Goal: Task Accomplishment & Management: Complete application form

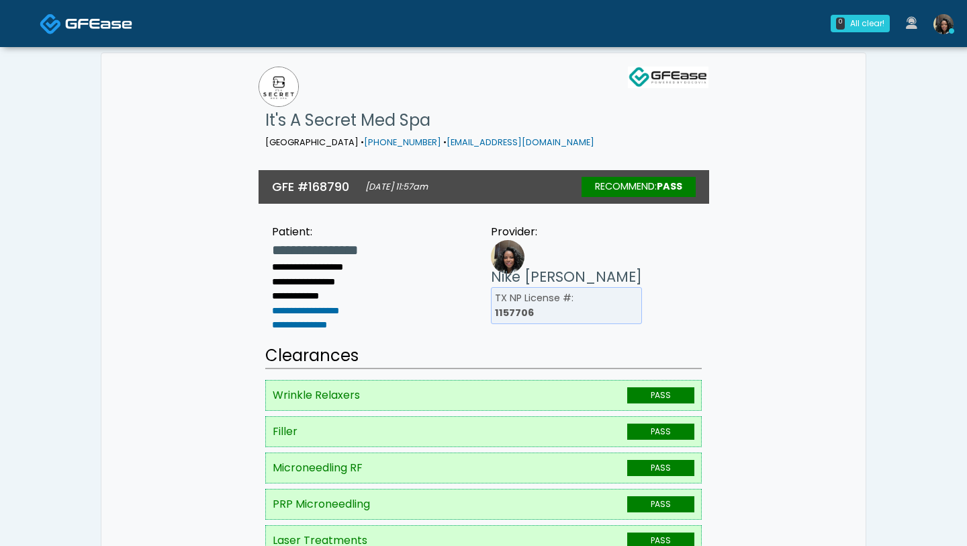
click at [86, 21] on img at bounding box center [98, 23] width 67 height 13
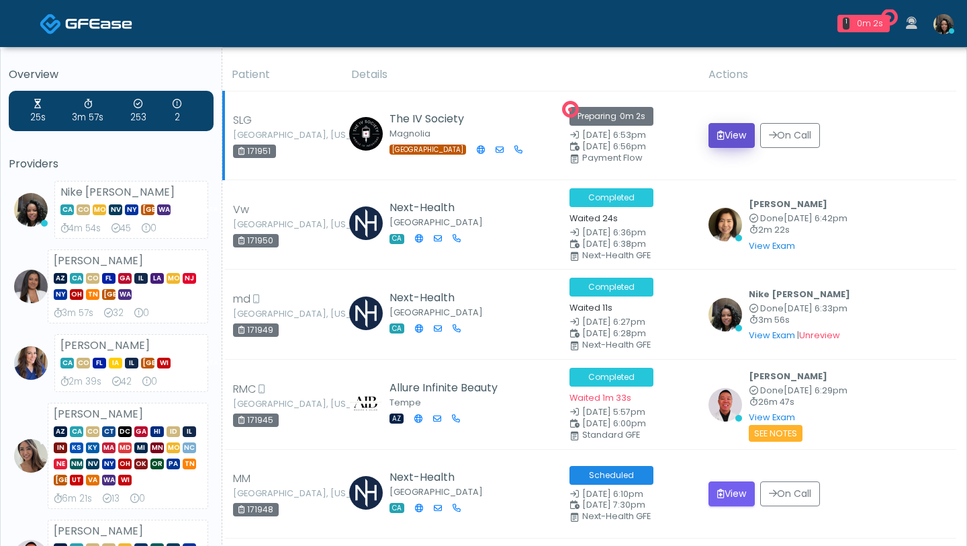
click at [718, 135] on icon "submit" at bounding box center [720, 134] width 7 height 9
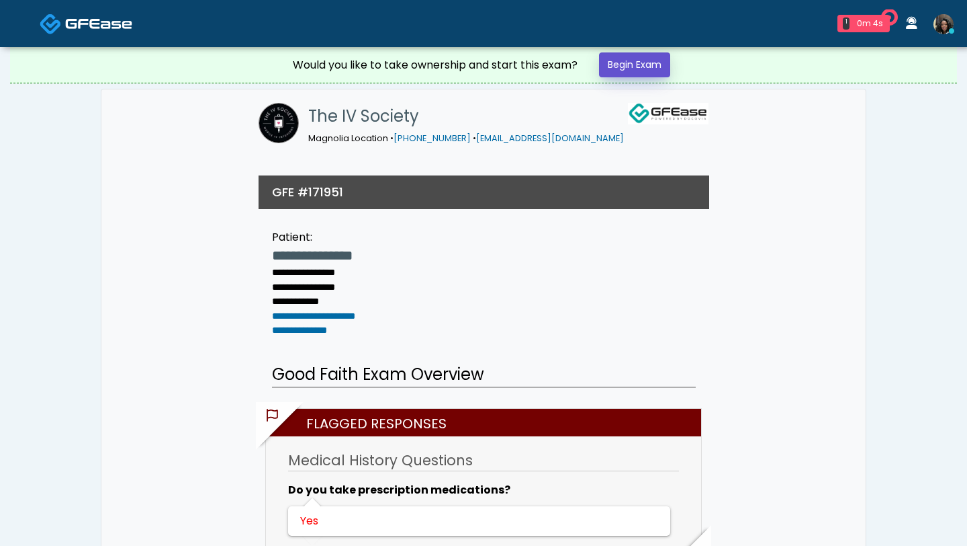
click at [629, 58] on link "Begin Exam" at bounding box center [634, 64] width 71 height 25
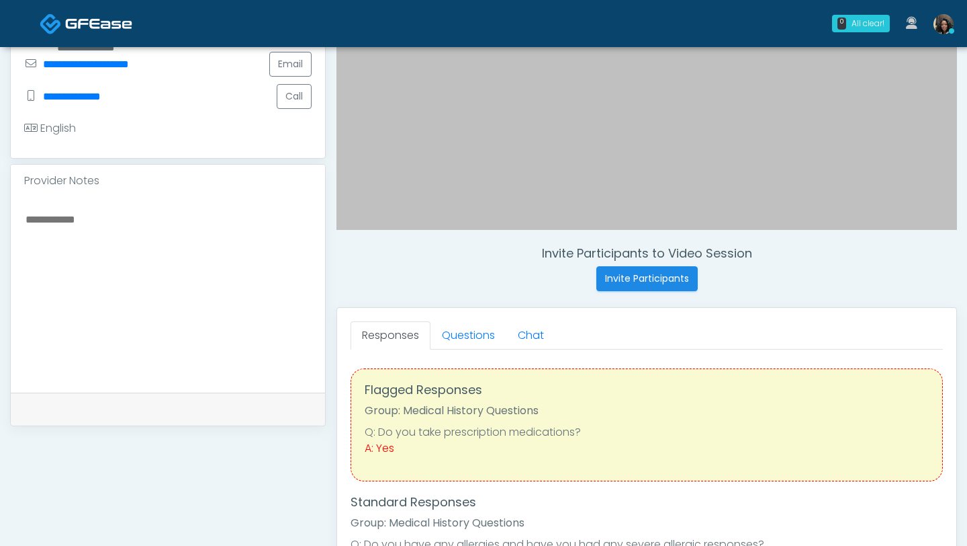
scroll to position [330, 0]
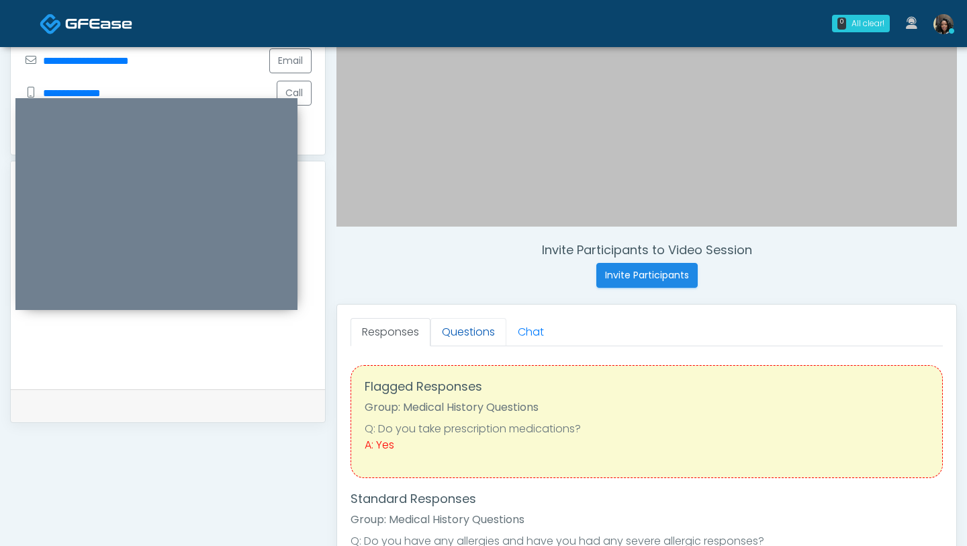
click at [470, 332] on link "Questions" at bounding box center [469, 332] width 76 height 28
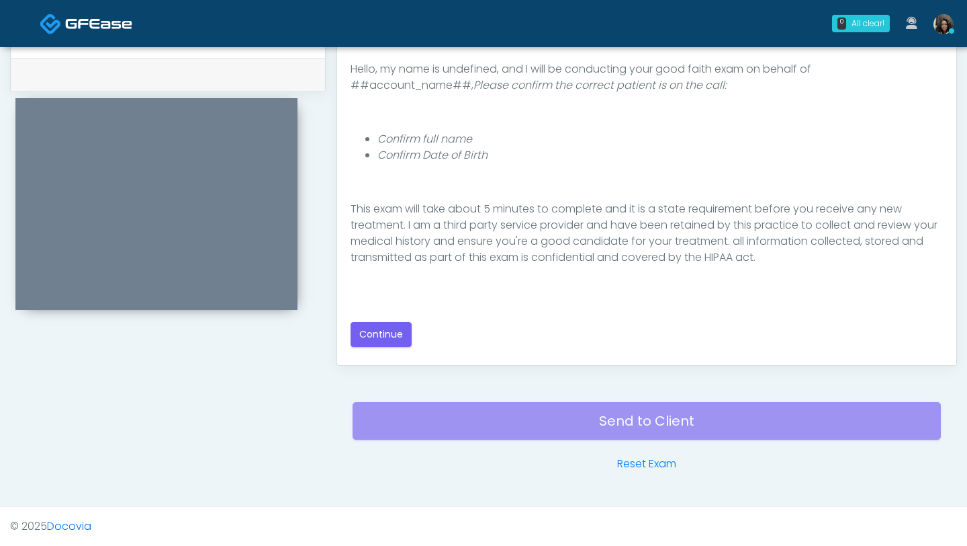
scroll to position [140, 0]
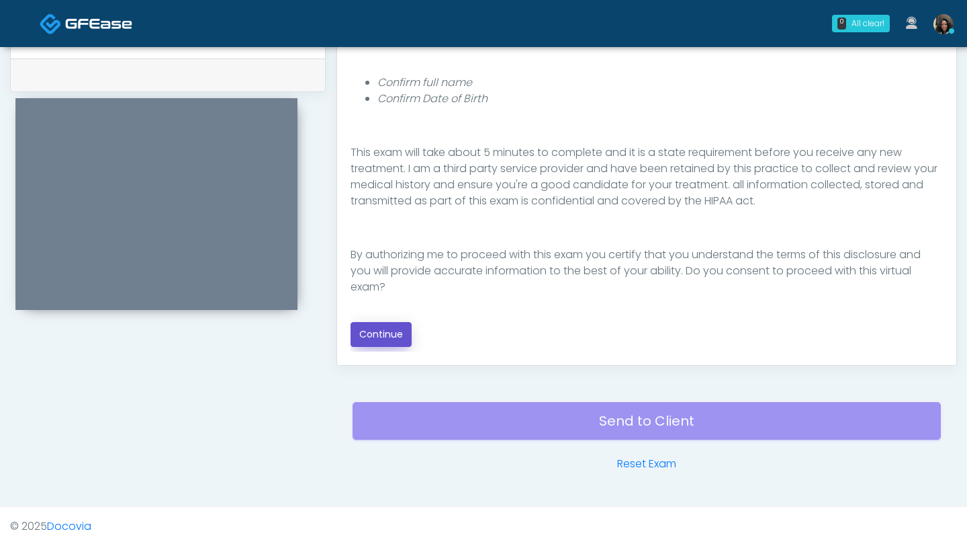
click at [382, 339] on button "Continue" at bounding box center [381, 334] width 61 height 25
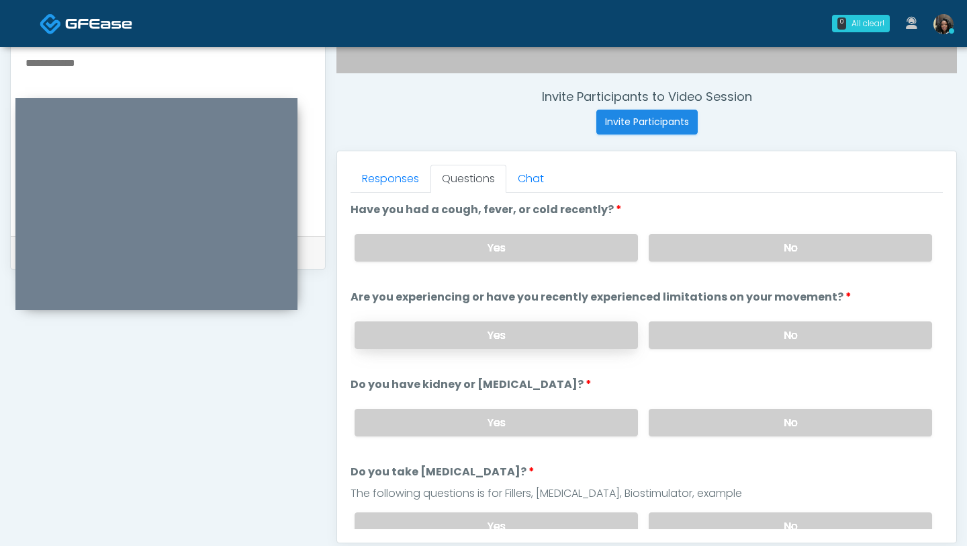
scroll to position [476, 0]
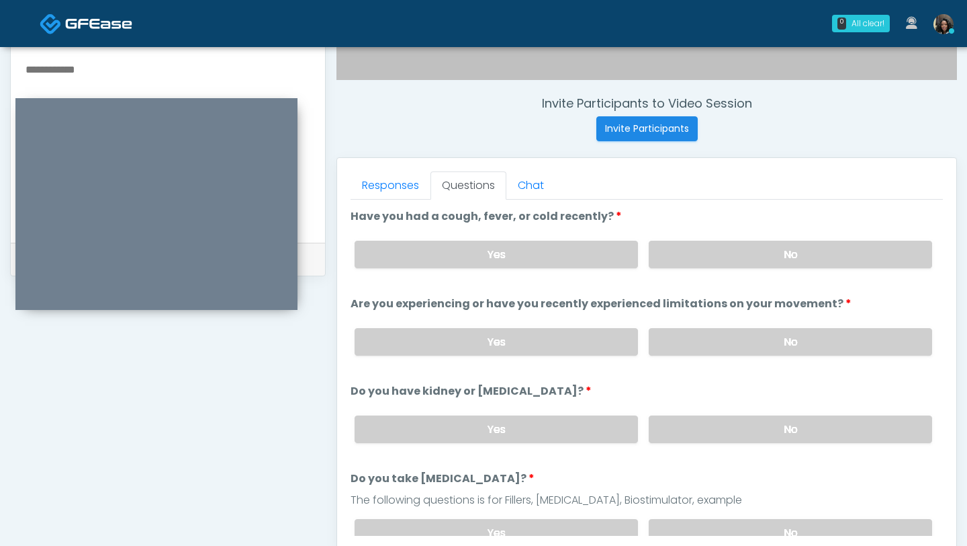
click at [730, 235] on div "Yes No" at bounding box center [643, 254] width 599 height 49
click at [726, 249] on label "No" at bounding box center [791, 255] width 284 height 28
click at [691, 336] on label "No" at bounding box center [791, 342] width 284 height 28
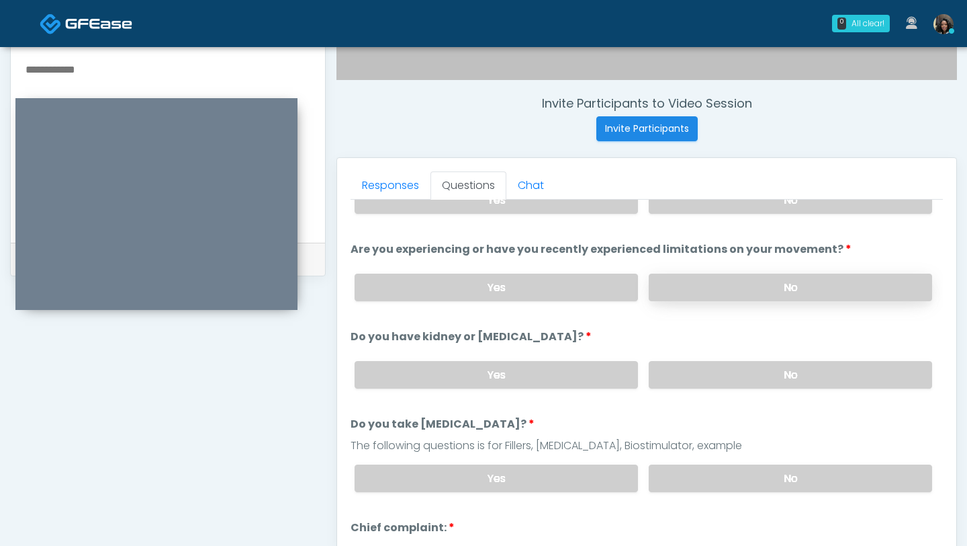
scroll to position [59, 0]
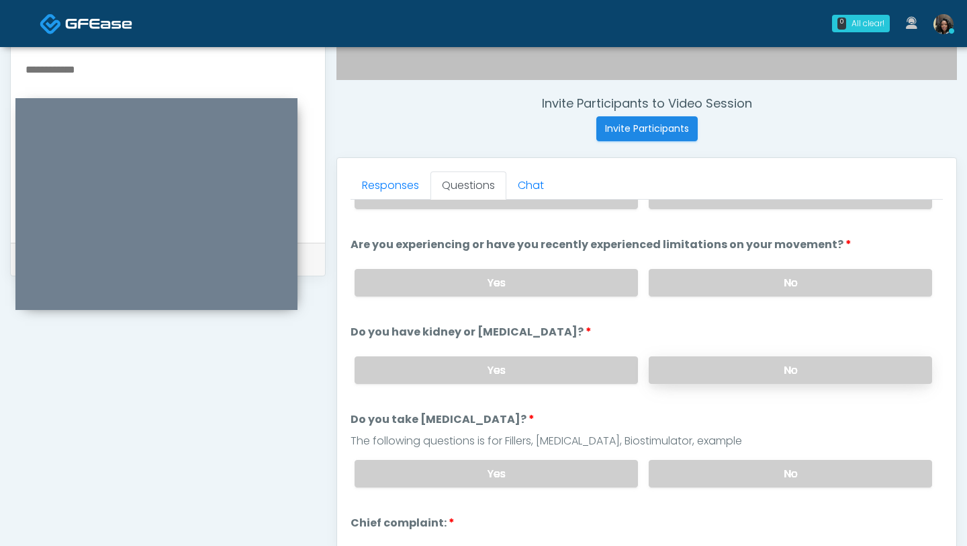
click at [683, 376] on label "No" at bounding box center [791, 370] width 284 height 28
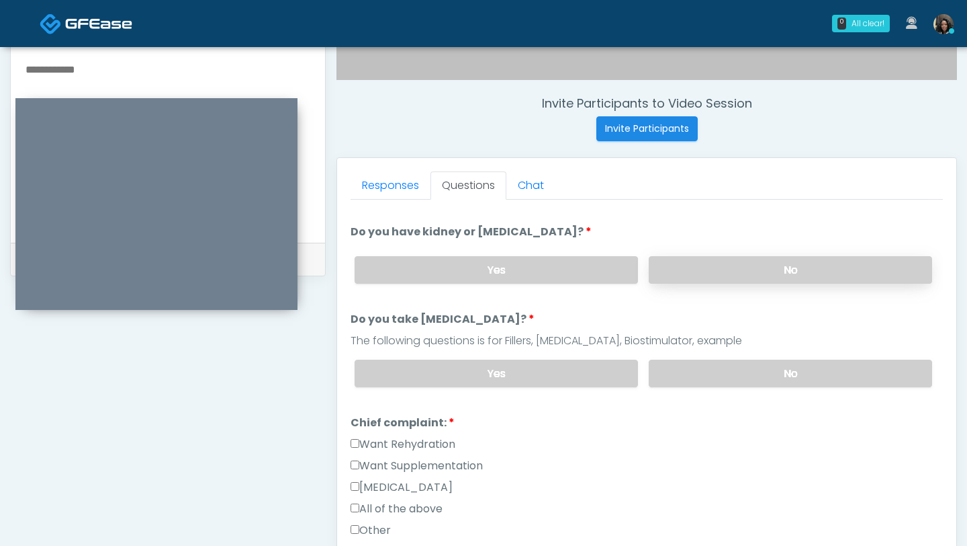
scroll to position [195, 0]
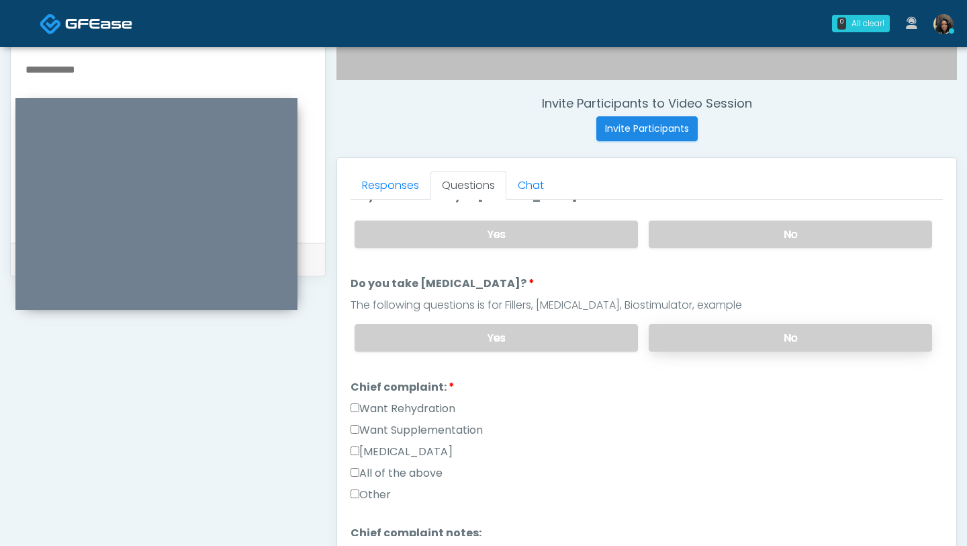
click at [697, 347] on label "No" at bounding box center [791, 338] width 284 height 28
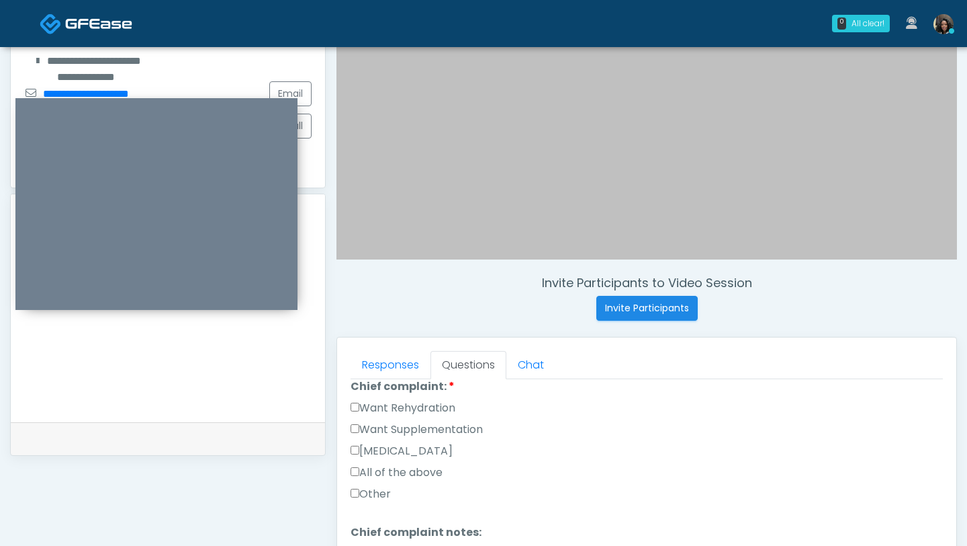
scroll to position [369, 0]
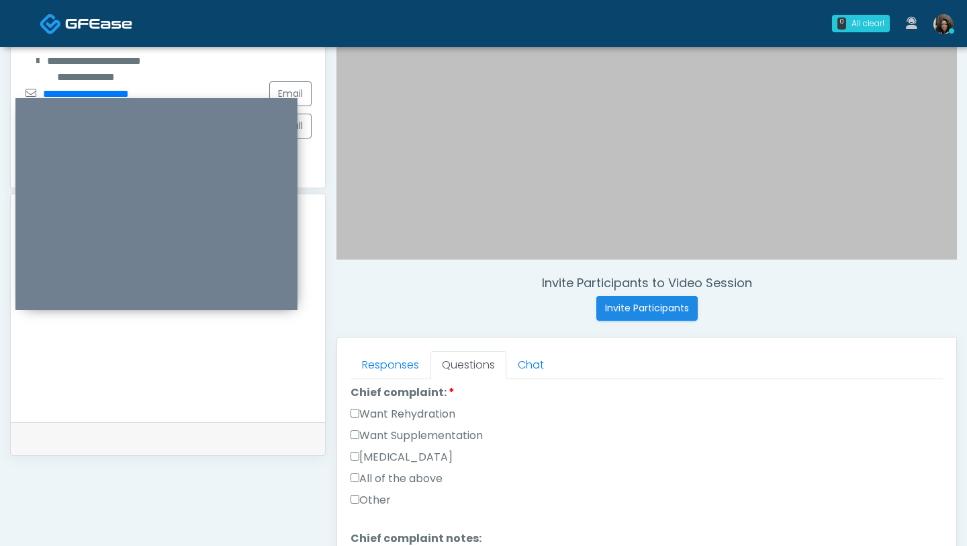
click at [359, 410] on label "Want Rehydration" at bounding box center [403, 414] width 105 height 16
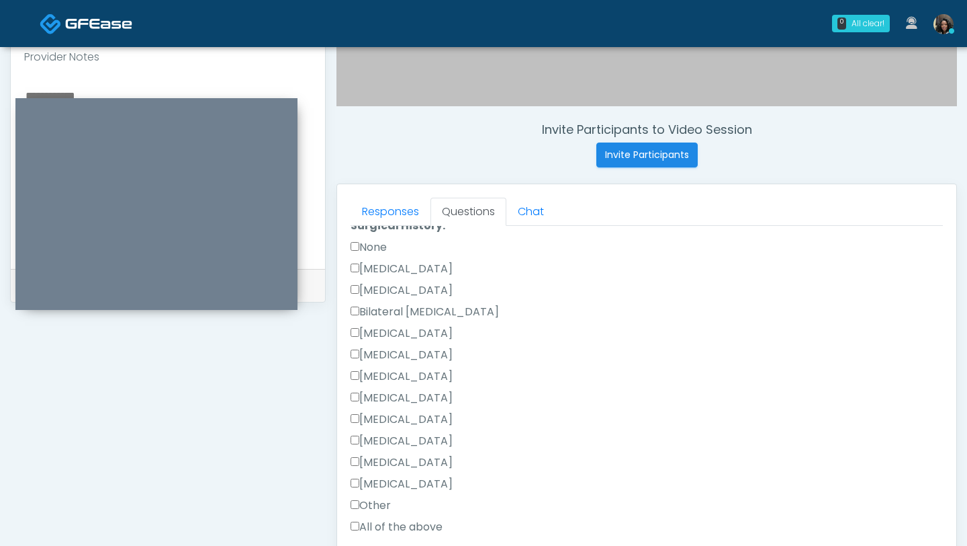
scroll to position [634, 0]
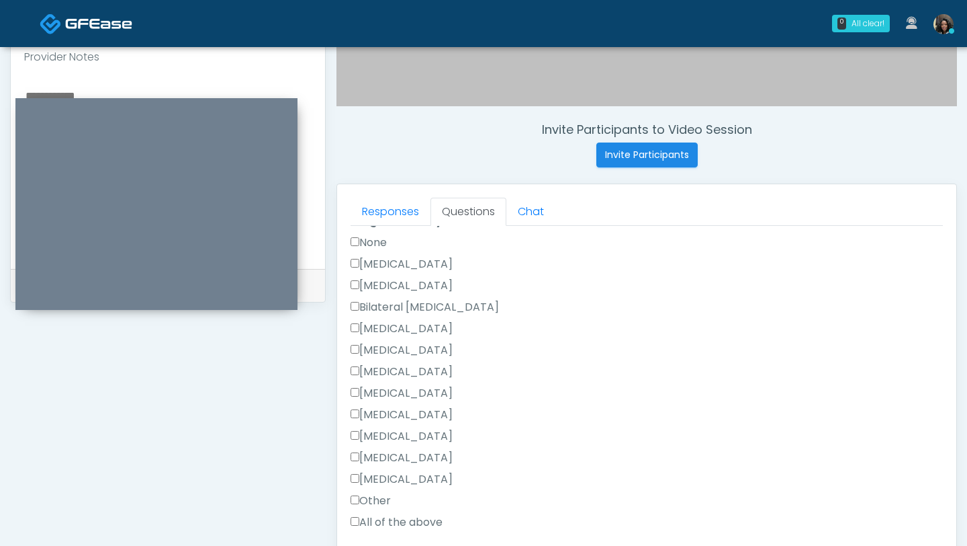
click at [356, 243] on label "None" at bounding box center [369, 242] width 36 height 16
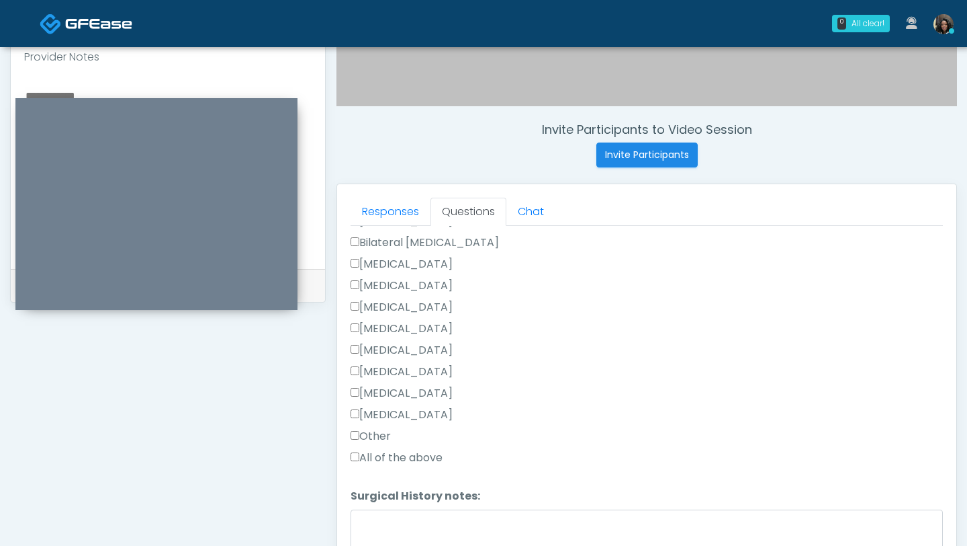
scroll to position [746, 0]
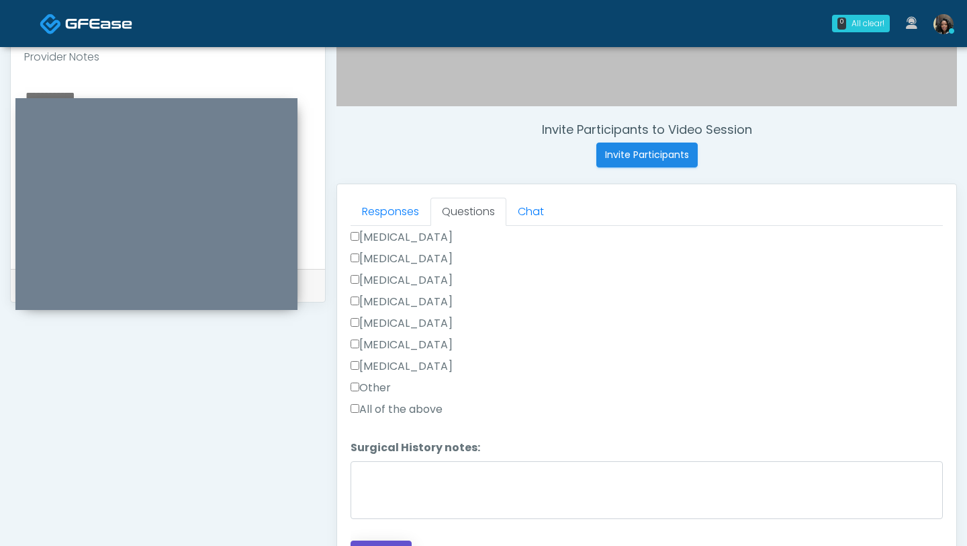
click at [383, 540] on button "Continue" at bounding box center [381, 552] width 61 height 25
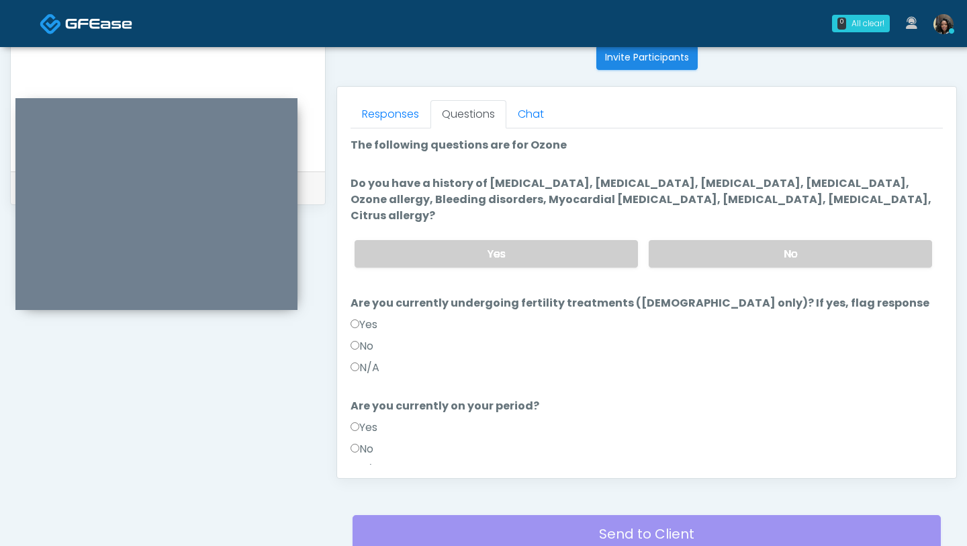
scroll to position [503, 0]
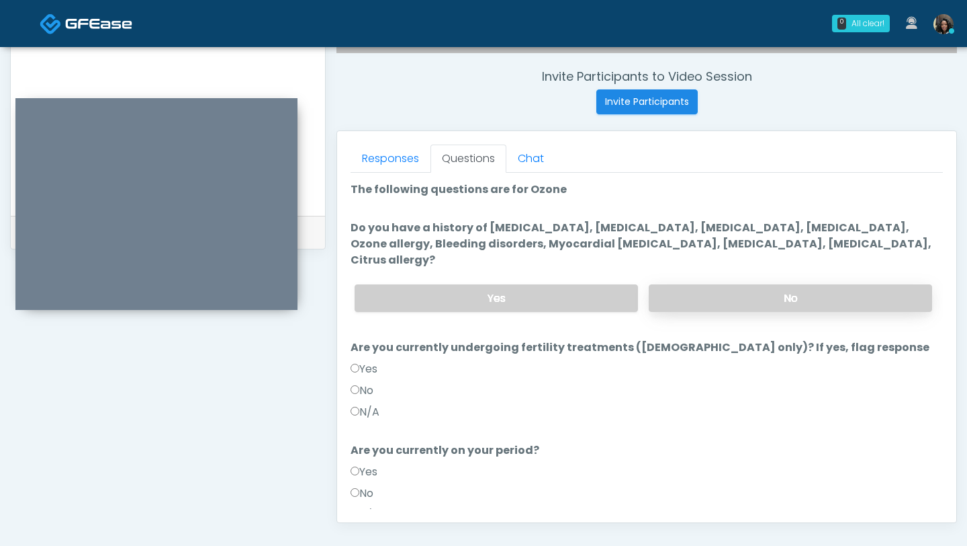
click at [829, 284] on label "No" at bounding box center [791, 298] width 284 height 28
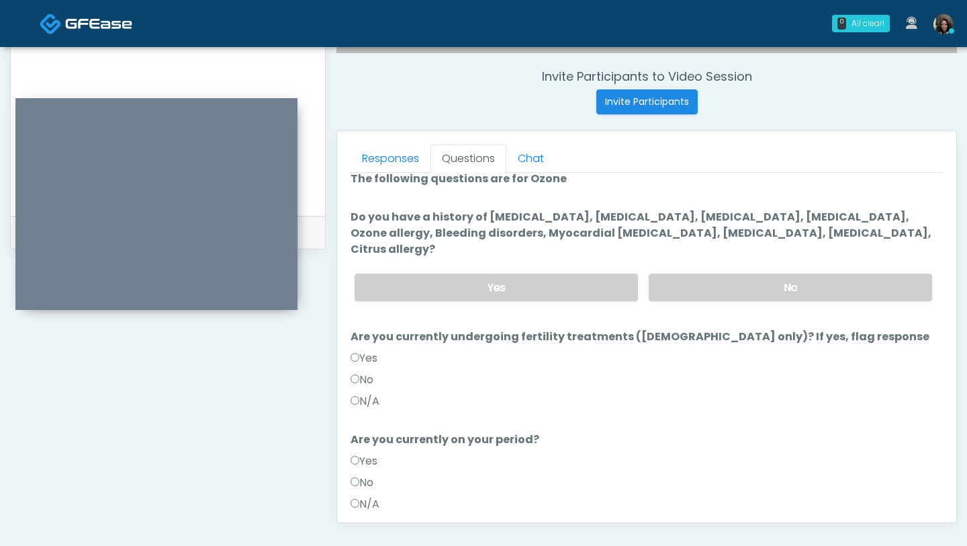
click at [359, 372] on label "No" at bounding box center [362, 380] width 23 height 16
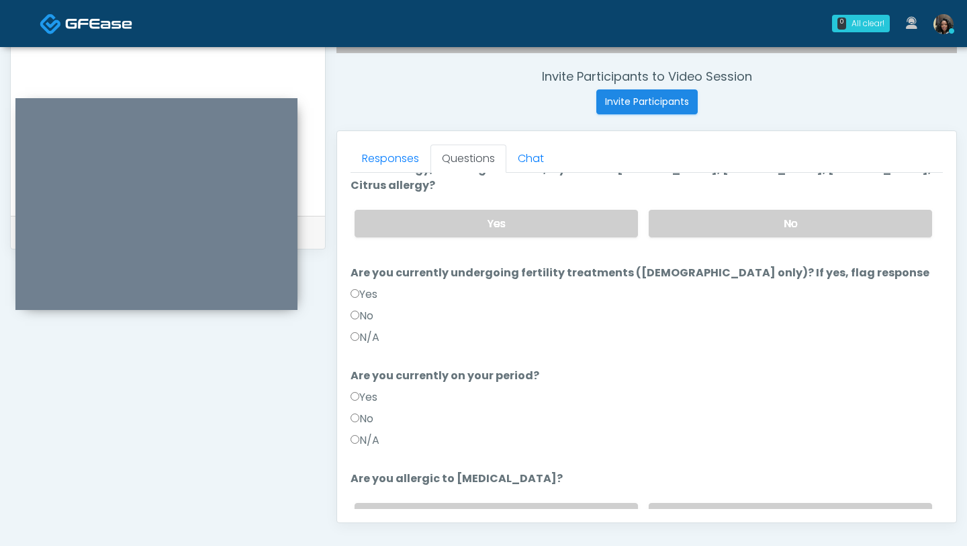
scroll to position [122, 0]
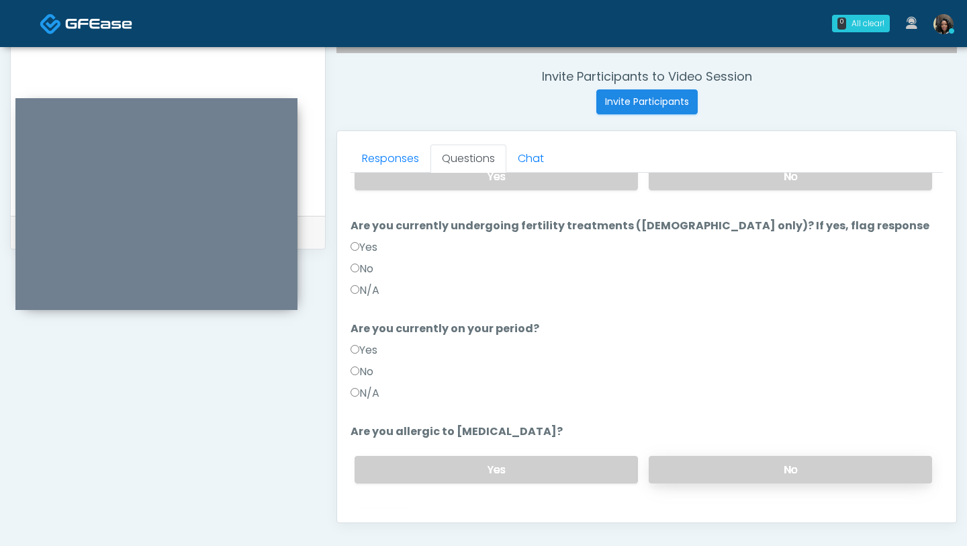
click at [754, 455] on label "No" at bounding box center [791, 469] width 284 height 28
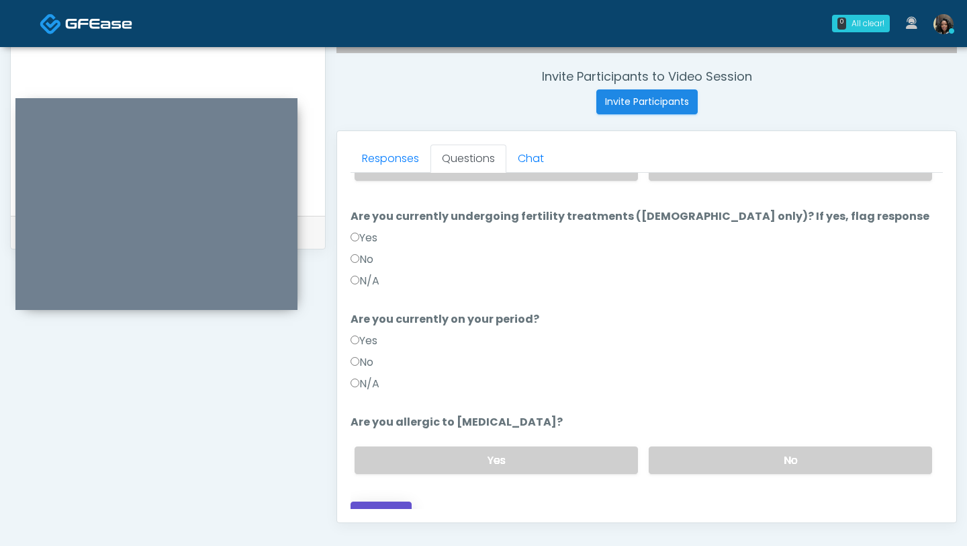
click at [383, 501] on button "Continue" at bounding box center [381, 513] width 61 height 25
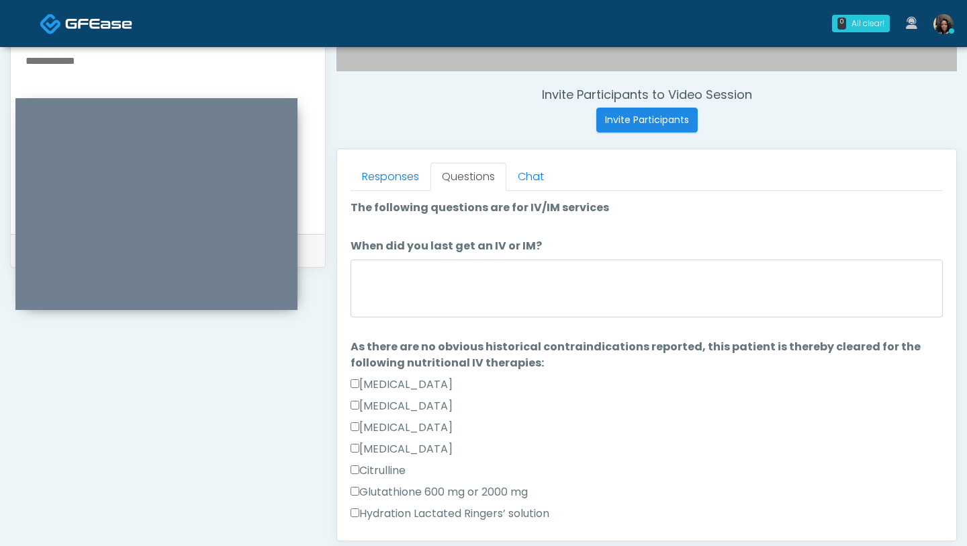
scroll to position [2, 0]
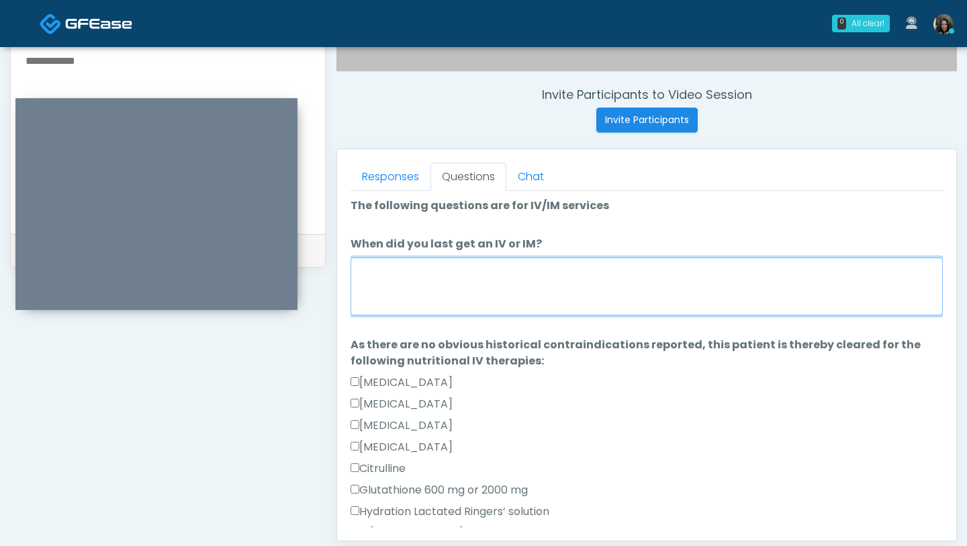
click at [533, 290] on textarea "When did you last get an IV or IM?" at bounding box center [647, 286] width 593 height 58
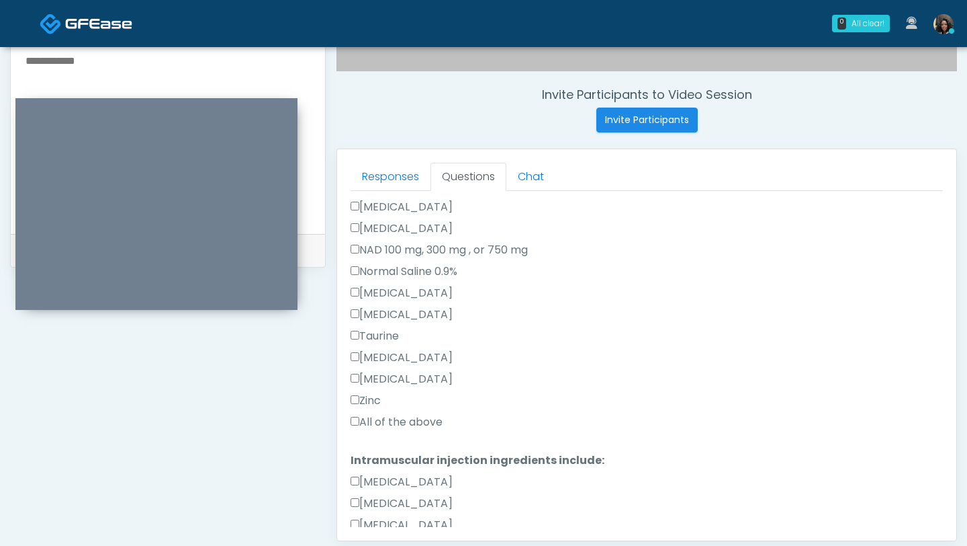
scroll to position [468, 0]
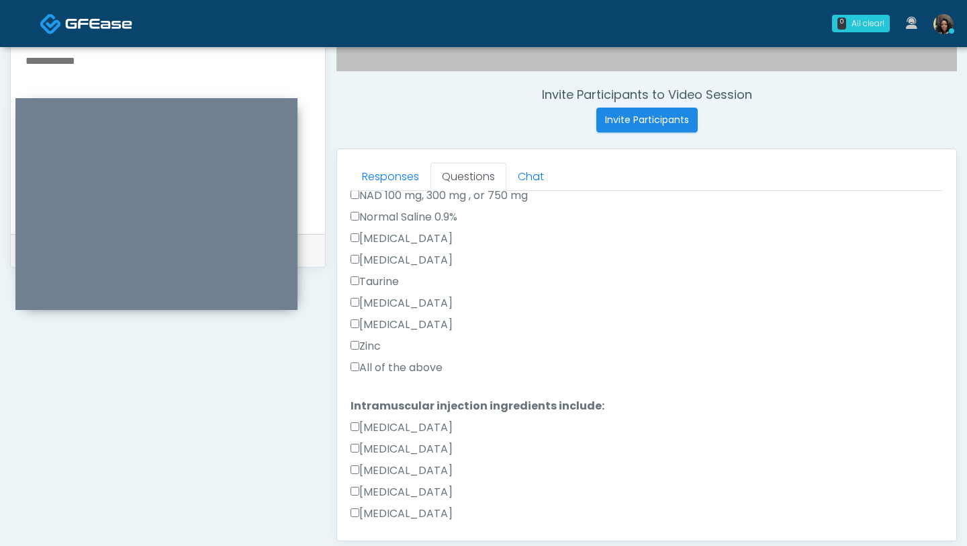
type textarea "**********"
click at [359, 363] on label "All of the above" at bounding box center [397, 367] width 92 height 16
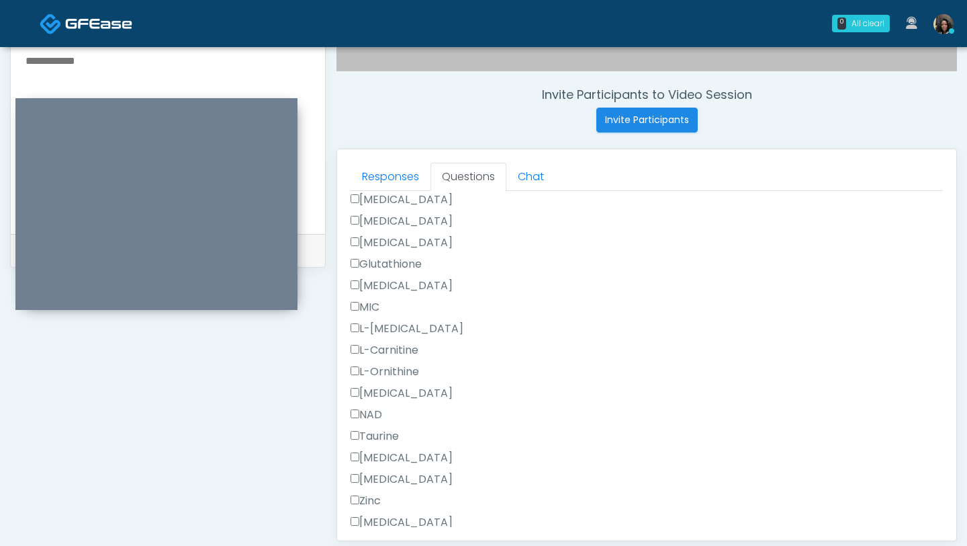
scroll to position [853, 0]
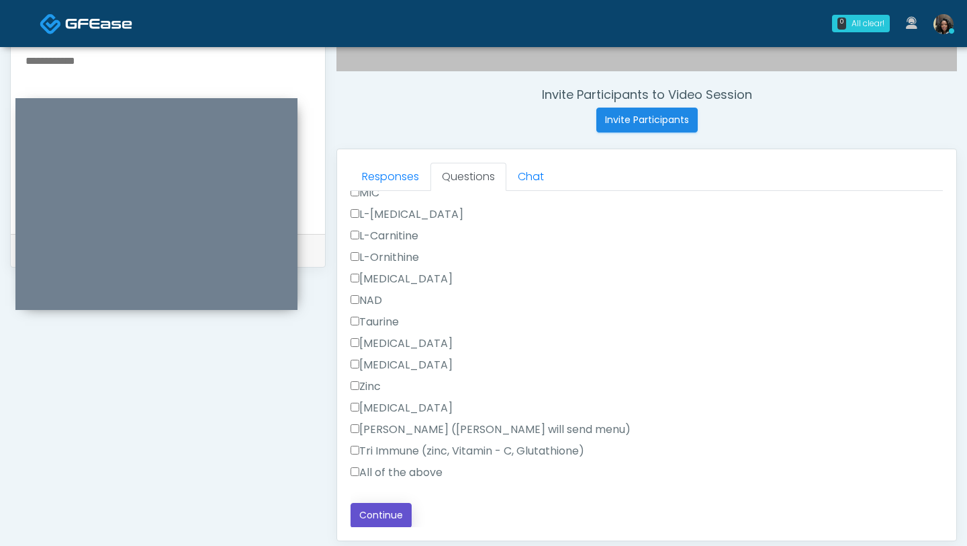
click at [383, 518] on button "Continue" at bounding box center [381, 515] width 61 height 25
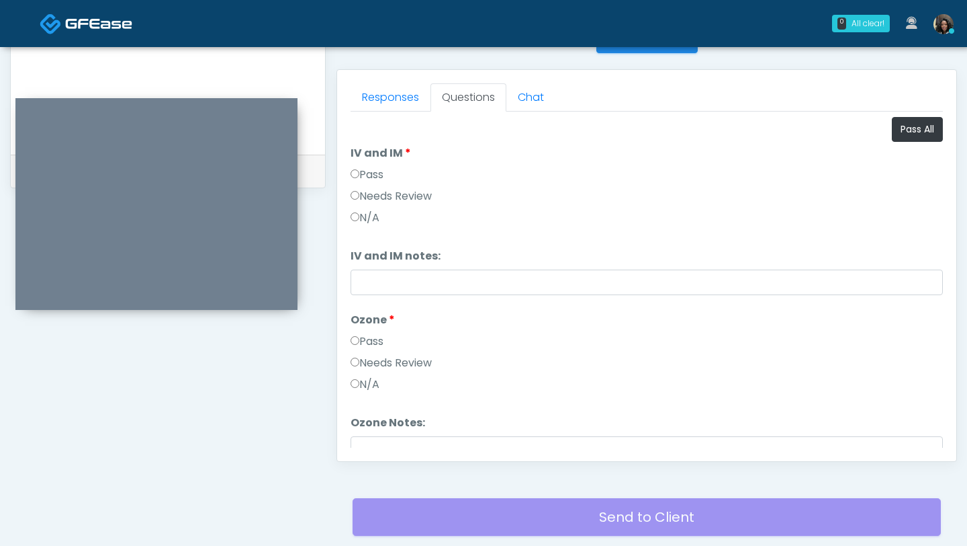
scroll to position [546, 0]
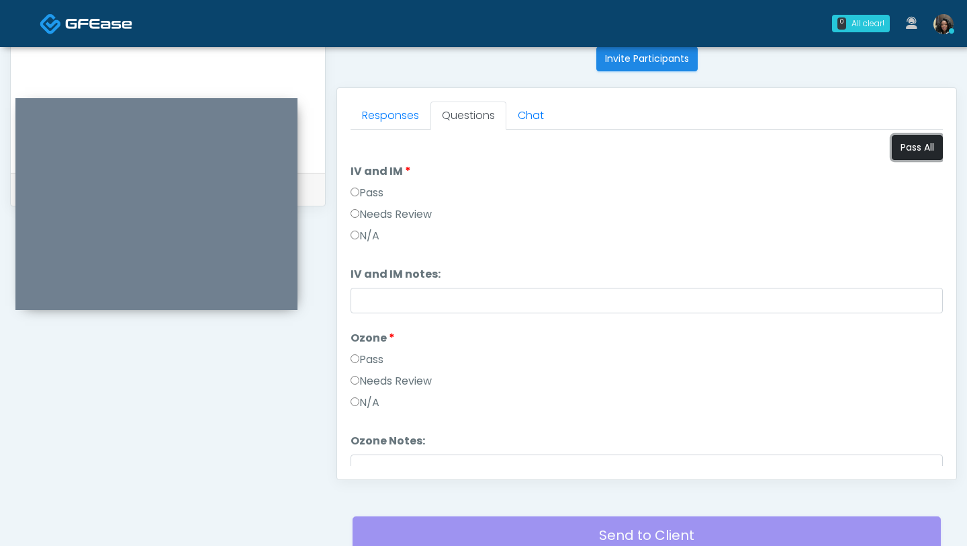
click at [900, 152] on button "Pass All" at bounding box center [917, 147] width 51 height 25
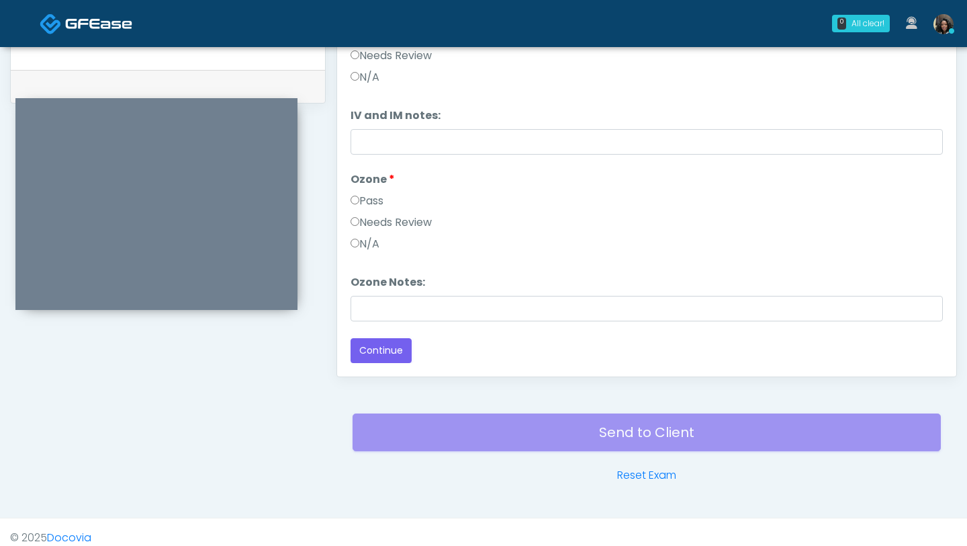
scroll to position [660, 0]
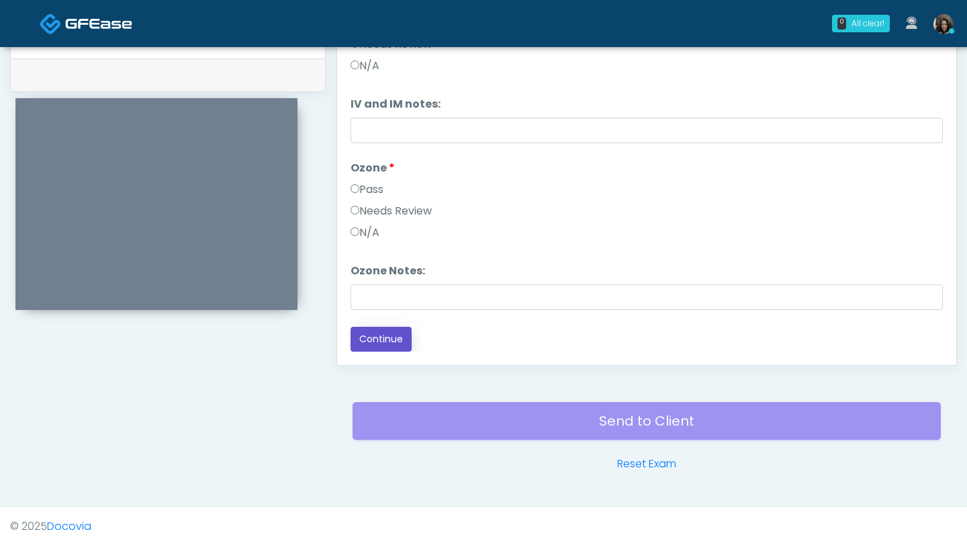
click at [394, 333] on button "Continue" at bounding box center [381, 338] width 61 height 25
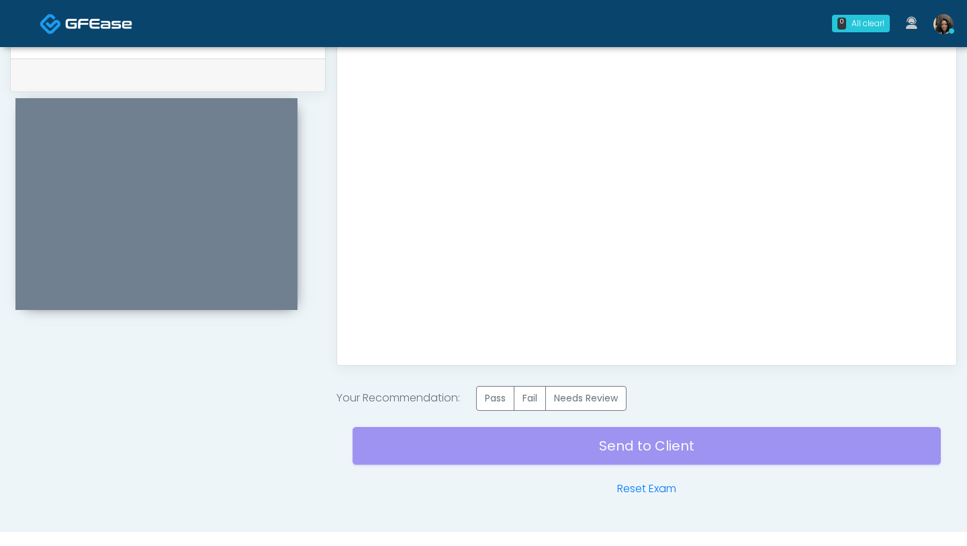
scroll to position [0, 0]
click at [498, 406] on label "Pass" at bounding box center [495, 398] width 38 height 25
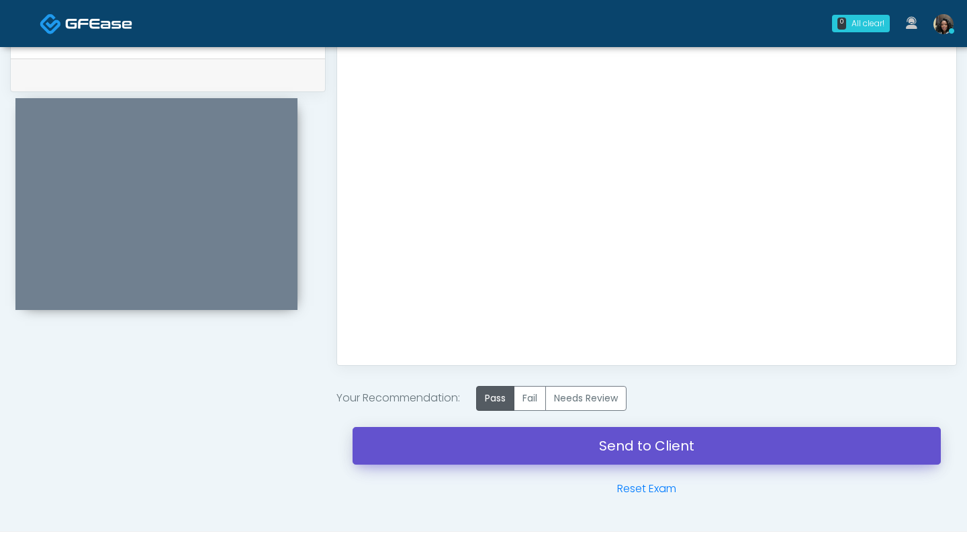
click at [503, 459] on link "Send to Client" at bounding box center [647, 446] width 589 height 38
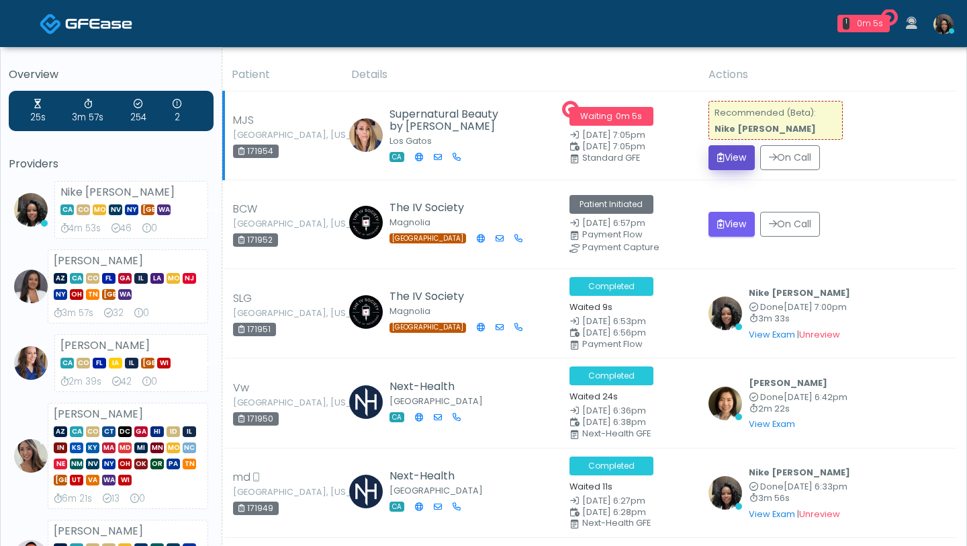
click at [734, 159] on button "View" at bounding box center [732, 157] width 46 height 25
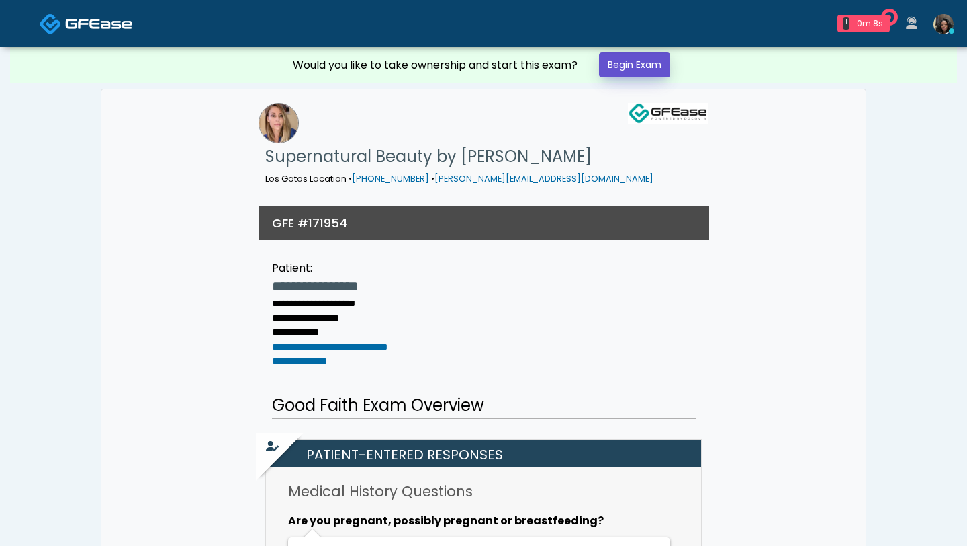
click at [631, 63] on link "Begin Exam" at bounding box center [634, 64] width 71 height 25
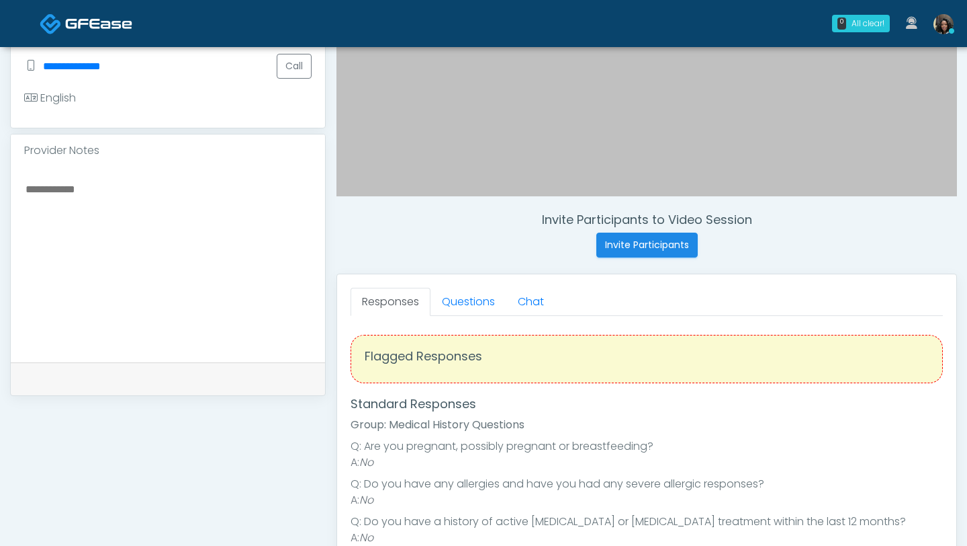
scroll to position [382, 0]
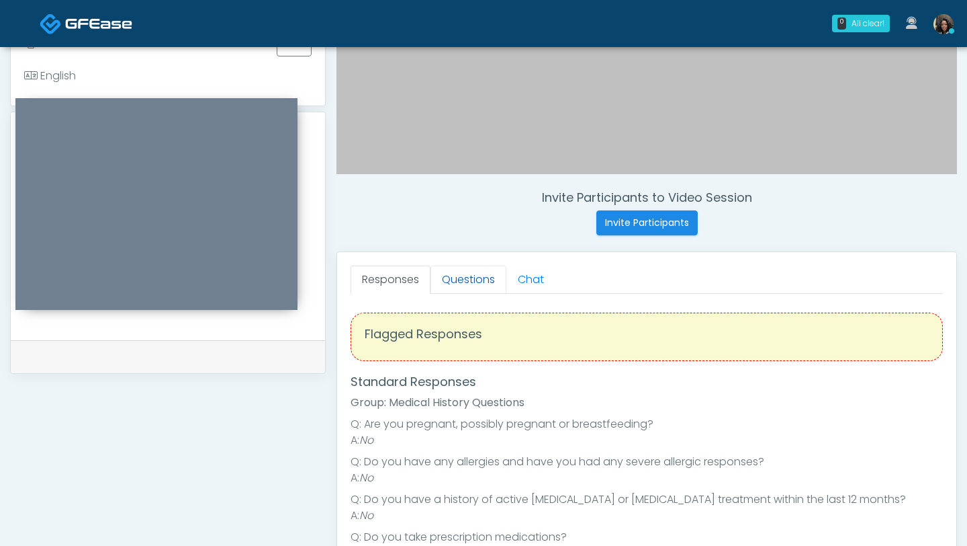
click at [482, 283] on link "Questions" at bounding box center [469, 279] width 76 height 28
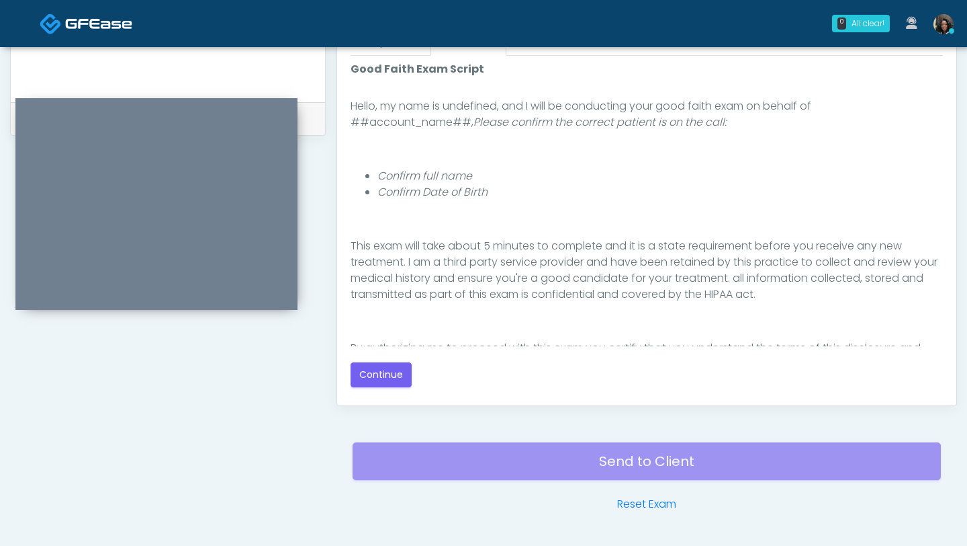
scroll to position [140, 0]
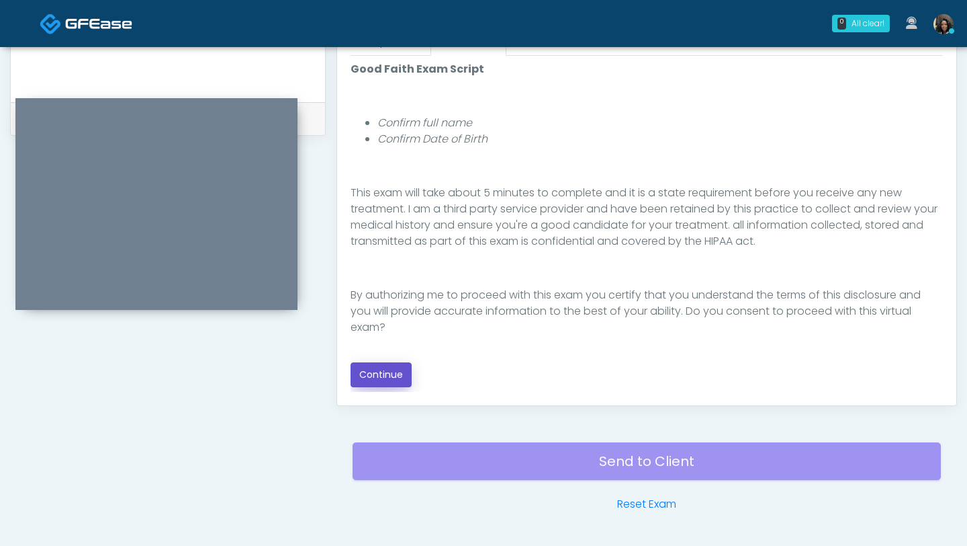
click at [374, 378] on button "Continue" at bounding box center [381, 374] width 61 height 25
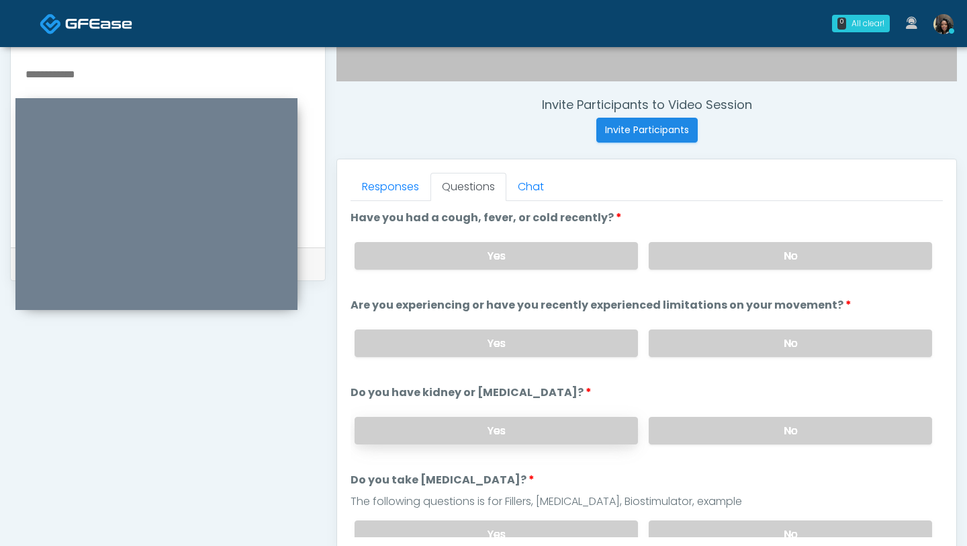
scroll to position [456, 0]
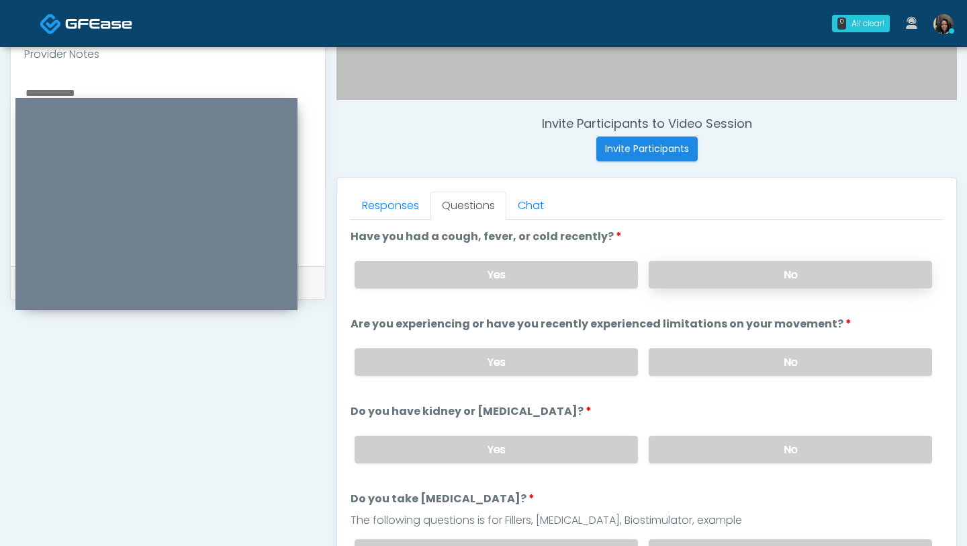
click at [760, 261] on label "No" at bounding box center [791, 275] width 284 height 28
click at [726, 356] on label "No" at bounding box center [791, 362] width 284 height 28
click at [708, 442] on label "No" at bounding box center [791, 449] width 284 height 28
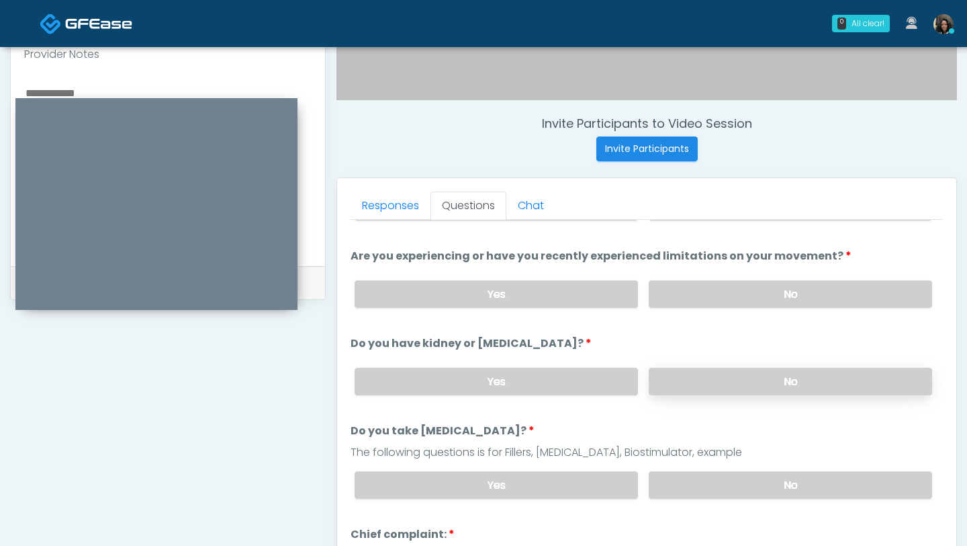
scroll to position [71, 0]
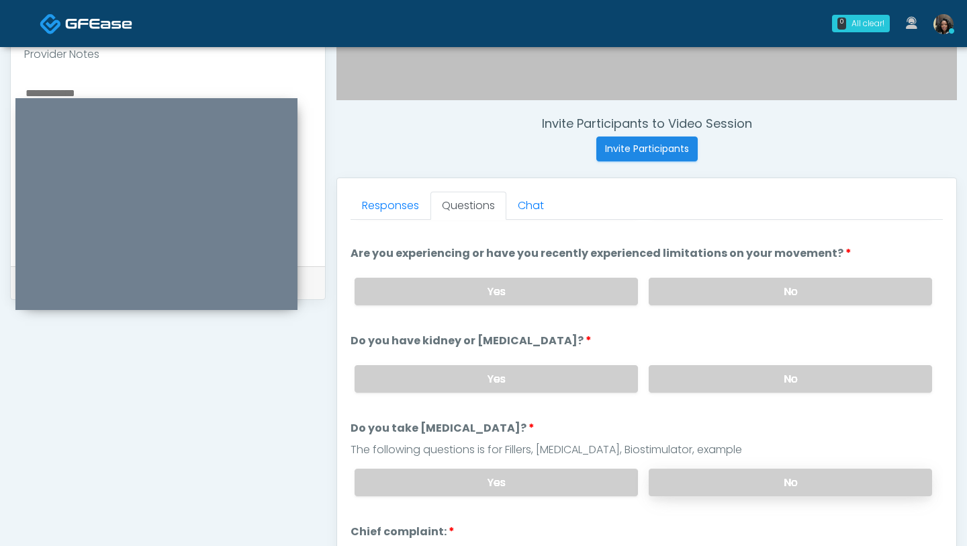
click at [695, 488] on label "No" at bounding box center [791, 482] width 284 height 28
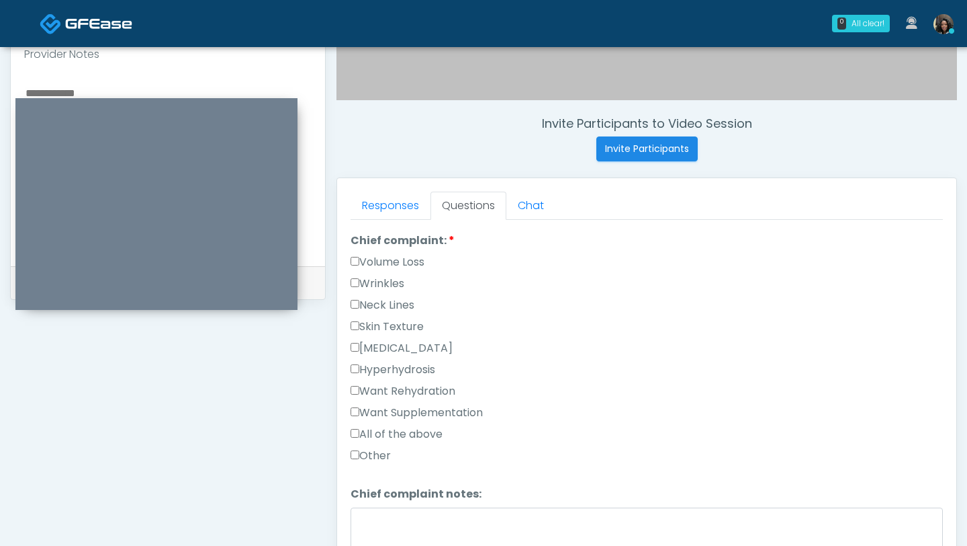
scroll to position [455, 0]
click at [353, 415] on label "Want Supplementation" at bounding box center [417, 413] width 132 height 16
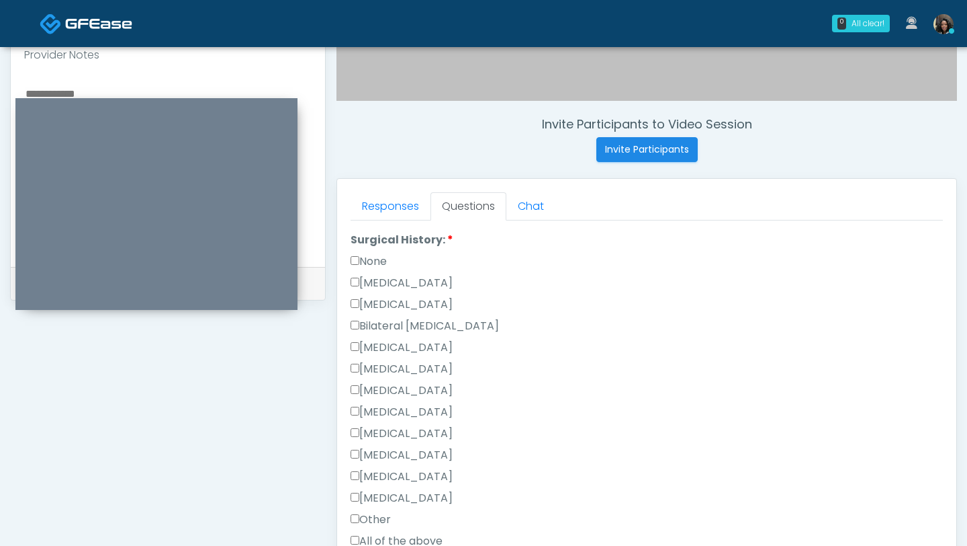
scroll to position [734, 0]
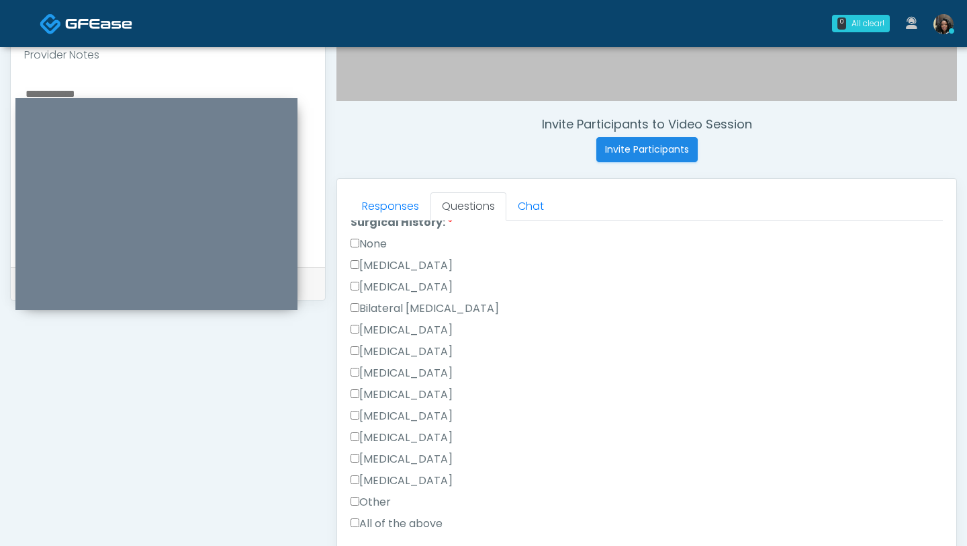
click at [353, 247] on label "None" at bounding box center [369, 244] width 36 height 16
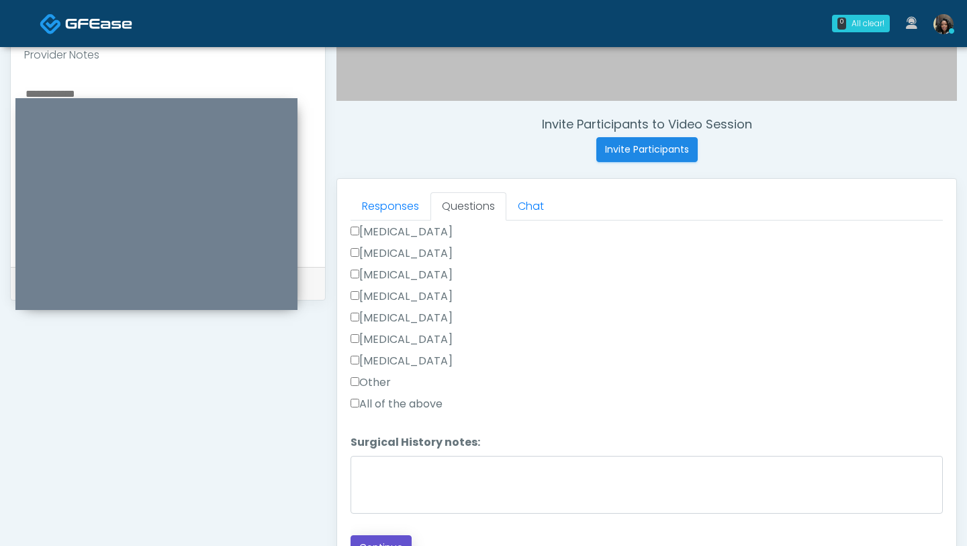
click at [368, 537] on button "Continue" at bounding box center [381, 547] width 61 height 25
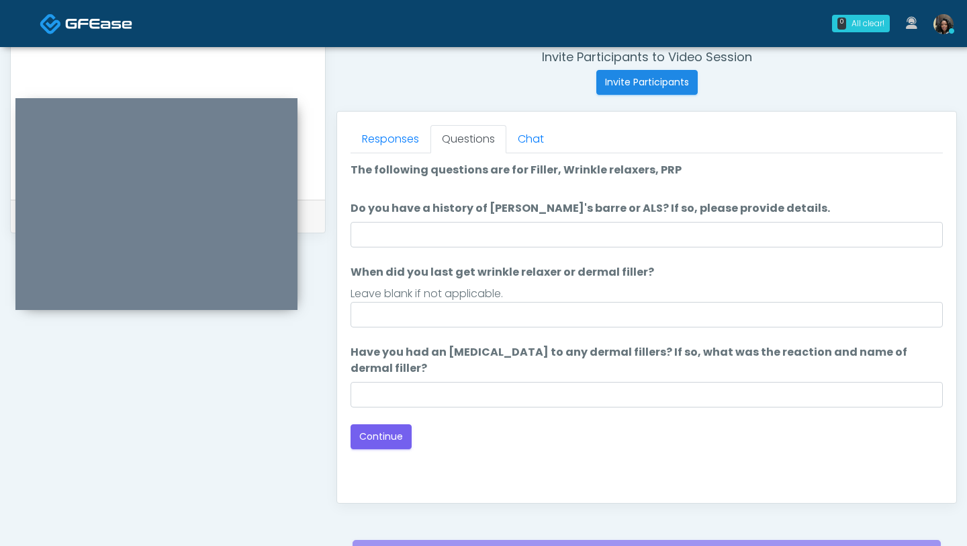
scroll to position [522, 0]
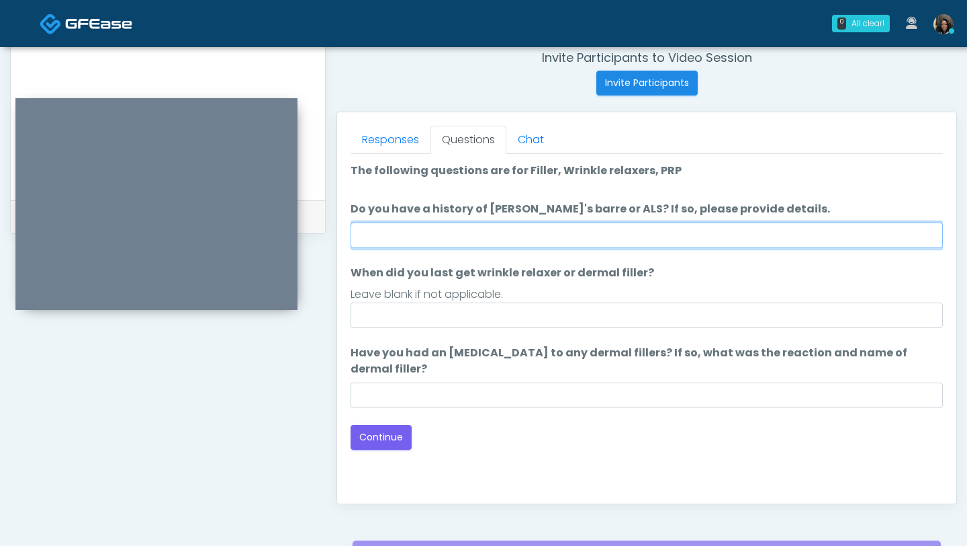
click at [429, 239] on input "Do you have a history of Guillain's barre or ALS? If so, please provide details." at bounding box center [647, 235] width 593 height 26
type input "**"
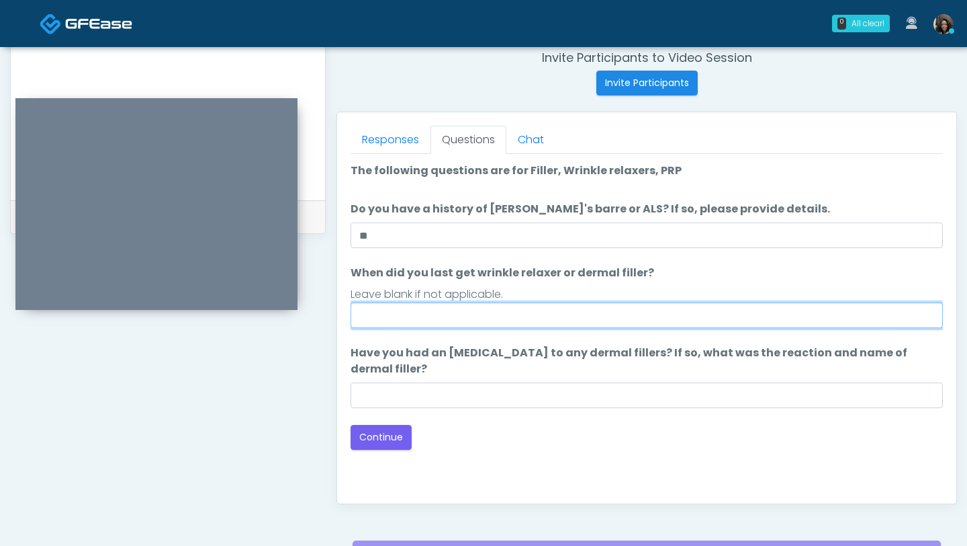
click at [391, 317] on input "When did you last get wrinkle relaxer or dermal filler?" at bounding box center [647, 315] width 593 height 26
type input "**********"
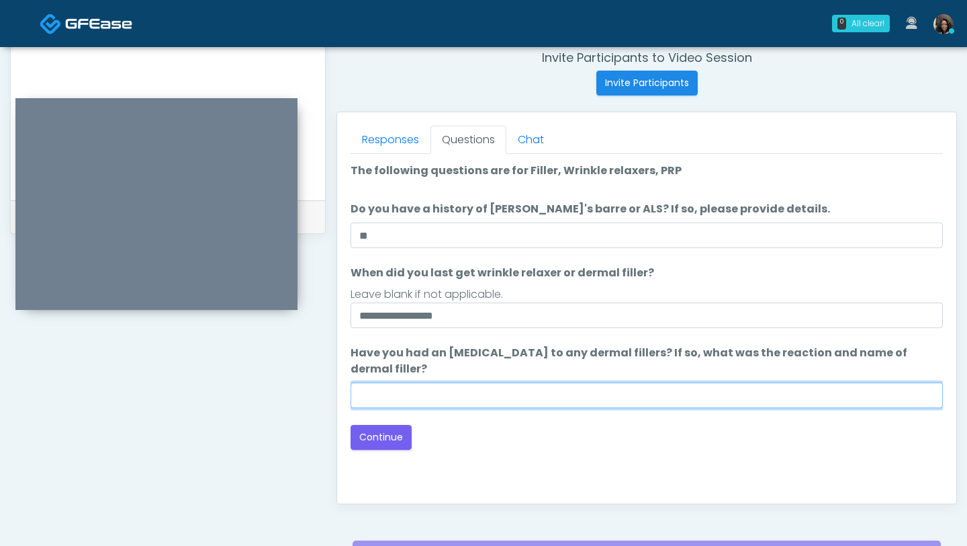
click at [392, 404] on input "Have you had an allergic response to any dermal fillers? If so, what was the re…" at bounding box center [647, 395] width 593 height 26
type input "**"
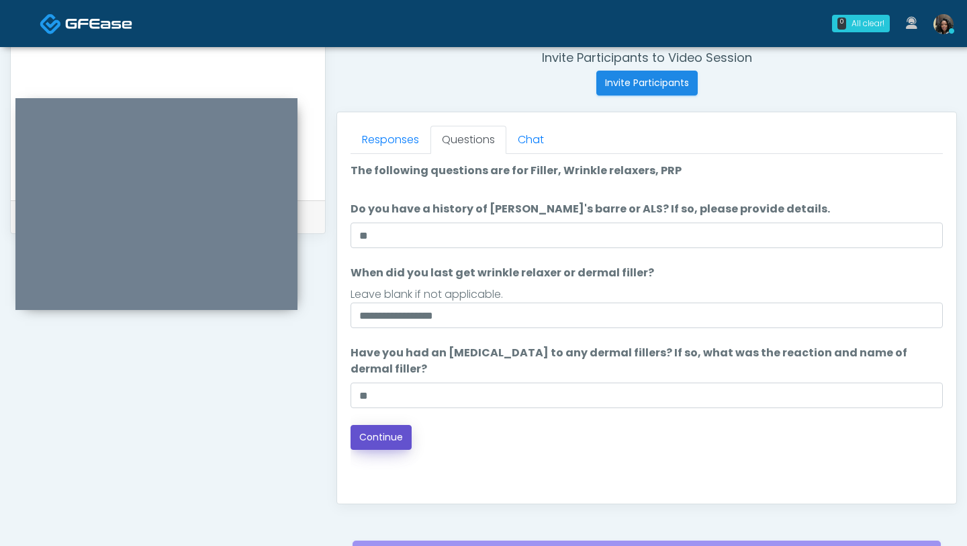
click at [399, 441] on button "Continue" at bounding box center [381, 437] width 61 height 25
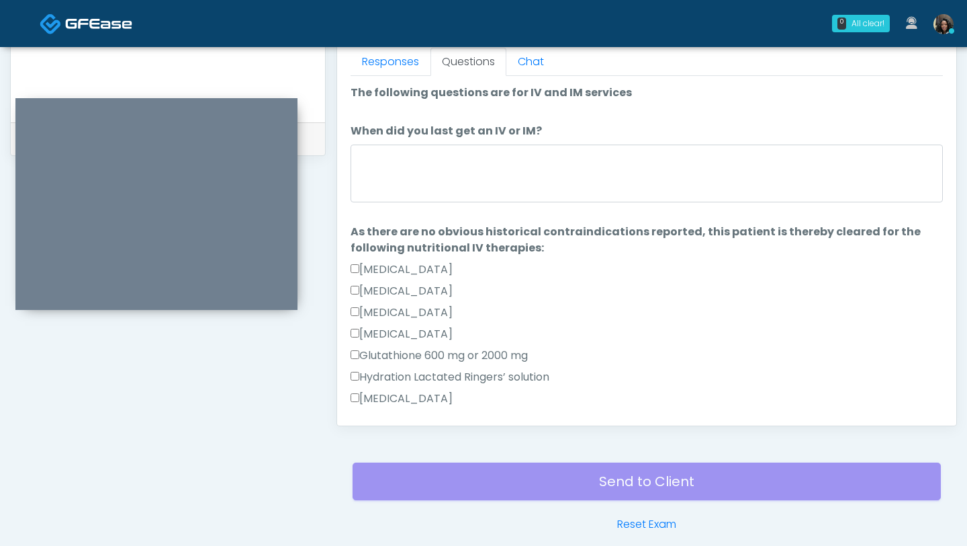
scroll to position [596, 0]
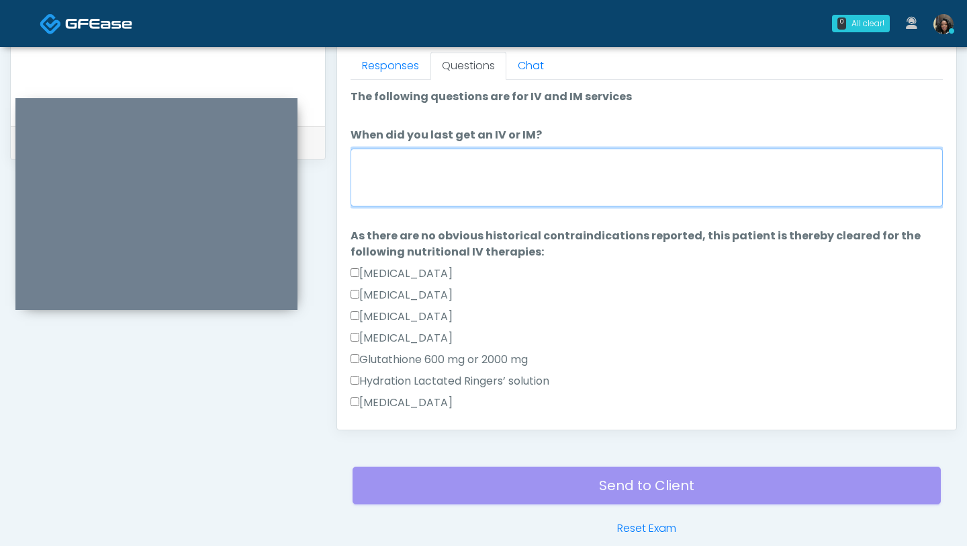
click at [549, 172] on textarea "When did you last get an IV or IM?" at bounding box center [647, 177] width 593 height 58
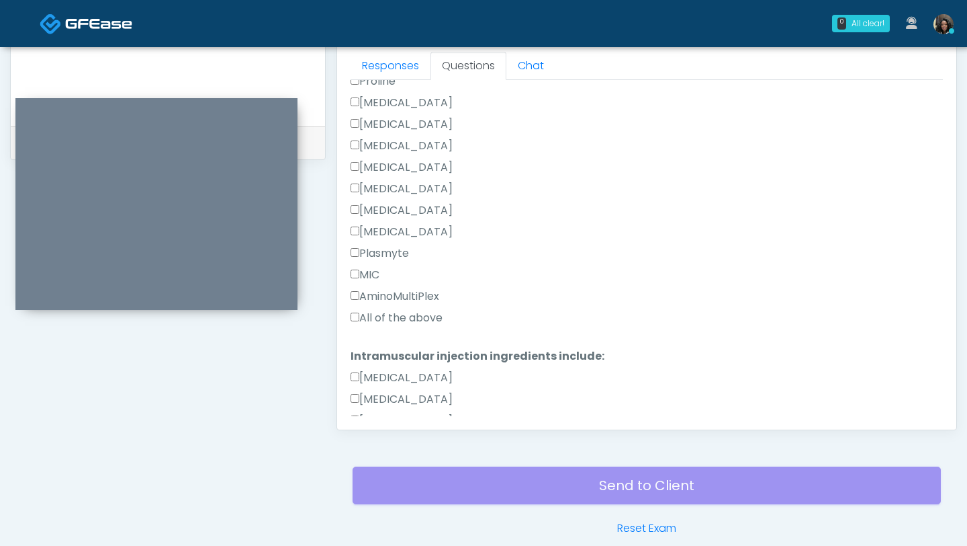
scroll to position [480, 0]
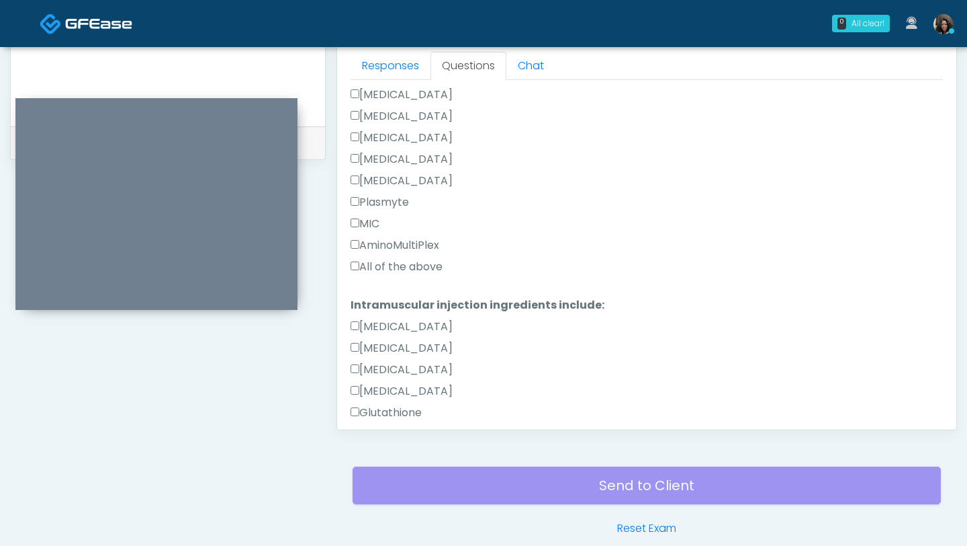
type textarea "**********"
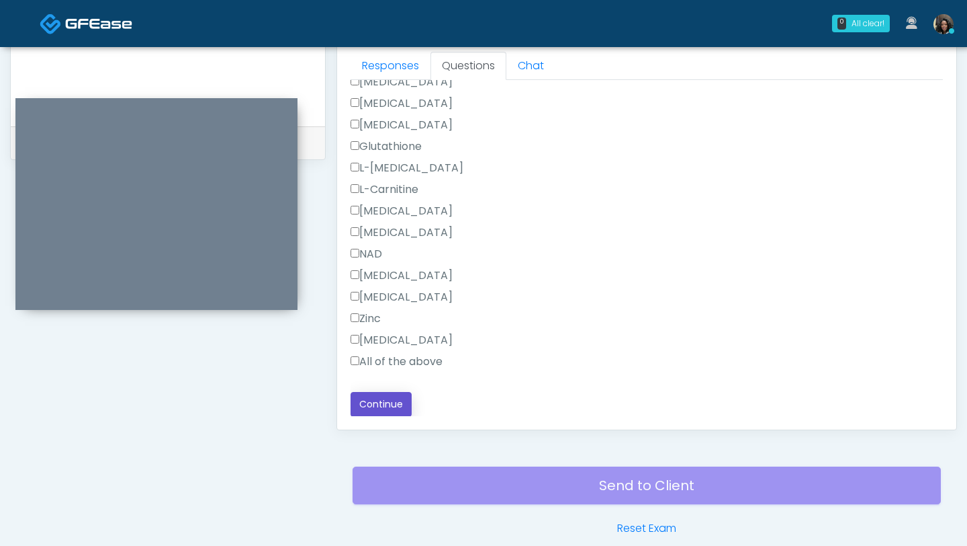
click at [367, 399] on button "Continue" at bounding box center [381, 404] width 61 height 25
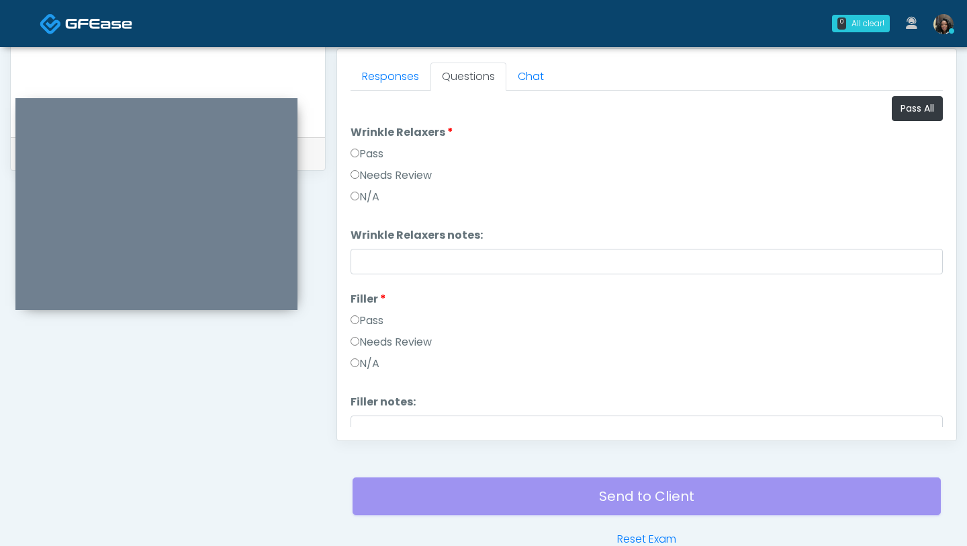
scroll to position [570, 0]
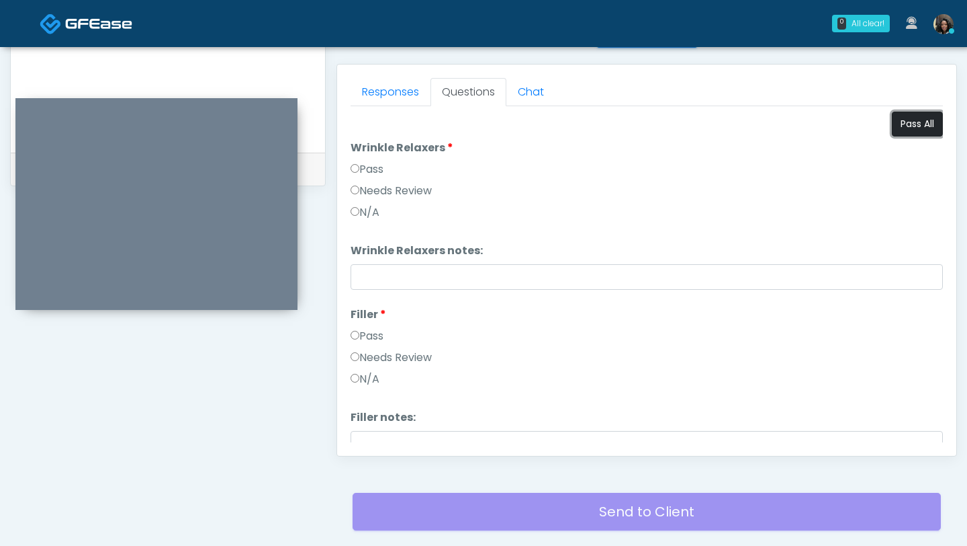
click at [912, 126] on button "Pass All" at bounding box center [917, 124] width 51 height 25
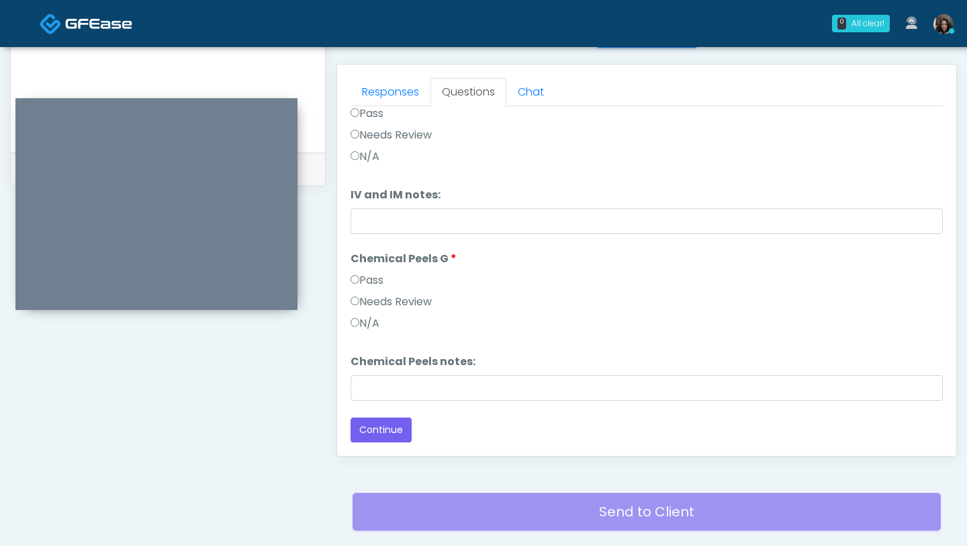
scroll to position [660, 0]
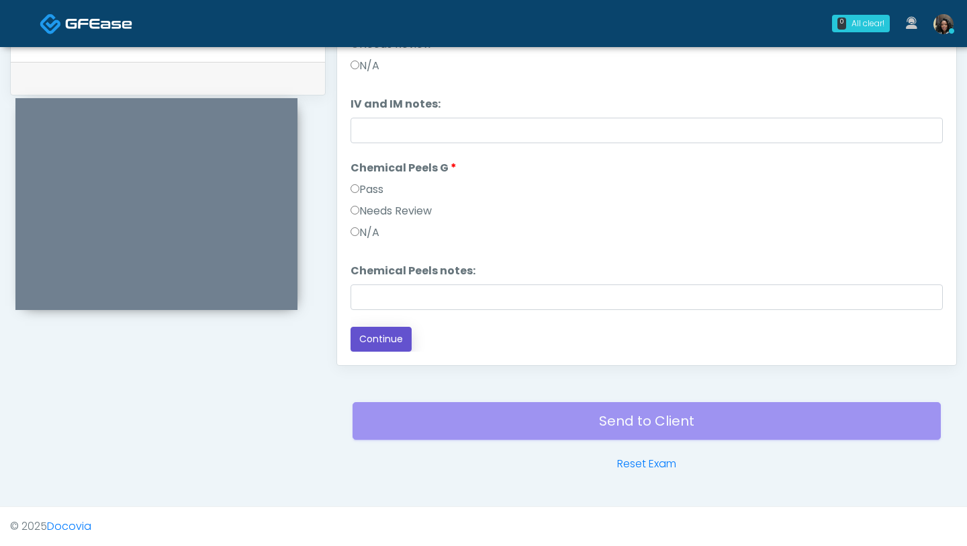
click at [382, 340] on button "Continue" at bounding box center [381, 338] width 61 height 25
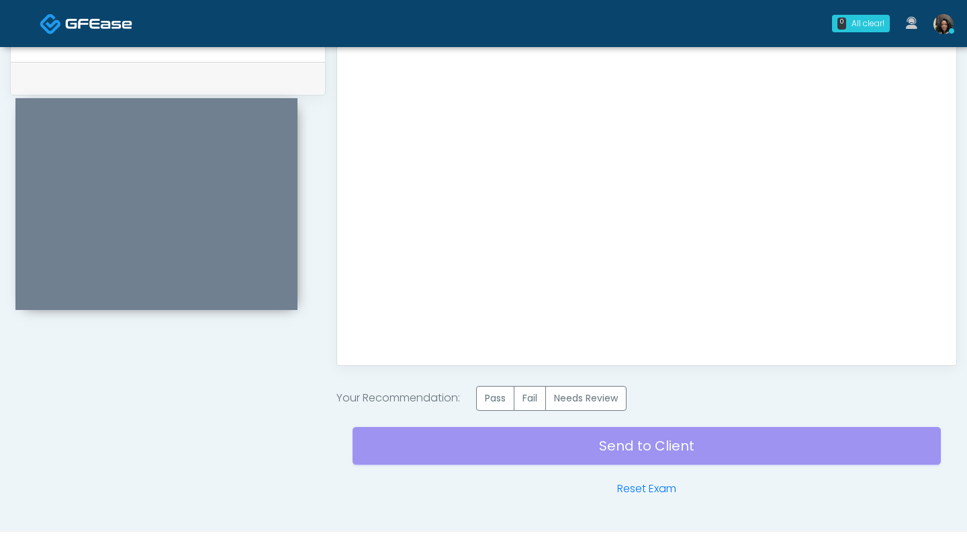
scroll to position [0, 0]
click at [499, 402] on label "Pass" at bounding box center [495, 398] width 38 height 25
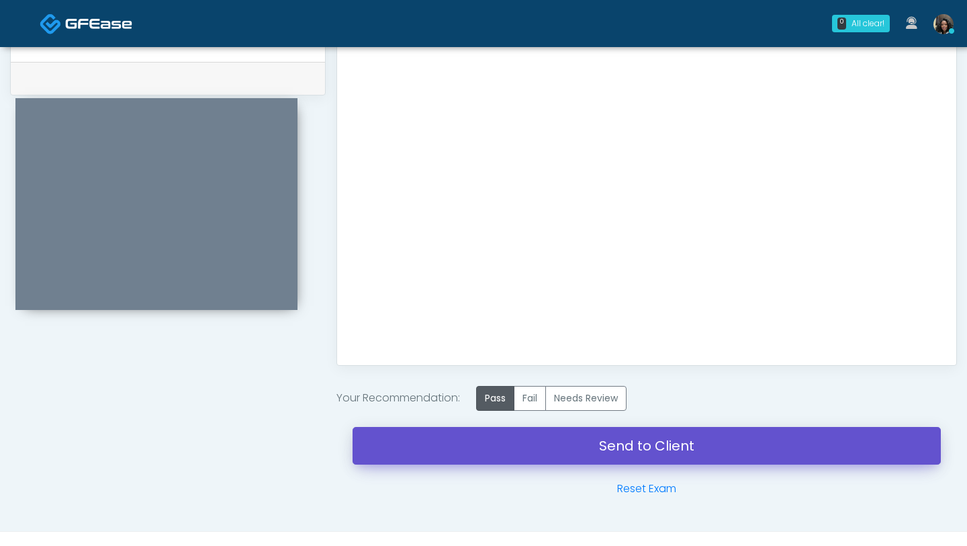
click at [500, 451] on link "Send to Client" at bounding box center [647, 446] width 589 height 38
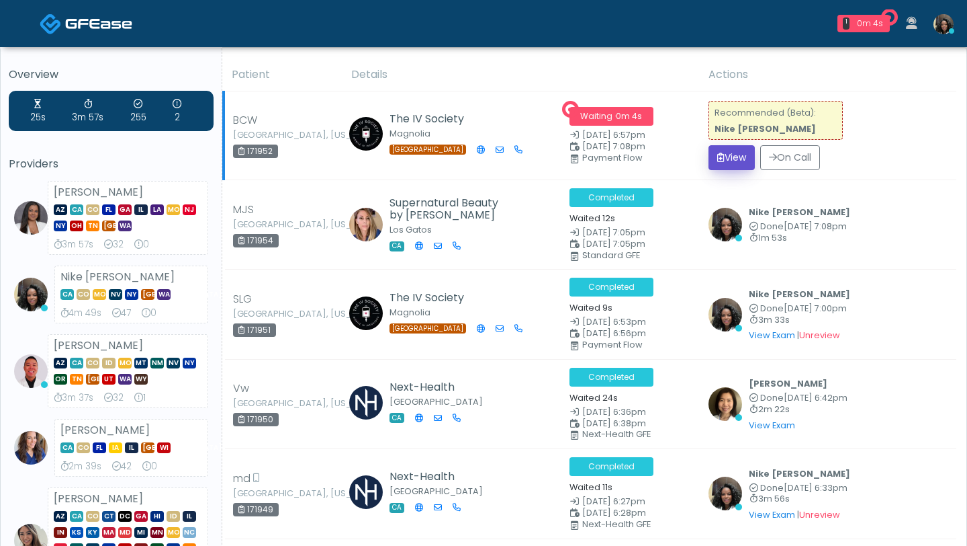
click at [727, 152] on button "View" at bounding box center [732, 157] width 46 height 25
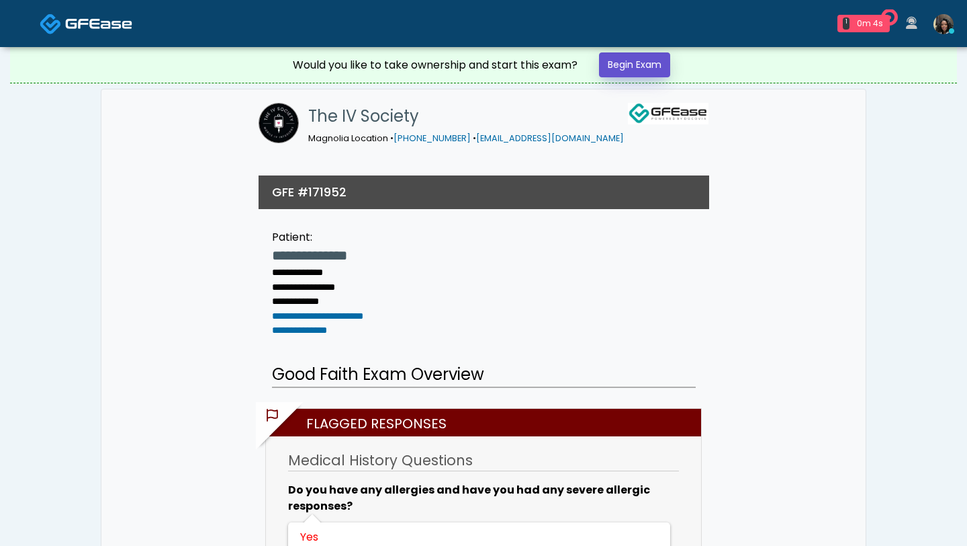
click at [645, 62] on link "Begin Exam" at bounding box center [634, 64] width 71 height 25
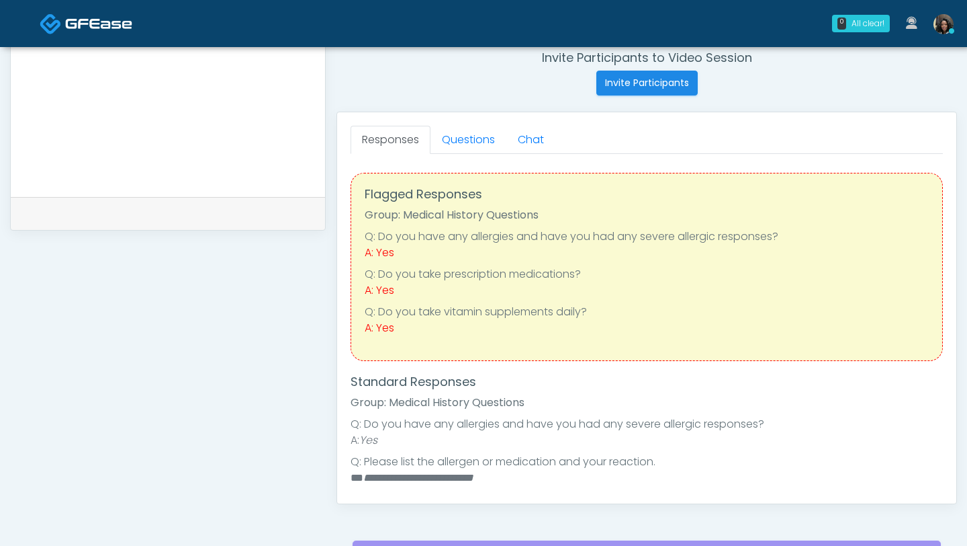
scroll to position [547, 0]
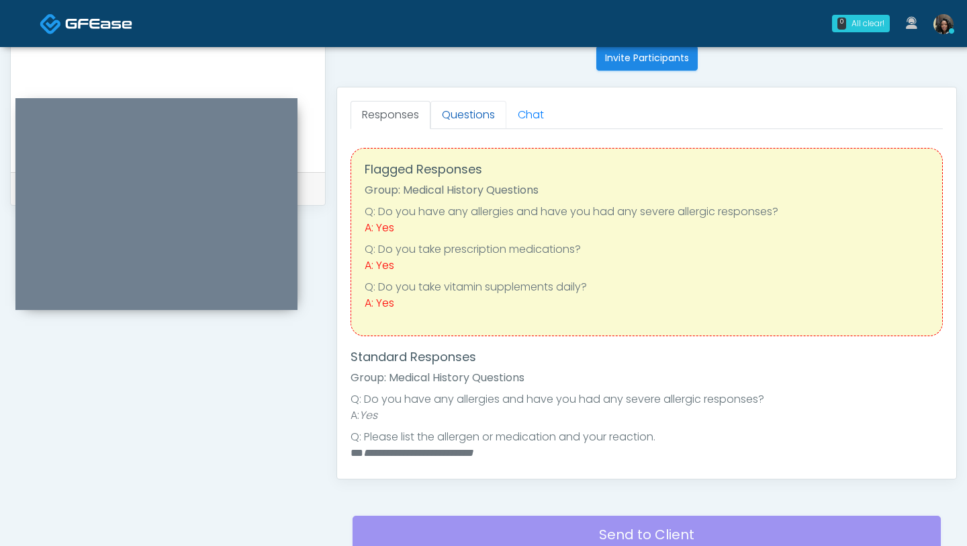
click at [476, 115] on link "Questions" at bounding box center [469, 115] width 76 height 28
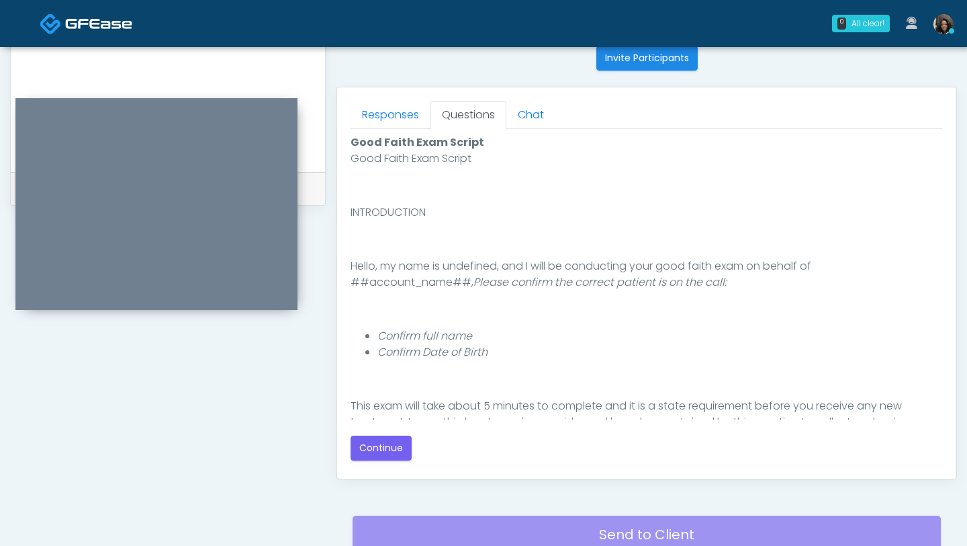
scroll to position [140, 0]
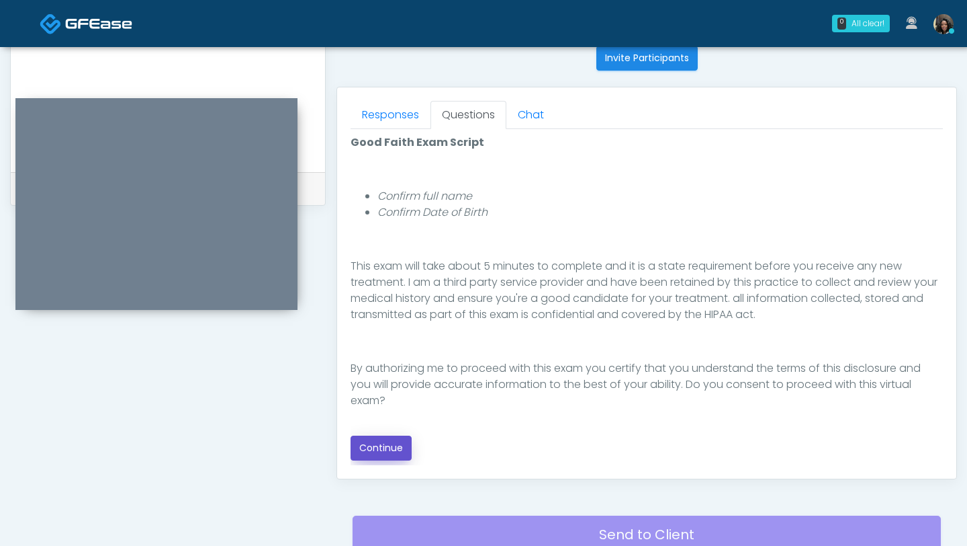
click at [380, 437] on button "Continue" at bounding box center [381, 447] width 61 height 25
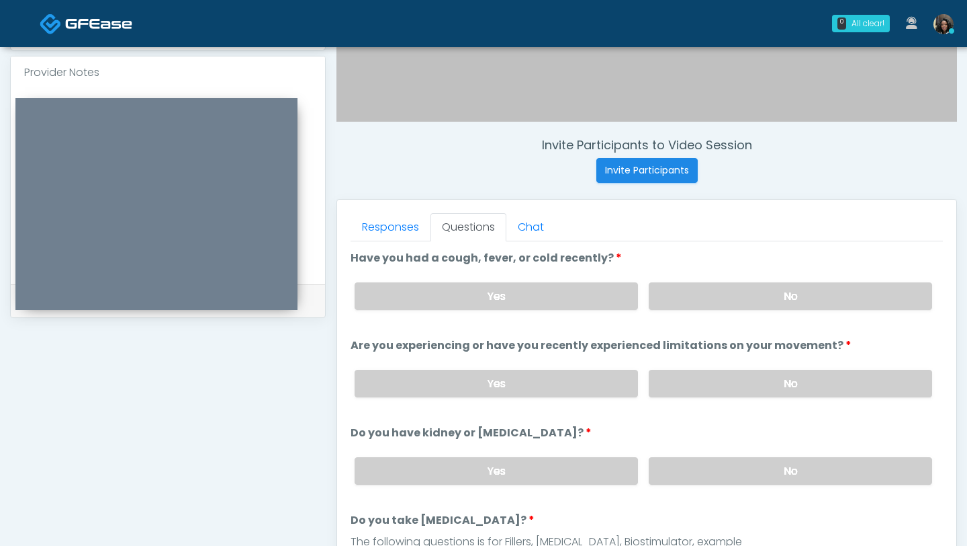
scroll to position [417, 0]
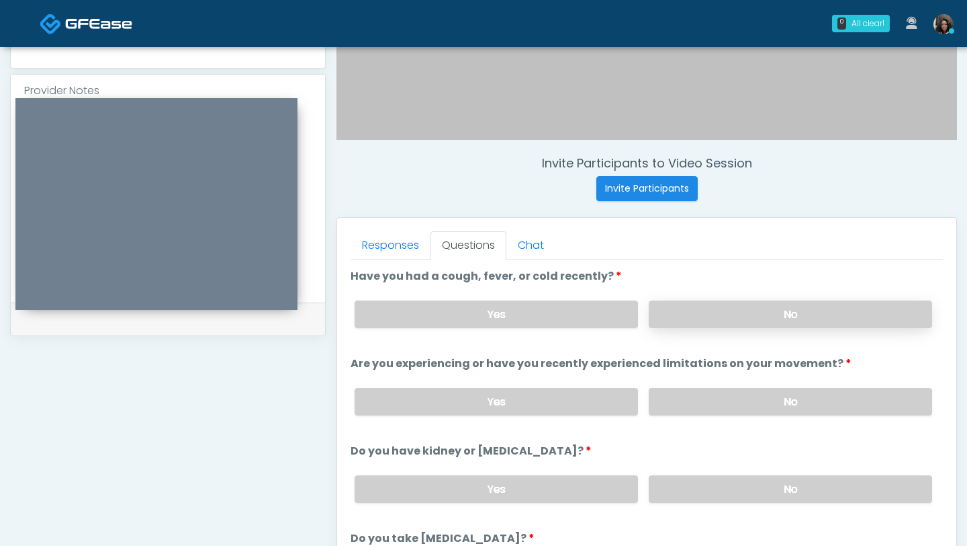
click at [766, 325] on label "No" at bounding box center [791, 314] width 284 height 28
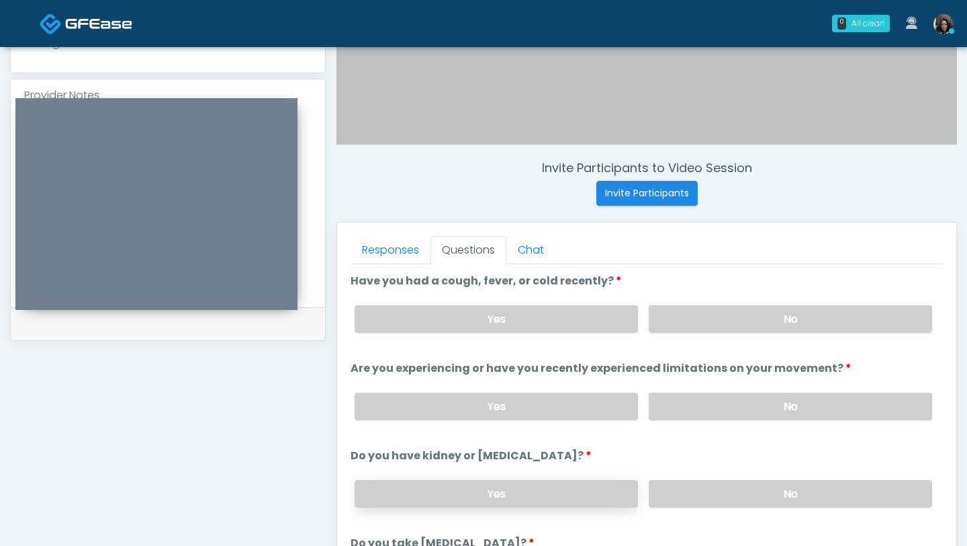
scroll to position [415, 0]
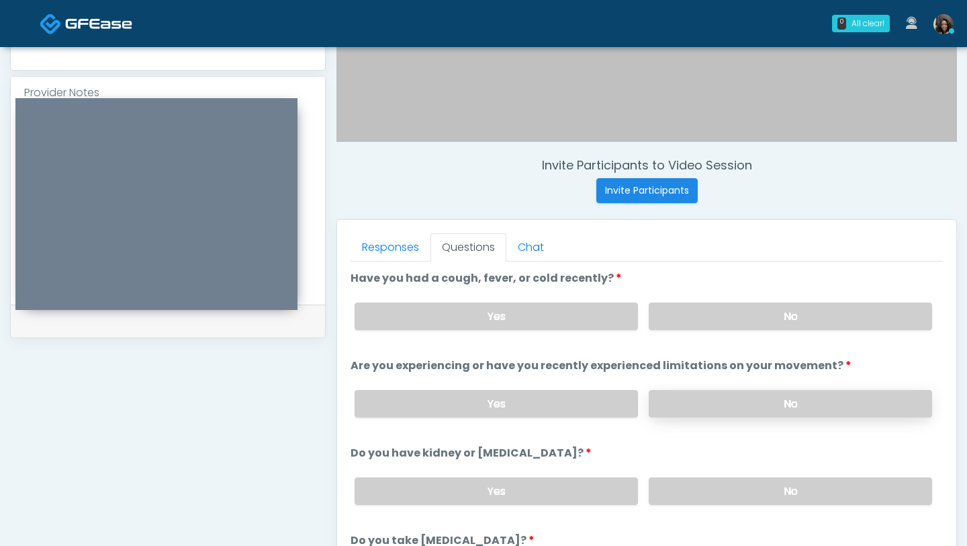
click at [768, 408] on label "No" at bounding box center [791, 404] width 284 height 28
click at [730, 490] on label "No" at bounding box center [791, 491] width 284 height 28
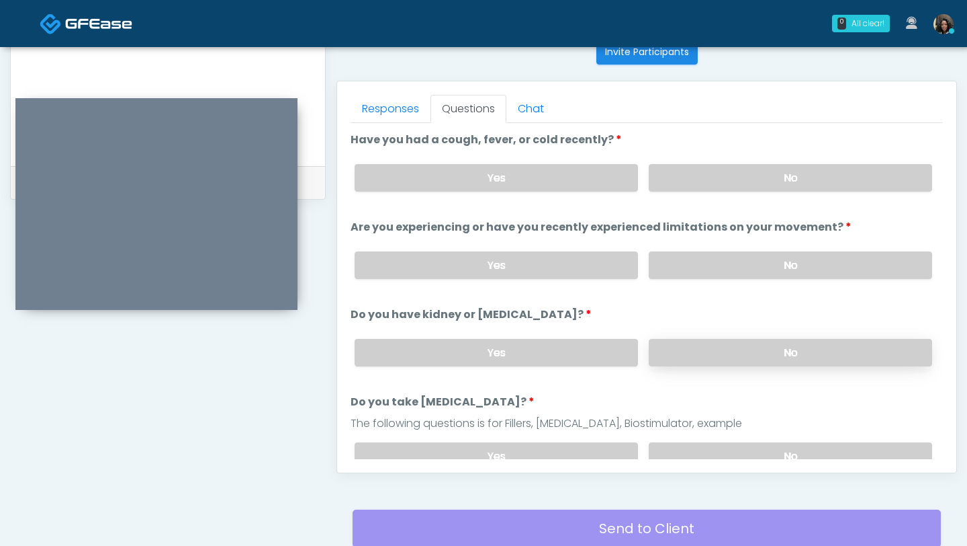
scroll to position [568, 0]
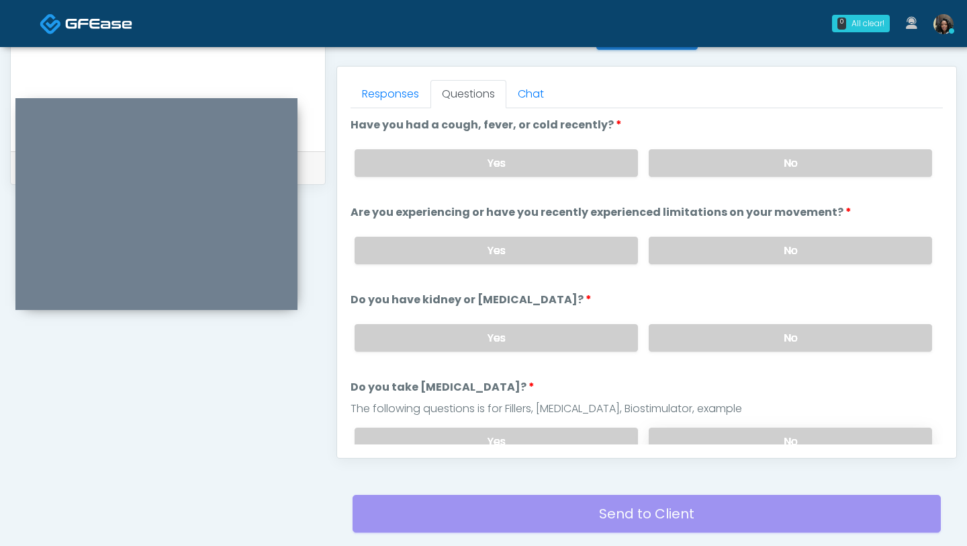
click at [750, 427] on label "No" at bounding box center [791, 441] width 284 height 28
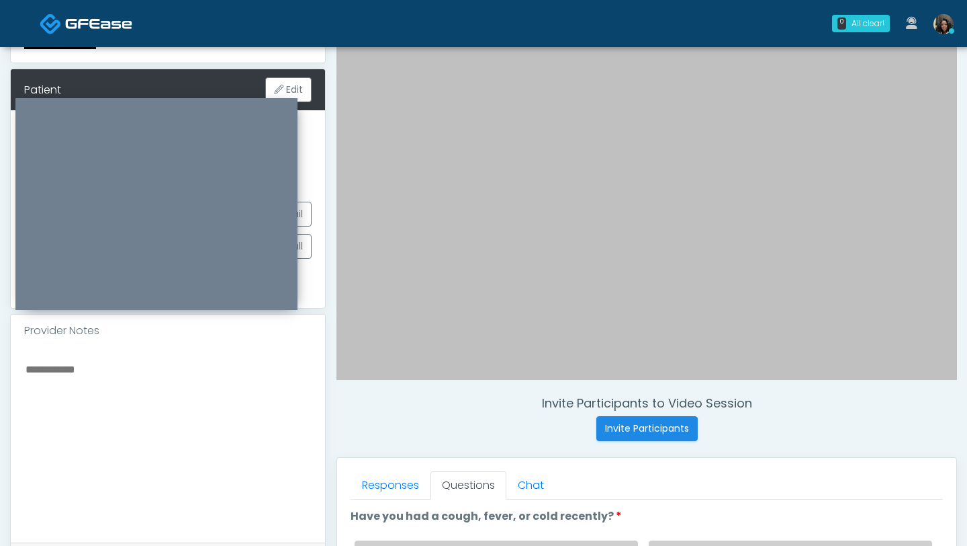
scroll to position [114, 0]
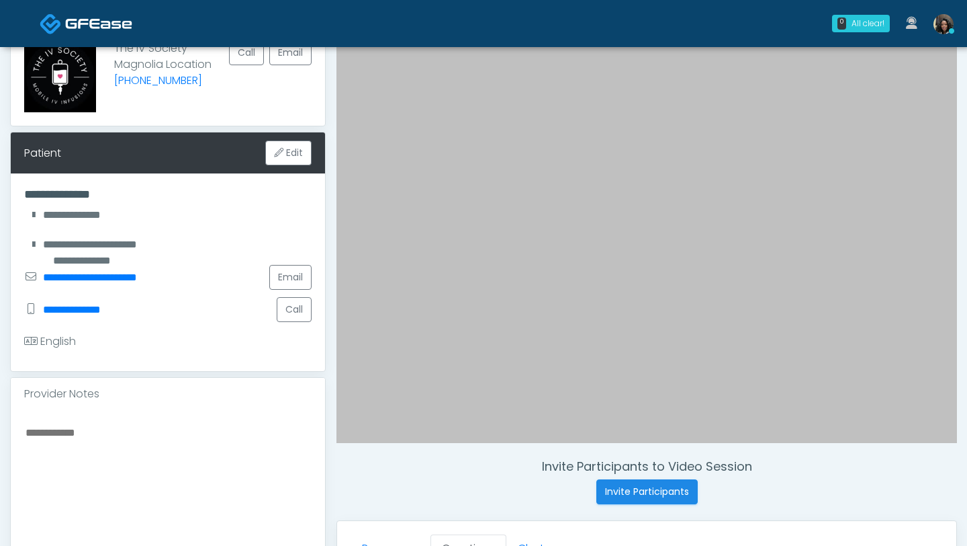
click at [168, 452] on textarea at bounding box center [168, 505] width 288 height 164
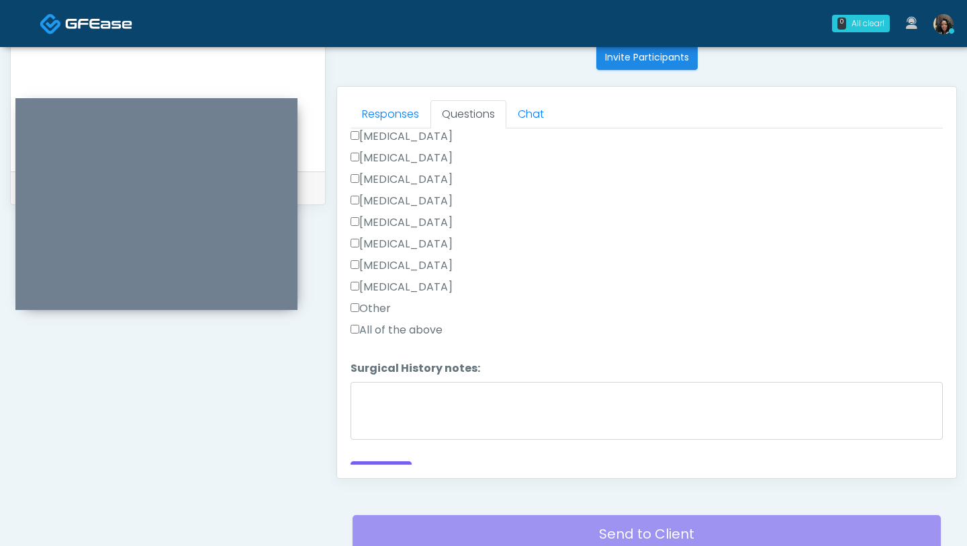
scroll to position [736, 0]
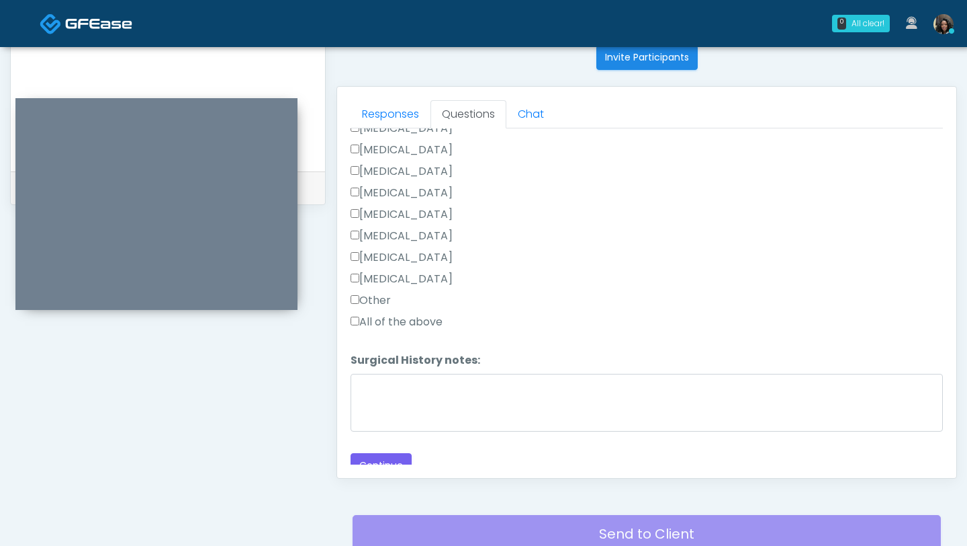
type textarea "**********"
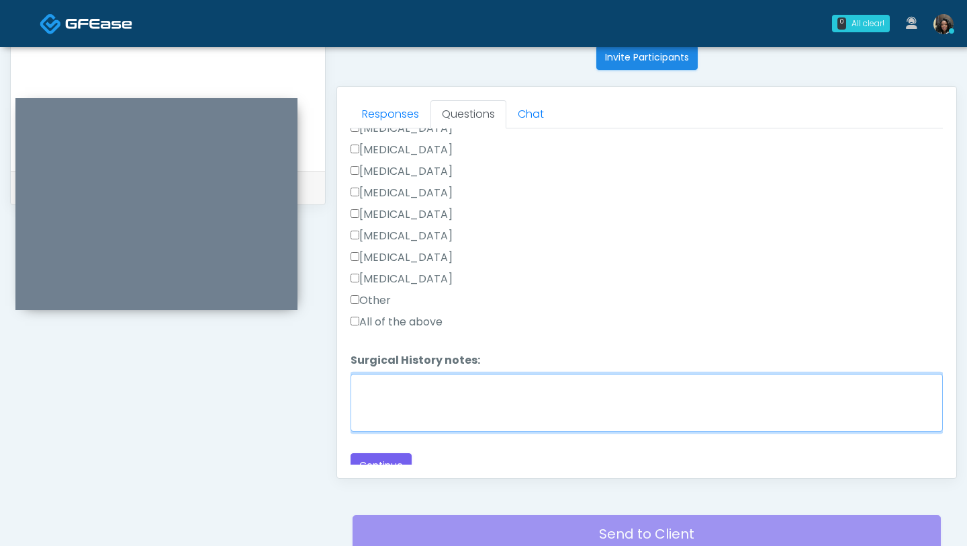
click at [365, 404] on textarea "Surgical History notes:" at bounding box center [647, 403] width 593 height 58
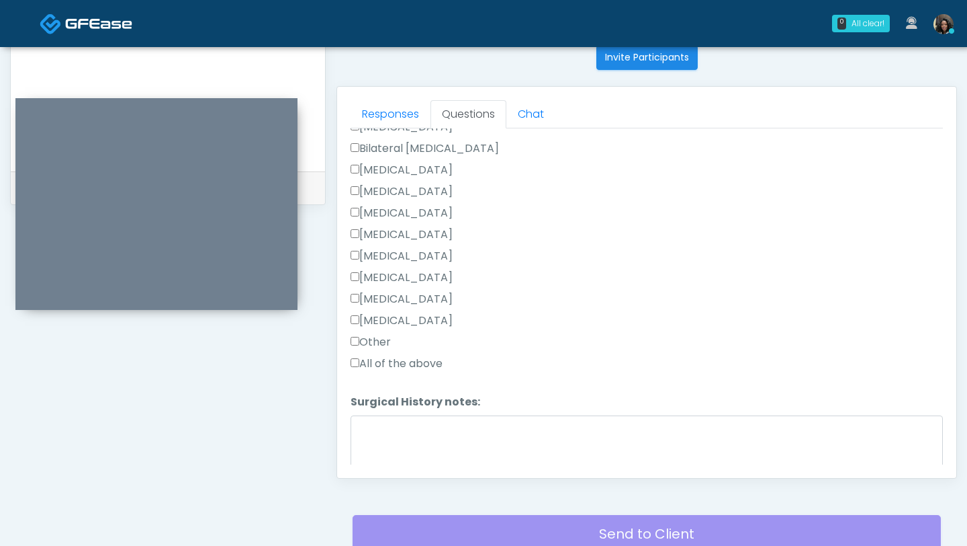
scroll to position [746, 0]
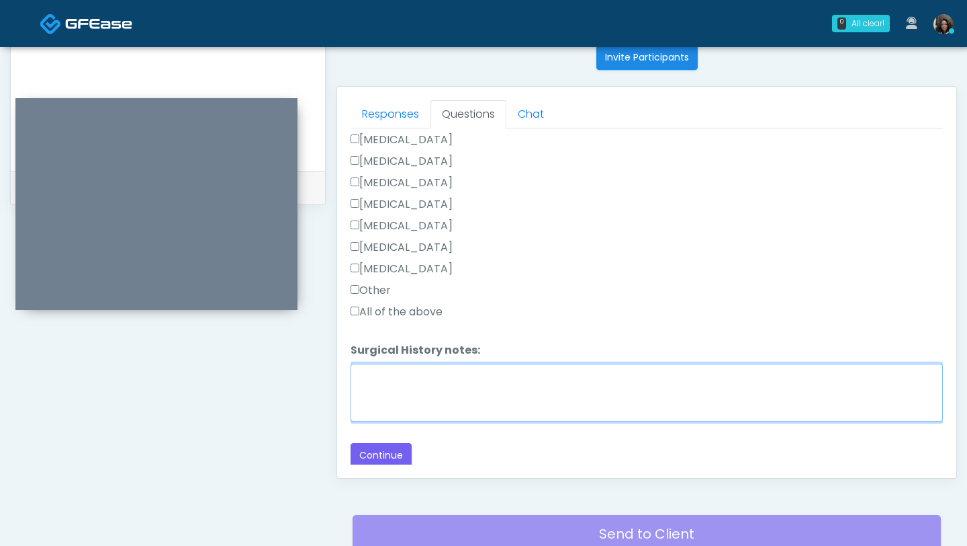
click at [361, 386] on textarea "Surgical History notes:" at bounding box center [647, 392] width 593 height 58
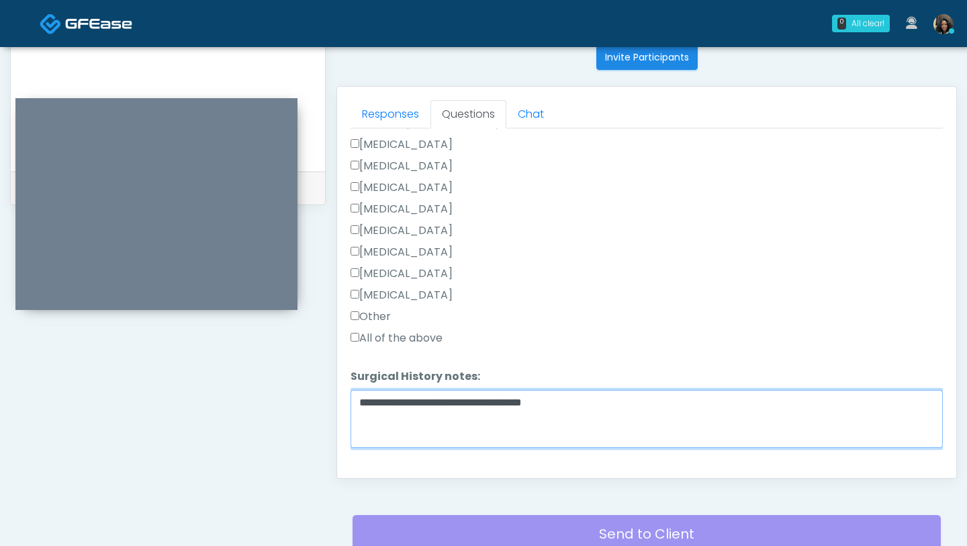
scroll to position [718, 0]
type textarea "**********"
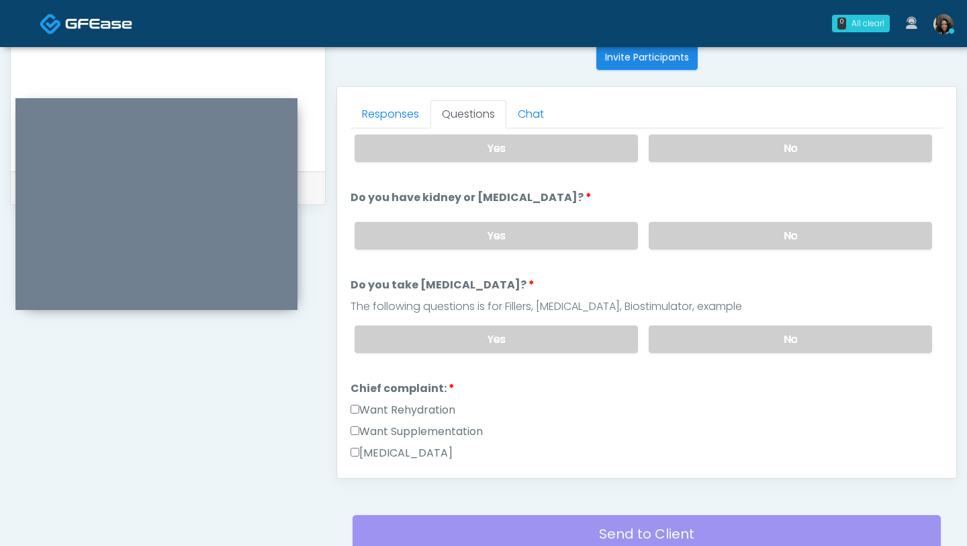
scroll to position [0, 0]
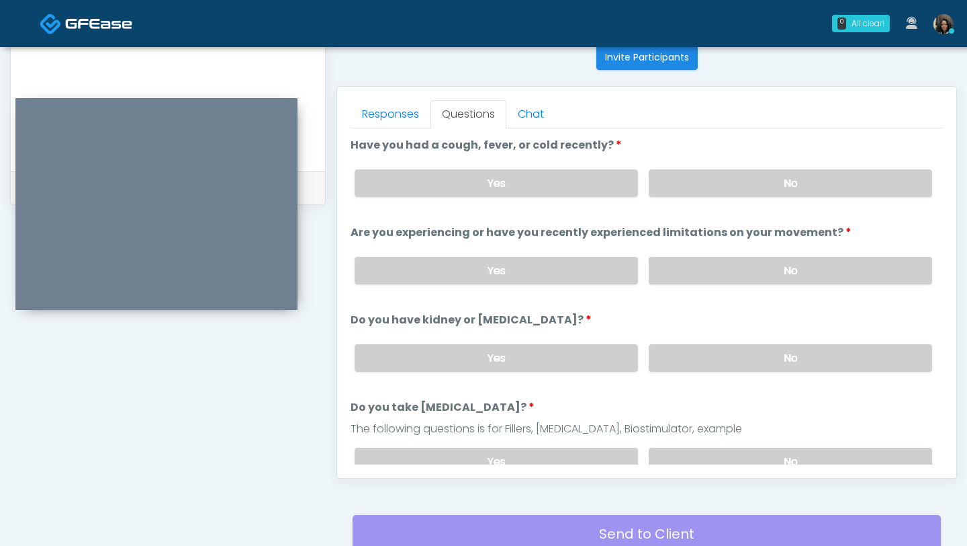
click at [437, 161] on div "Yes No" at bounding box center [643, 183] width 599 height 49
click at [432, 182] on label "Yes" at bounding box center [497, 183] width 284 height 28
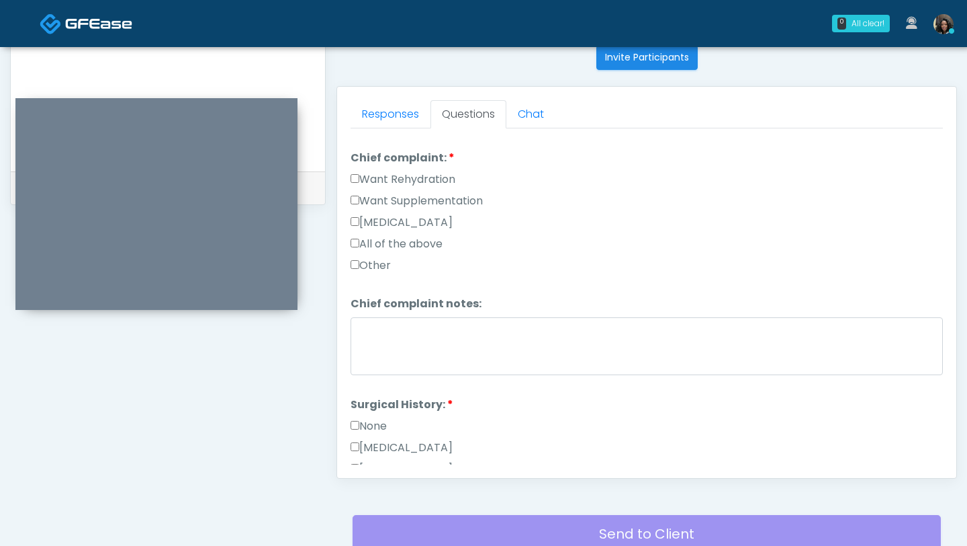
scroll to position [746, 0]
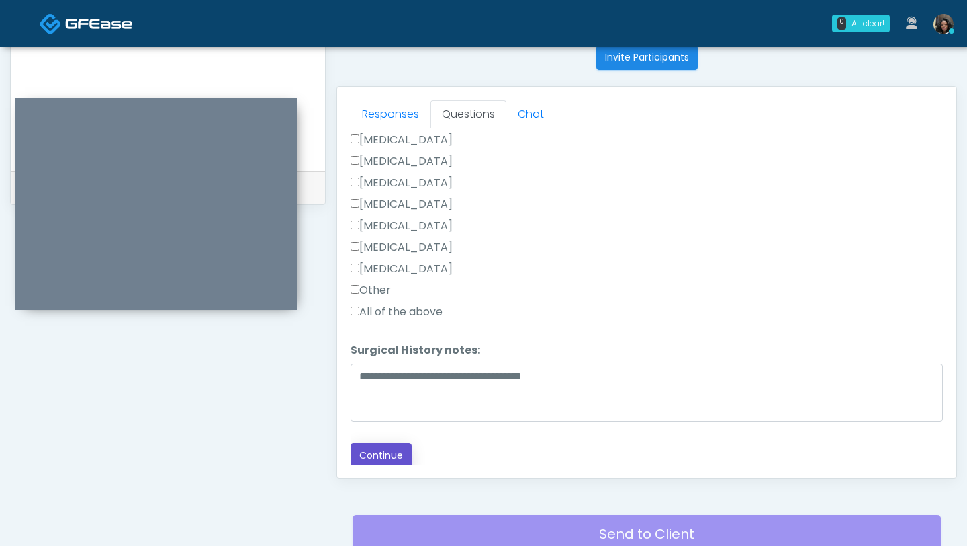
click at [379, 459] on button "Continue" at bounding box center [381, 455] width 61 height 25
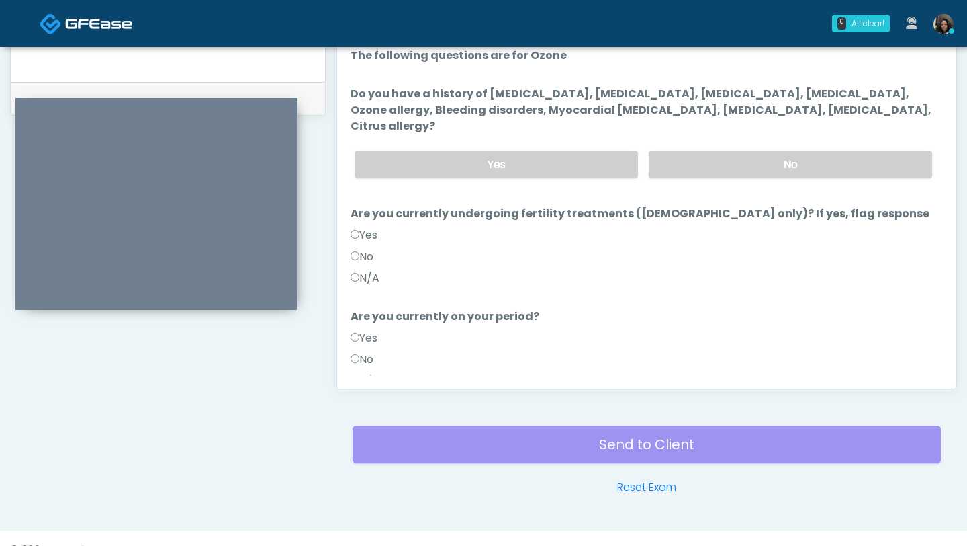
scroll to position [629, 0]
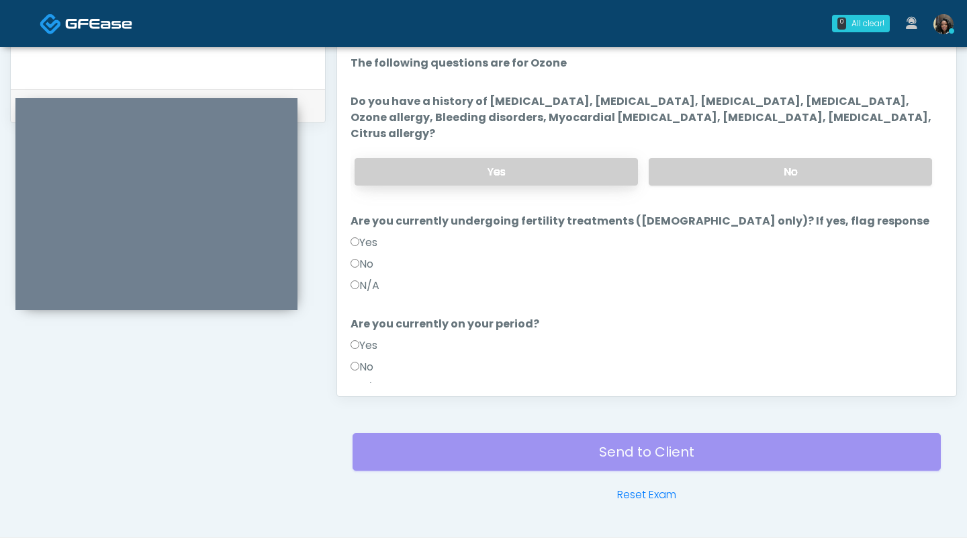
click at [537, 158] on label "Yes" at bounding box center [497, 172] width 284 height 28
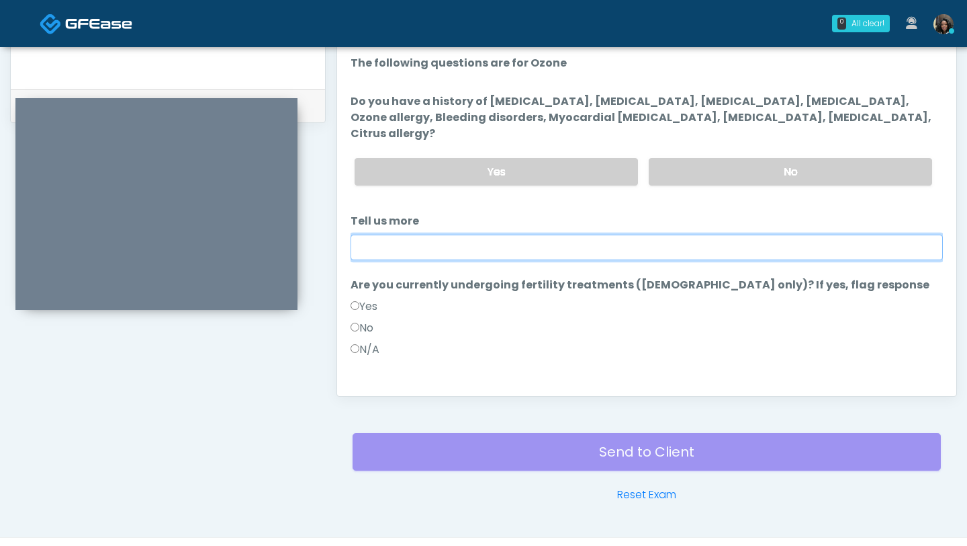
click at [448, 234] on input "Tell us more" at bounding box center [647, 247] width 593 height 26
click at [528, 234] on input "**********" at bounding box center [647, 247] width 593 height 26
click at [648, 234] on input "**********" at bounding box center [647, 247] width 593 height 26
click at [596, 234] on input "**********" at bounding box center [647, 247] width 593 height 26
drag, startPoint x: 717, startPoint y: 241, endPoint x: 631, endPoint y: 236, distance: 86.8
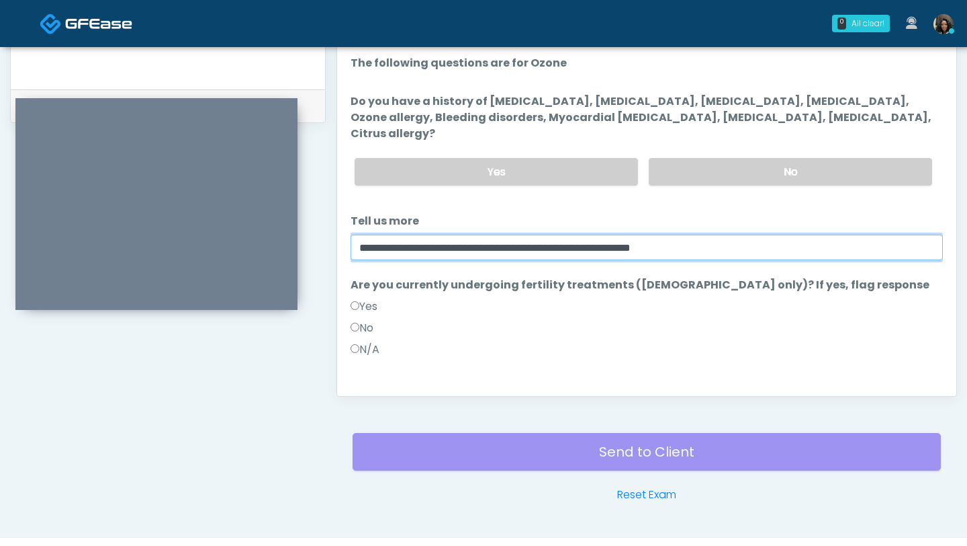
click at [631, 236] on input "**********" at bounding box center [647, 247] width 593 height 26
type input "**********"
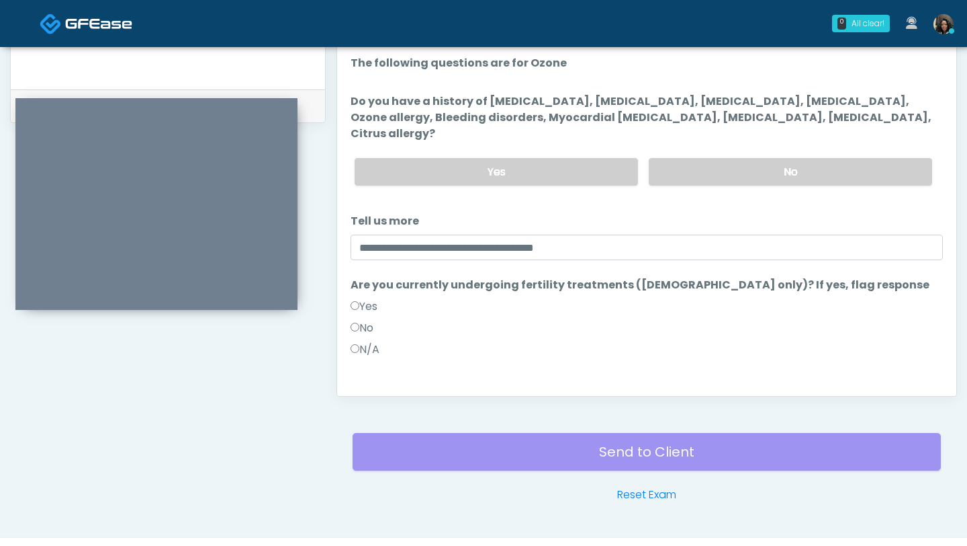
click at [356, 320] on label "No" at bounding box center [362, 328] width 23 height 16
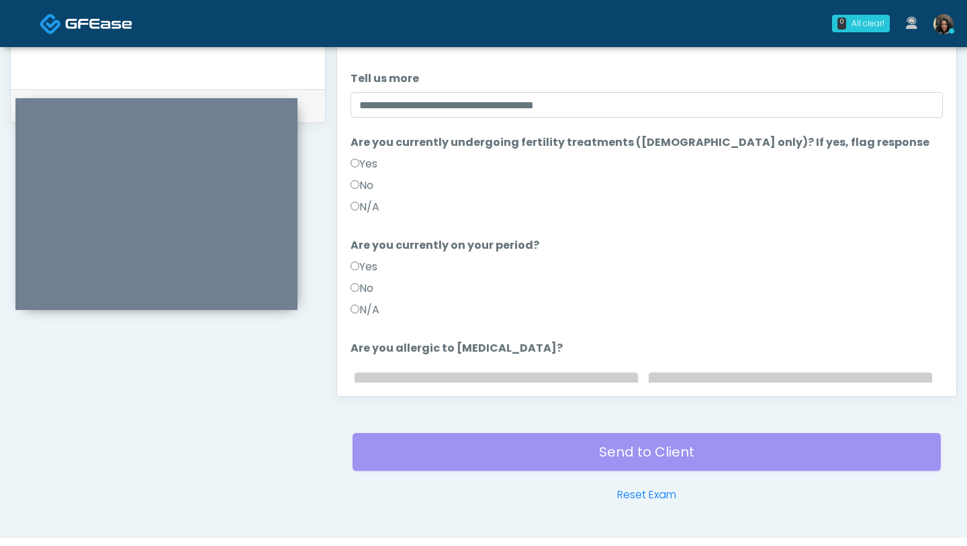
scroll to position [156, 0]
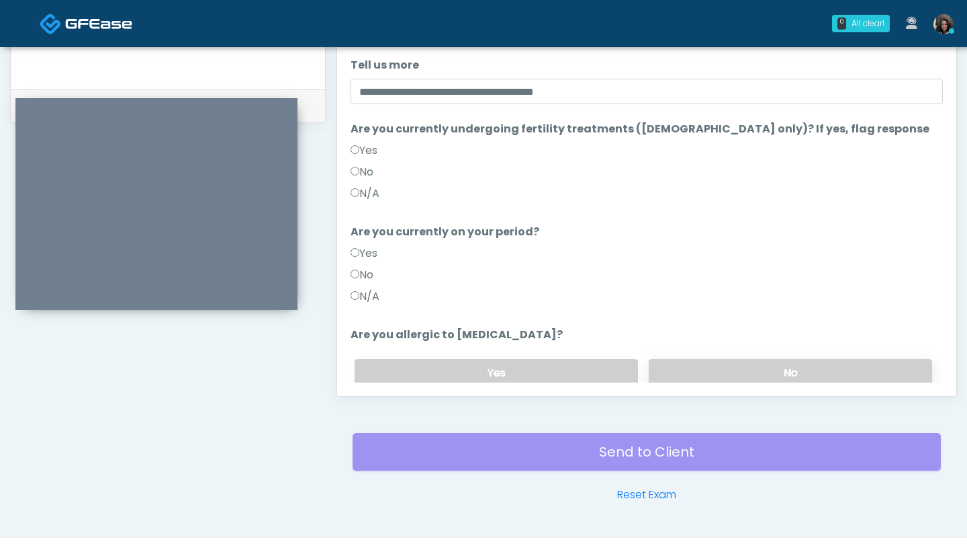
click at [731, 359] on label "No" at bounding box center [791, 373] width 284 height 28
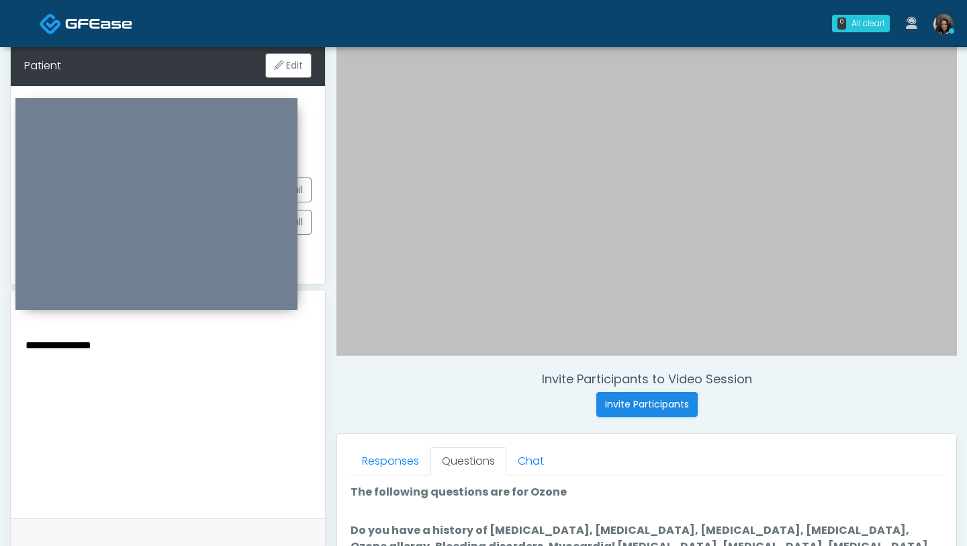
scroll to position [185, 0]
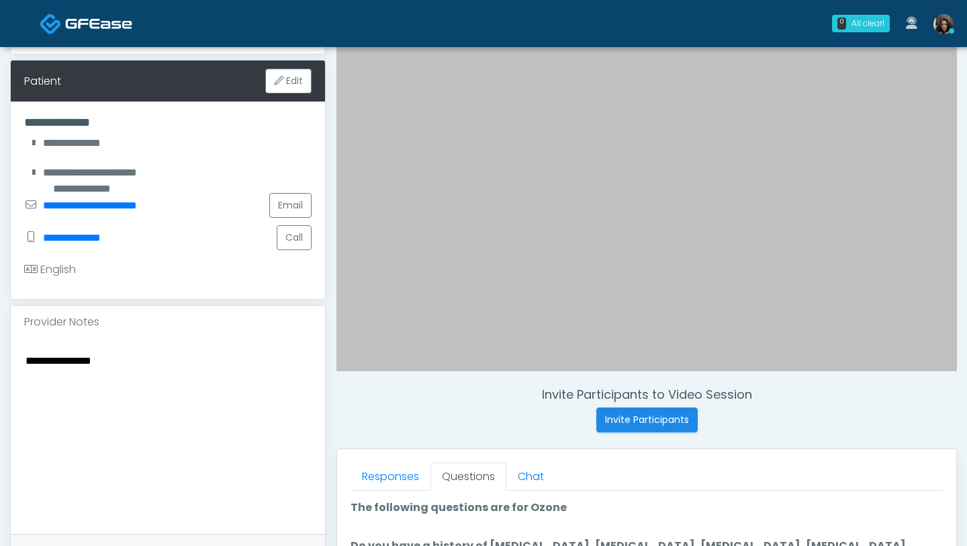
click at [175, 387] on textarea "**********" at bounding box center [168, 433] width 288 height 164
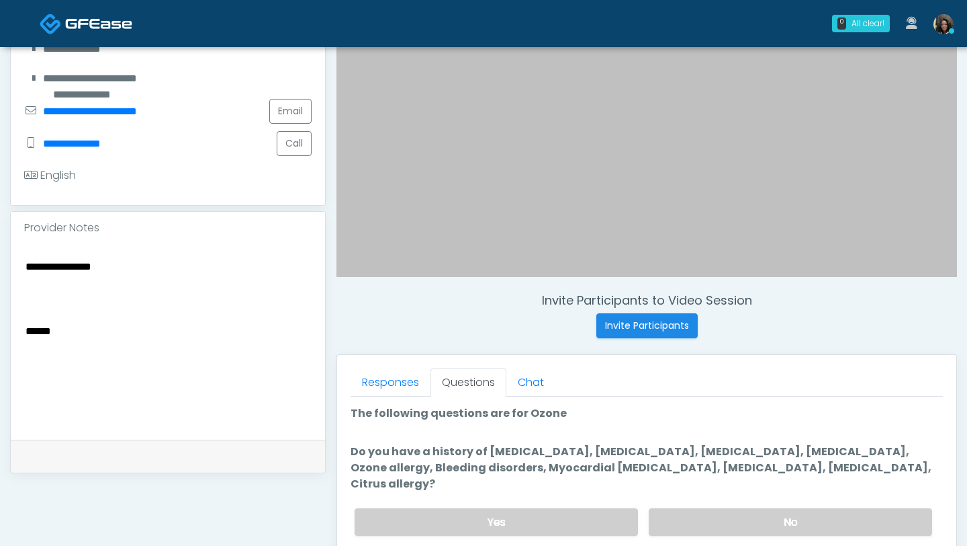
scroll to position [292, 0]
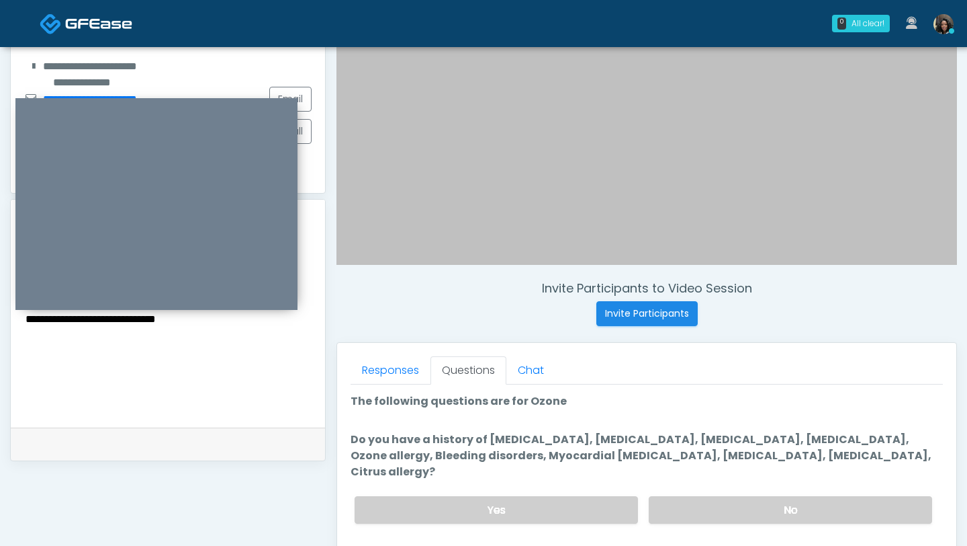
click at [175, 322] on textarea "**********" at bounding box center [168, 327] width 288 height 164
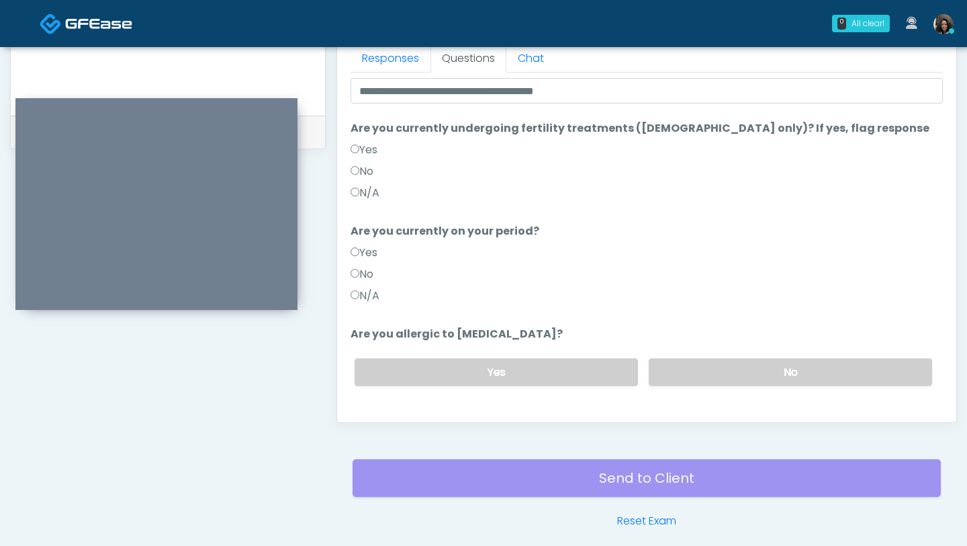
scroll to position [195, 0]
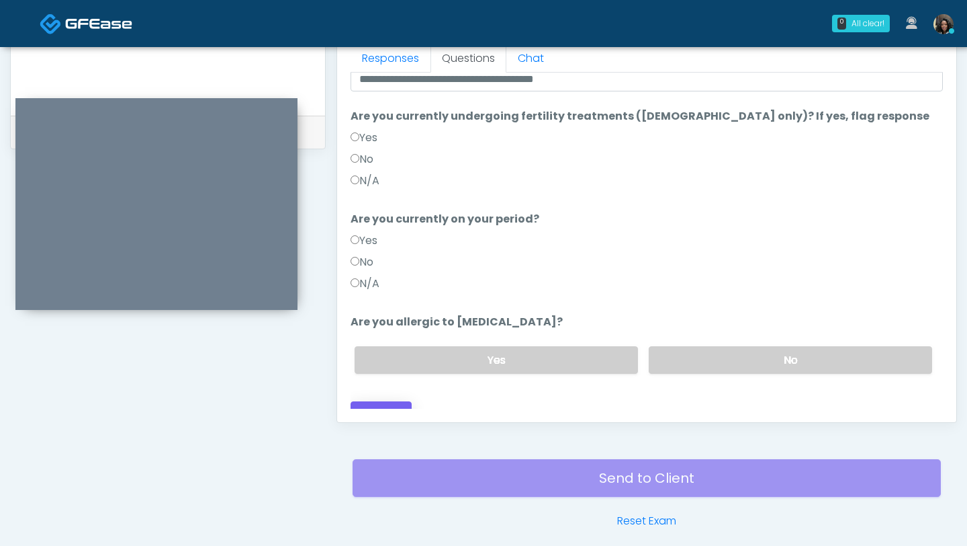
type textarea "**********"
click at [394, 401] on button "Continue" at bounding box center [381, 413] width 61 height 25
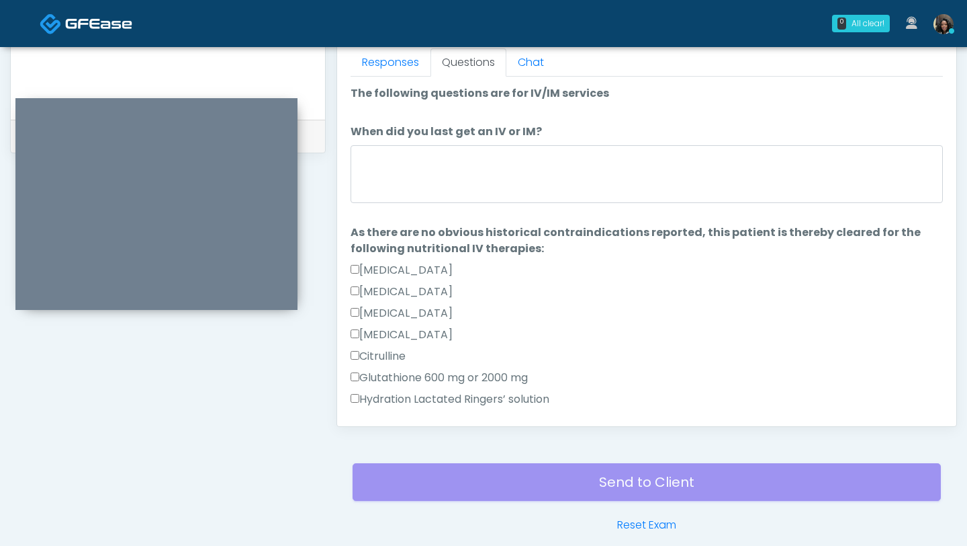
scroll to position [597, 0]
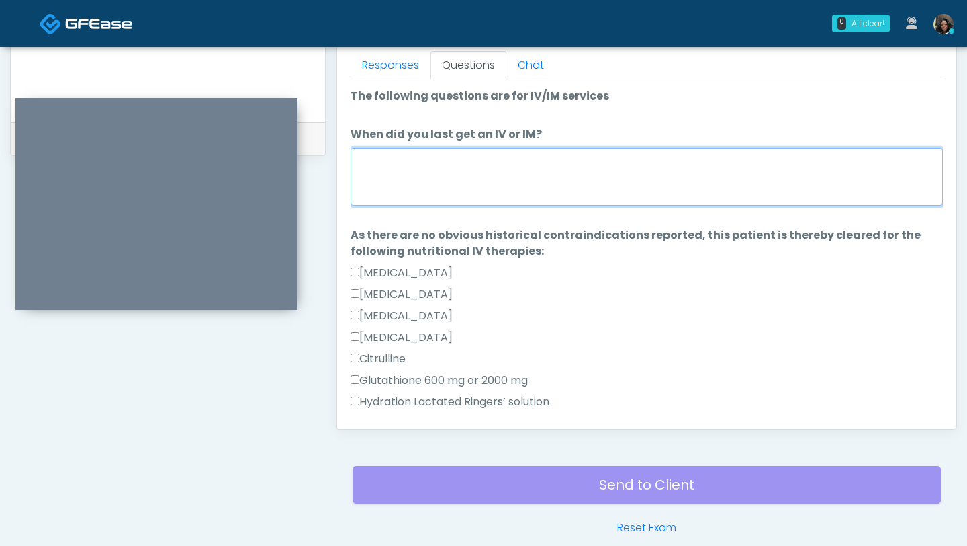
click at [506, 161] on textarea "When did you last get an IV or IM?" at bounding box center [647, 177] width 593 height 58
type textarea "*"
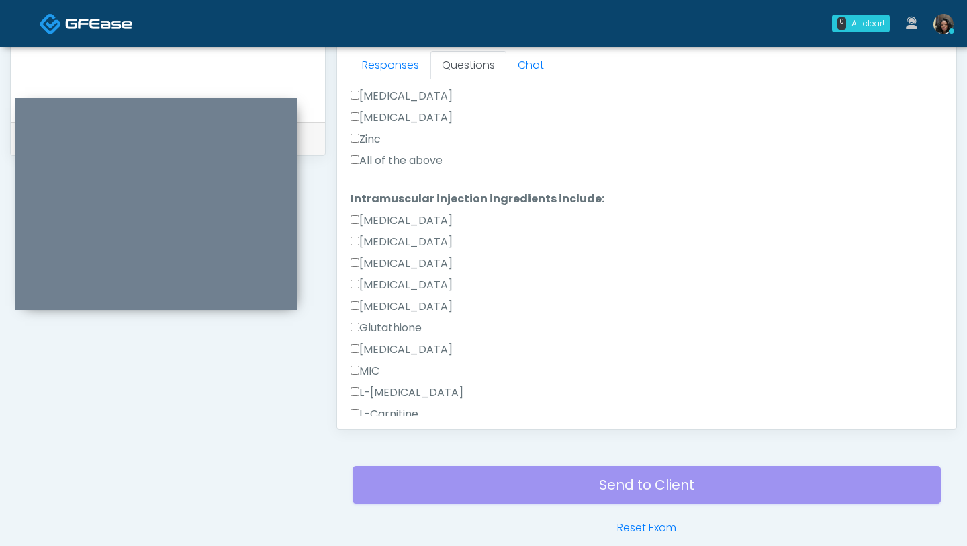
scroll to position [595, 0]
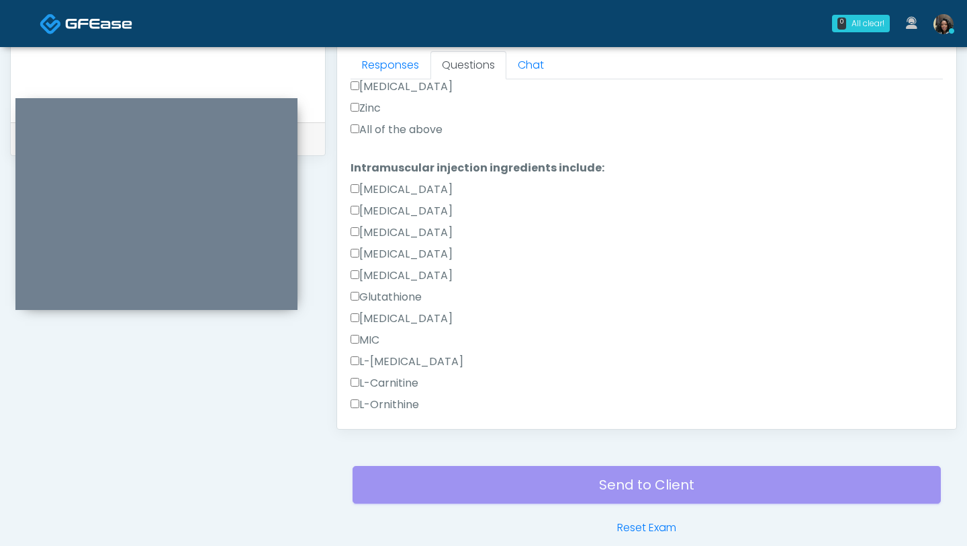
type textarea "**********"
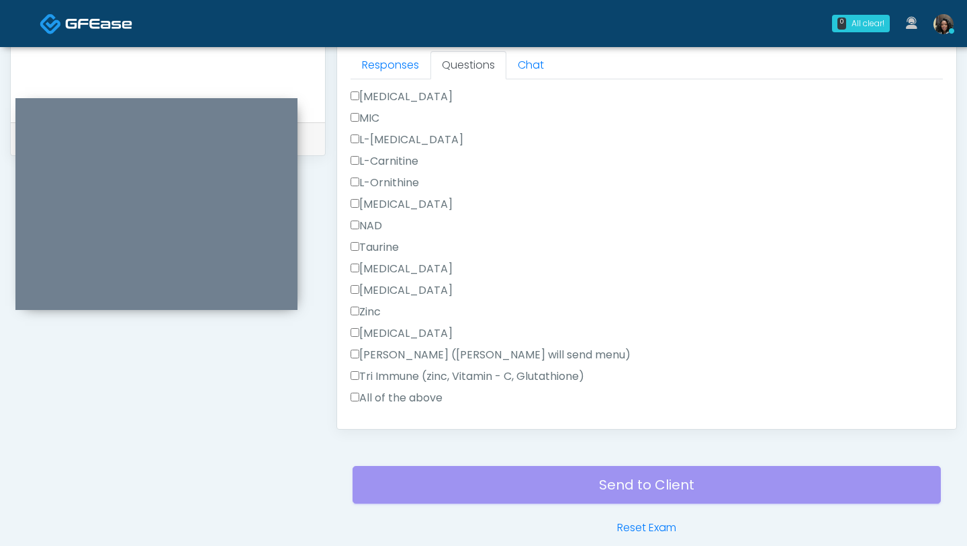
scroll to position [853, 0]
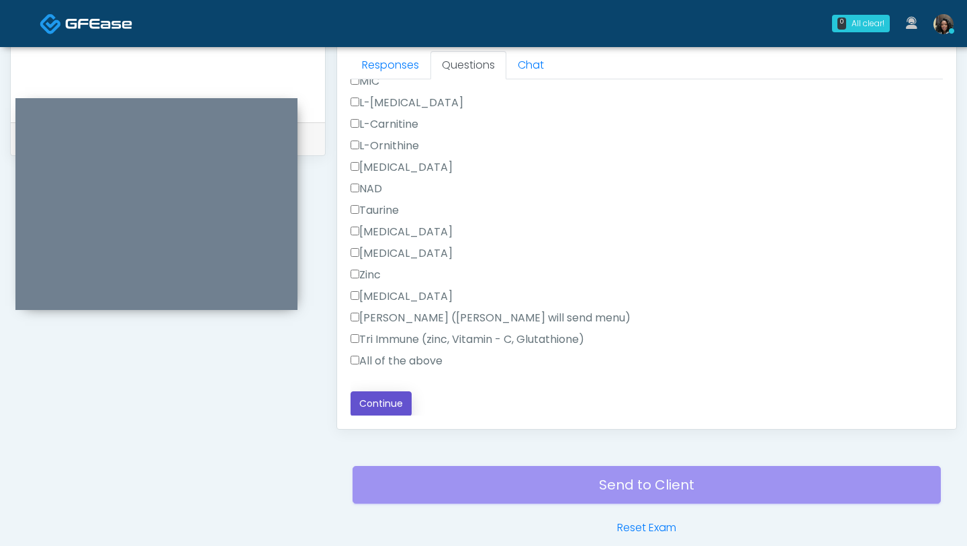
click at [364, 405] on button "Continue" at bounding box center [381, 403] width 61 height 25
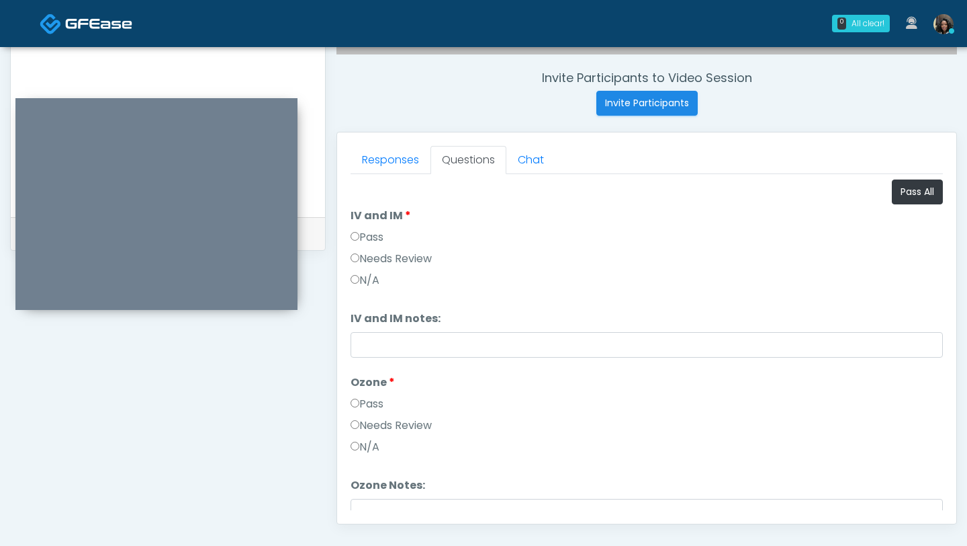
scroll to position [449, 0]
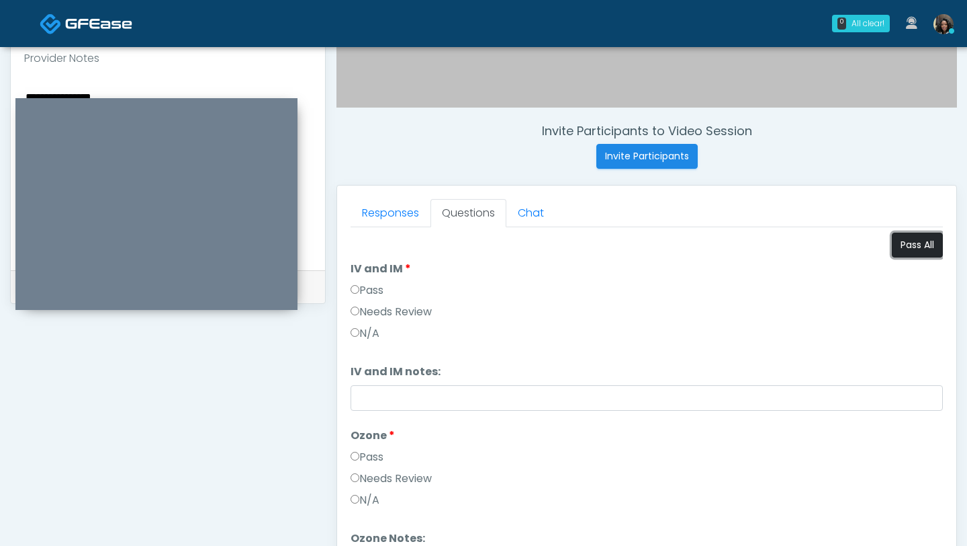
click at [918, 243] on button "Pass All" at bounding box center [917, 244] width 51 height 25
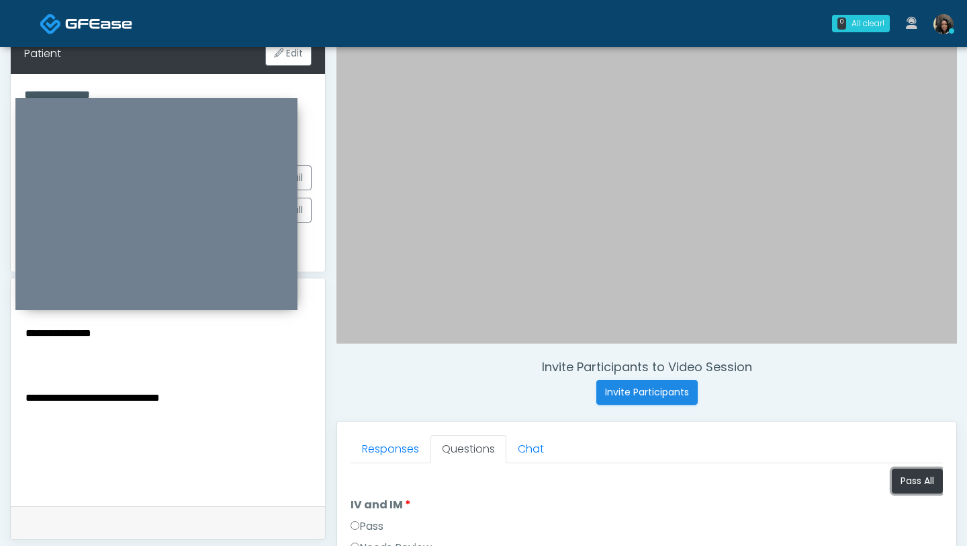
scroll to position [206, 0]
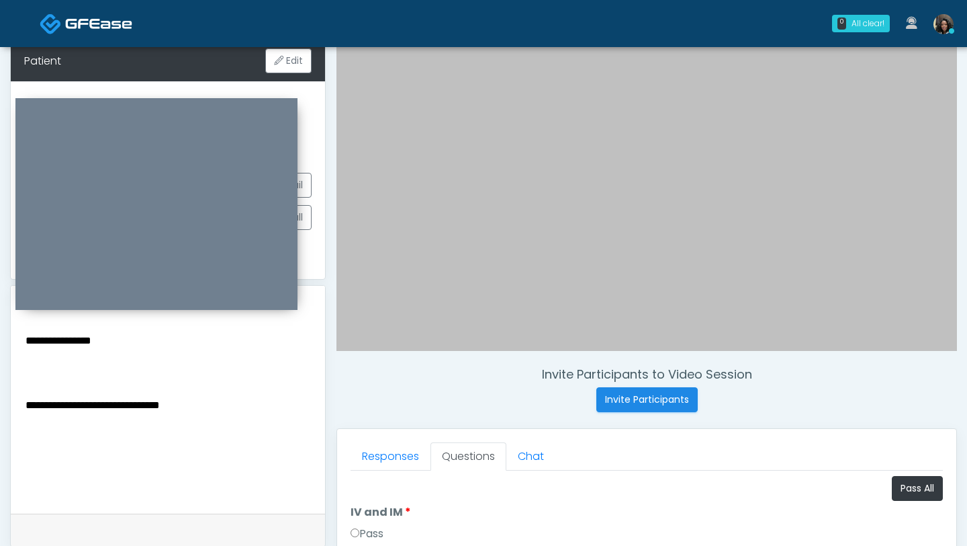
click at [229, 406] on textarea "**********" at bounding box center [168, 413] width 288 height 164
click at [60, 408] on textarea "**********" at bounding box center [168, 413] width 288 height 164
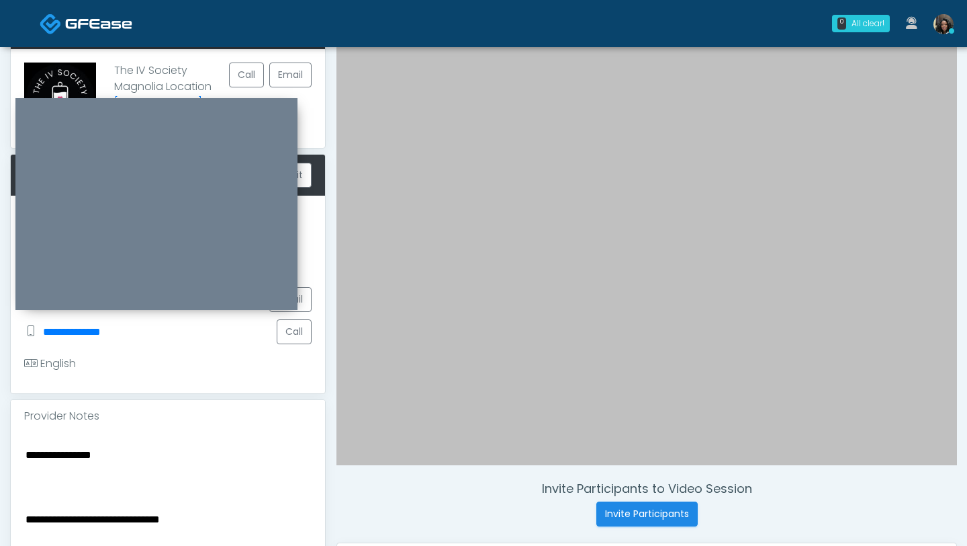
scroll to position [75, 0]
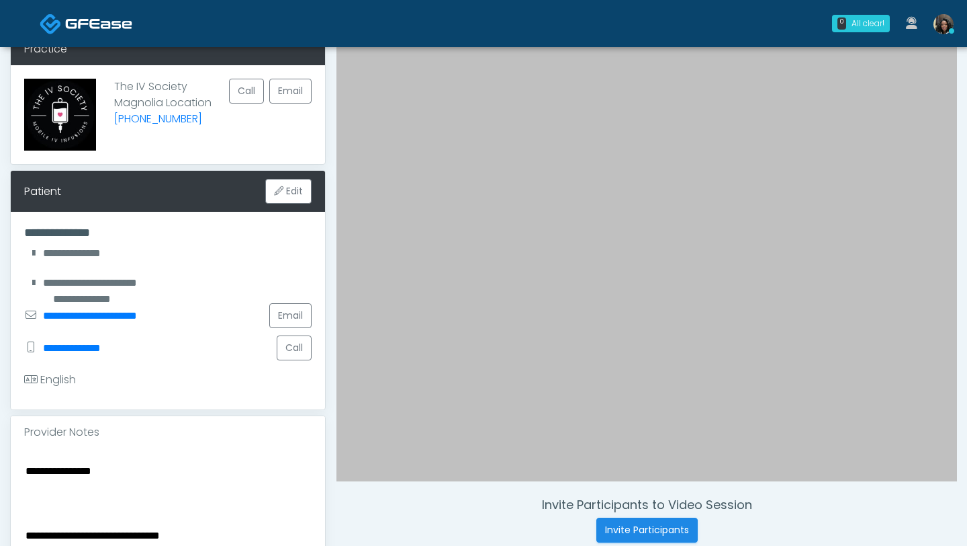
click at [116, 455] on div "**********" at bounding box center [168, 545] width 314 height 195
click at [118, 472] on textarea "**********" at bounding box center [168, 544] width 288 height 164
click at [223, 472] on textarea "**********" at bounding box center [168, 544] width 288 height 164
click at [65, 488] on textarea "**********" at bounding box center [168, 544] width 288 height 164
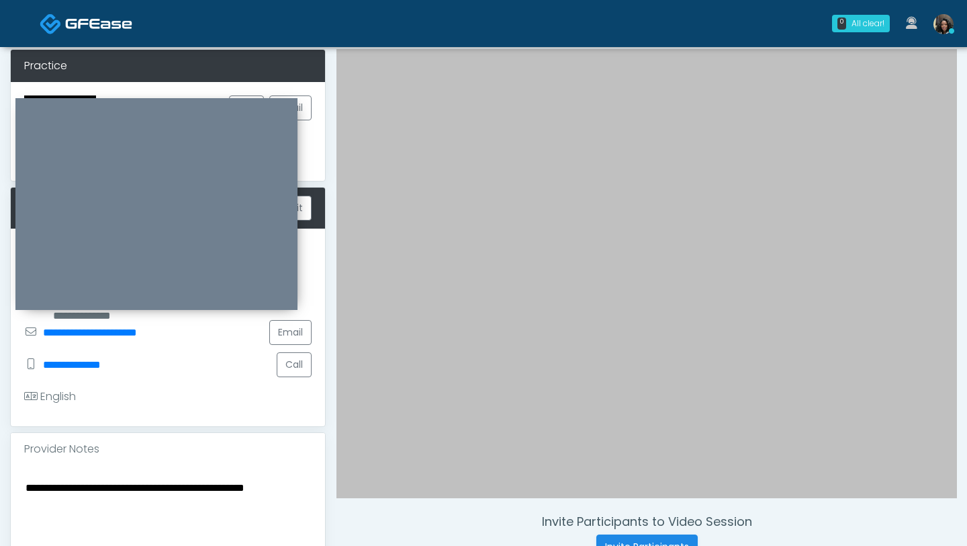
scroll to position [61, 0]
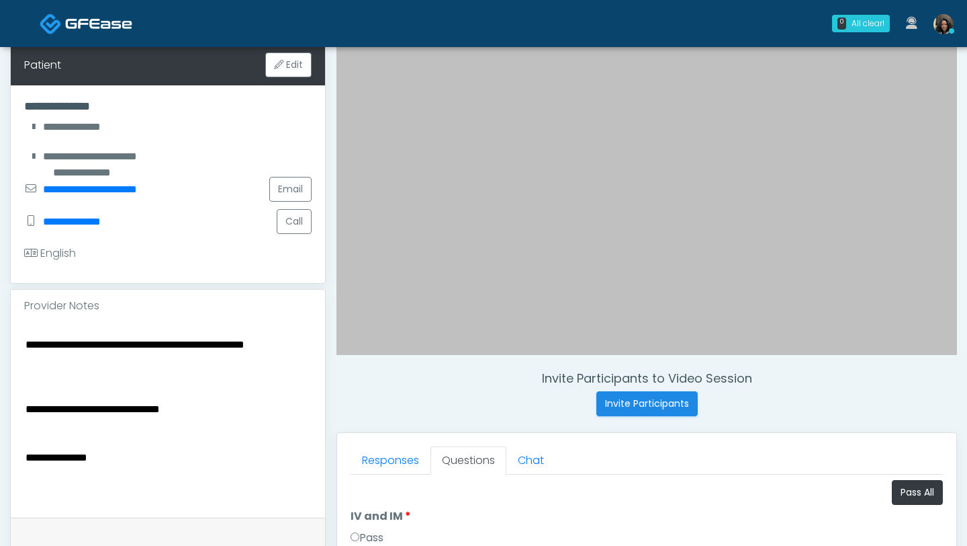
scroll to position [208, 0]
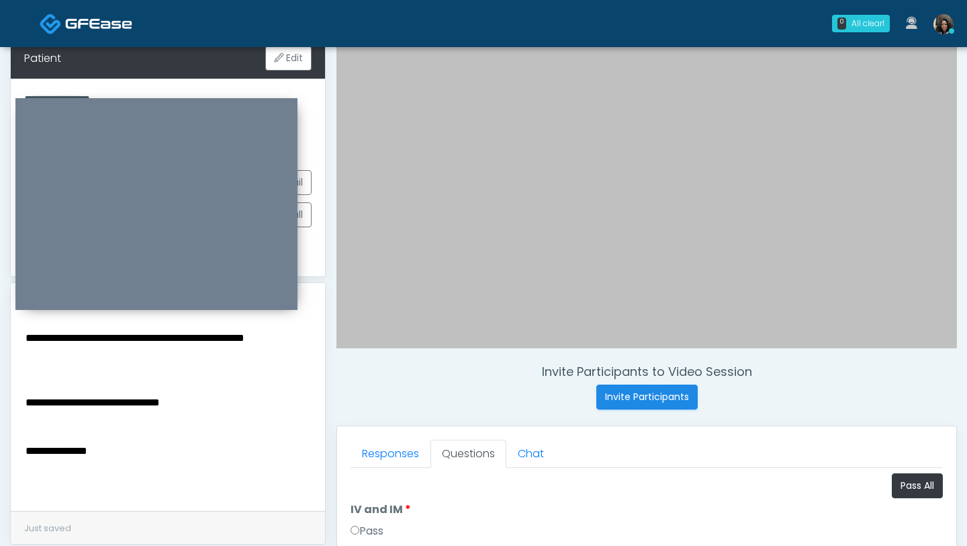
click at [29, 340] on textarea "**********" at bounding box center [168, 411] width 288 height 164
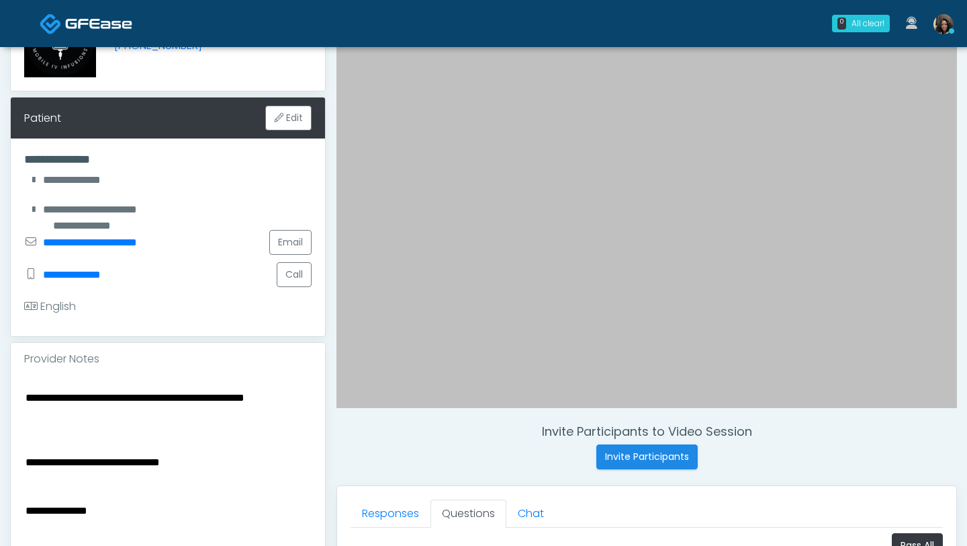
scroll to position [179, 0]
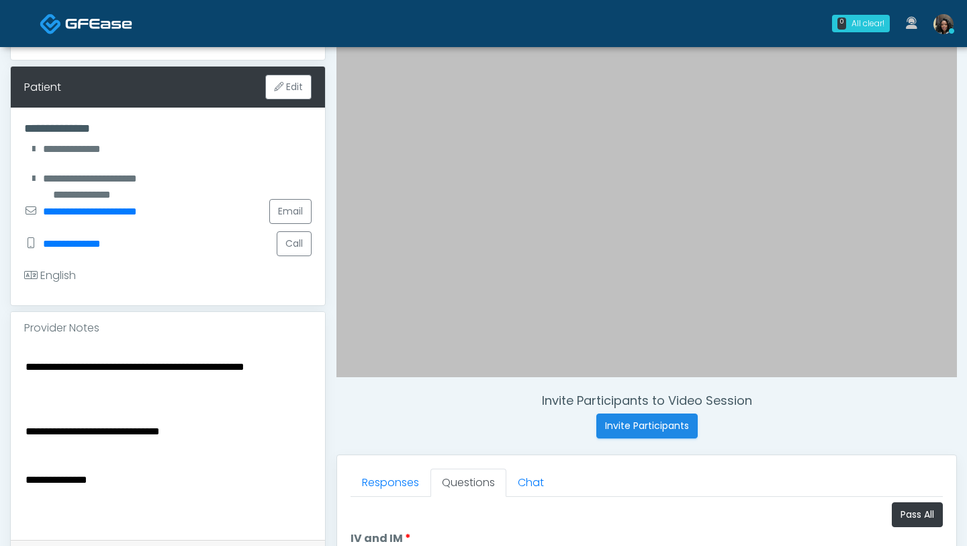
click at [24, 376] on textarea "**********" at bounding box center [168, 439] width 288 height 164
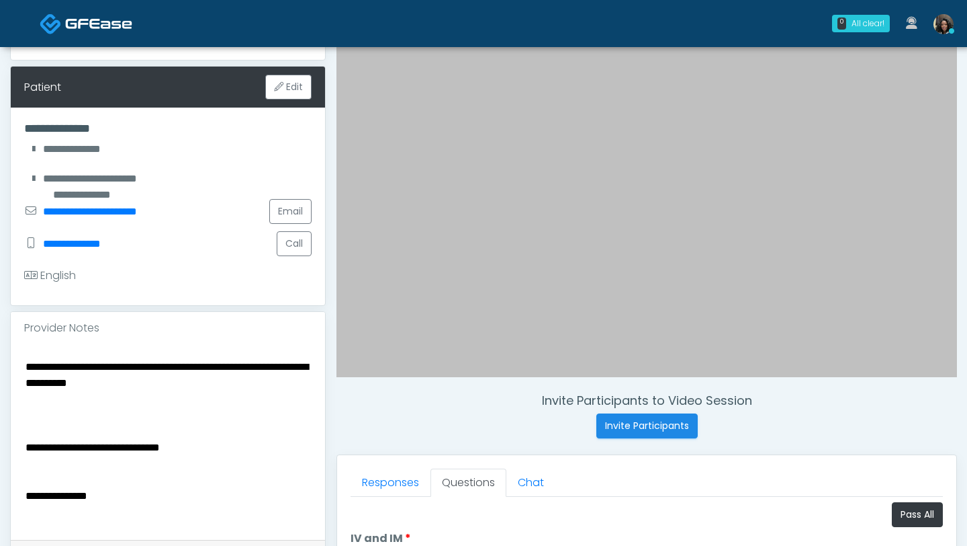
click at [269, 369] on textarea "**********" at bounding box center [168, 439] width 288 height 164
click at [198, 369] on textarea "**********" at bounding box center [168, 439] width 288 height 164
click at [252, 386] on textarea "**********" at bounding box center [168, 439] width 288 height 164
click at [243, 405] on textarea "**********" at bounding box center [168, 439] width 288 height 164
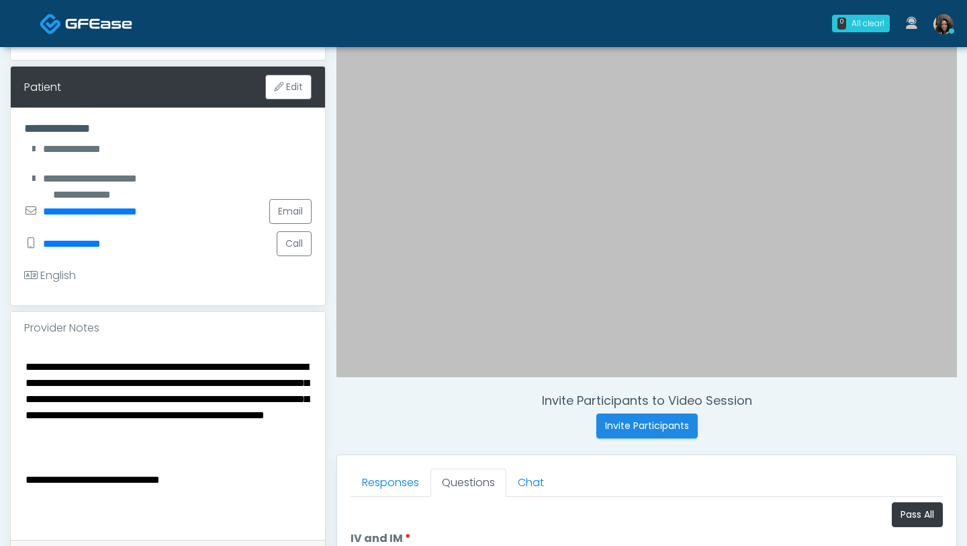
click at [169, 449] on textarea "**********" at bounding box center [168, 439] width 288 height 164
click at [226, 449] on textarea "**********" at bounding box center [168, 439] width 288 height 164
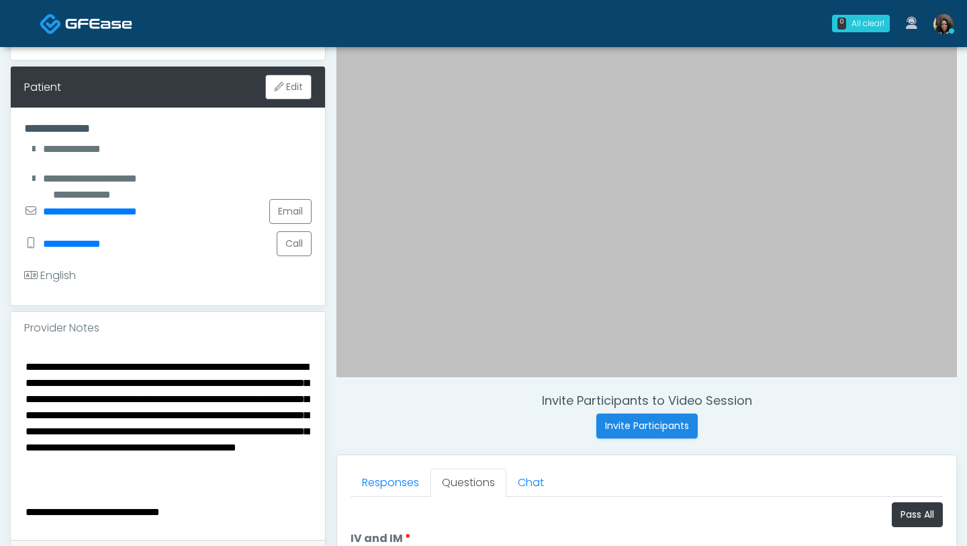
click at [228, 480] on textarea "**********" at bounding box center [168, 439] width 288 height 164
click at [263, 482] on textarea "**********" at bounding box center [168, 439] width 288 height 164
click at [280, 482] on textarea "**********" at bounding box center [168, 439] width 288 height 164
click at [117, 496] on textarea "**********" at bounding box center [168, 439] width 288 height 164
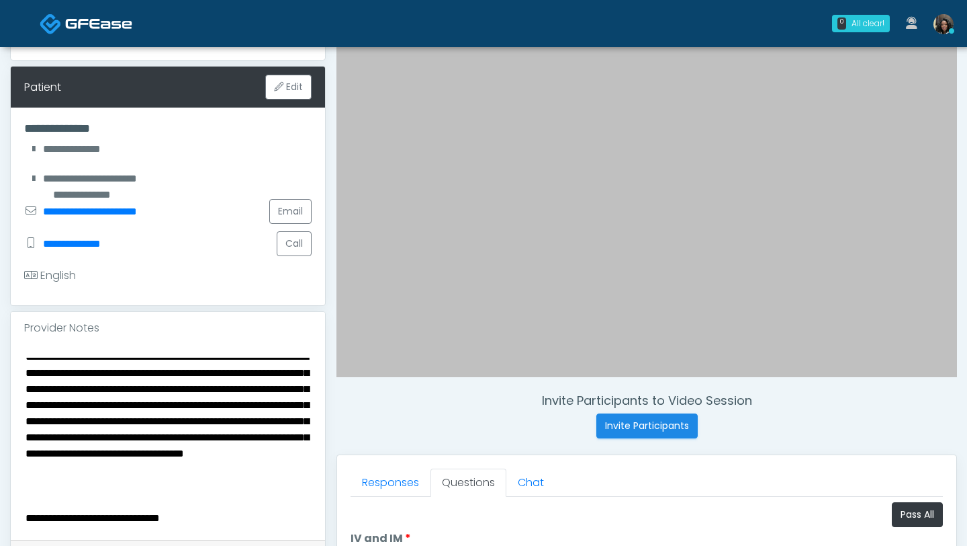
scroll to position [0, 0]
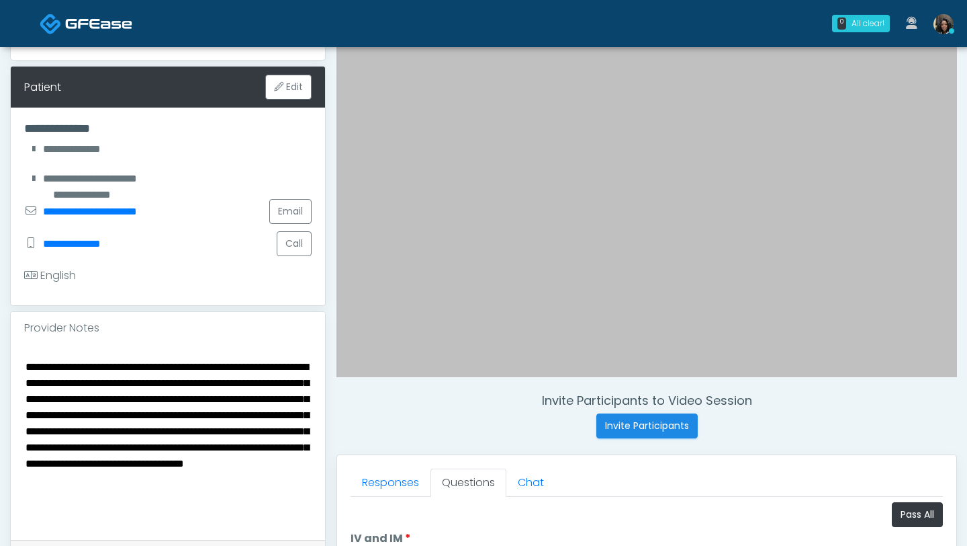
click at [144, 370] on textarea "**********" at bounding box center [168, 439] width 288 height 164
click at [40, 388] on textarea "**********" at bounding box center [168, 439] width 288 height 164
click at [87, 381] on textarea "**********" at bounding box center [168, 439] width 288 height 164
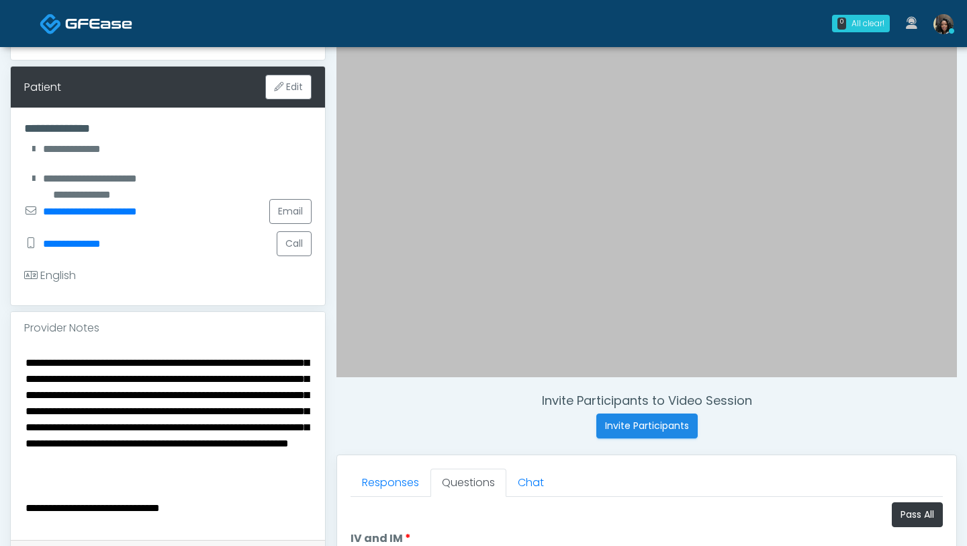
scroll to position [21, 0]
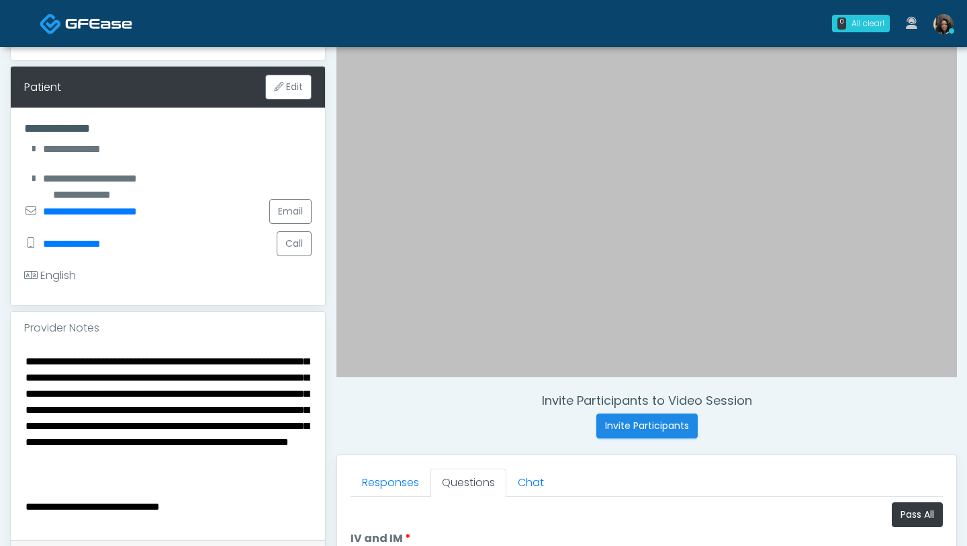
click at [65, 461] on textarea "**********" at bounding box center [168, 439] width 288 height 164
click at [195, 494] on textarea "**********" at bounding box center [168, 439] width 288 height 164
click at [179, 492] on textarea "**********" at bounding box center [168, 439] width 288 height 164
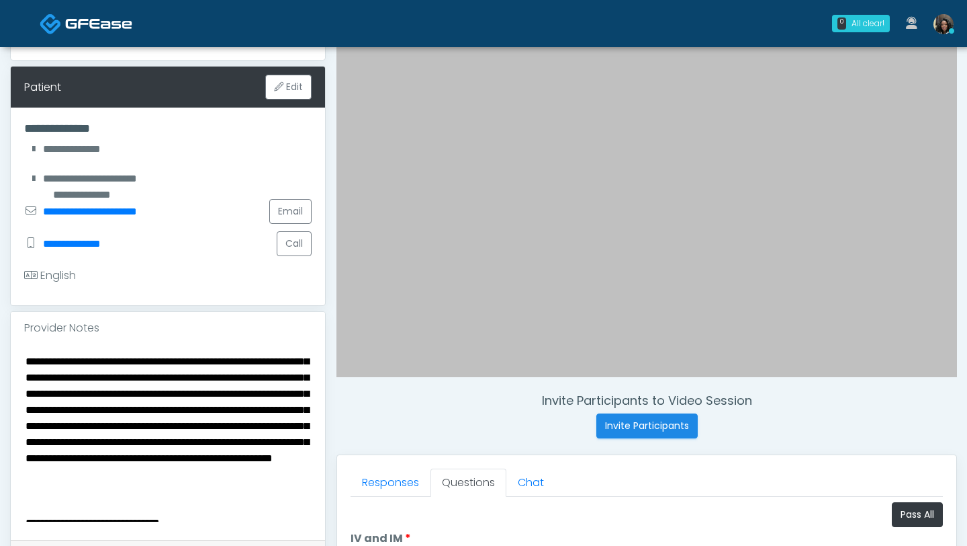
scroll to position [30, 0]
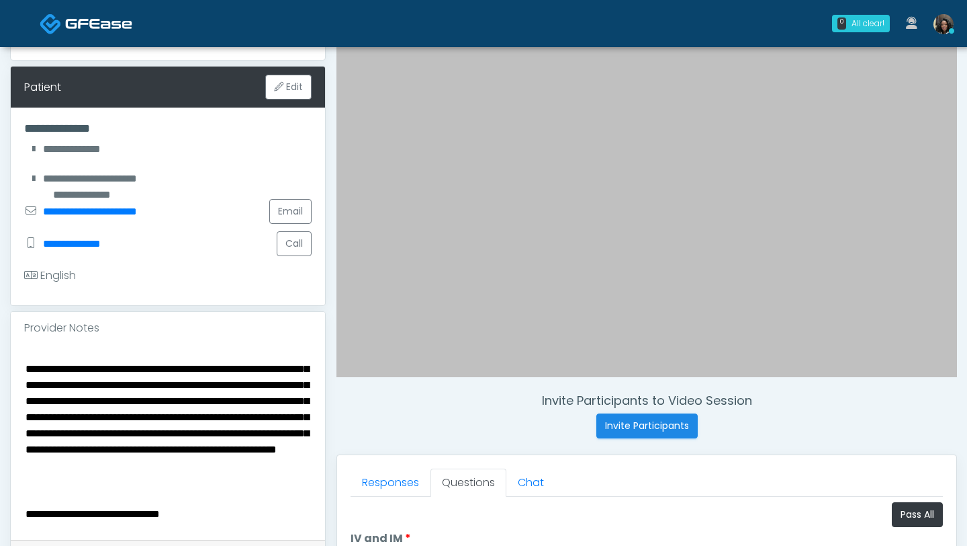
click at [146, 500] on textarea "**********" at bounding box center [168, 439] width 288 height 164
click at [142, 511] on textarea "**********" at bounding box center [168, 439] width 288 height 164
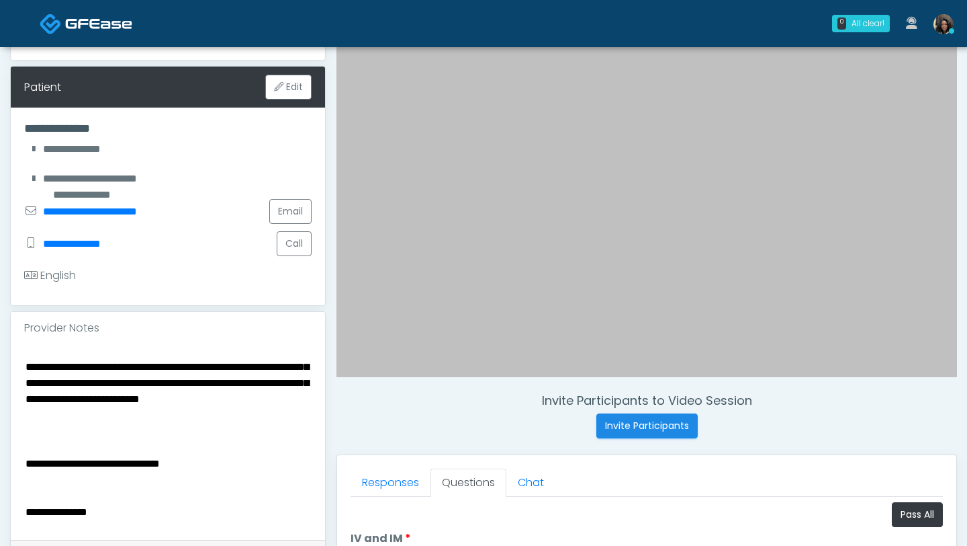
scroll to position [145, 0]
click at [60, 467] on textarea "**********" at bounding box center [168, 439] width 288 height 164
click at [251, 469] on textarea "**********" at bounding box center [168, 439] width 288 height 164
click at [112, 513] on textarea "**********" at bounding box center [168, 439] width 288 height 164
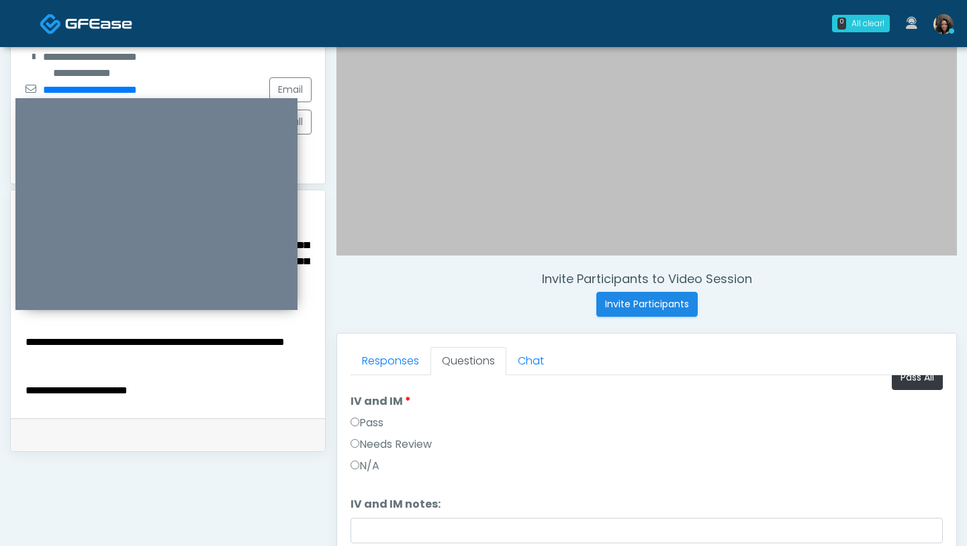
scroll to position [17, 0]
type textarea "**********"
click at [360, 442] on label "Needs Review" at bounding box center [391, 443] width 81 height 16
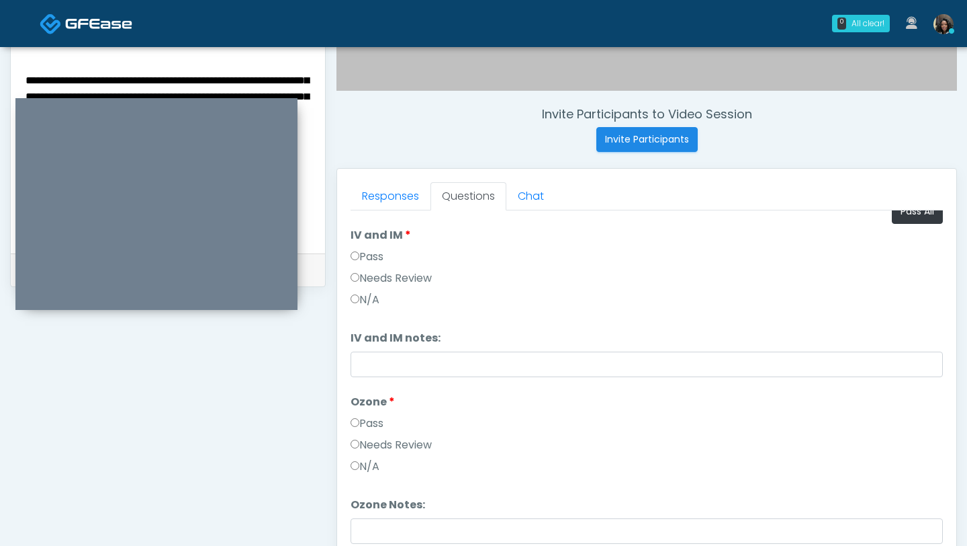
scroll to position [474, 0]
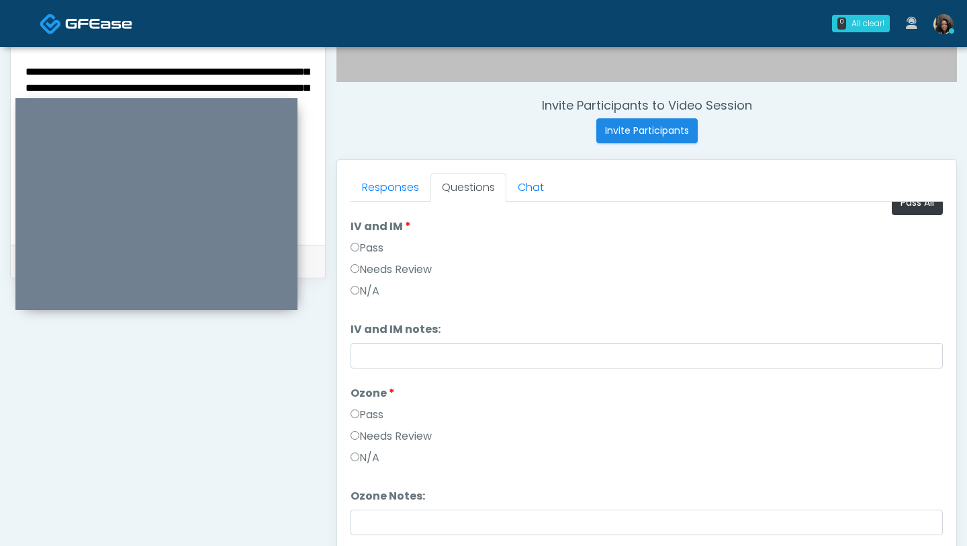
click at [357, 441] on label "Needs Review" at bounding box center [391, 436] width 81 height 16
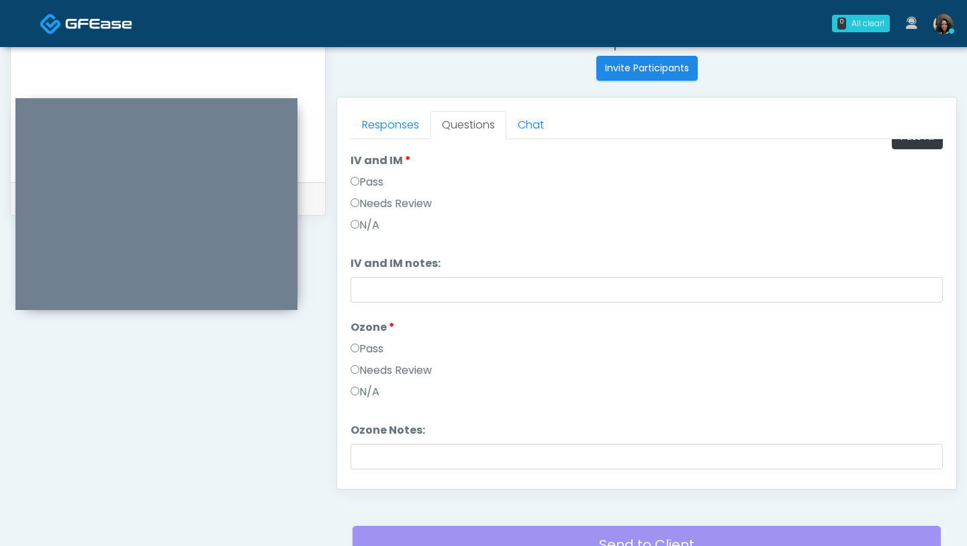
scroll to position [56, 0]
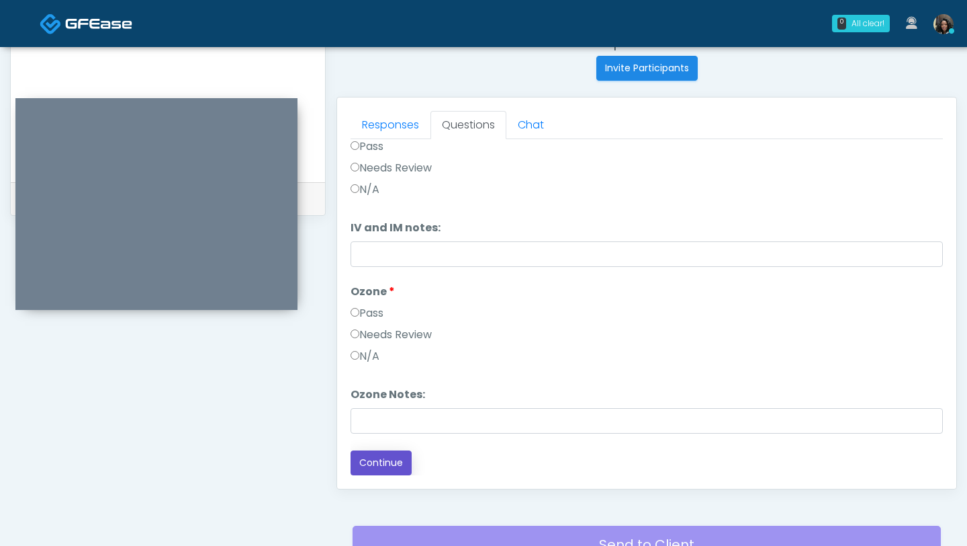
click at [384, 470] on button "Continue" at bounding box center [381, 462] width 61 height 25
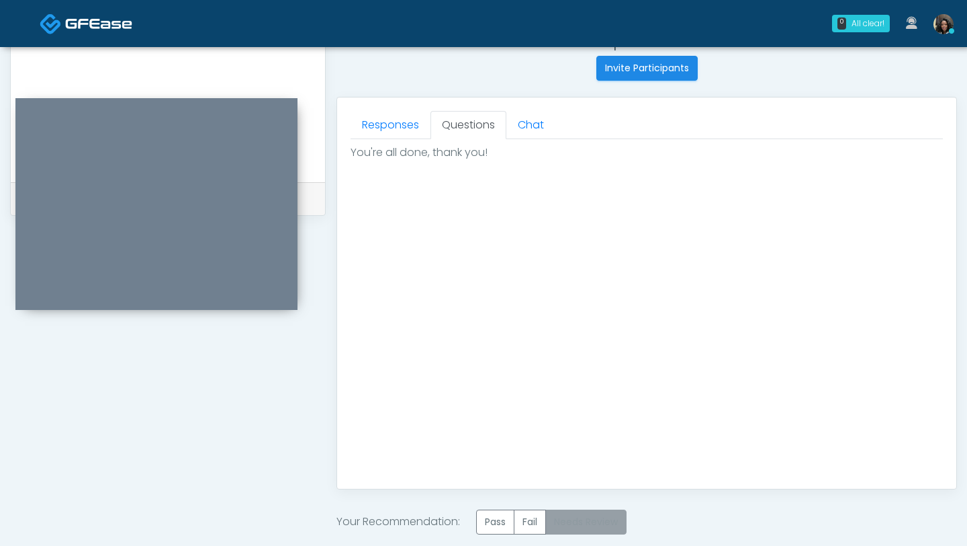
click at [591, 522] on label "Needs Review" at bounding box center [586, 521] width 81 height 25
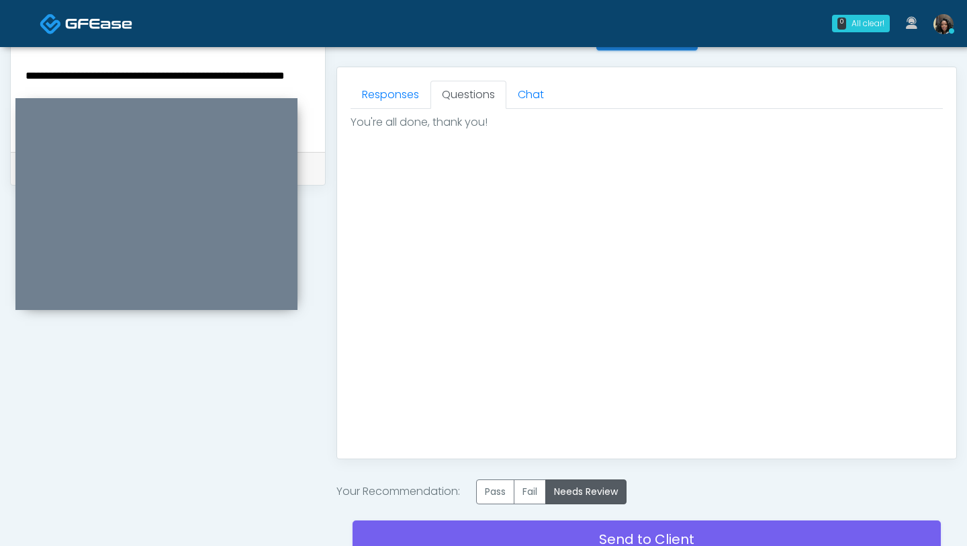
scroll to position [598, 0]
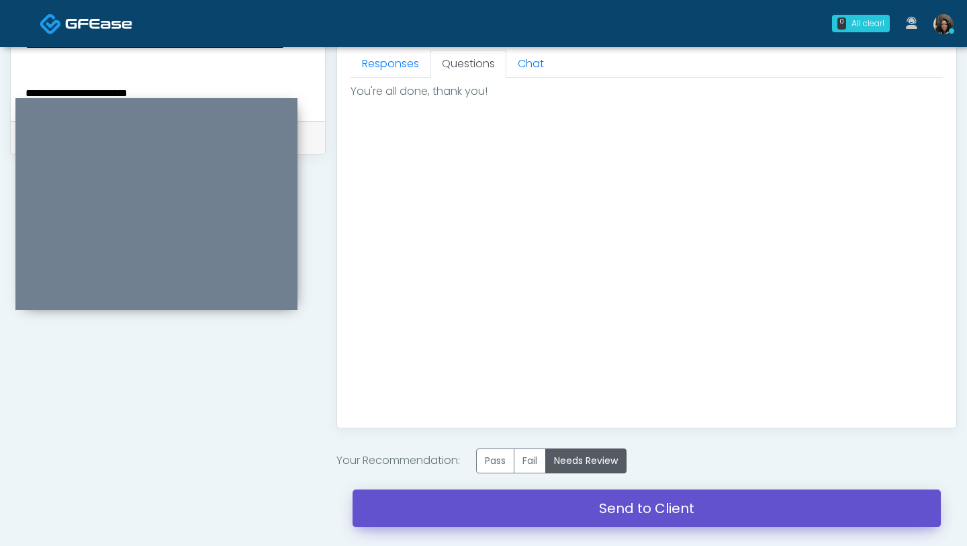
click at [447, 520] on link "Send to Client" at bounding box center [647, 508] width 589 height 38
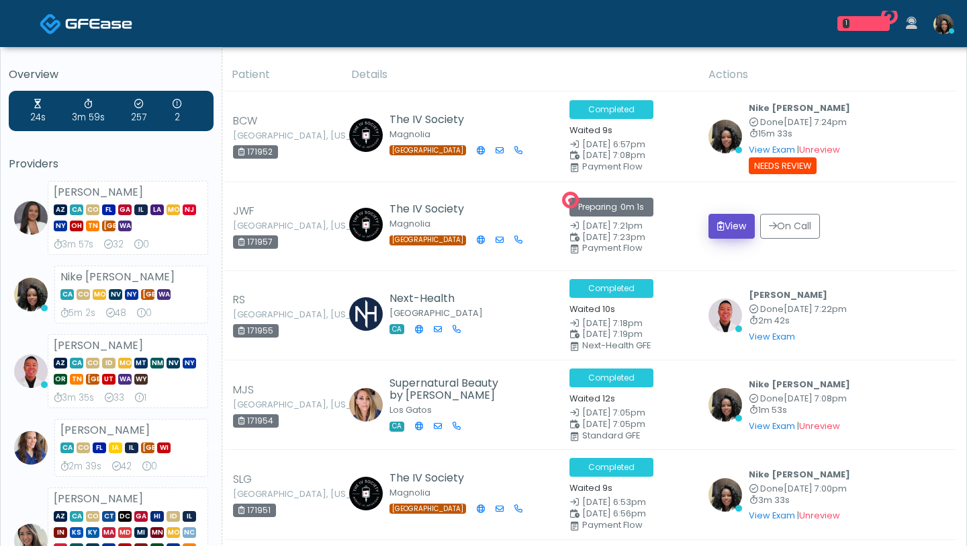
click at [734, 227] on button "View" at bounding box center [732, 226] width 46 height 25
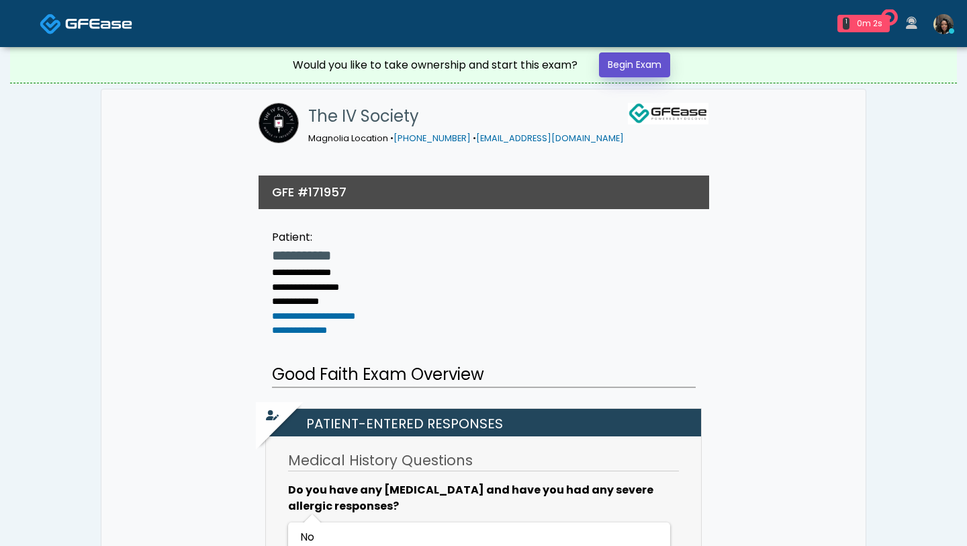
click at [623, 62] on link "Begin Exam" at bounding box center [634, 64] width 71 height 25
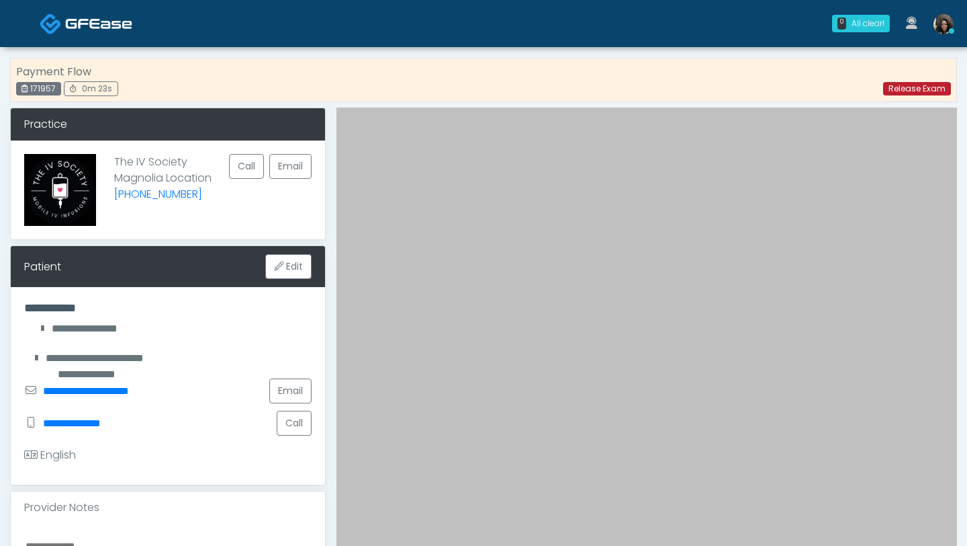
click at [916, 91] on link "Release Exam" at bounding box center [917, 88] width 68 height 13
click at [906, 86] on link "Release Exam" at bounding box center [917, 88] width 68 height 13
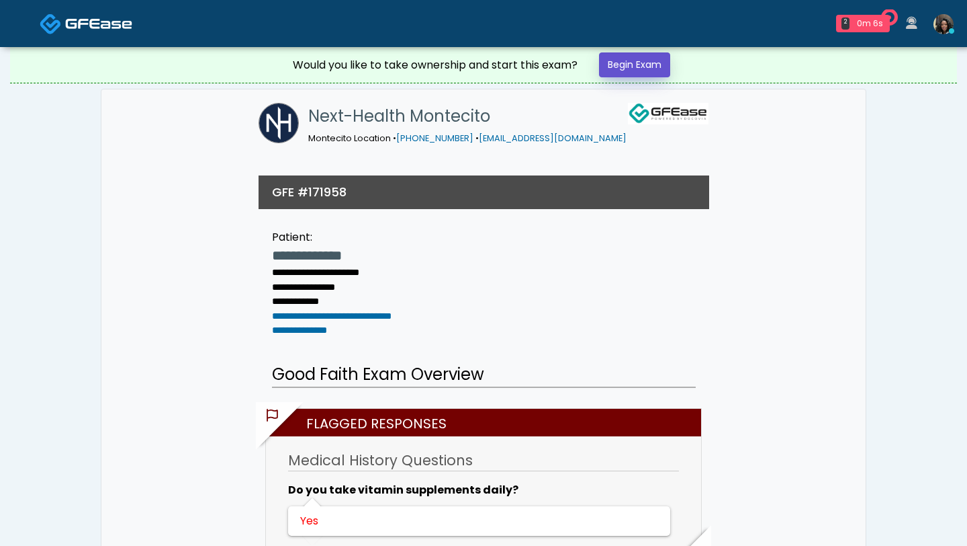
click at [621, 63] on link "Begin Exam" at bounding box center [634, 64] width 71 height 25
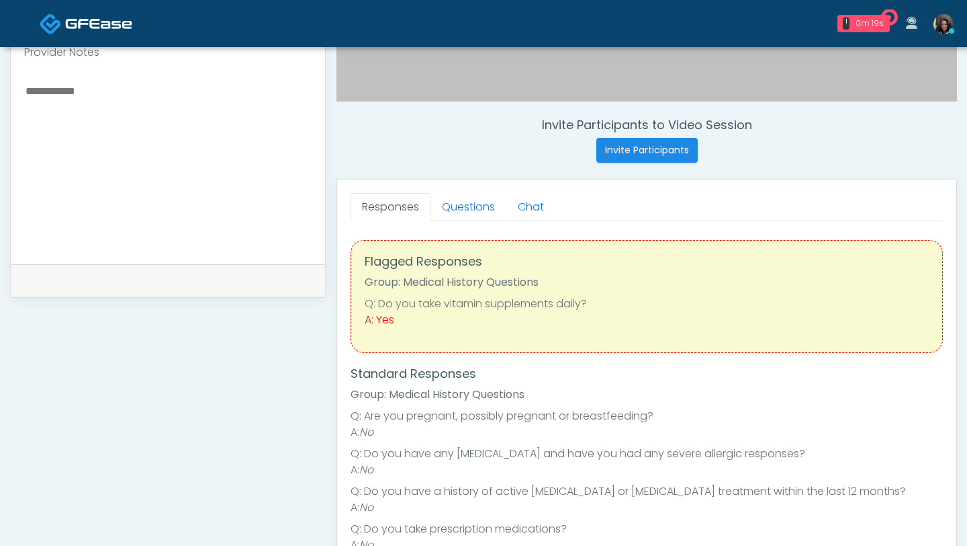
scroll to position [480, 0]
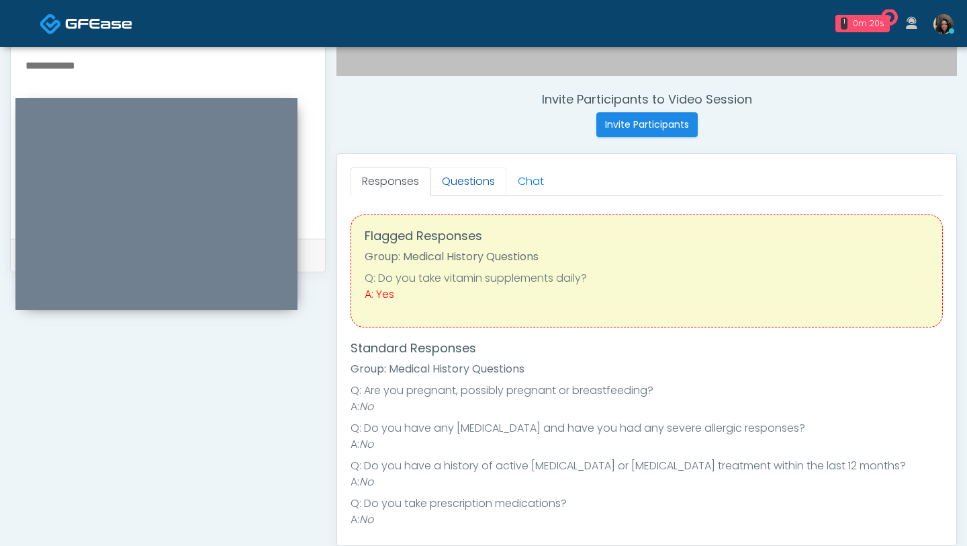
click at [474, 179] on link "Questions" at bounding box center [469, 181] width 76 height 28
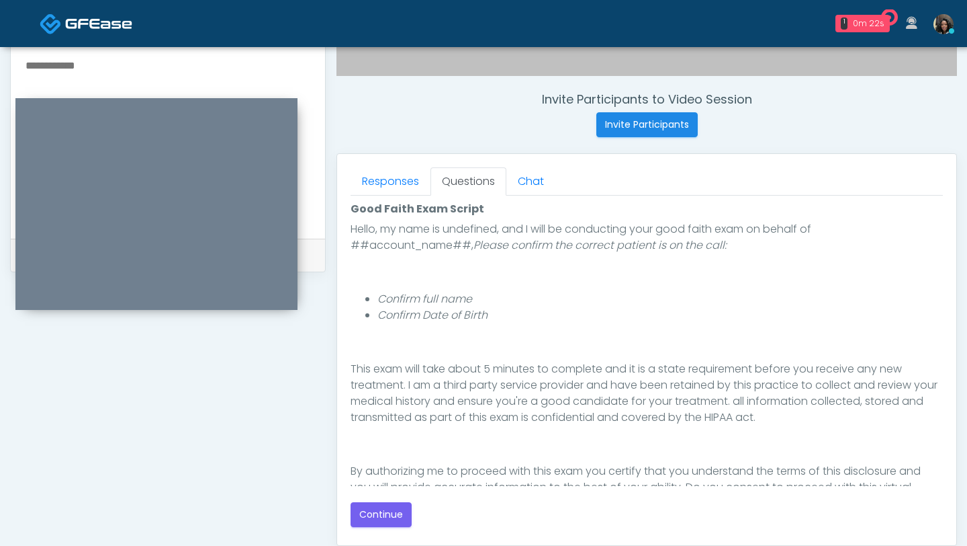
scroll to position [140, 0]
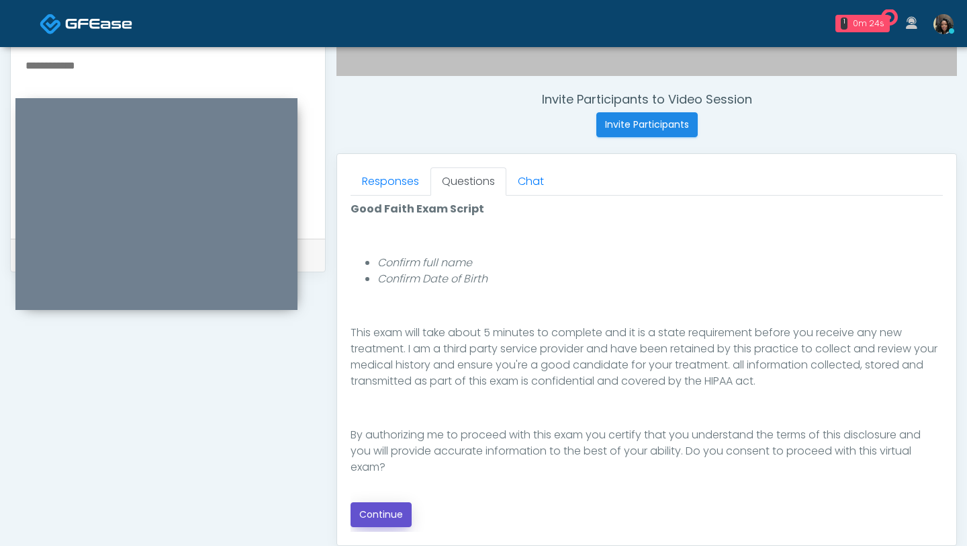
click at [388, 523] on button "Continue" at bounding box center [381, 514] width 61 height 25
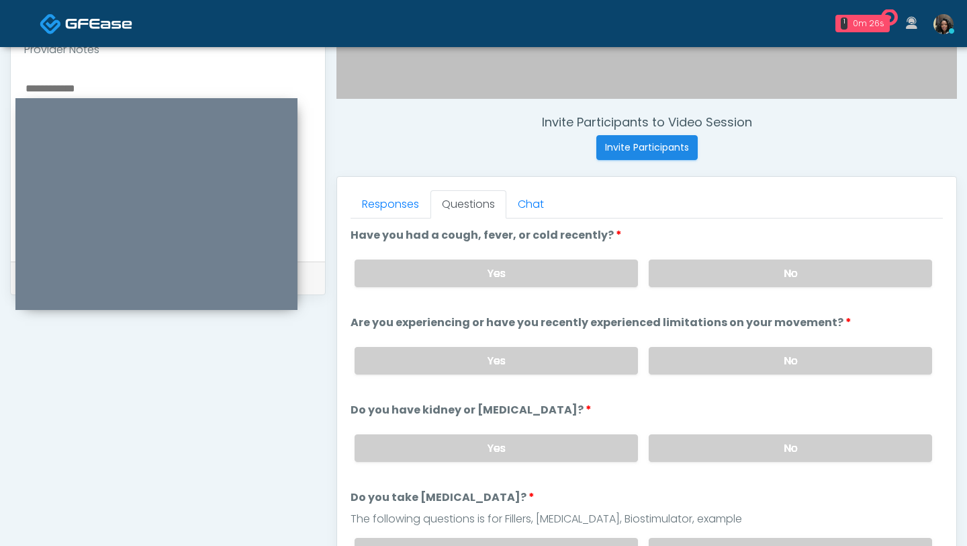
scroll to position [456, 0]
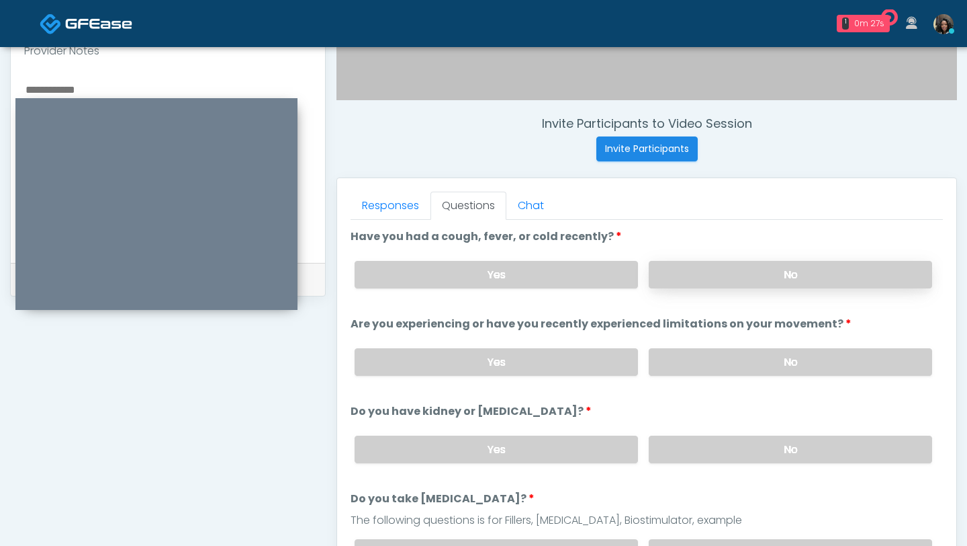
click at [746, 283] on label "No" at bounding box center [791, 275] width 284 height 28
click at [715, 355] on label "No" at bounding box center [791, 362] width 284 height 28
click at [683, 453] on label "No" at bounding box center [791, 449] width 284 height 28
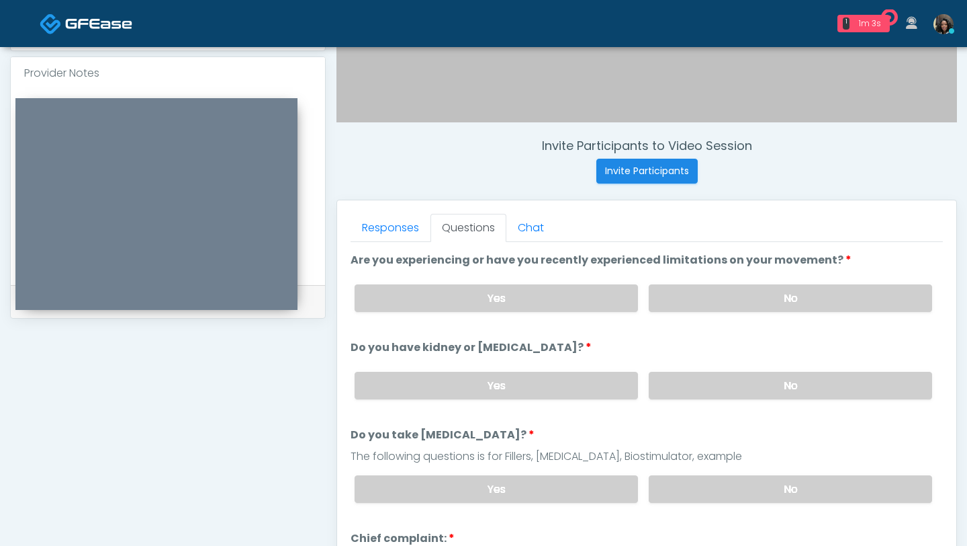
scroll to position [87, 0]
click at [689, 493] on label "No" at bounding box center [791, 488] width 284 height 28
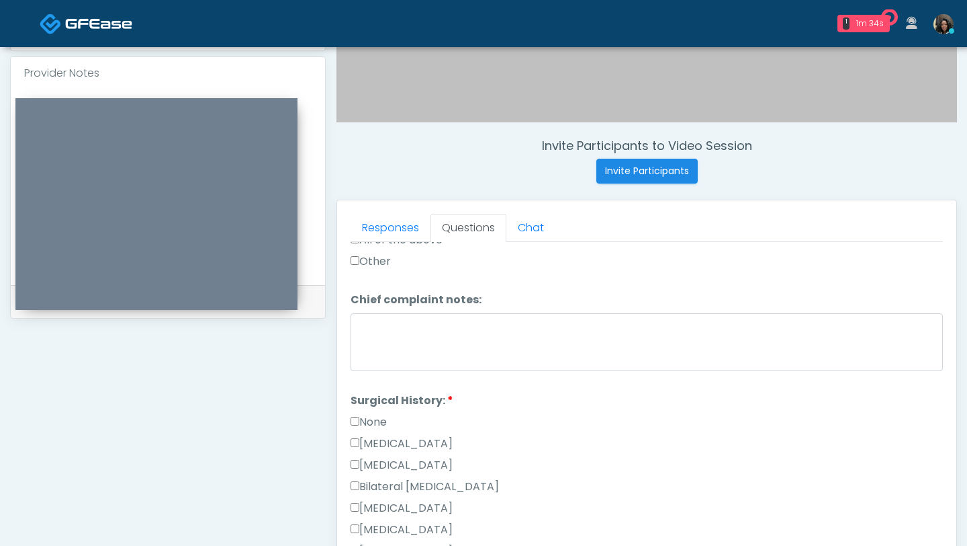
scroll to position [709, 0]
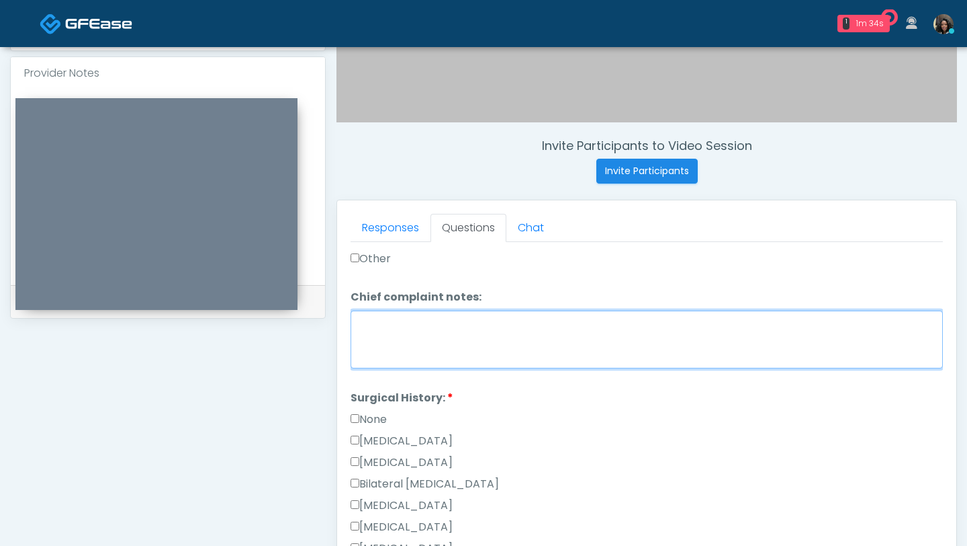
click at [396, 351] on textarea "Chief complaint notes:" at bounding box center [647, 339] width 593 height 58
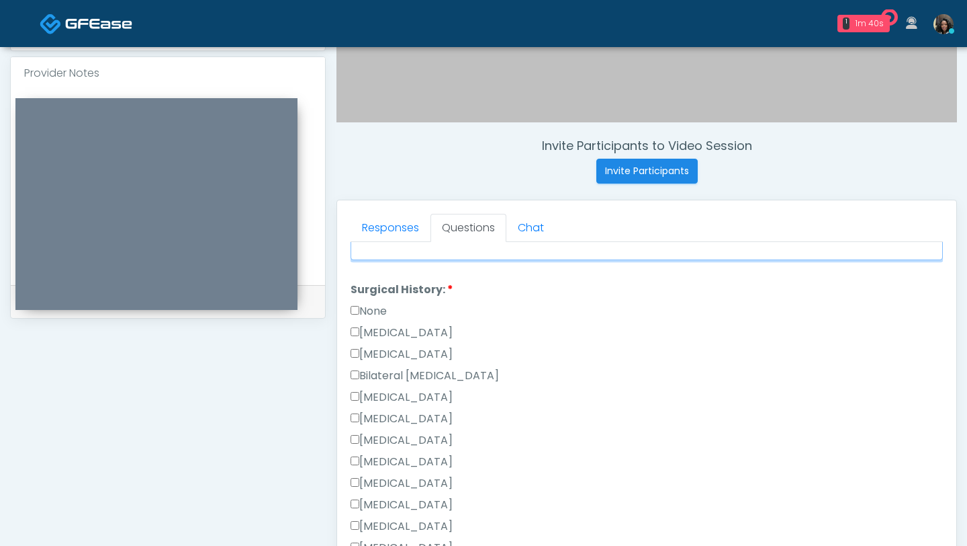
scroll to position [824, 0]
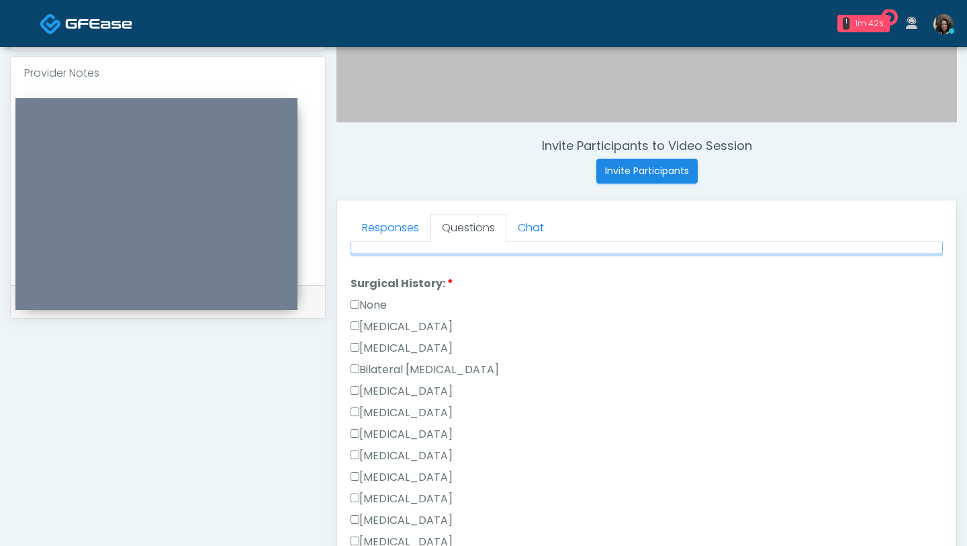
type textarea "**********"
click at [423, 525] on label "[MEDICAL_DATA]" at bounding box center [402, 520] width 102 height 16
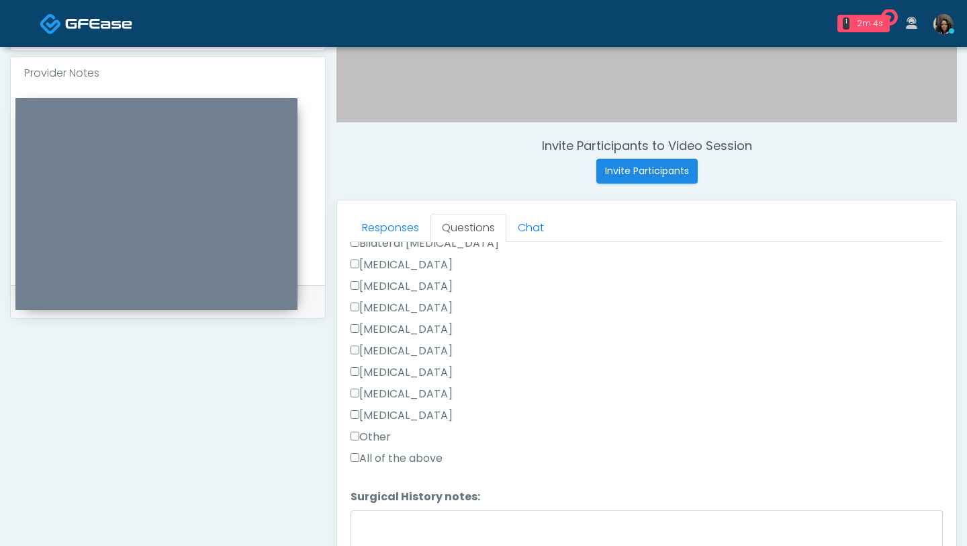
scroll to position [949, 0]
click at [355, 396] on label "[MEDICAL_DATA]" at bounding box center [402, 395] width 102 height 16
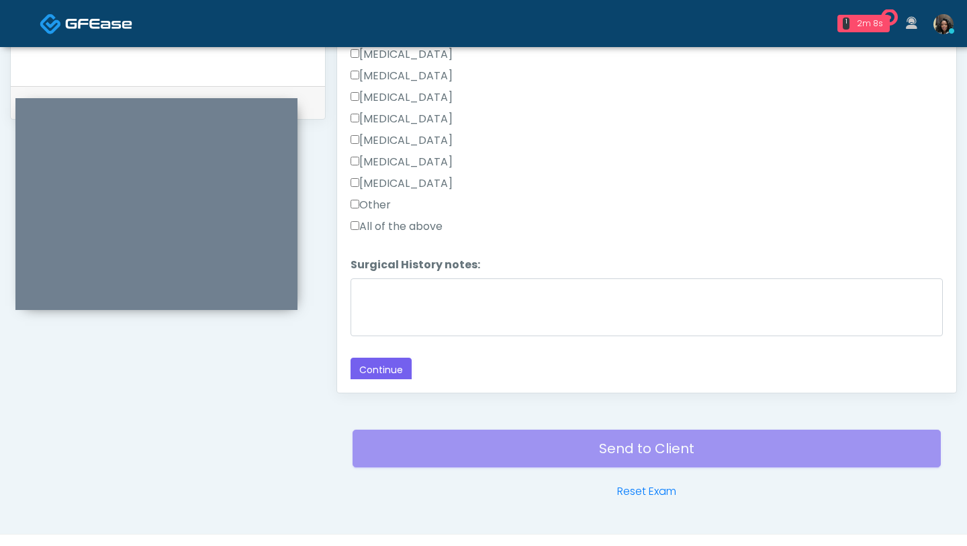
scroll to position [653, 0]
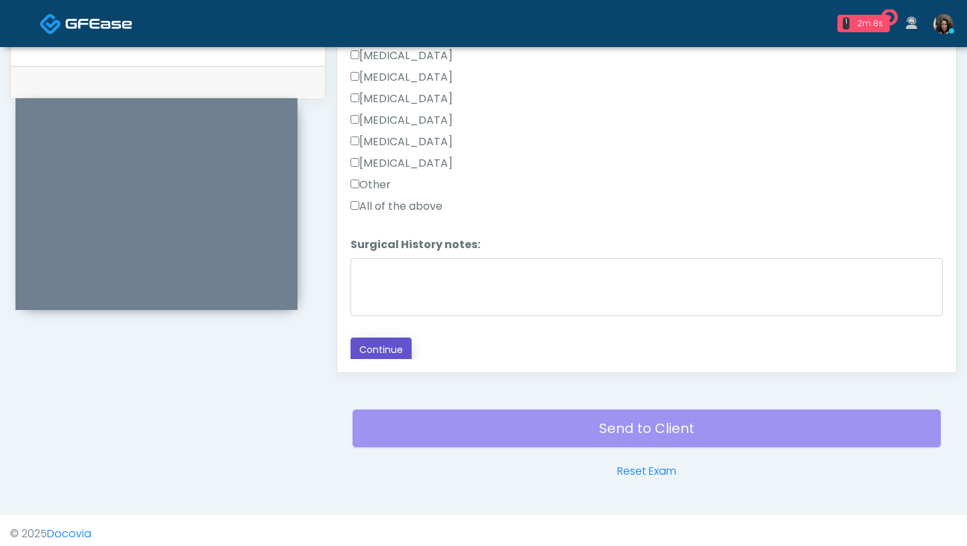
click at [384, 349] on button "Continue" at bounding box center [381, 349] width 61 height 25
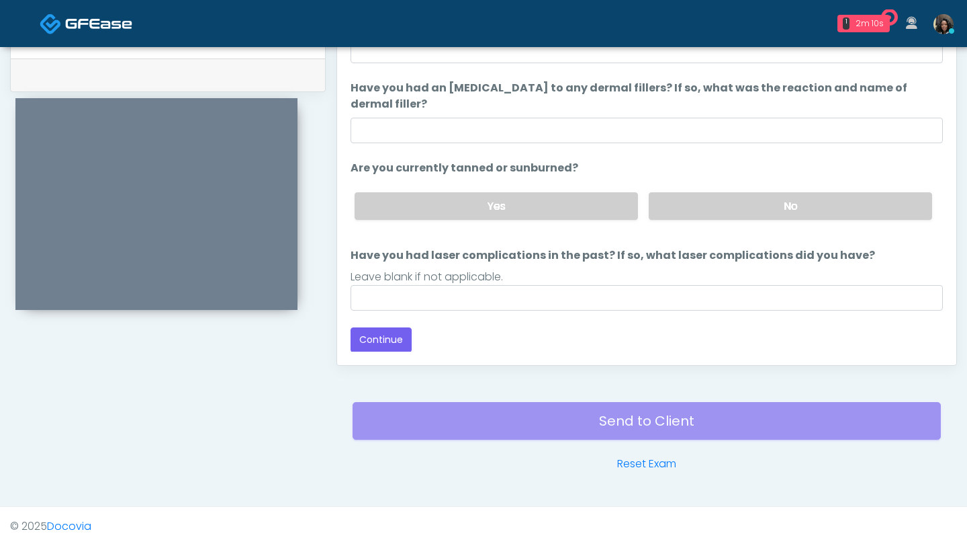
scroll to position [0, 0]
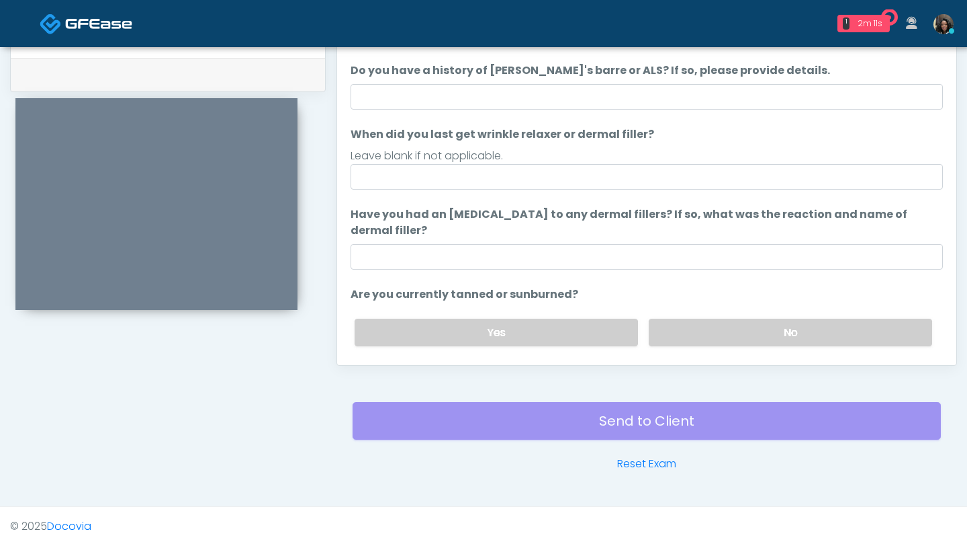
click at [563, 145] on li "When did you last get wrinkle relaxer or dermal filler? When did you last get w…" at bounding box center [647, 157] width 593 height 63
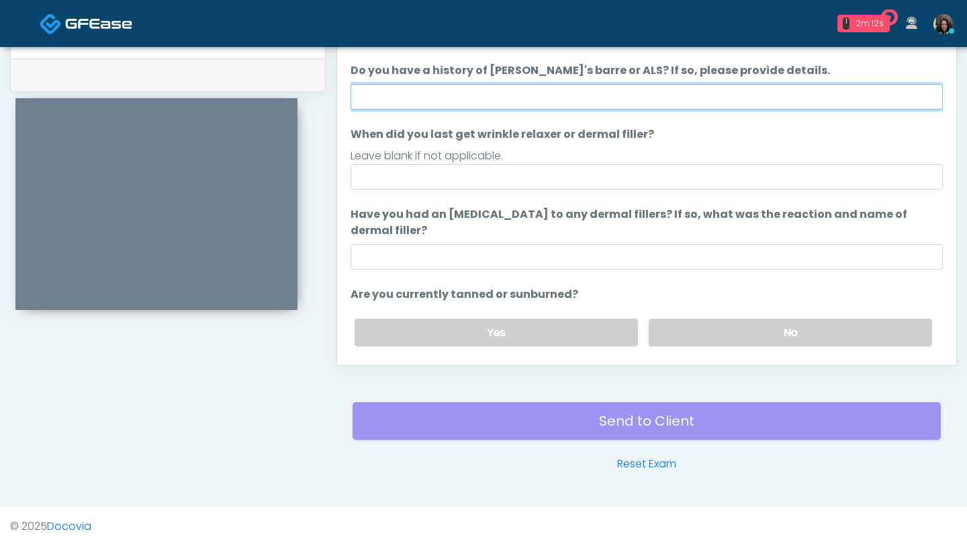
click at [568, 101] on input "Do you have a history of Guillain's barre or ALS? If so, please provide details." at bounding box center [647, 97] width 593 height 26
type input "**"
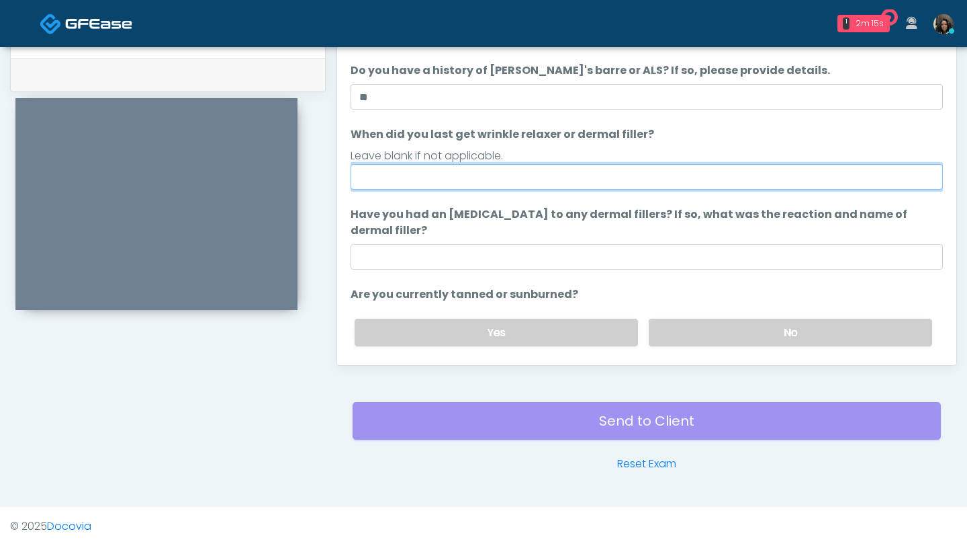
click at [431, 187] on input "When did you last get wrinkle relaxer or dermal filler?" at bounding box center [647, 177] width 593 height 26
type input "**********"
drag, startPoint x: 462, startPoint y: 172, endPoint x: 314, endPoint y: 179, distance: 148.0
type input "*********"
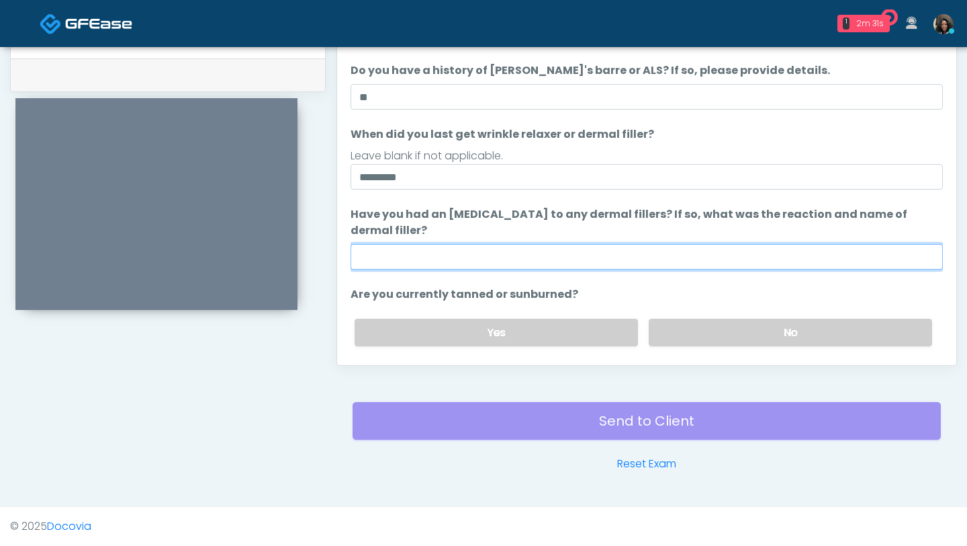
click at [427, 256] on input "Have you had an [MEDICAL_DATA] to any dermal fillers? If so, what was the react…" at bounding box center [647, 257] width 593 height 26
click at [391, 256] on input "Have you had an allergic response to any dermal fillers? If so, what was the re…" at bounding box center [647, 257] width 593 height 26
type input "**********"
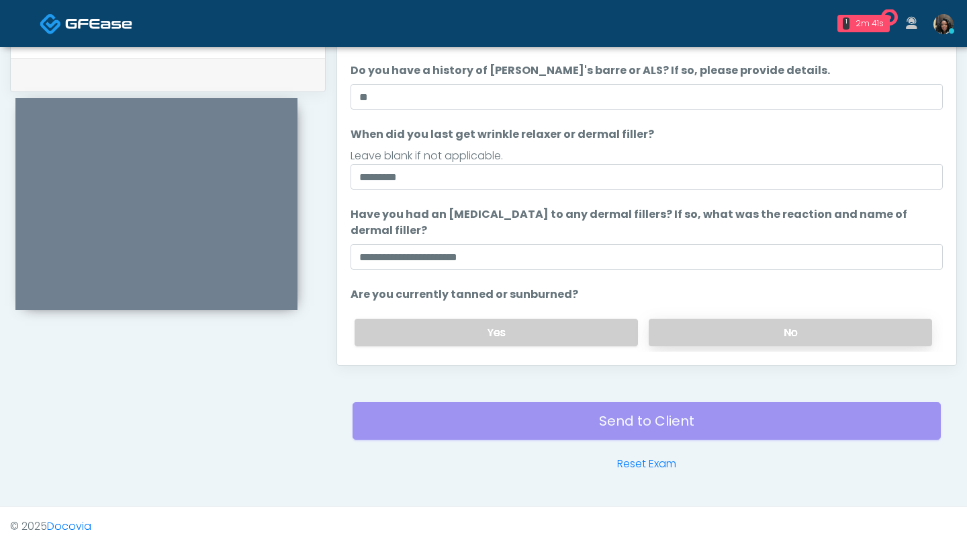
click at [714, 331] on label "No" at bounding box center [791, 332] width 284 height 28
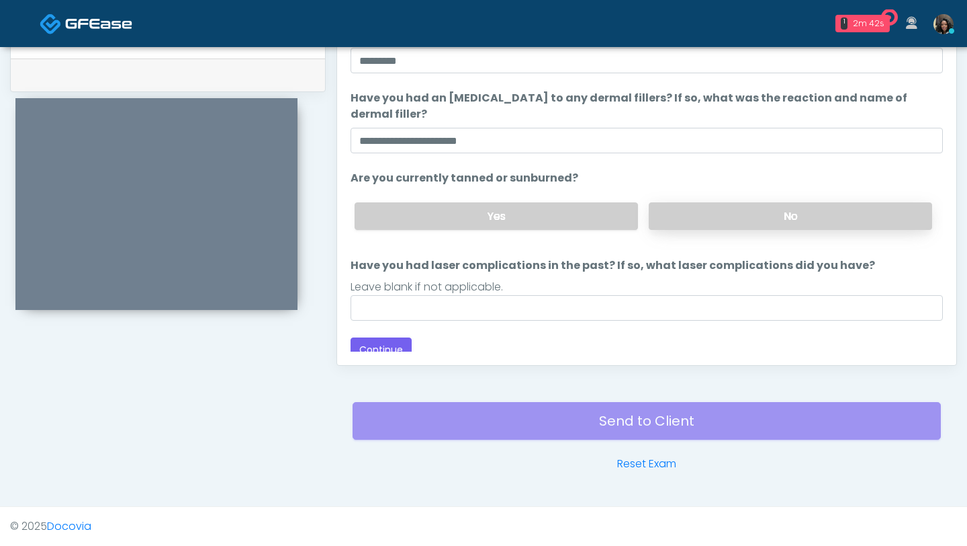
scroll to position [126, 0]
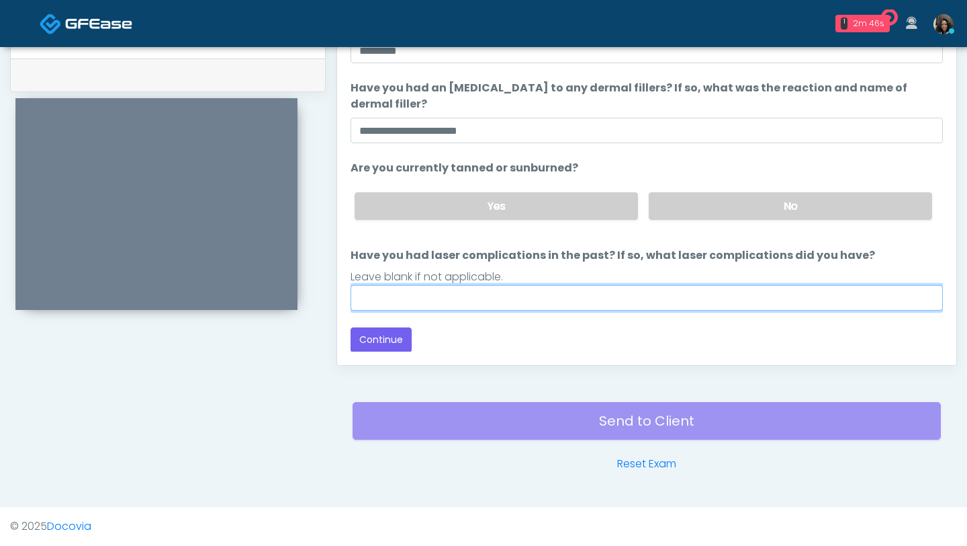
click at [693, 298] on input "Have you had laser complications in the past? If so, what laser complications d…" at bounding box center [647, 298] width 593 height 26
type input "**"
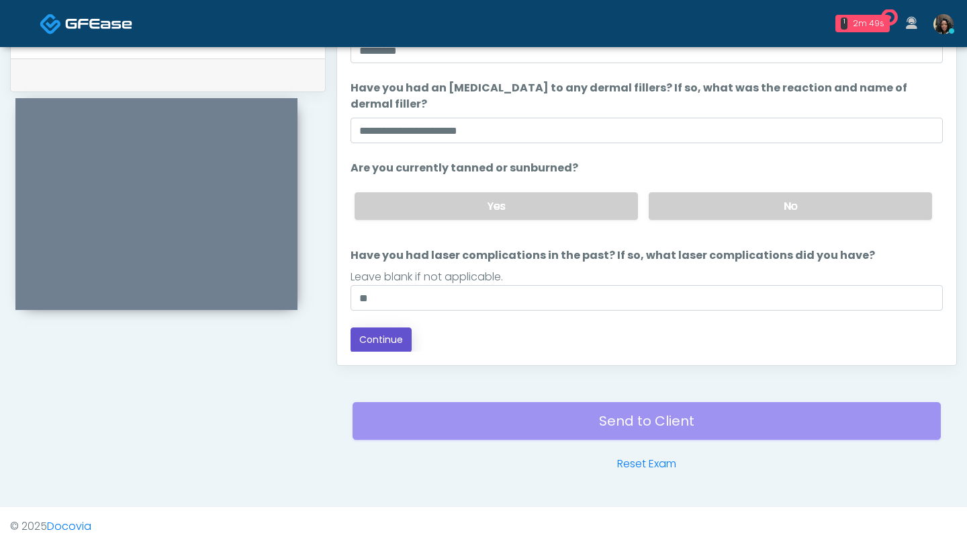
click at [400, 332] on button "Continue" at bounding box center [381, 339] width 61 height 25
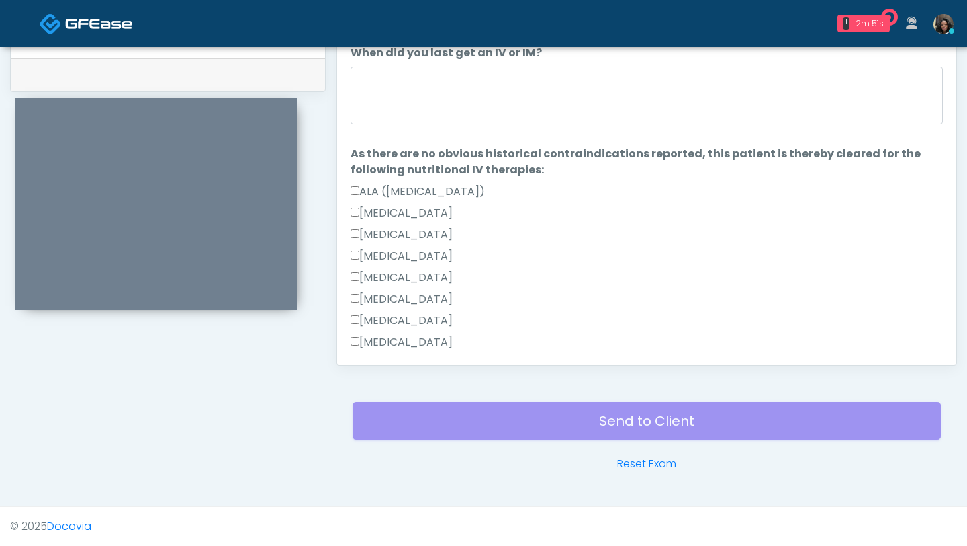
scroll to position [0, 0]
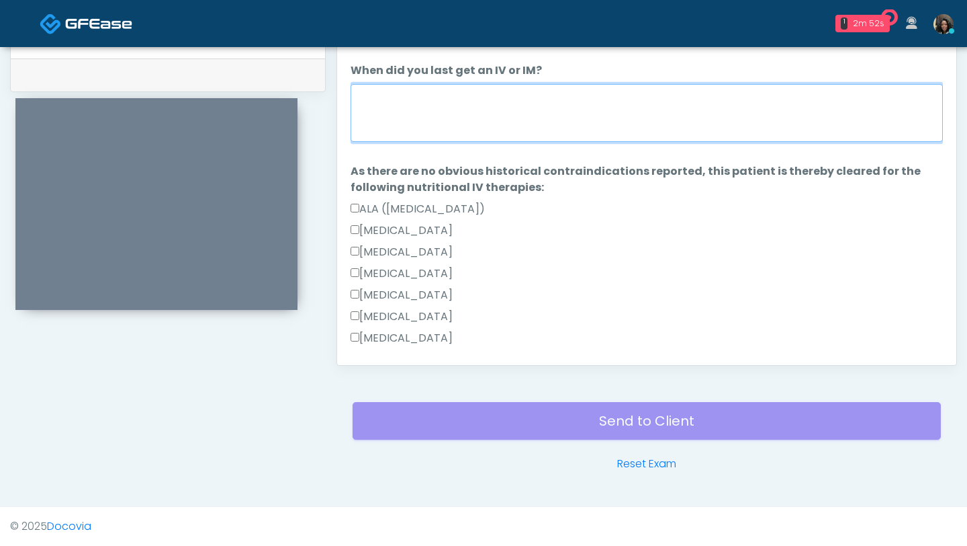
click at [517, 111] on textarea "When did you last get an IV or IM?" at bounding box center [647, 113] width 593 height 58
type textarea "*"
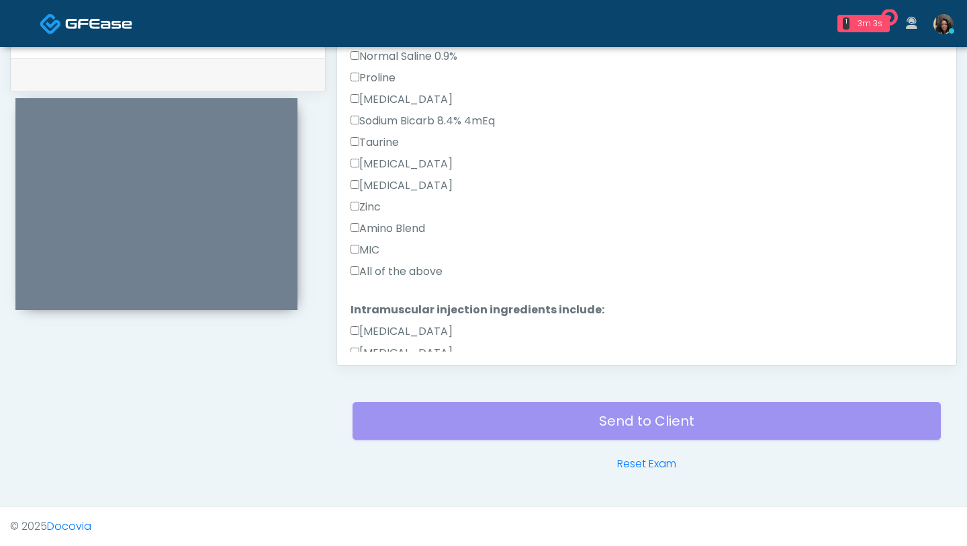
scroll to position [579, 0]
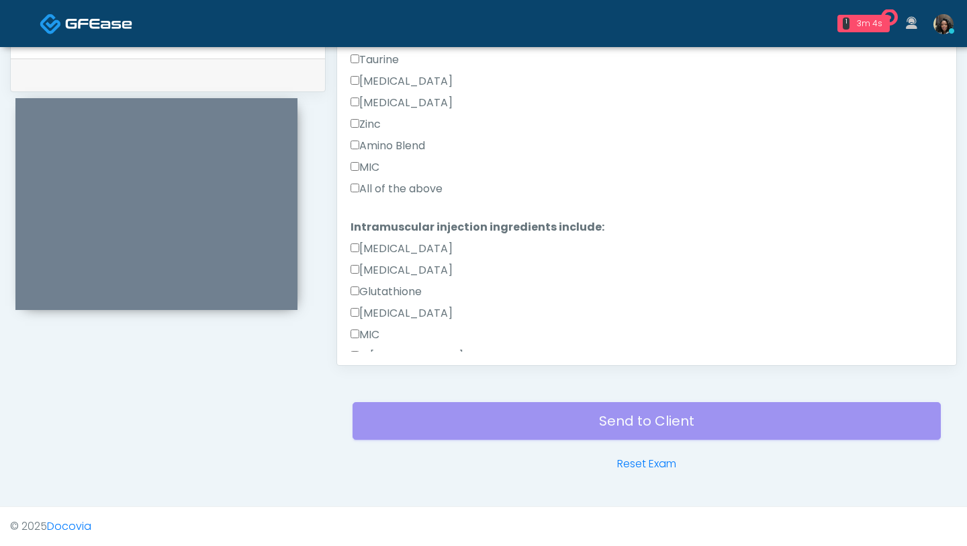
type textarea "**********"
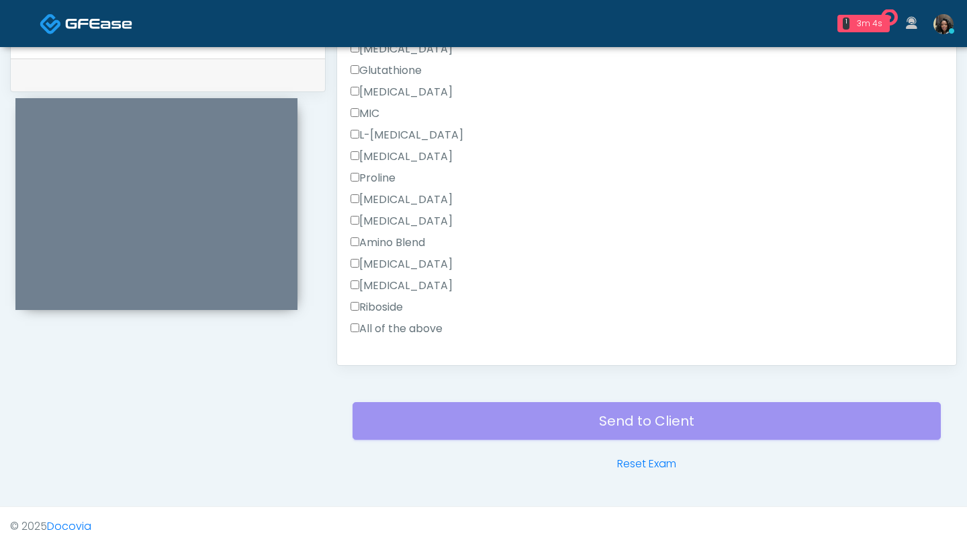
scroll to position [832, 0]
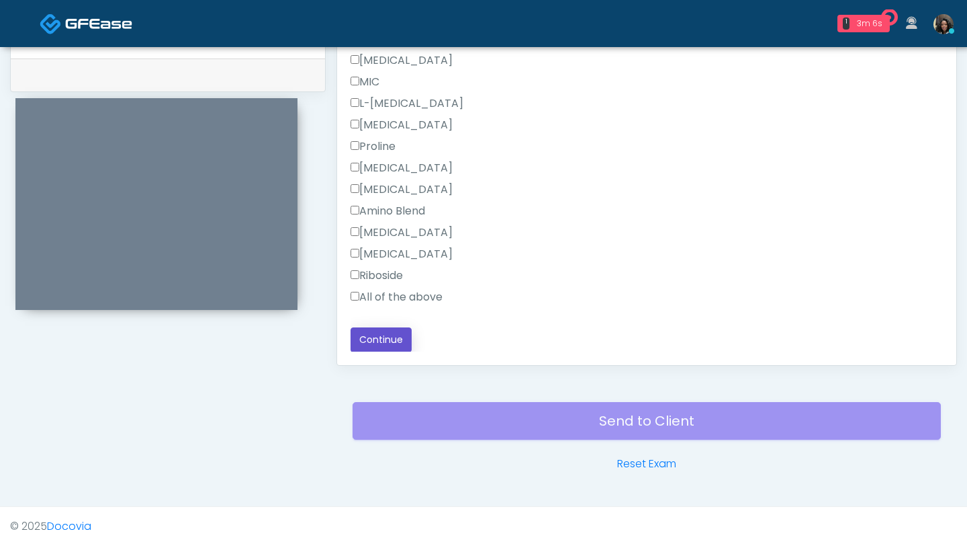
click at [384, 341] on button "Continue" at bounding box center [381, 339] width 61 height 25
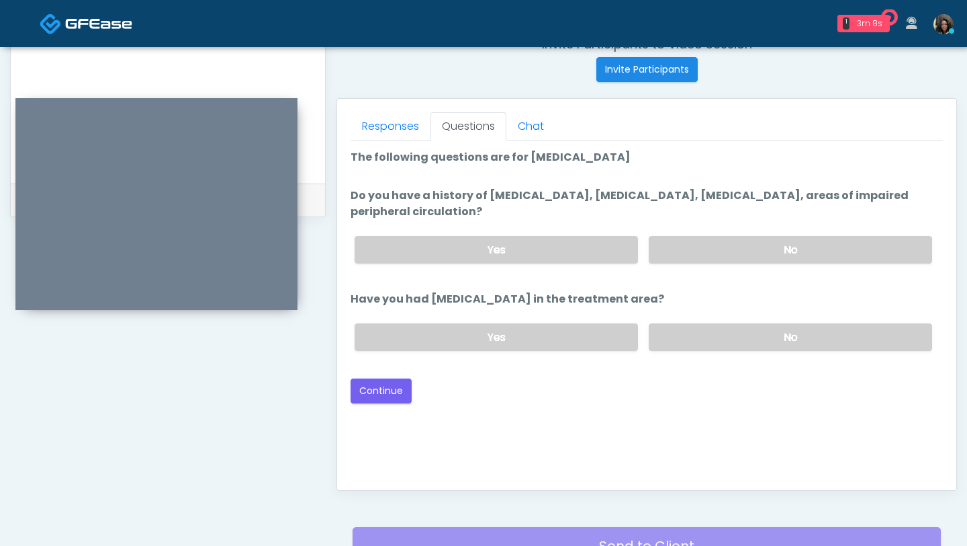
scroll to position [531, 0]
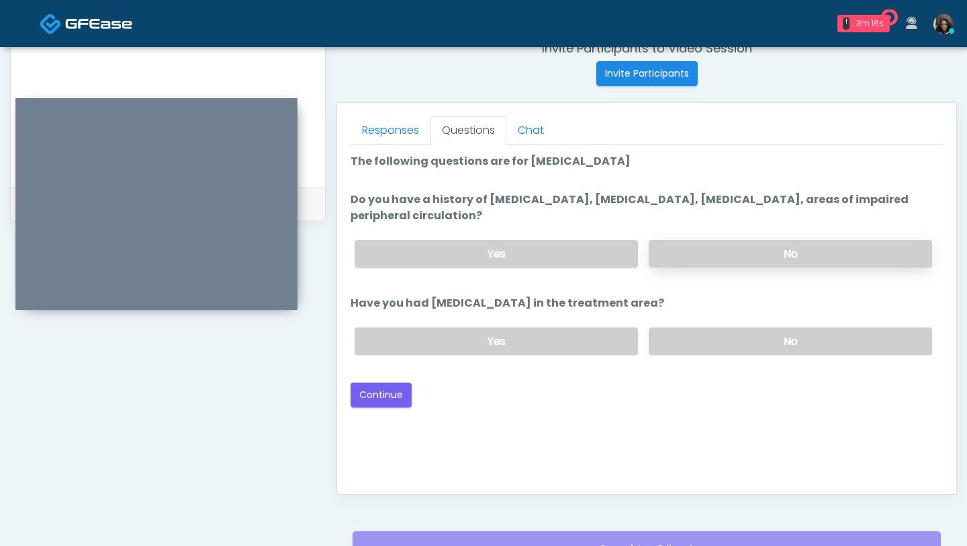
click at [727, 240] on label "No" at bounding box center [791, 254] width 284 height 28
click at [710, 333] on label "No" at bounding box center [791, 341] width 284 height 28
click at [397, 390] on button "Continue" at bounding box center [381, 394] width 61 height 25
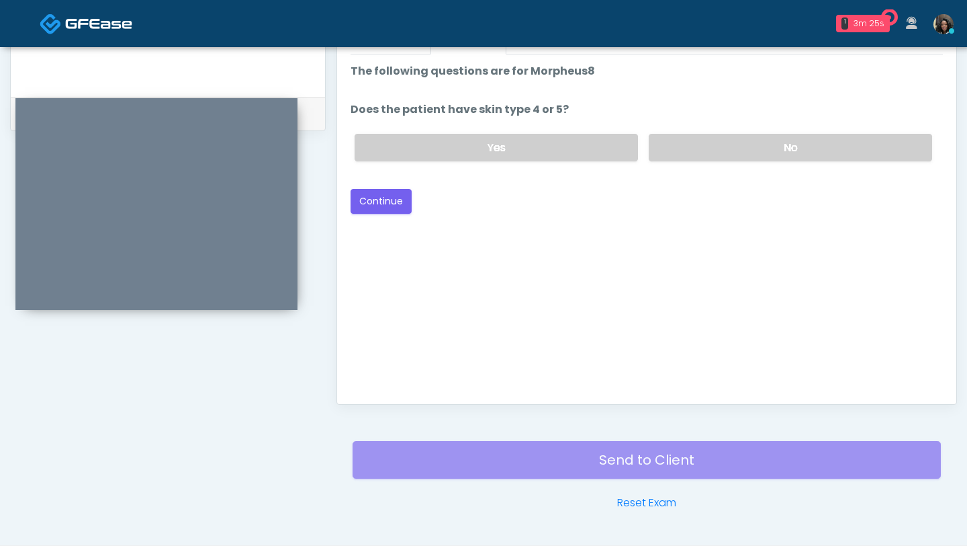
scroll to position [586, 0]
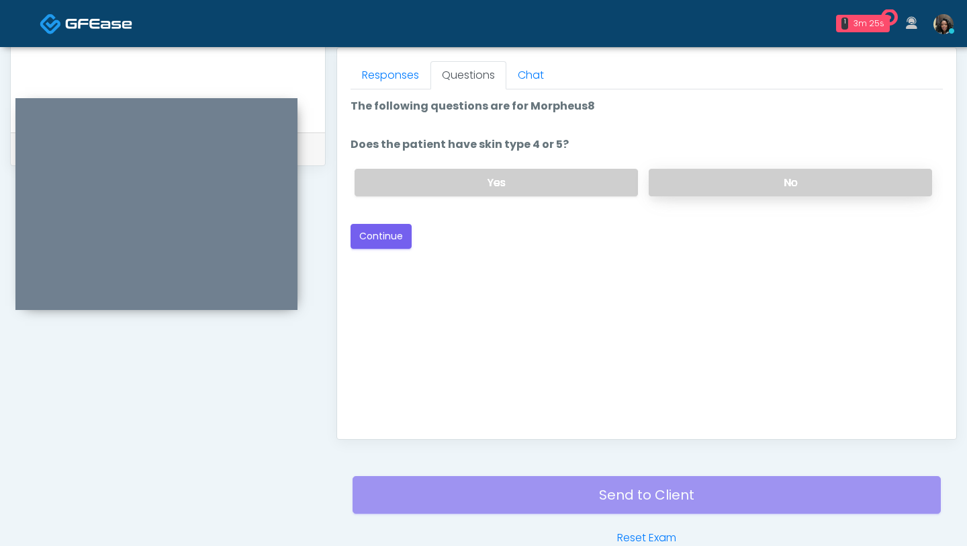
click at [748, 187] on label "No" at bounding box center [791, 183] width 284 height 28
click at [393, 236] on button "Continue" at bounding box center [381, 236] width 61 height 25
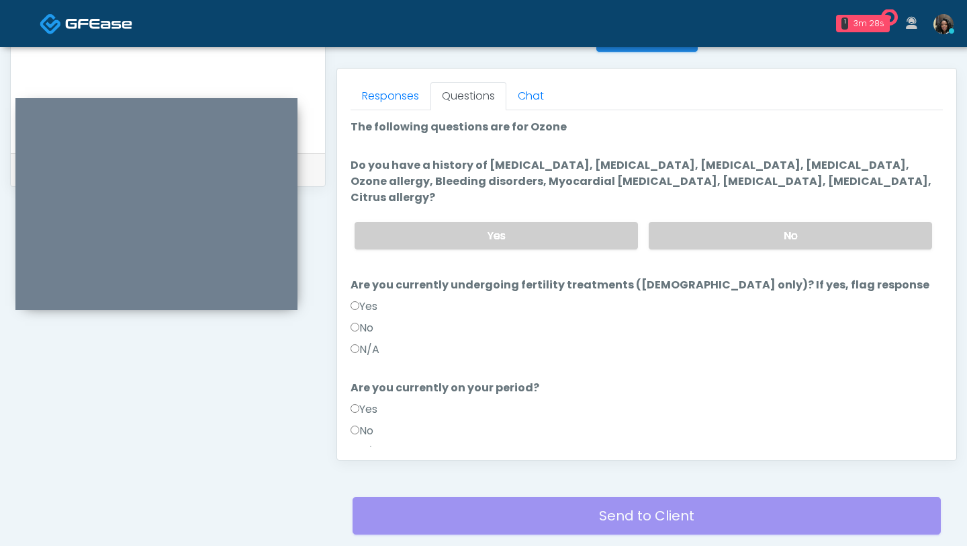
scroll to position [561, 0]
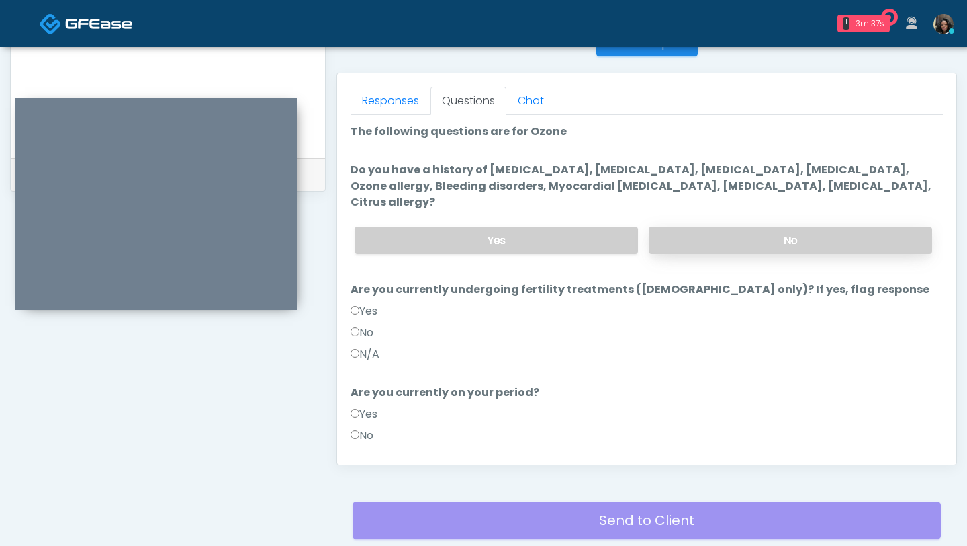
click at [681, 230] on label "No" at bounding box center [791, 240] width 284 height 28
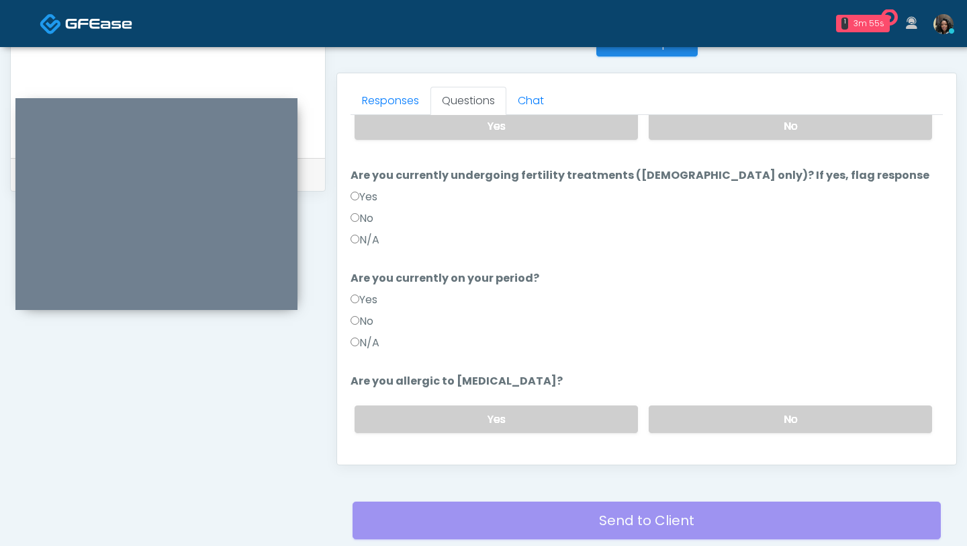
scroll to position [131, 0]
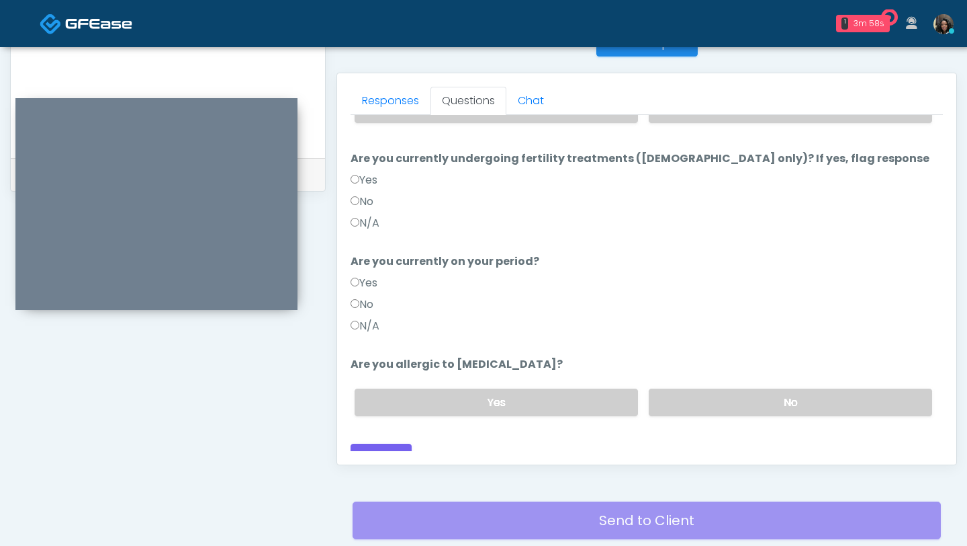
click at [807, 378] on div "Yes No" at bounding box center [643, 402] width 599 height 49
click at [804, 388] on label "No" at bounding box center [791, 402] width 284 height 28
click at [390, 443] on button "Continue" at bounding box center [381, 455] width 61 height 25
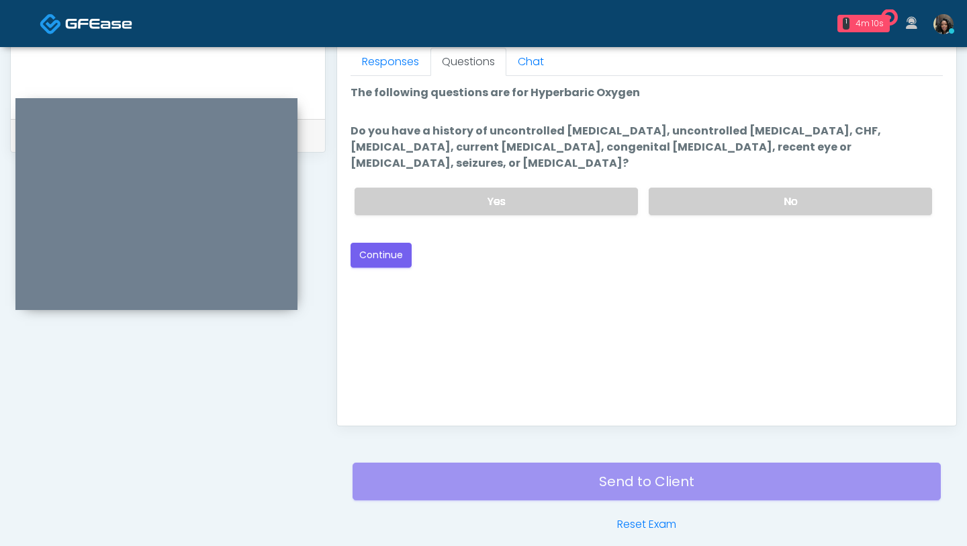
scroll to position [599, 0]
click at [717, 188] on label "No" at bounding box center [791, 202] width 284 height 28
click at [391, 243] on button "Continue" at bounding box center [381, 255] width 61 height 25
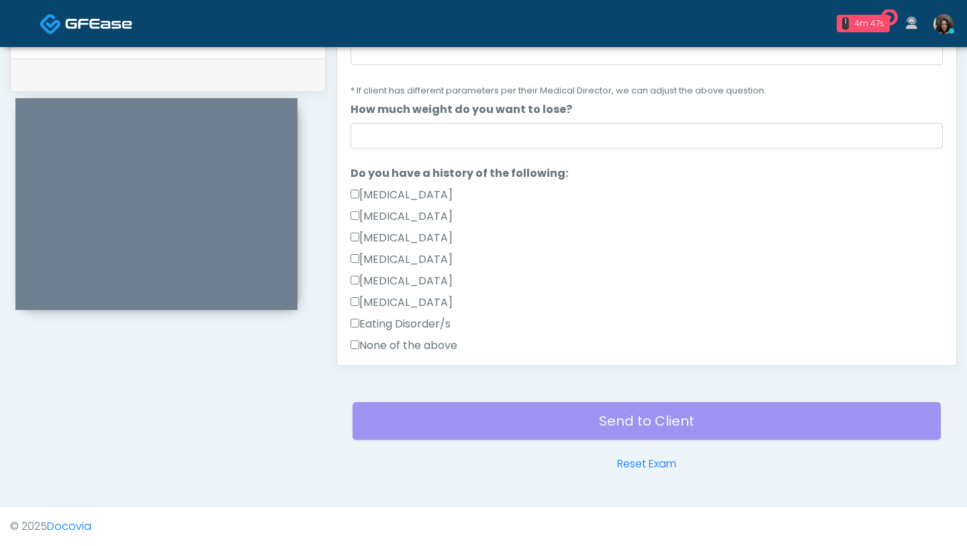
scroll to position [182, 0]
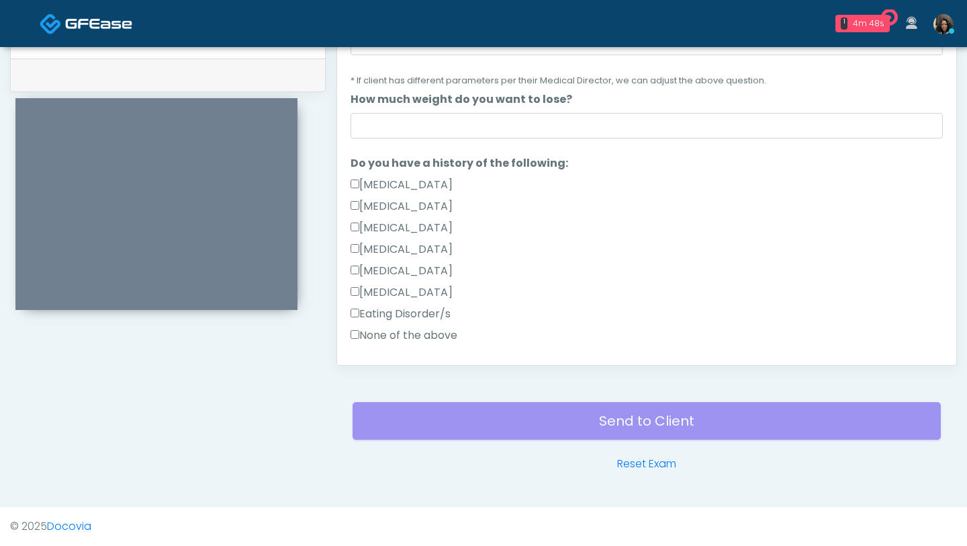
click at [398, 266] on label "Hypoglycemia" at bounding box center [402, 271] width 102 height 16
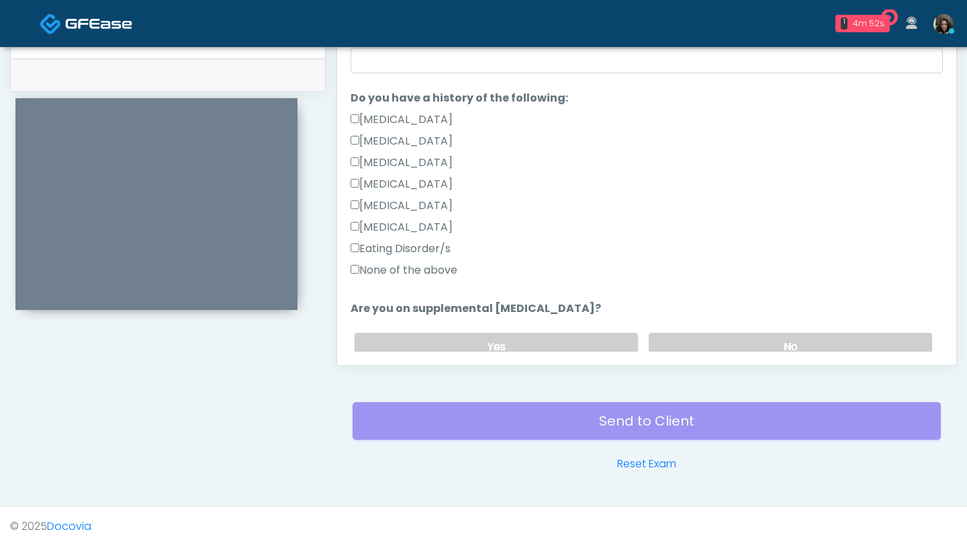
scroll to position [322, 0]
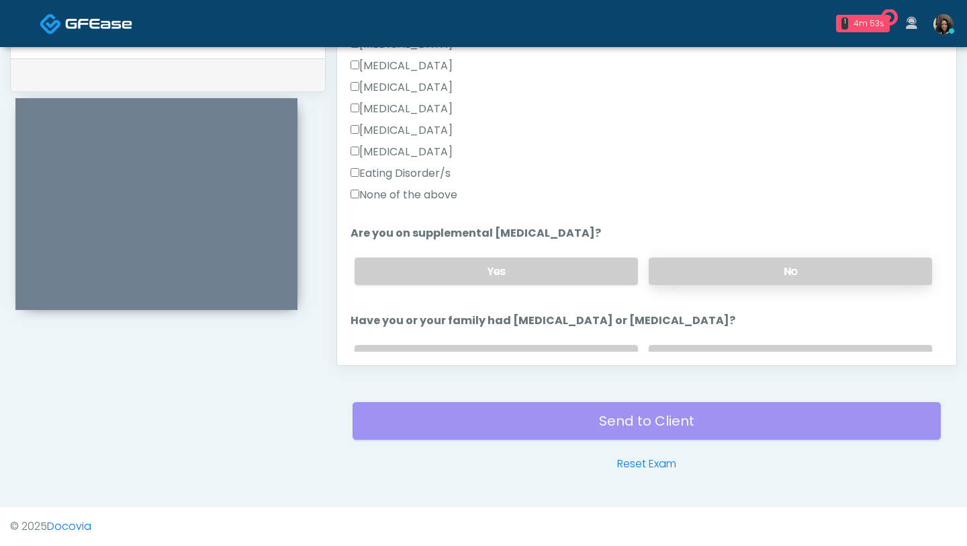
click at [762, 260] on label "No" at bounding box center [791, 271] width 284 height 28
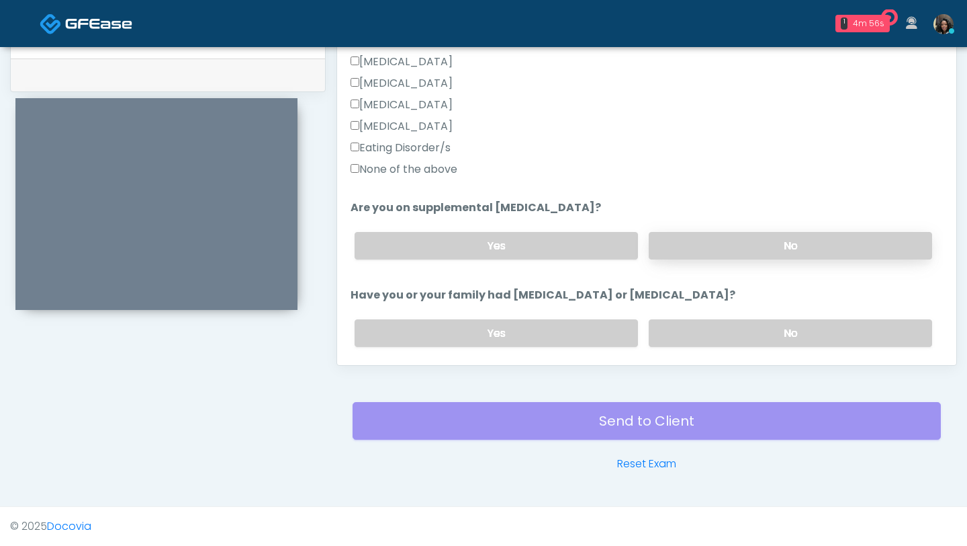
scroll to position [356, 0]
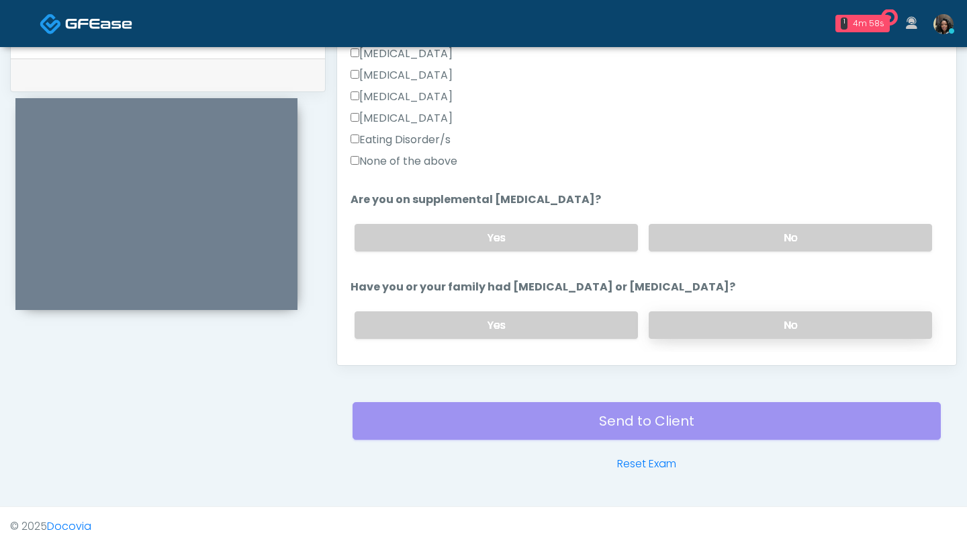
click at [741, 324] on label "No" at bounding box center [791, 325] width 284 height 28
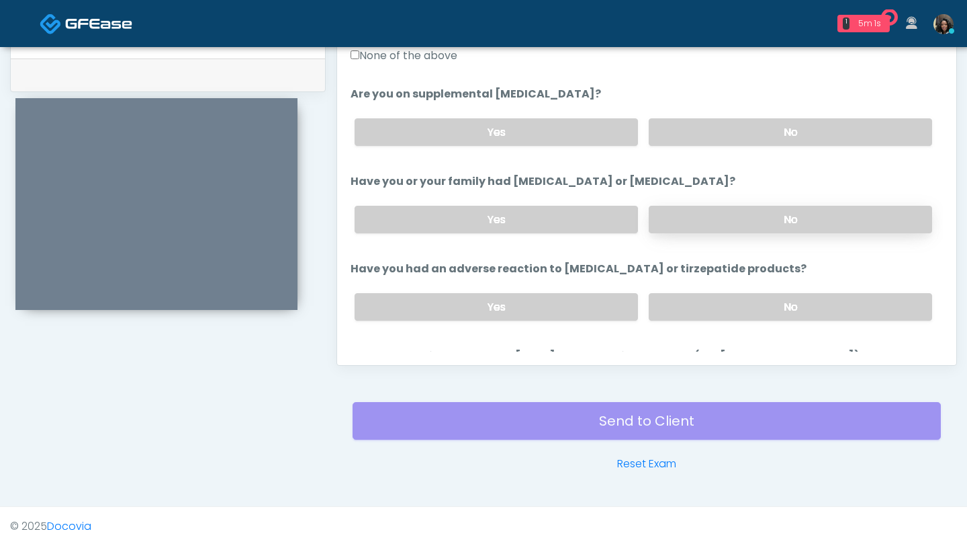
scroll to position [463, 0]
click at [745, 301] on label "No" at bounding box center [791, 306] width 284 height 28
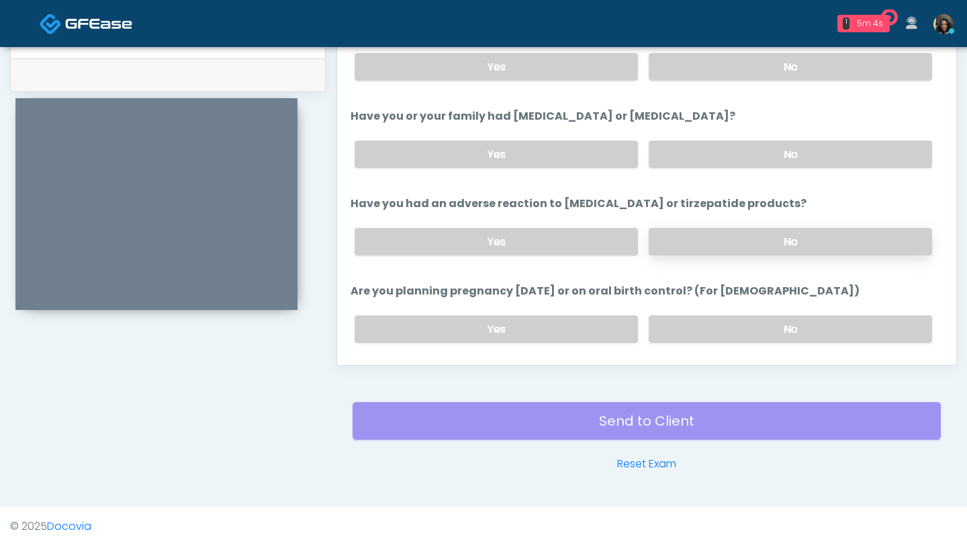
scroll to position [533, 0]
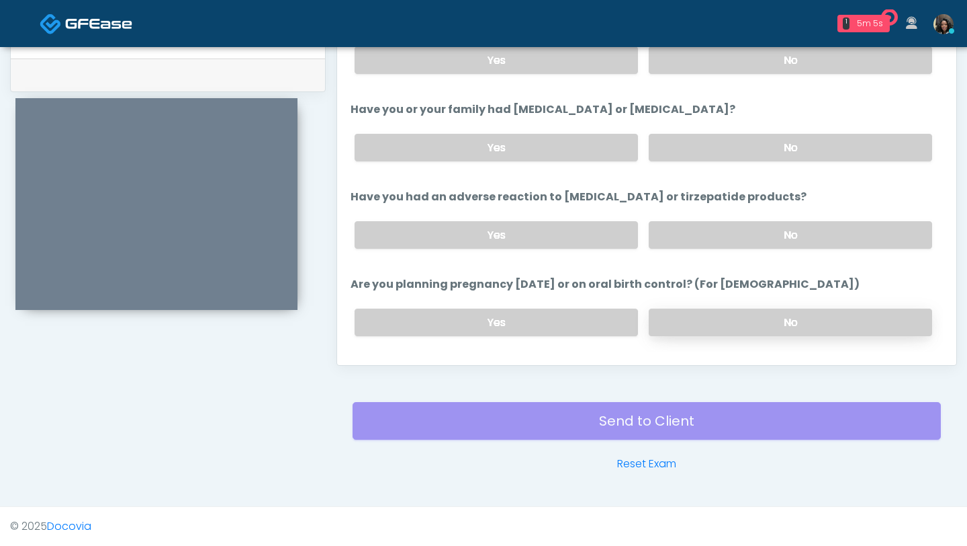
click at [738, 320] on label "No" at bounding box center [791, 322] width 284 height 28
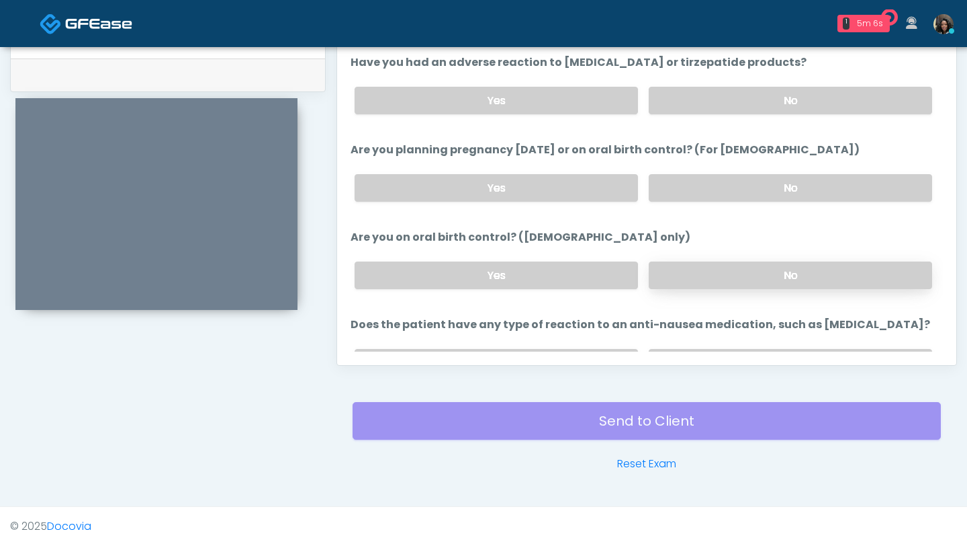
click at [735, 271] on label "No" at bounding box center [791, 275] width 284 height 28
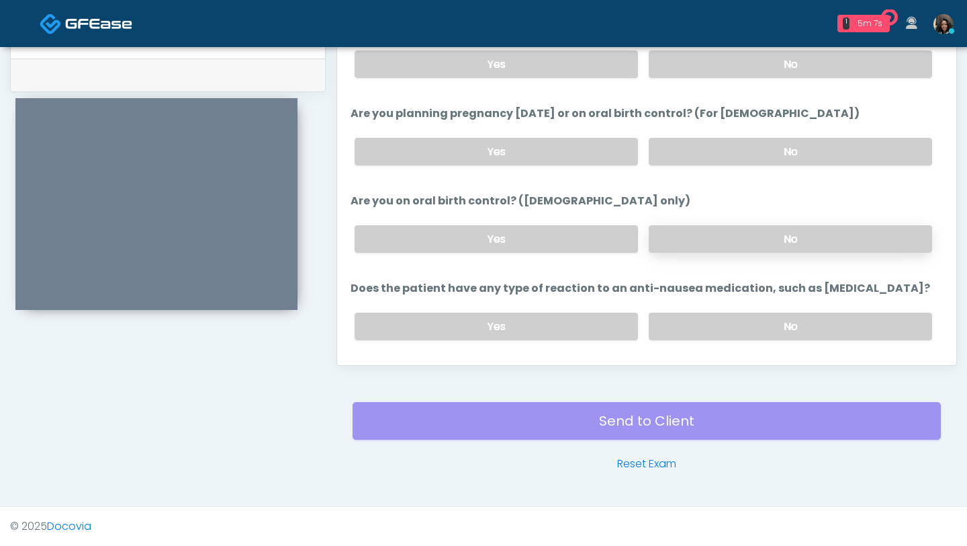
scroll to position [741, 0]
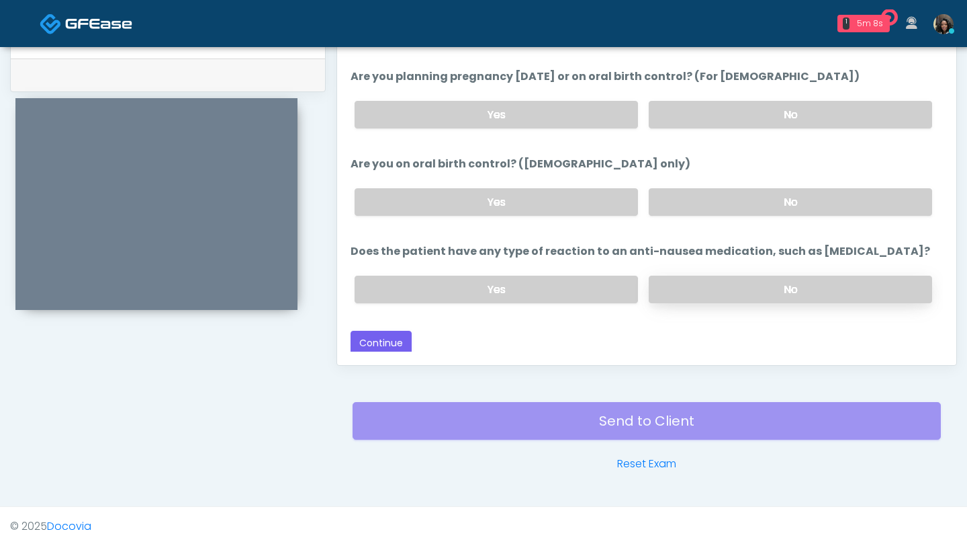
click at [724, 290] on label "No" at bounding box center [791, 289] width 284 height 28
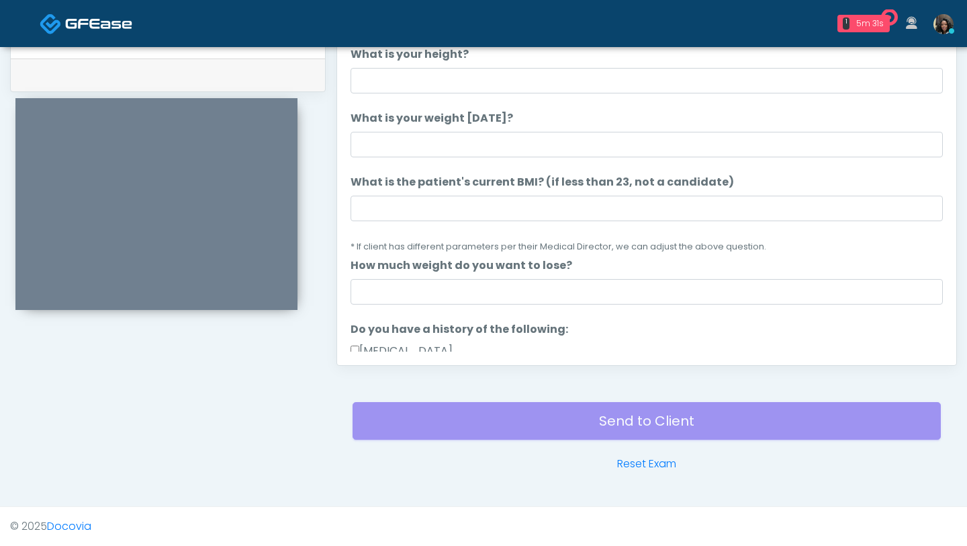
scroll to position [0, 0]
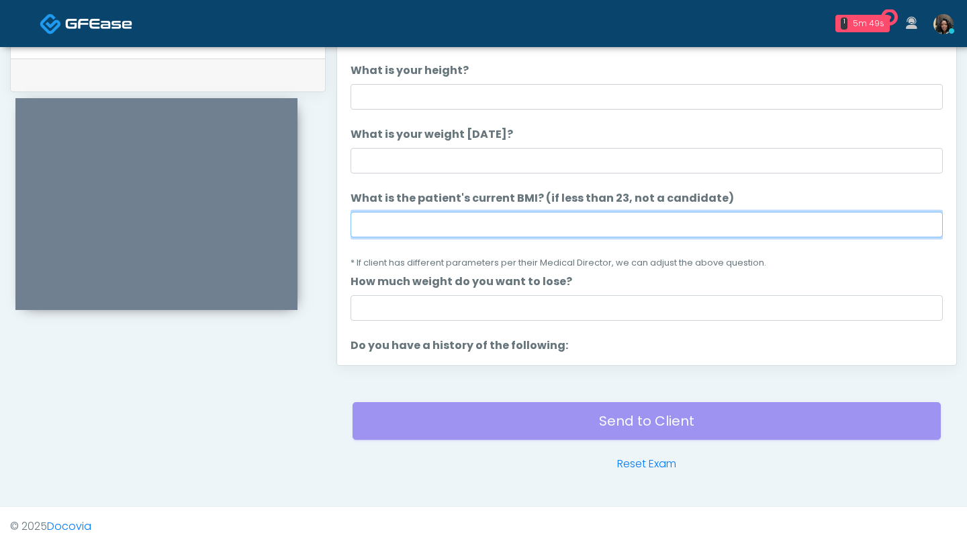
click at [423, 221] on input "What is the patient's current BMI? (if less than 23, not a candidate)" at bounding box center [647, 225] width 593 height 26
type input "****"
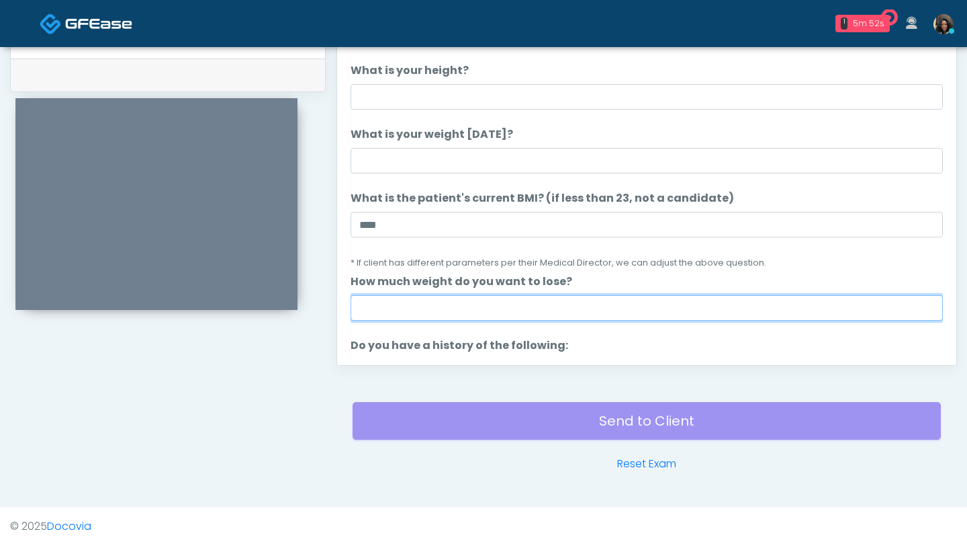
click at [435, 314] on input "How much weight do you want to lose?" at bounding box center [647, 308] width 593 height 26
click at [370, 304] on input "How much weight do you want to lose?" at bounding box center [647, 308] width 593 height 26
type input "*"
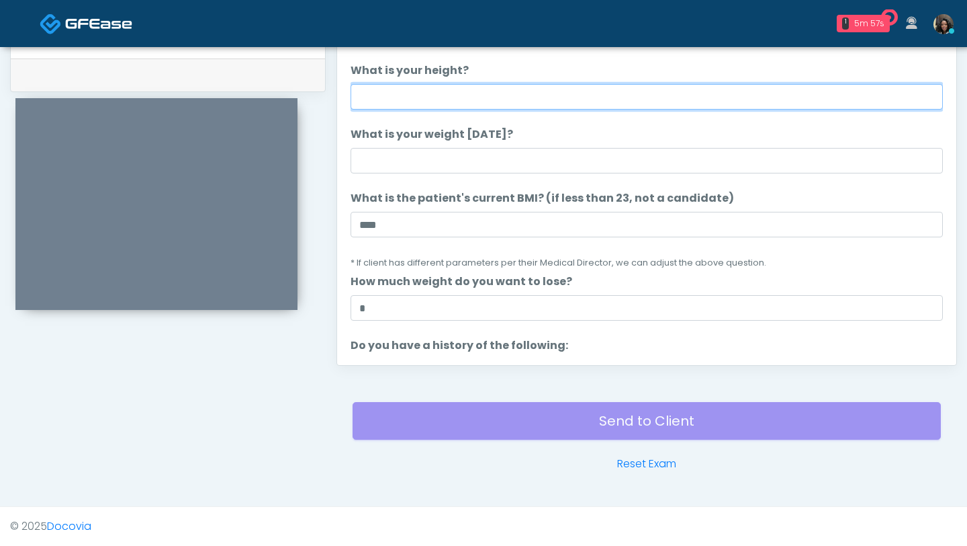
click at [425, 99] on input "What is your height?" at bounding box center [647, 97] width 593 height 26
type input "***"
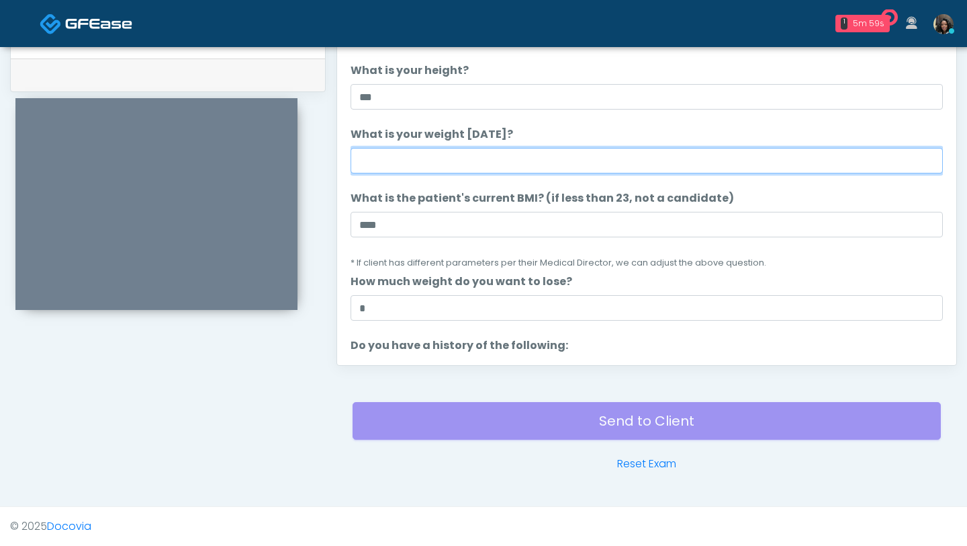
click at [434, 161] on input "What is your weight today?" at bounding box center [647, 161] width 593 height 26
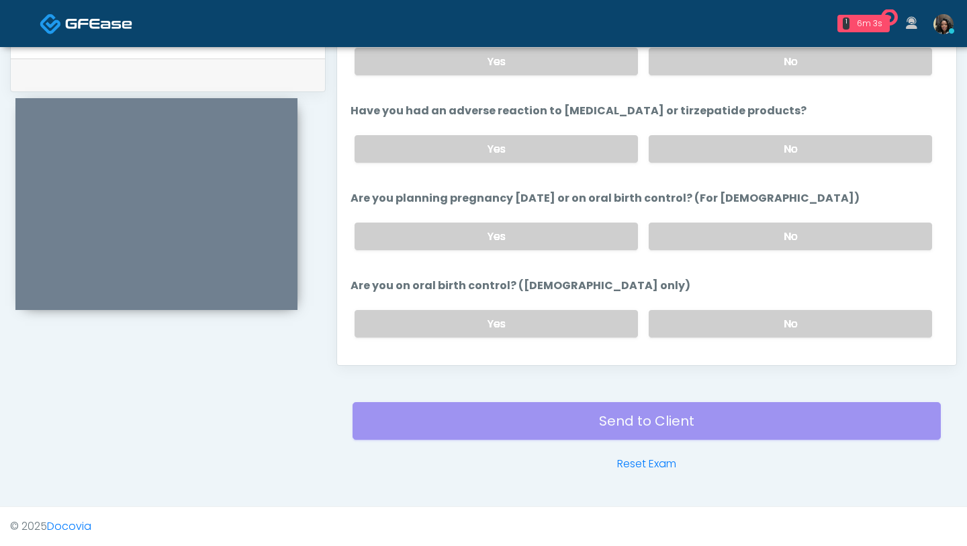
scroll to position [741, 0]
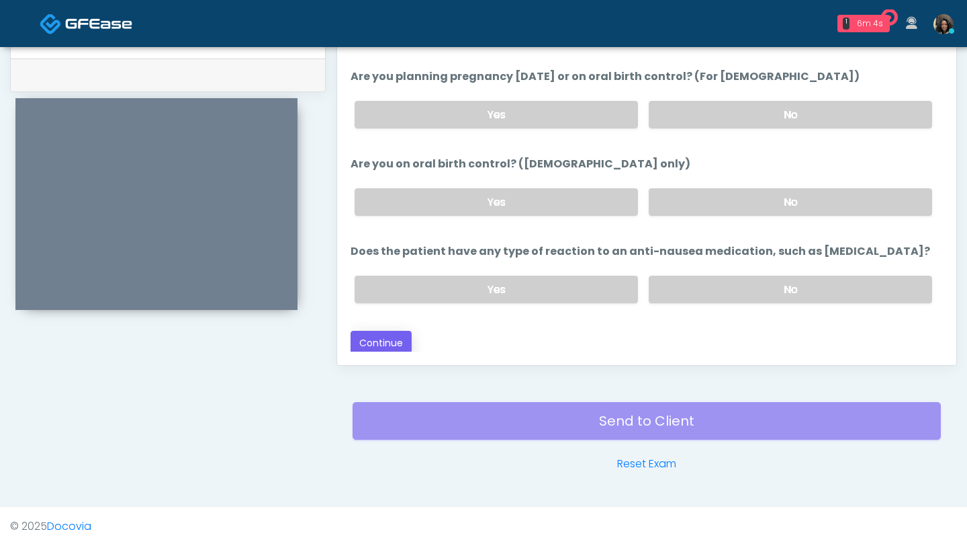
type input "***"
click at [386, 345] on button "Continue" at bounding box center [381, 343] width 61 height 25
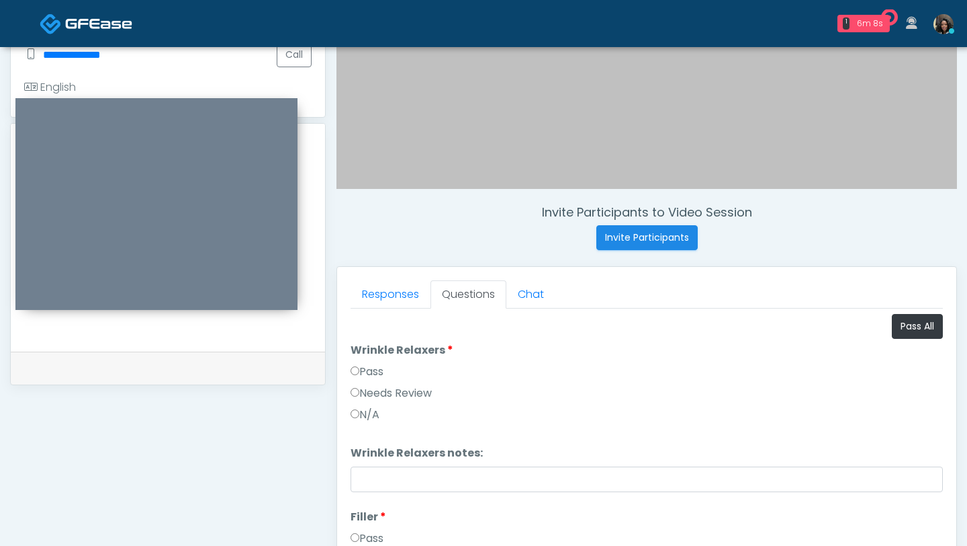
scroll to position [500, 0]
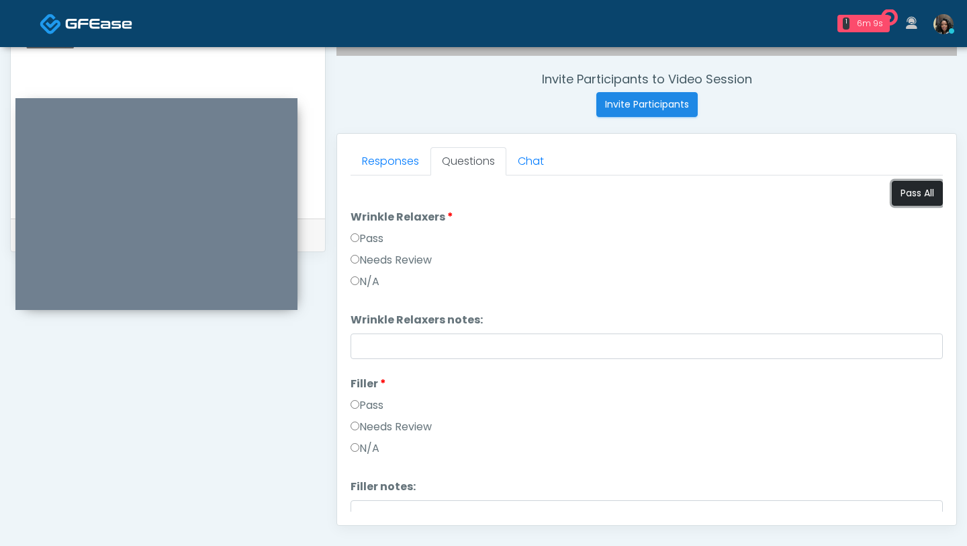
click at [904, 188] on button "Pass All" at bounding box center [917, 193] width 51 height 25
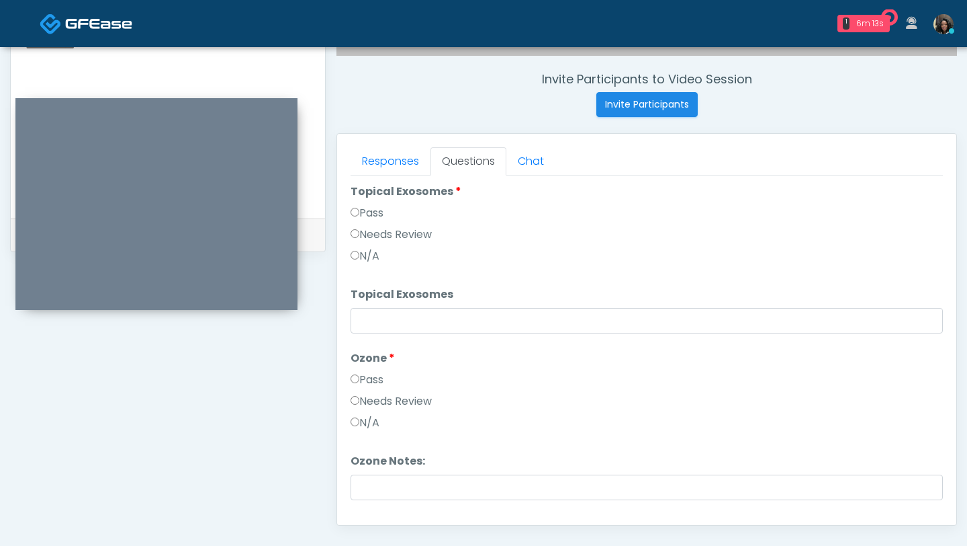
scroll to position [2222, 0]
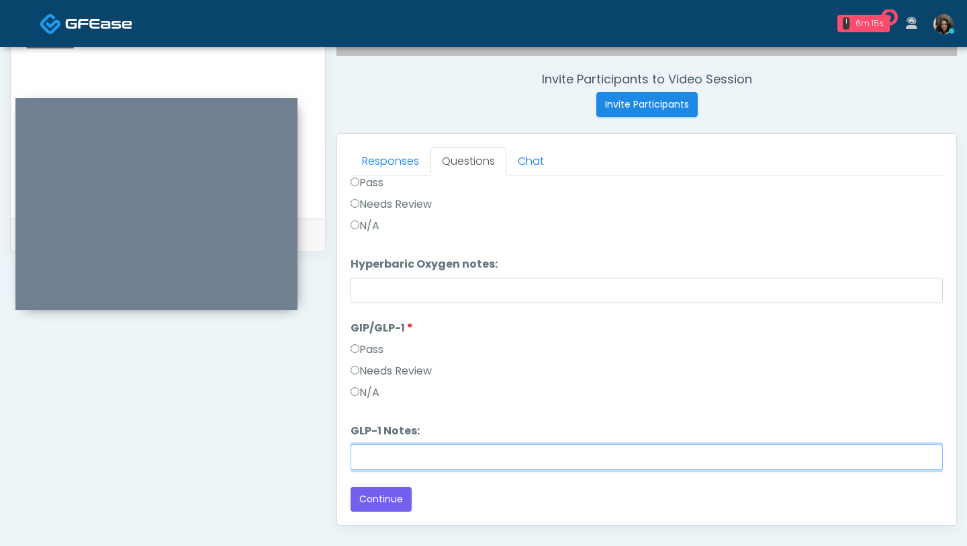
click at [375, 450] on input "GLP-1 Notes:" at bounding box center [647, 457] width 593 height 26
type input "**********"
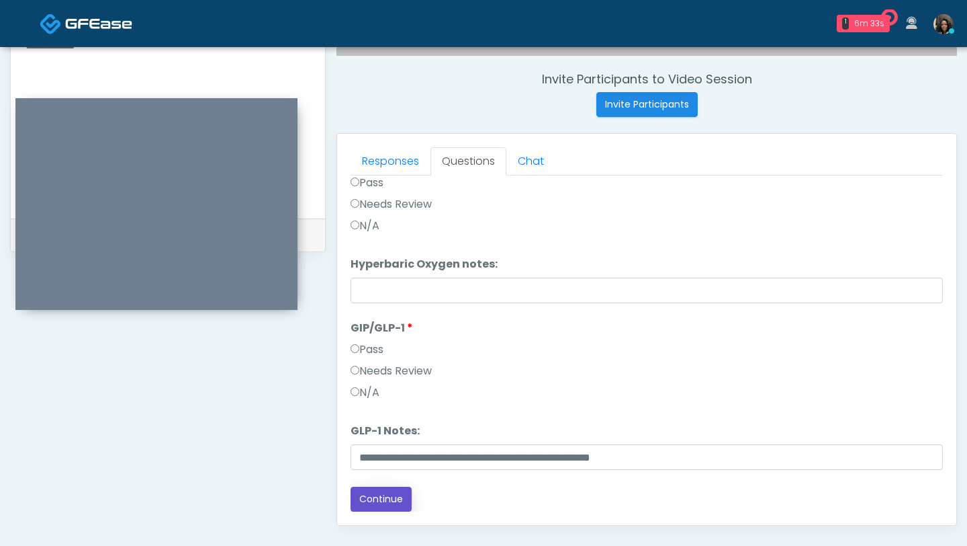
click at [380, 500] on button "Continue" at bounding box center [381, 498] width 61 height 25
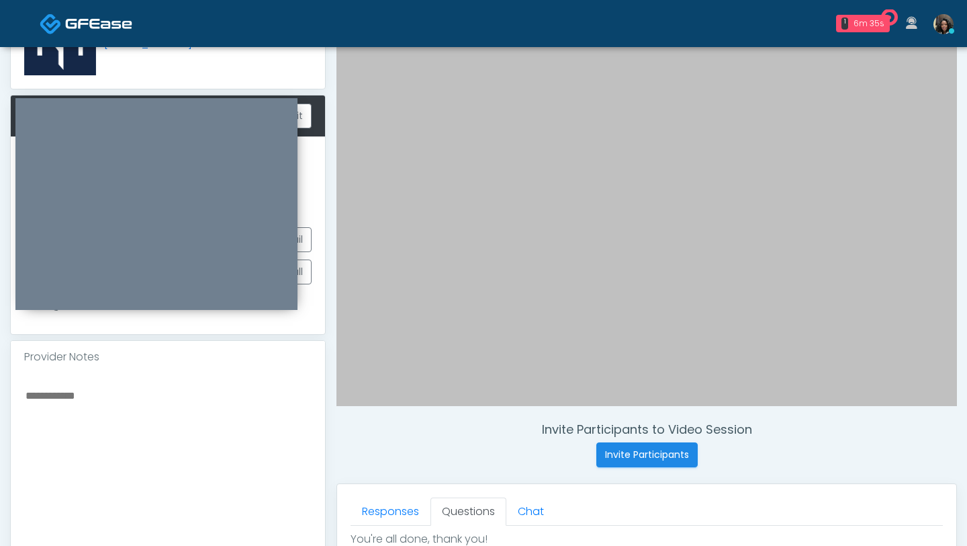
scroll to position [685, 0]
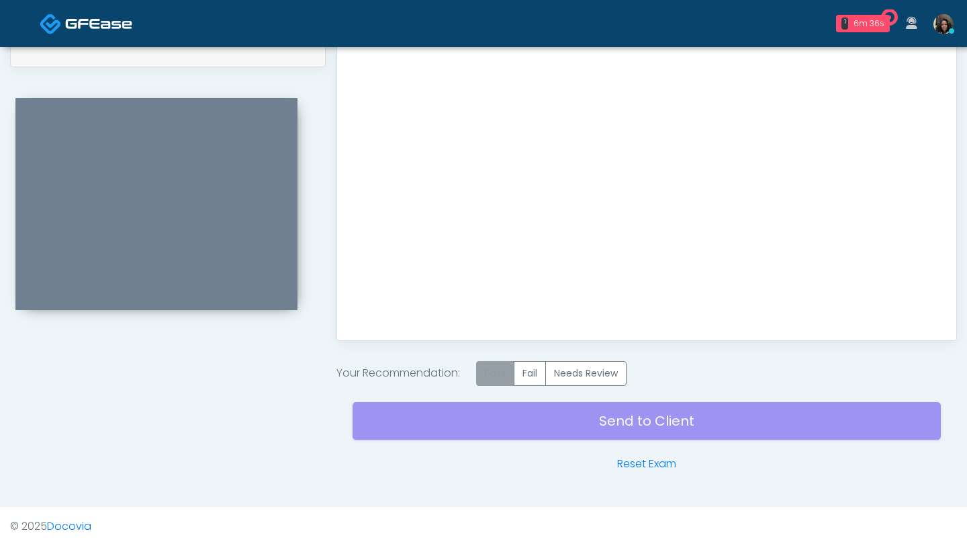
click at [510, 376] on label "Pass" at bounding box center [495, 373] width 38 height 25
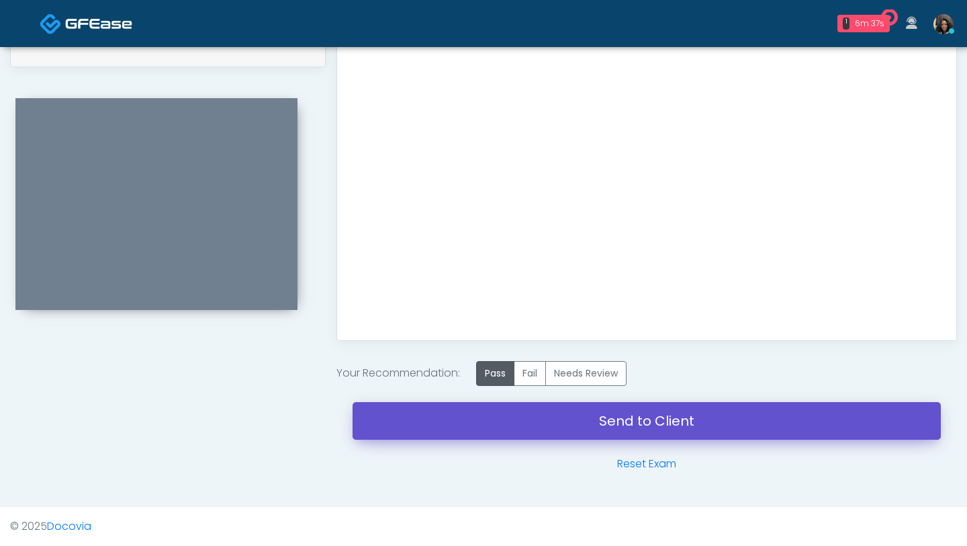
click at [515, 423] on link "Send to Client" at bounding box center [647, 421] width 589 height 38
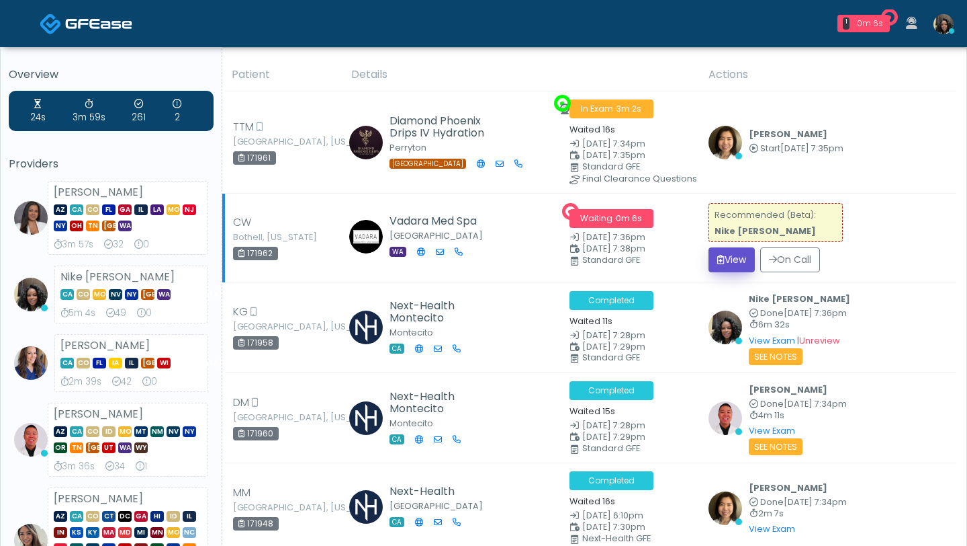
click at [731, 260] on button "View" at bounding box center [732, 259] width 46 height 25
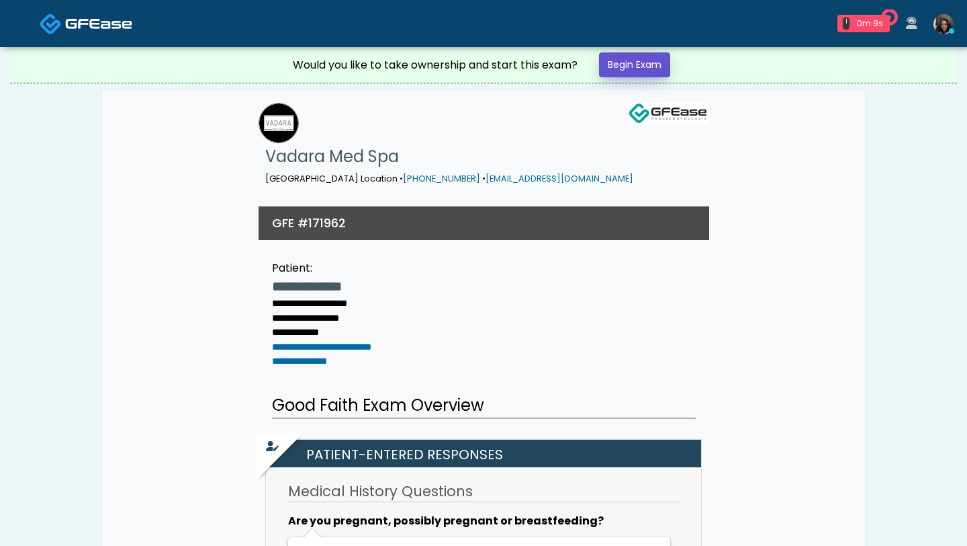
click at [644, 56] on link "Begin Exam" at bounding box center [634, 64] width 71 height 25
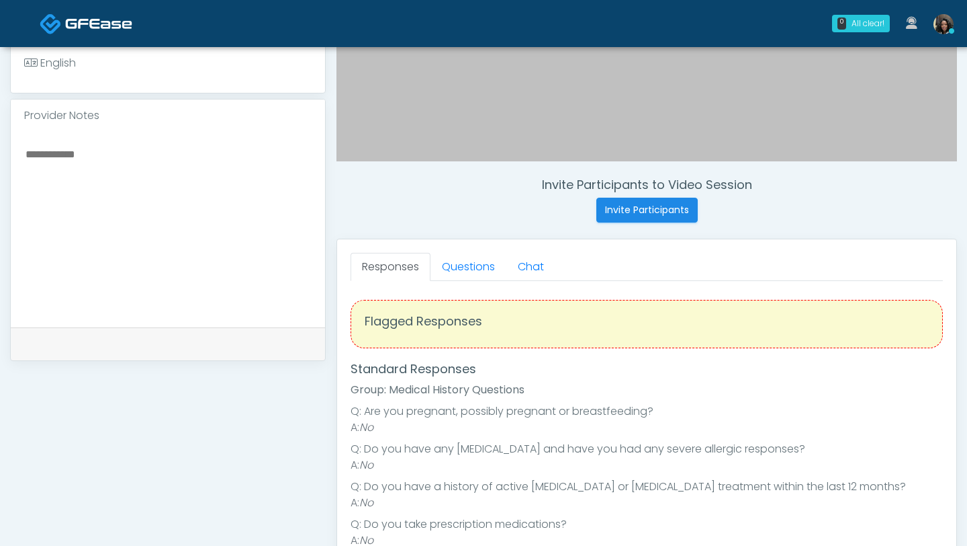
scroll to position [397, 0]
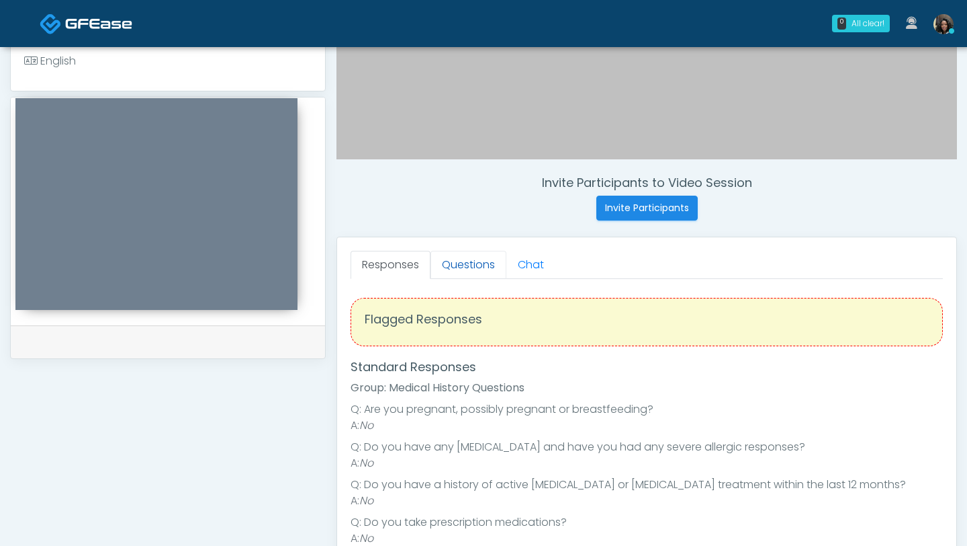
click at [464, 261] on link "Questions" at bounding box center [469, 265] width 76 height 28
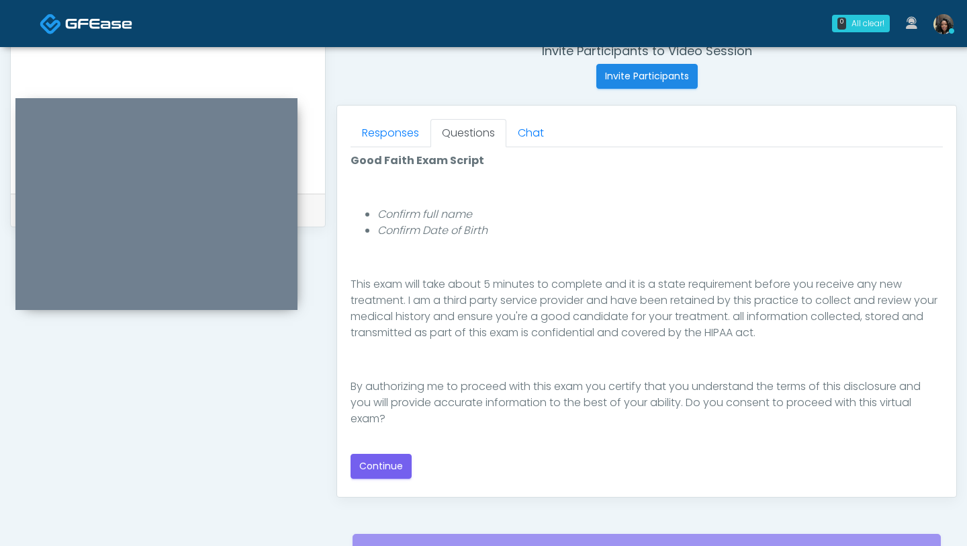
scroll to position [532, 0]
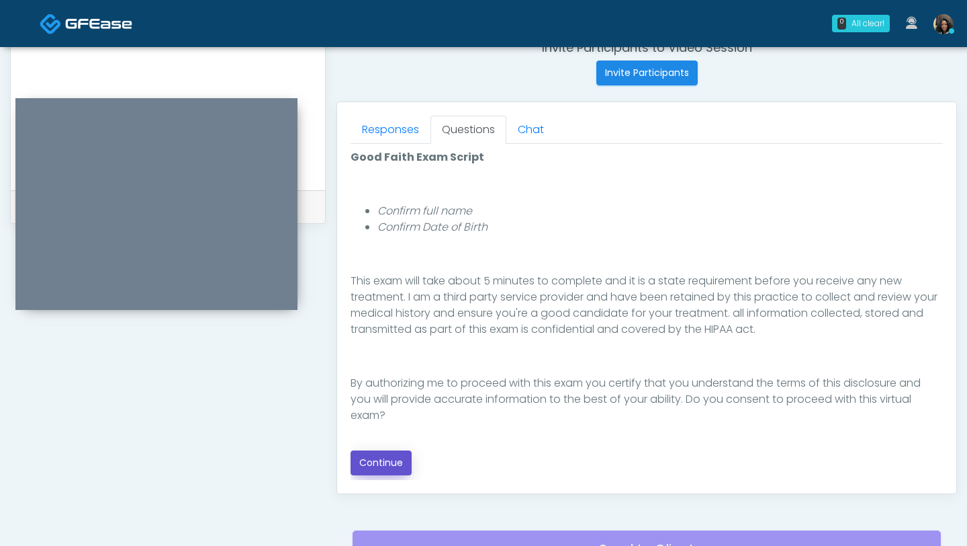
click at [381, 458] on button "Continue" at bounding box center [381, 462] width 61 height 25
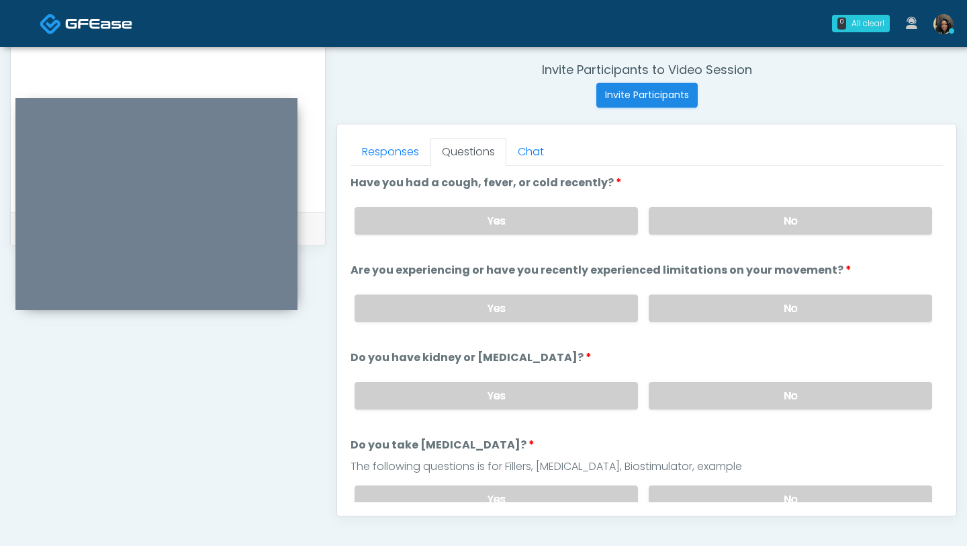
scroll to position [500, 0]
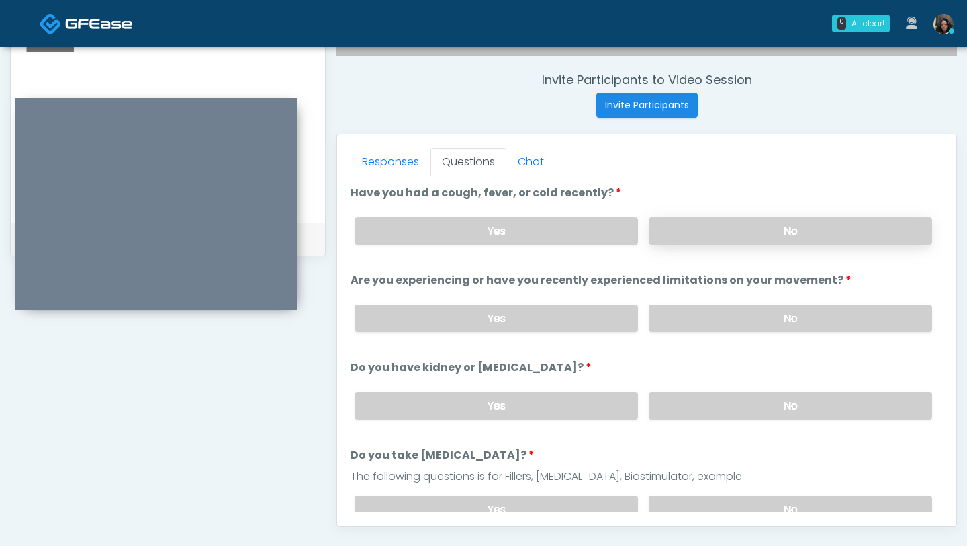
click at [698, 237] on label "No" at bounding box center [791, 231] width 284 height 28
click at [699, 306] on label "No" at bounding box center [791, 318] width 284 height 28
click at [693, 397] on label "No" at bounding box center [791, 406] width 284 height 28
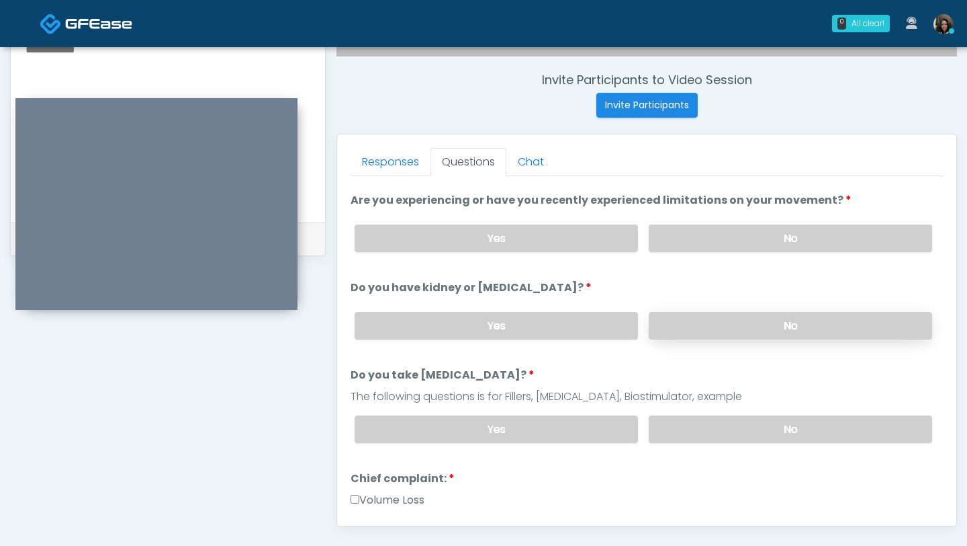
scroll to position [105, 0]
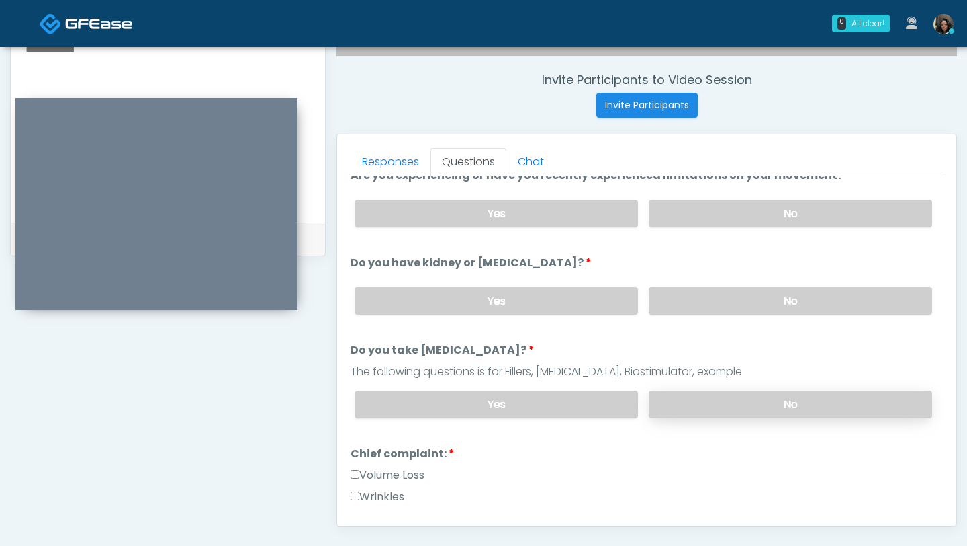
click at [693, 402] on label "No" at bounding box center [791, 404] width 284 height 28
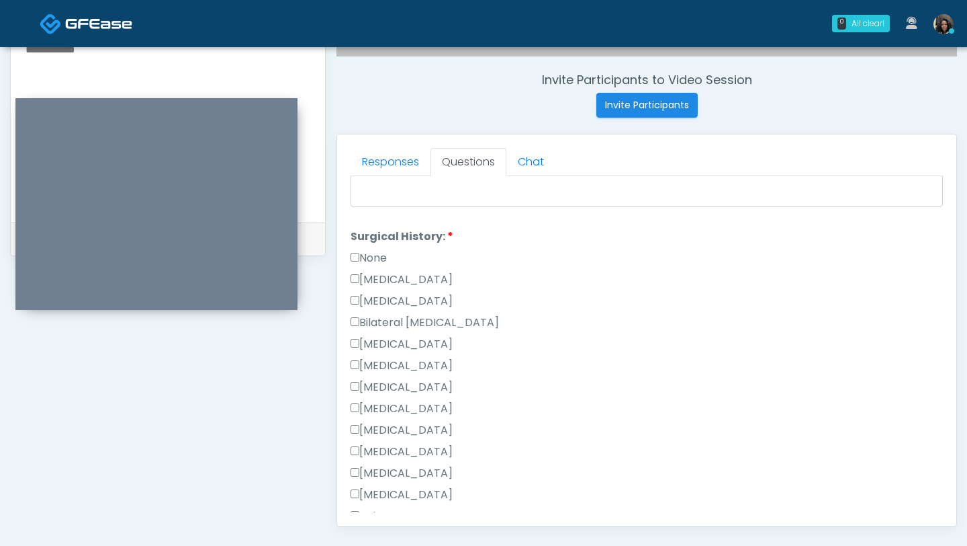
scroll to position [832, 0]
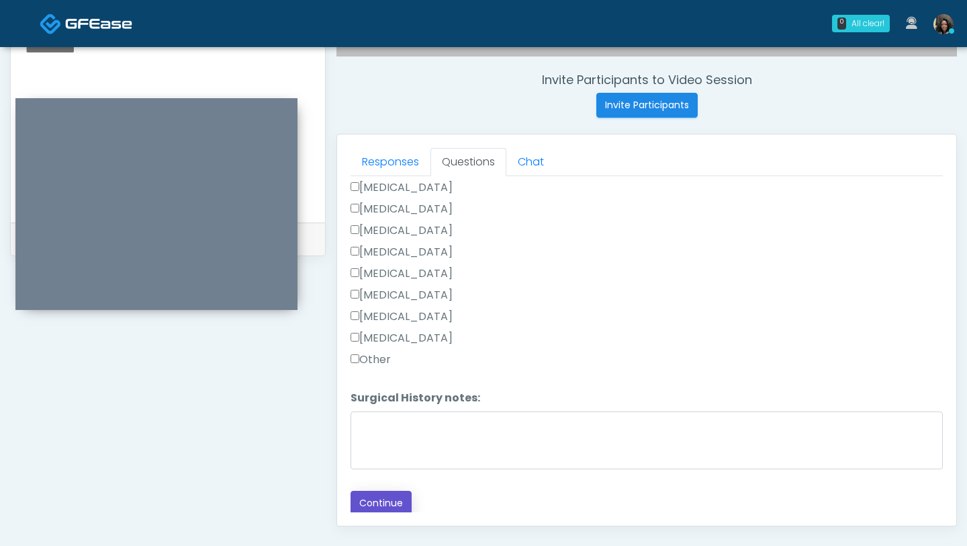
click at [380, 502] on button "Continue" at bounding box center [381, 502] width 61 height 25
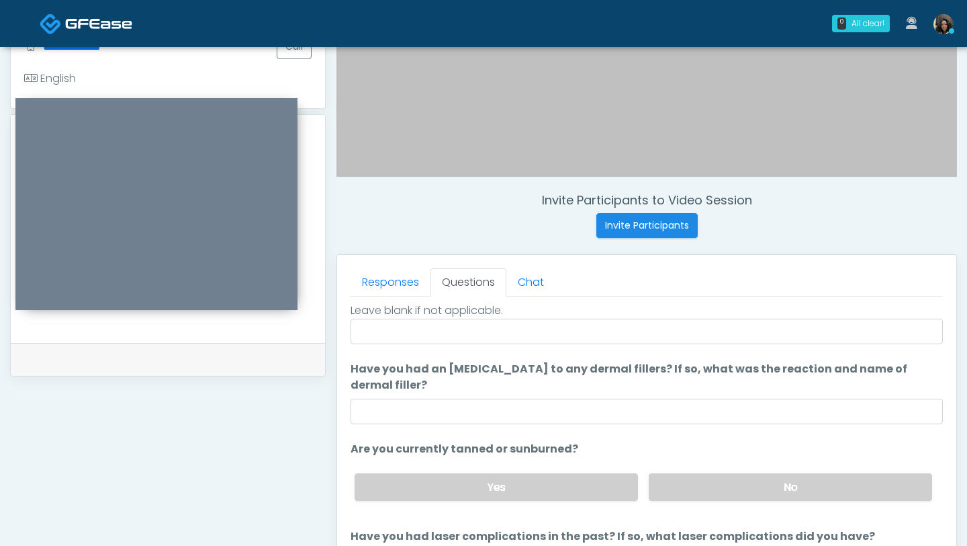
scroll to position [0, 0]
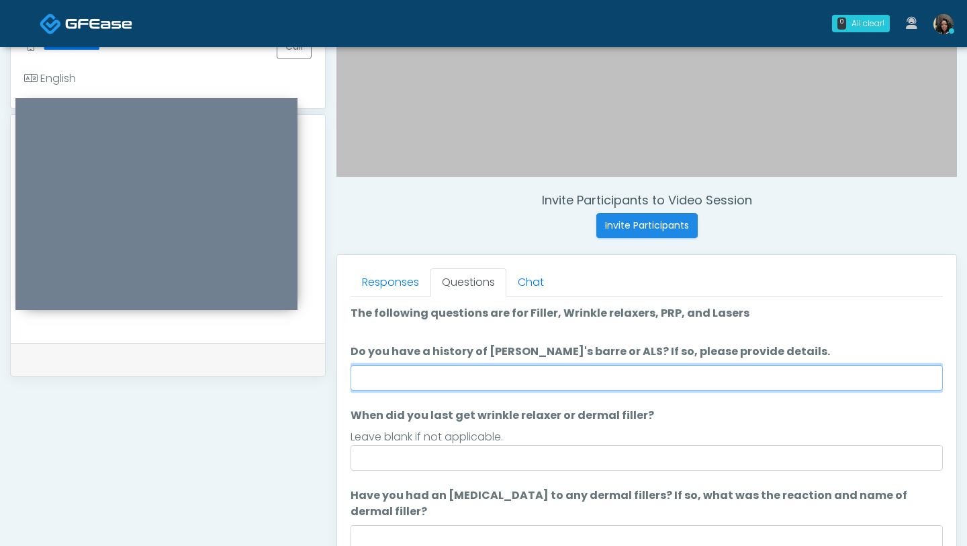
click at [454, 375] on input "Do you have a history of Guillain's barre or ALS? If so, please provide details." at bounding box center [647, 378] width 593 height 26
type input "*"
type input "**"
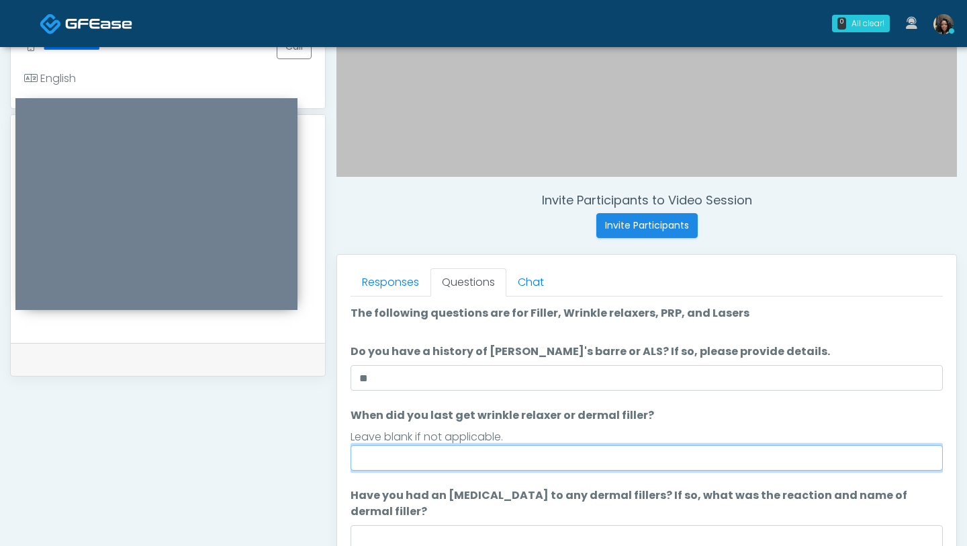
click at [467, 470] on input "When did you last get wrinkle relaxer or dermal filler?" at bounding box center [647, 458] width 593 height 26
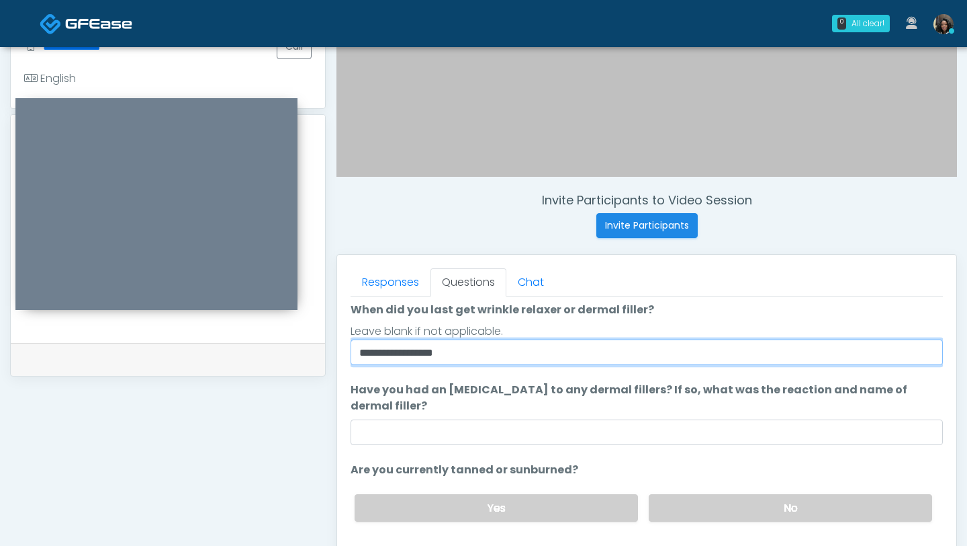
scroll to position [126, 0]
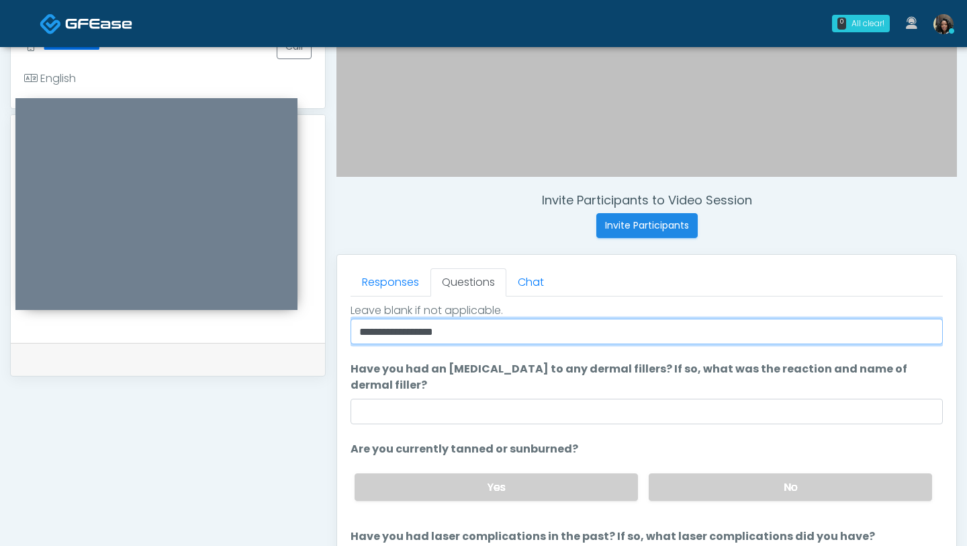
type input "**********"
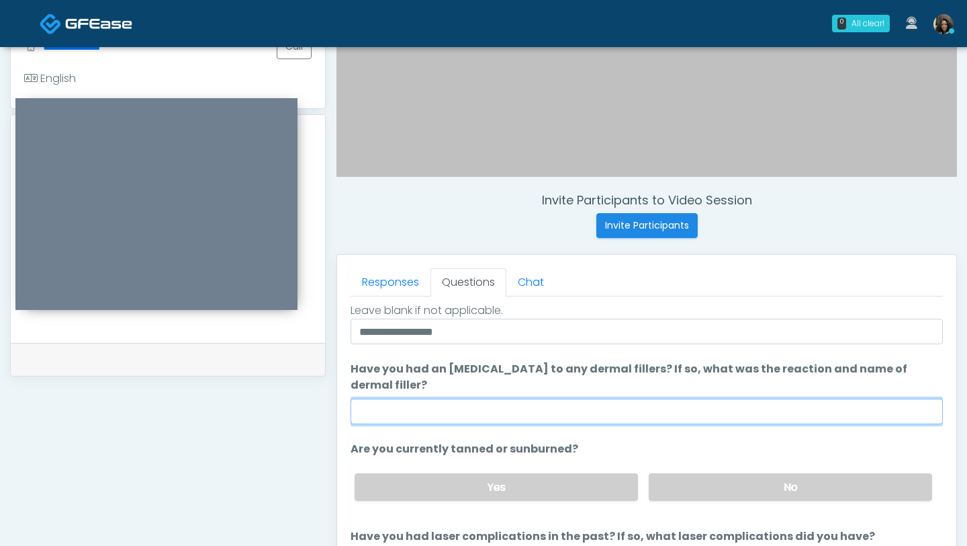
click at [421, 399] on input "Have you had an allergic response to any dermal fillers? If so, what was the re…" at bounding box center [647, 411] width 593 height 26
type input "**"
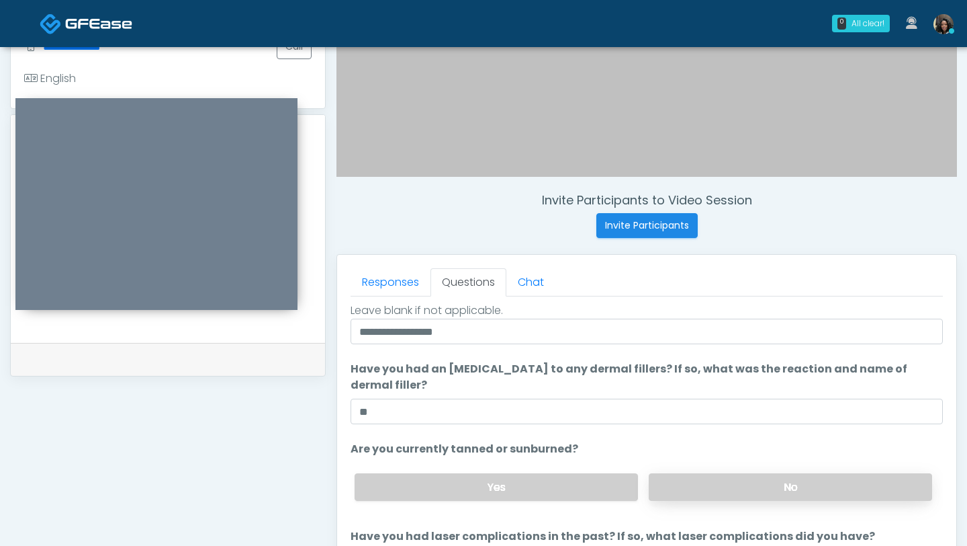
click at [703, 482] on label "No" at bounding box center [791, 487] width 284 height 28
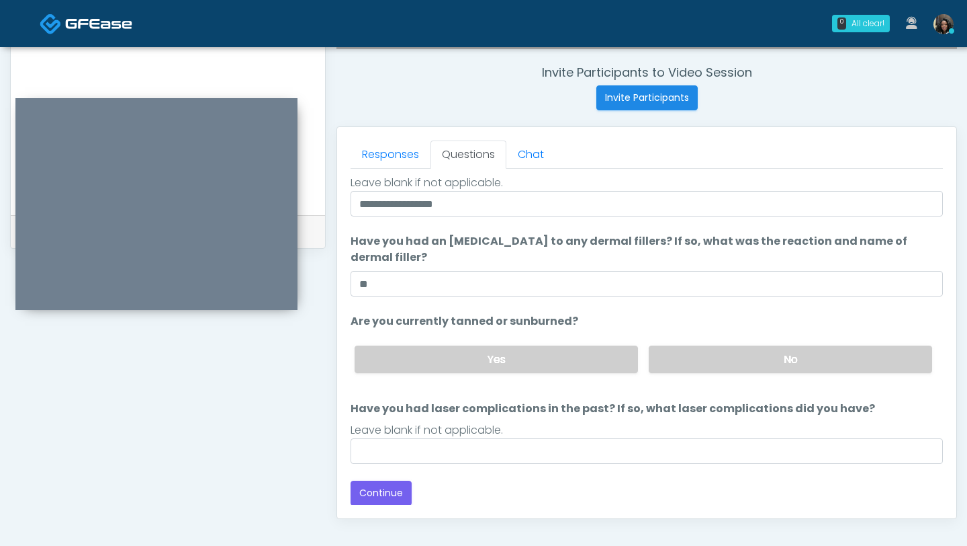
scroll to position [513, 0]
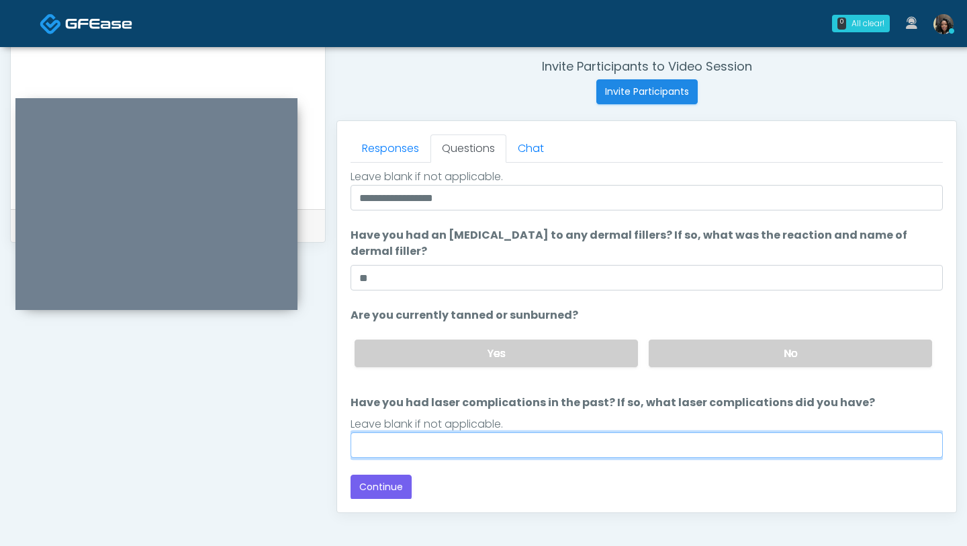
click at [533, 445] on input "Have you had laser complications in the past? If so, what laser complications d…" at bounding box center [647, 445] width 593 height 26
type input "**"
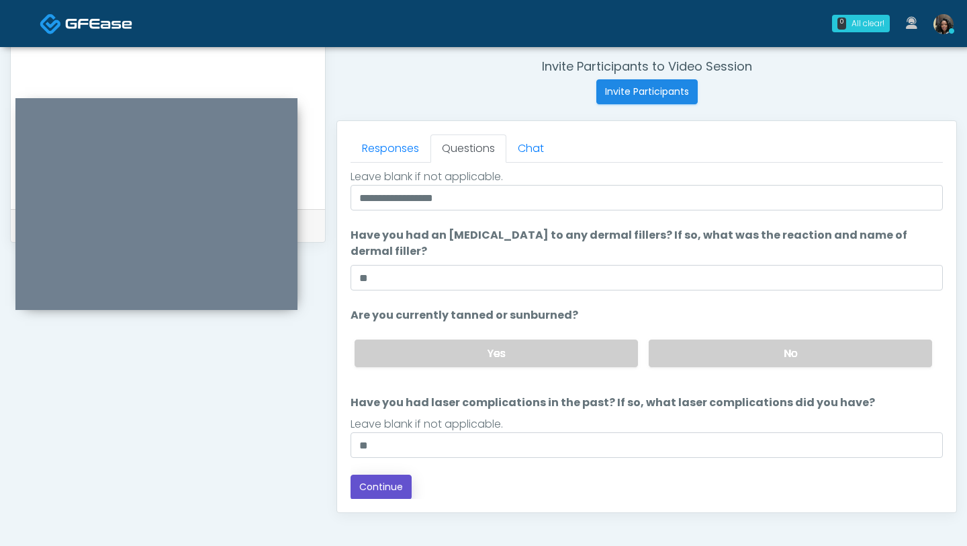
click at [392, 483] on button "Continue" at bounding box center [381, 486] width 61 height 25
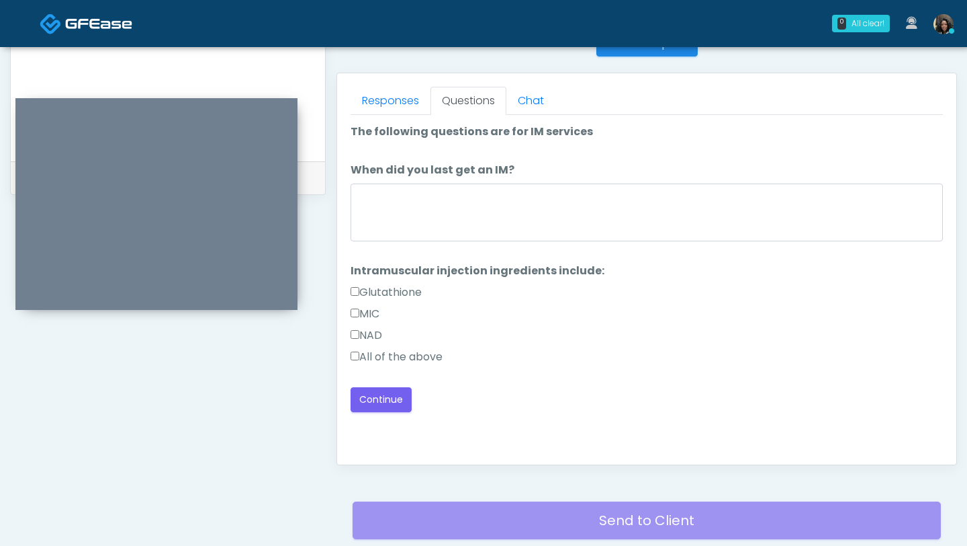
scroll to position [558, 0]
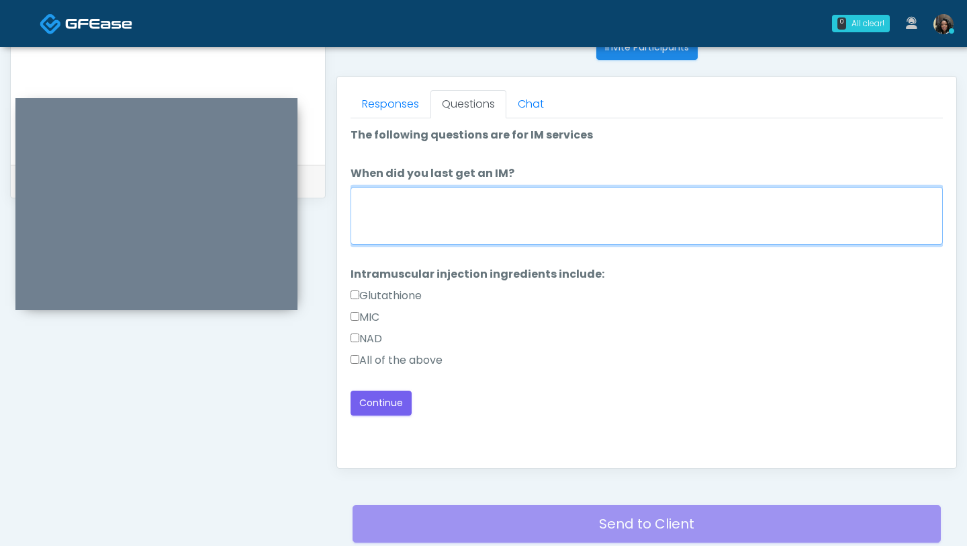
click at [492, 215] on textarea "When did you last get an IM?" at bounding box center [647, 216] width 593 height 58
type textarea "**********"
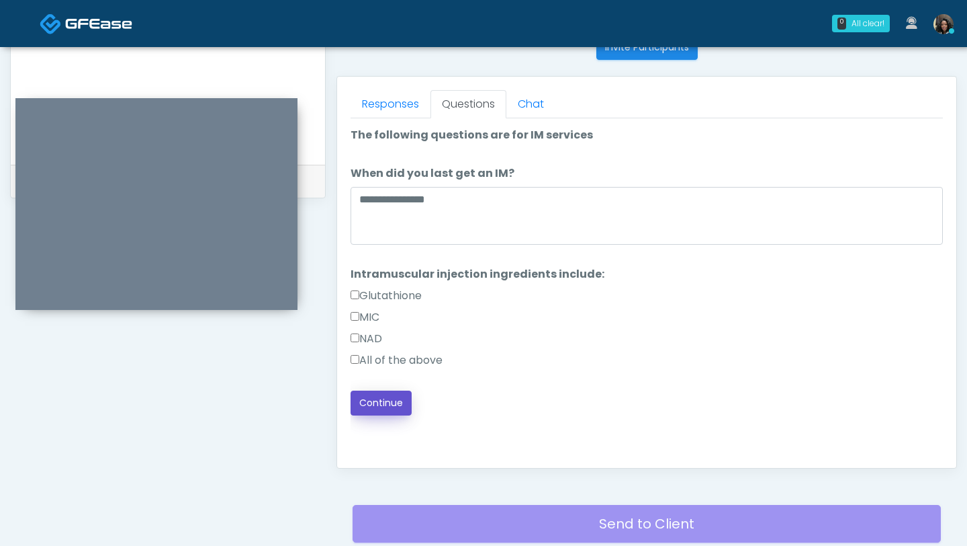
click at [374, 399] on button "Continue" at bounding box center [381, 402] width 61 height 25
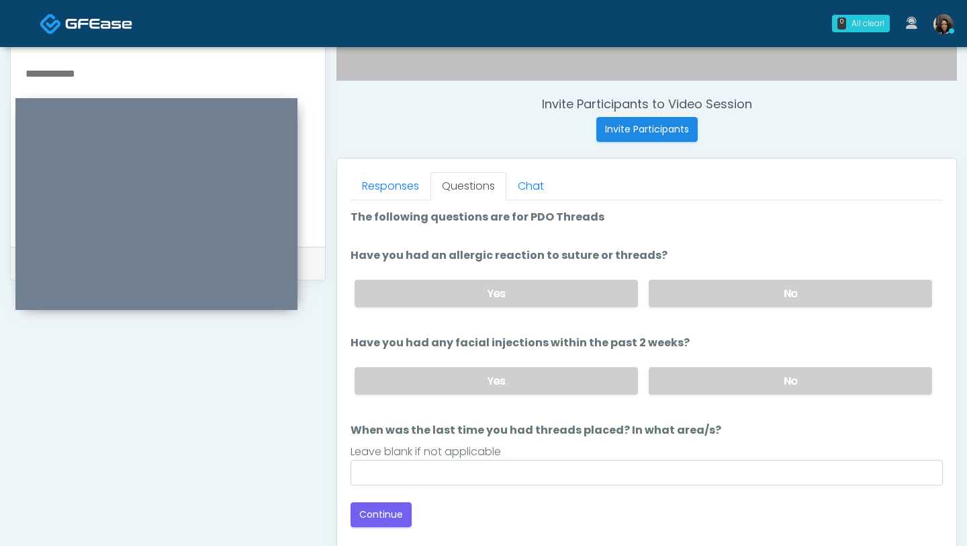
scroll to position [480, 0]
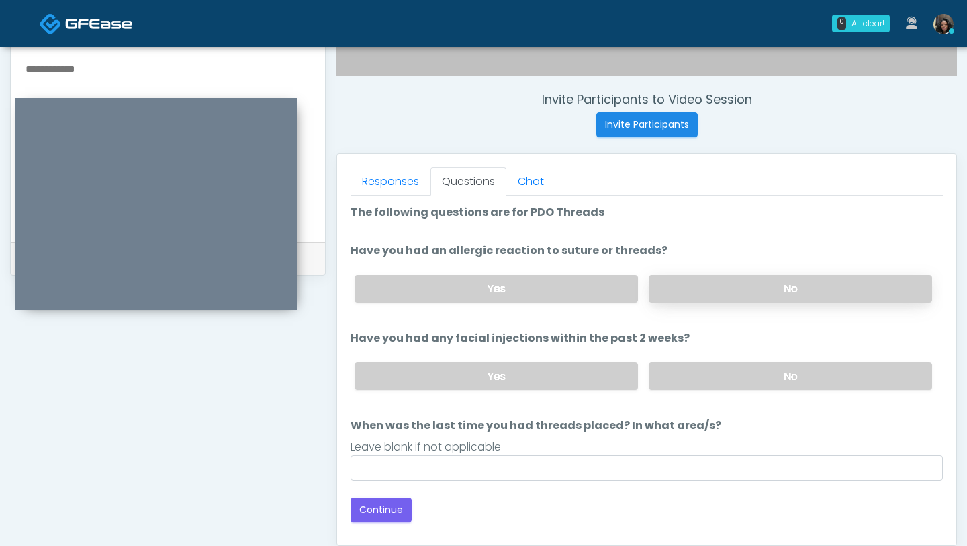
click at [732, 290] on label "No" at bounding box center [791, 289] width 284 height 28
click at [718, 369] on label "No" at bounding box center [791, 376] width 284 height 28
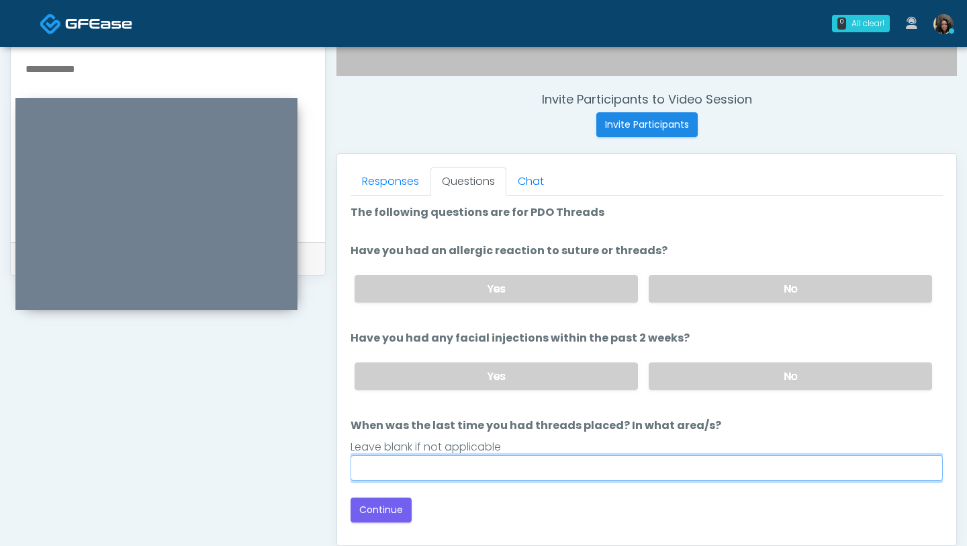
click at [490, 462] on input "When was the last time you had threads placed? In what area/s?" at bounding box center [647, 468] width 593 height 26
type input "*********"
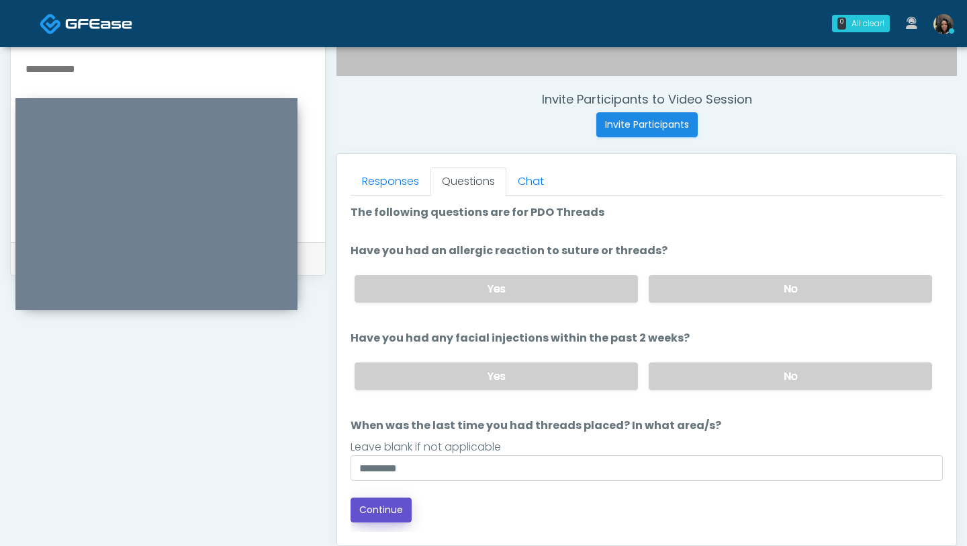
click at [388, 511] on button "Continue" at bounding box center [381, 509] width 61 height 25
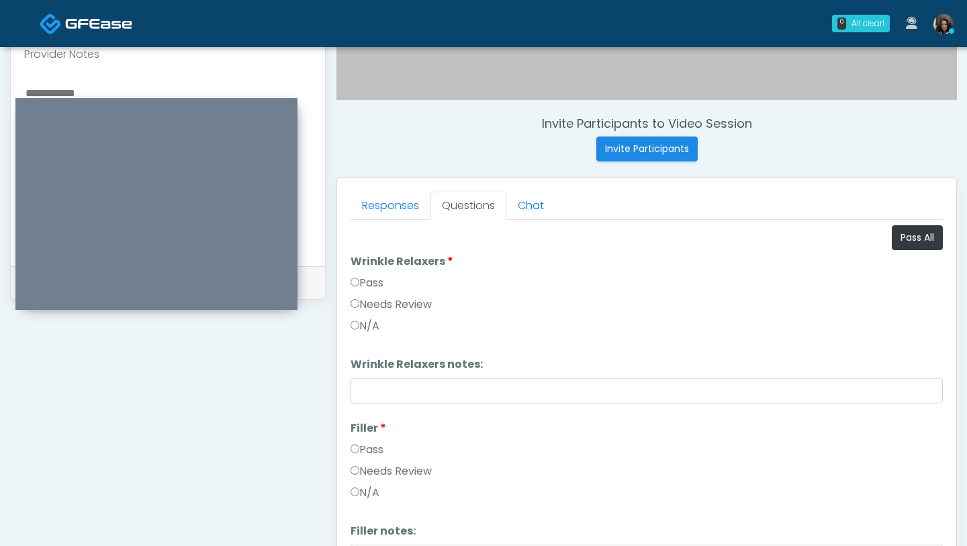
scroll to position [441, 0]
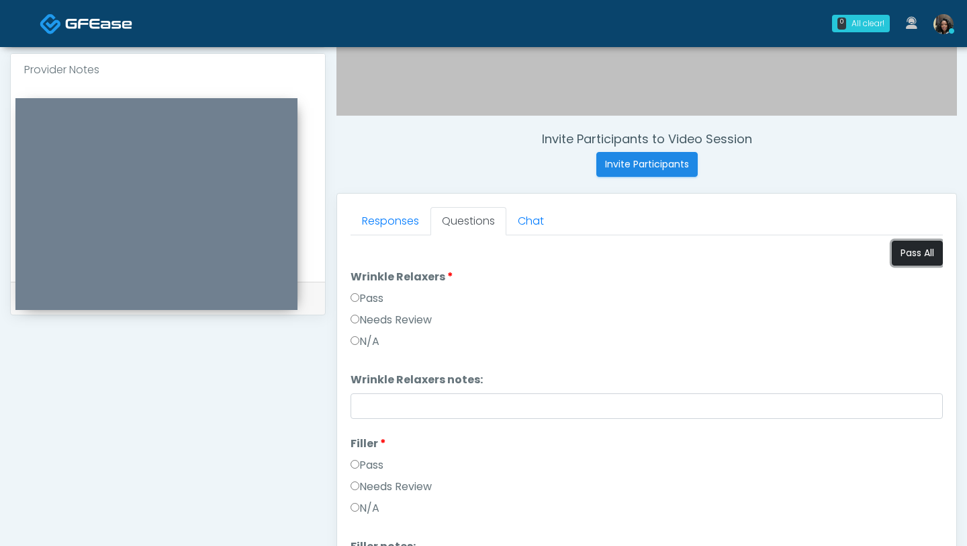
click at [914, 253] on button "Pass All" at bounding box center [917, 253] width 51 height 25
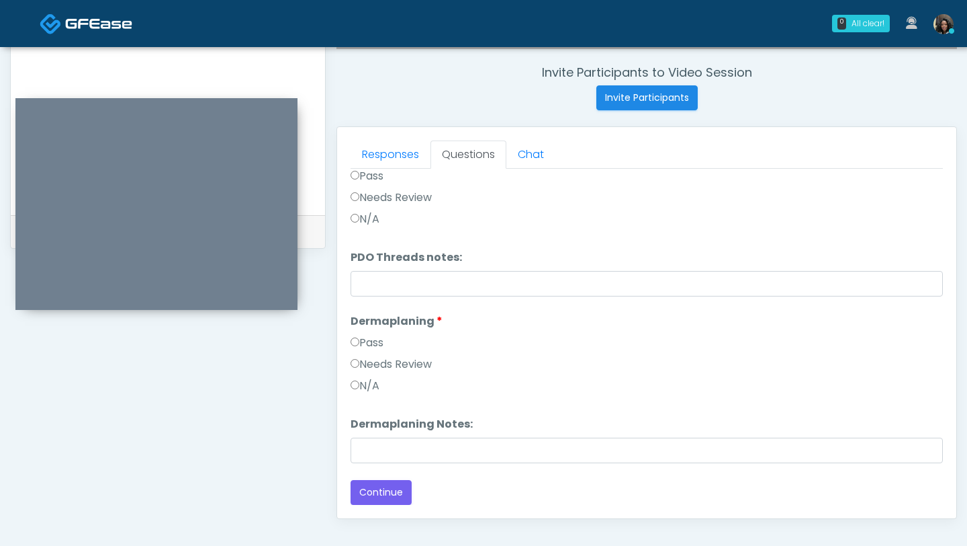
scroll to position [539, 0]
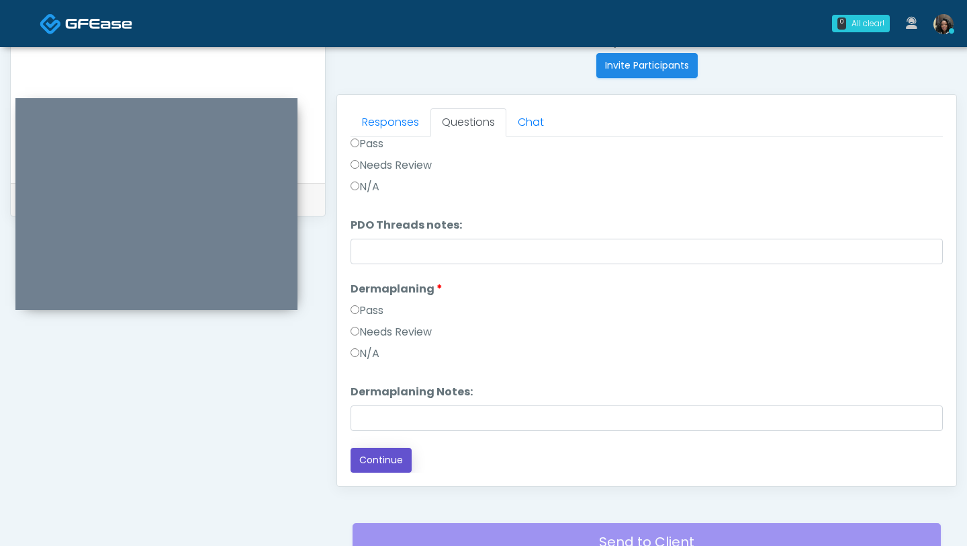
click at [375, 464] on button "Continue" at bounding box center [381, 459] width 61 height 25
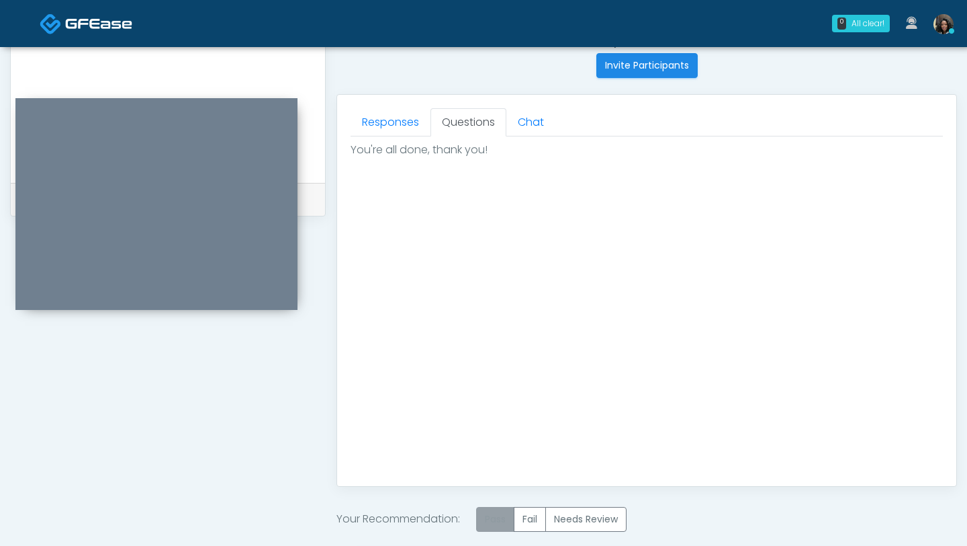
click at [492, 521] on label "Pass" at bounding box center [495, 519] width 38 height 25
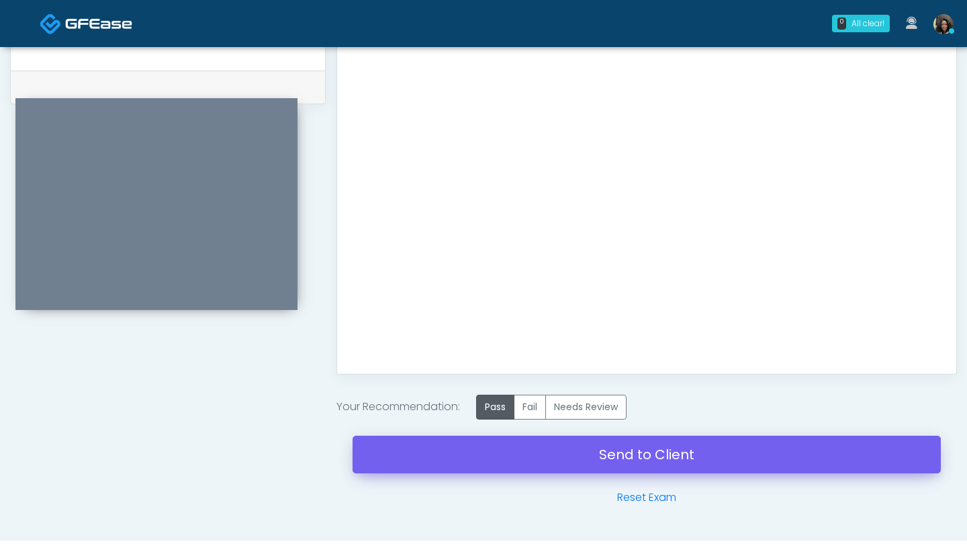
scroll to position [654, 0]
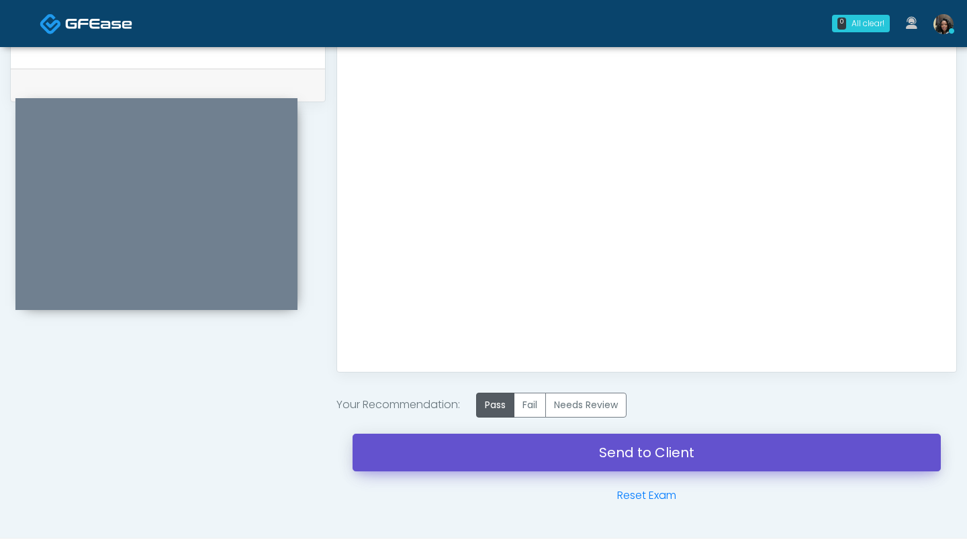
click at [511, 444] on link "Send to Client" at bounding box center [647, 452] width 589 height 38
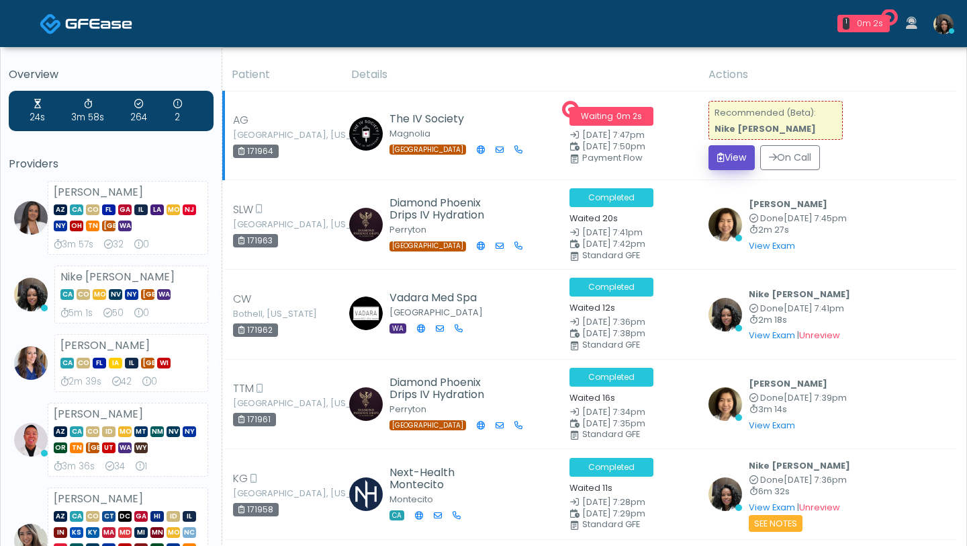
click at [728, 157] on button "View" at bounding box center [732, 157] width 46 height 25
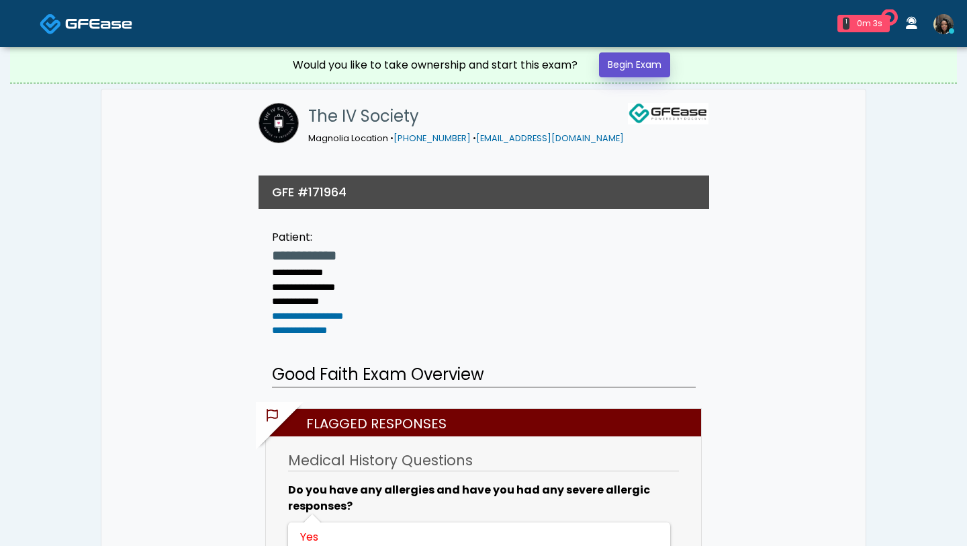
click at [644, 64] on link "Begin Exam" at bounding box center [634, 64] width 71 height 25
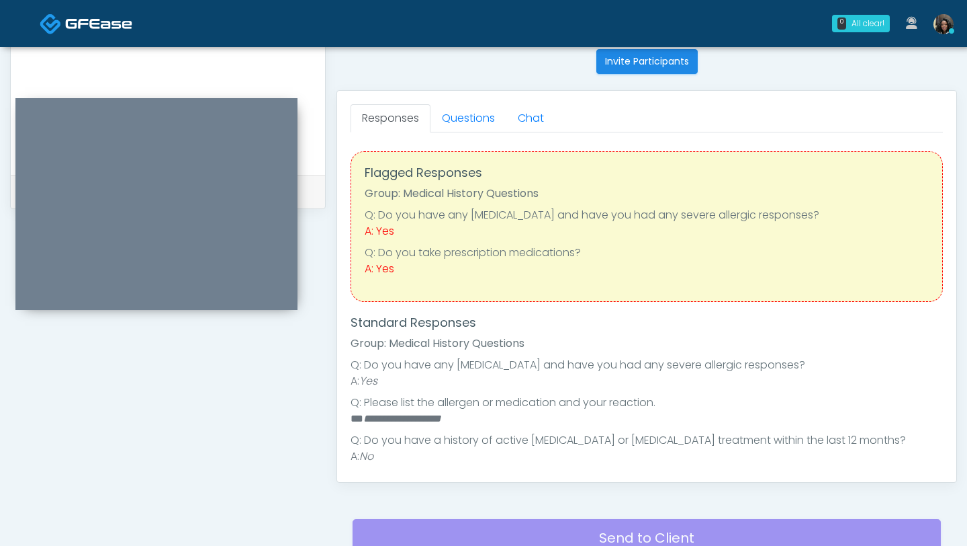
scroll to position [524, 0]
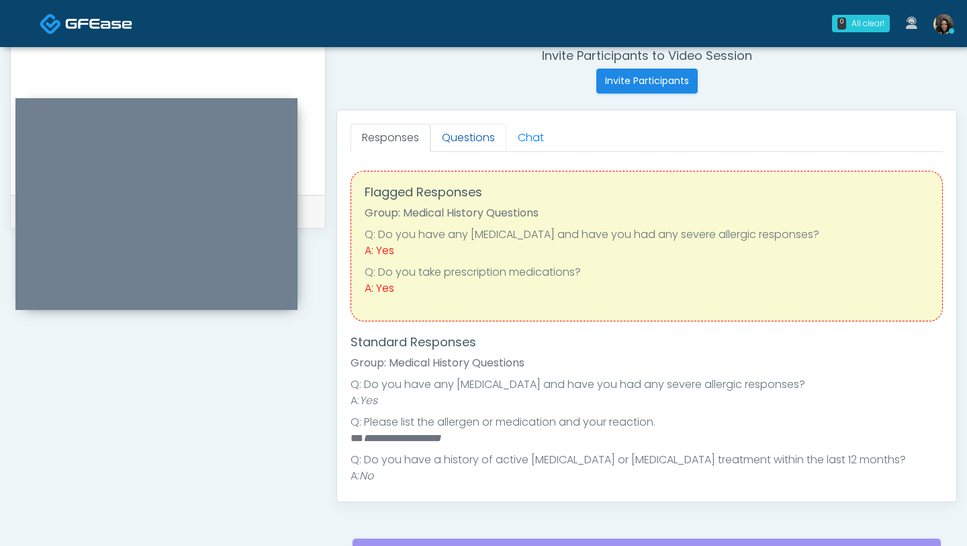
click at [476, 139] on link "Questions" at bounding box center [469, 138] width 76 height 28
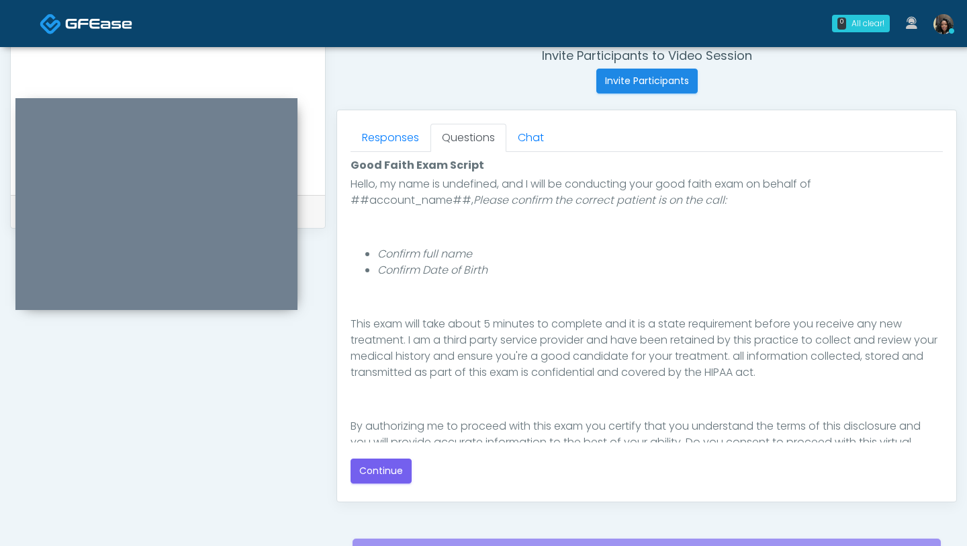
scroll to position [140, 0]
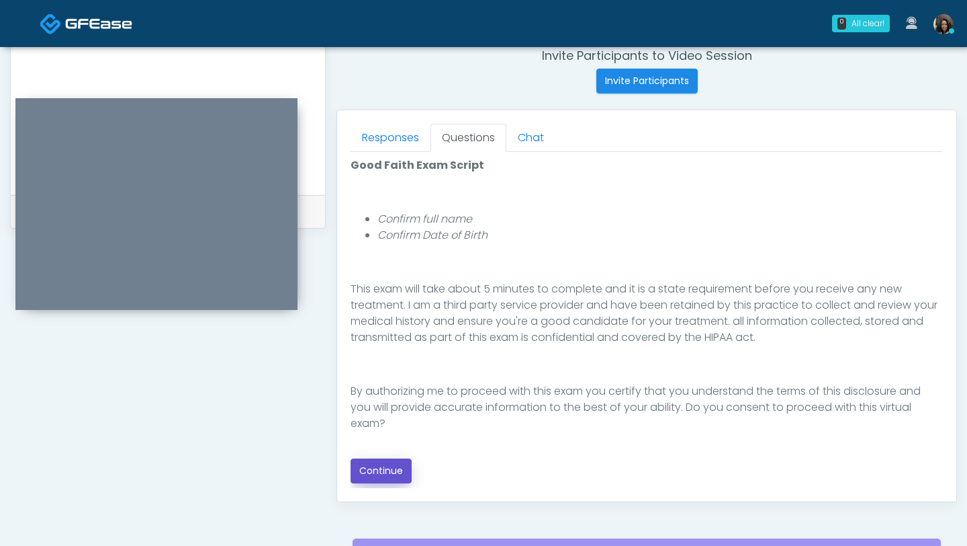
click at [371, 472] on button "Continue" at bounding box center [381, 470] width 61 height 25
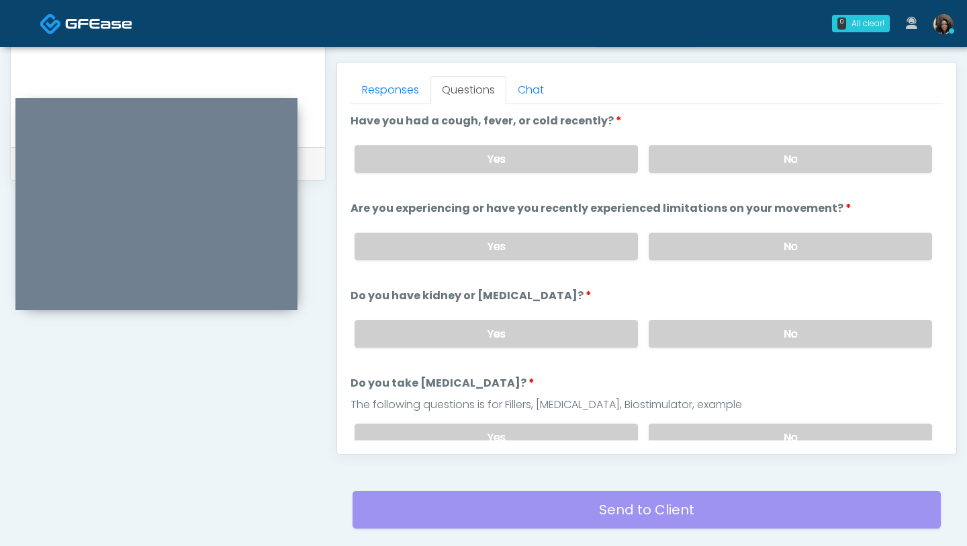
scroll to position [528, 0]
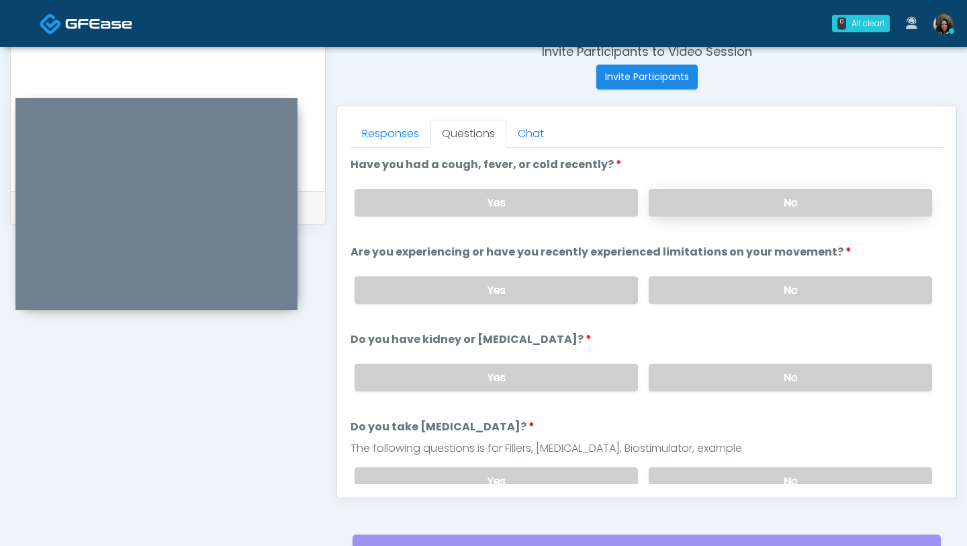
click at [781, 200] on label "No" at bounding box center [791, 203] width 284 height 28
click at [734, 285] on label "No" at bounding box center [791, 290] width 284 height 28
click at [690, 378] on label "No" at bounding box center [791, 377] width 284 height 28
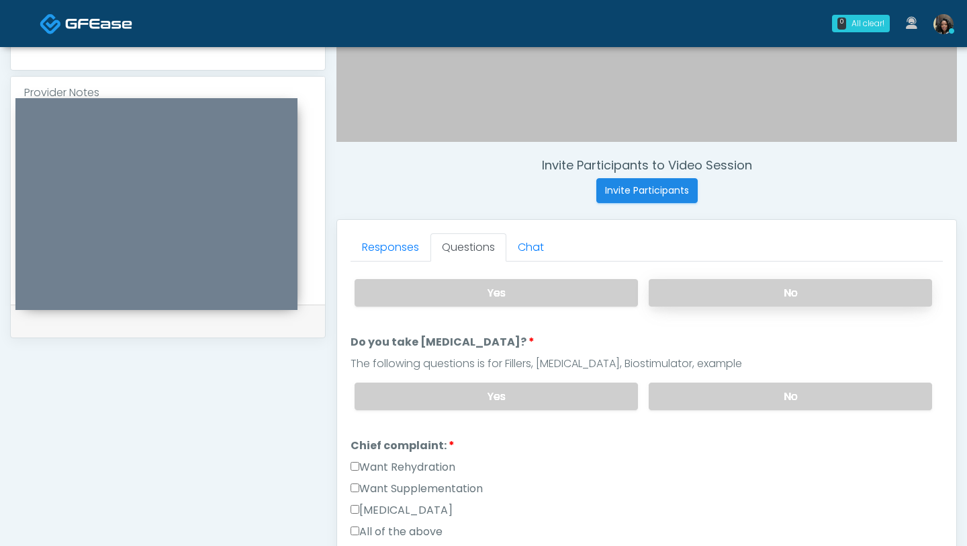
scroll to position [281, 0]
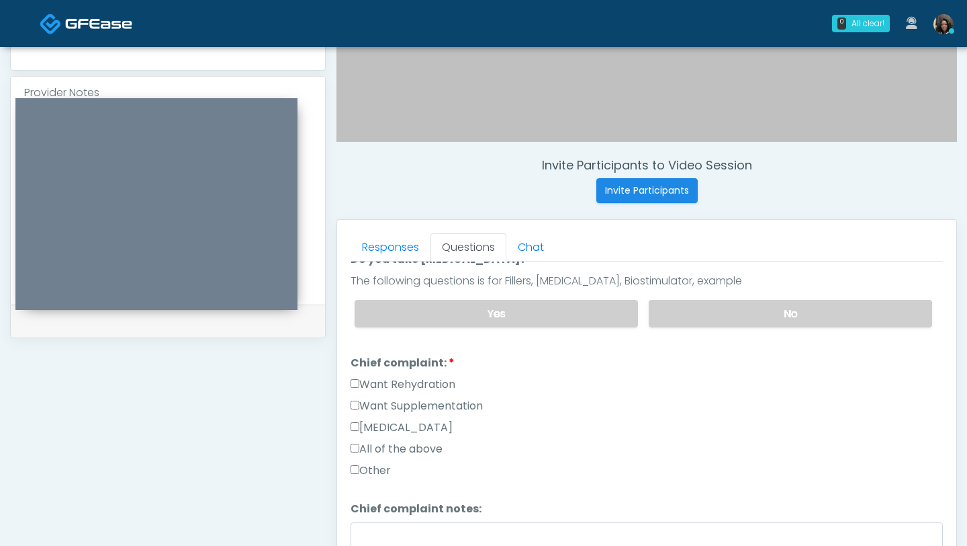
click at [719, 326] on div "Yes No" at bounding box center [643, 313] width 599 height 49
click at [728, 307] on label "No" at bounding box center [791, 314] width 284 height 28
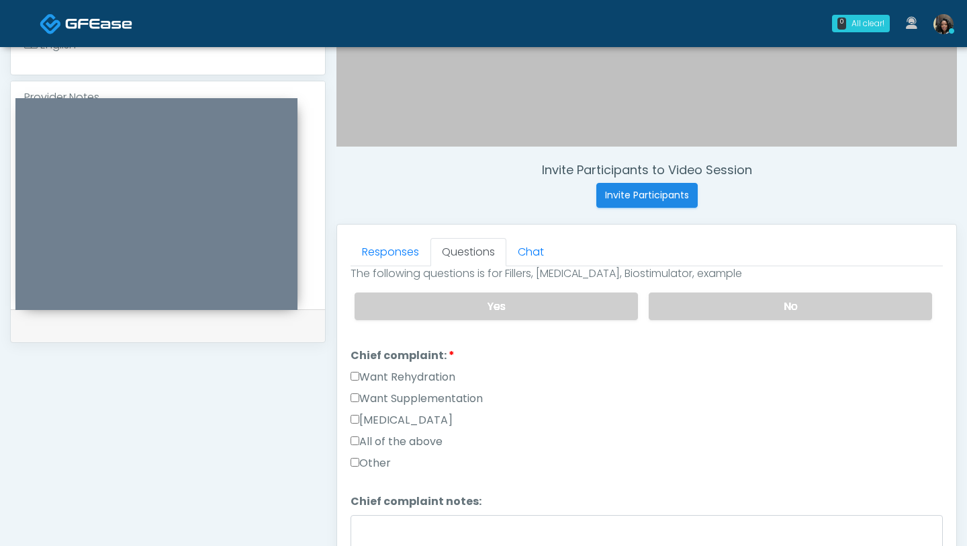
scroll to position [294, 0]
click at [357, 398] on label "Want Supplementation" at bounding box center [417, 398] width 132 height 16
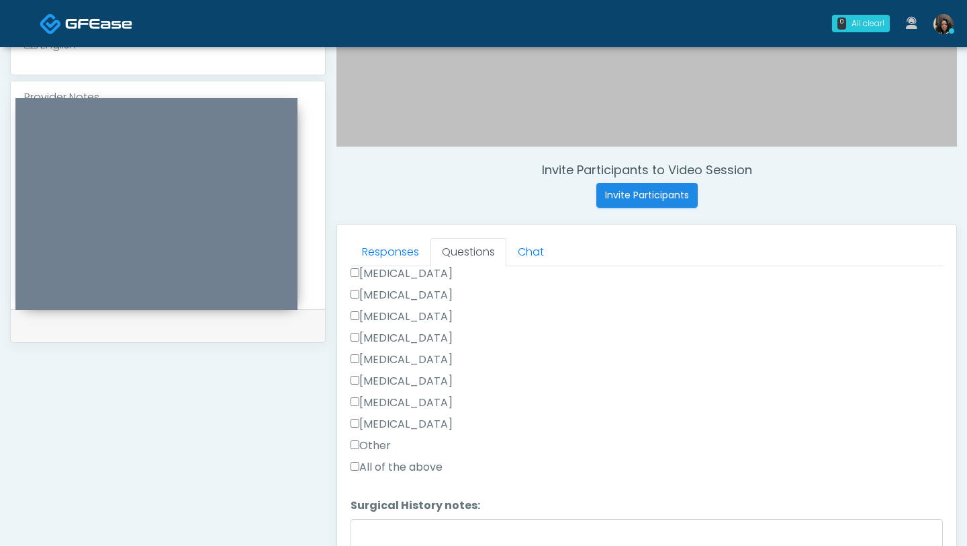
scroll to position [734, 0]
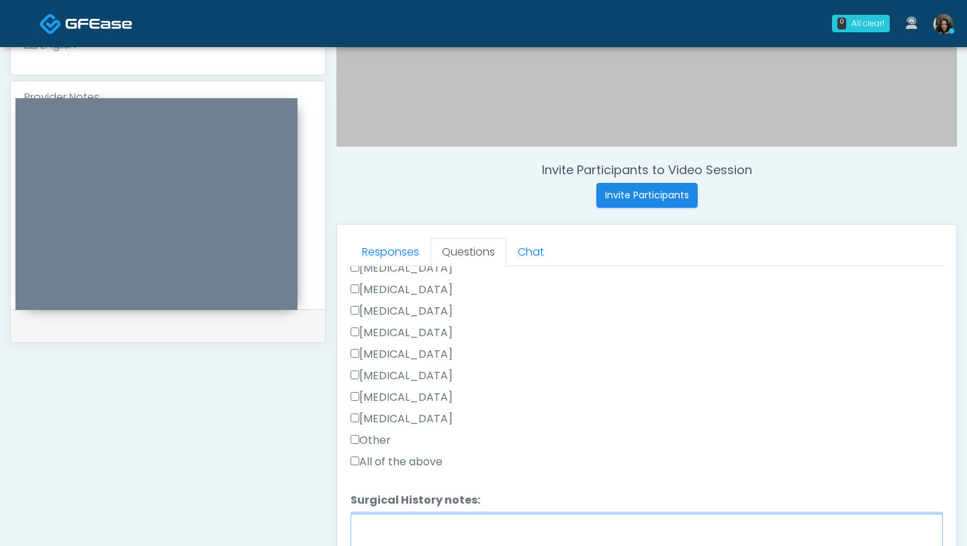
click at [361, 545] on textarea "Surgical History notes:" at bounding box center [647, 542] width 593 height 58
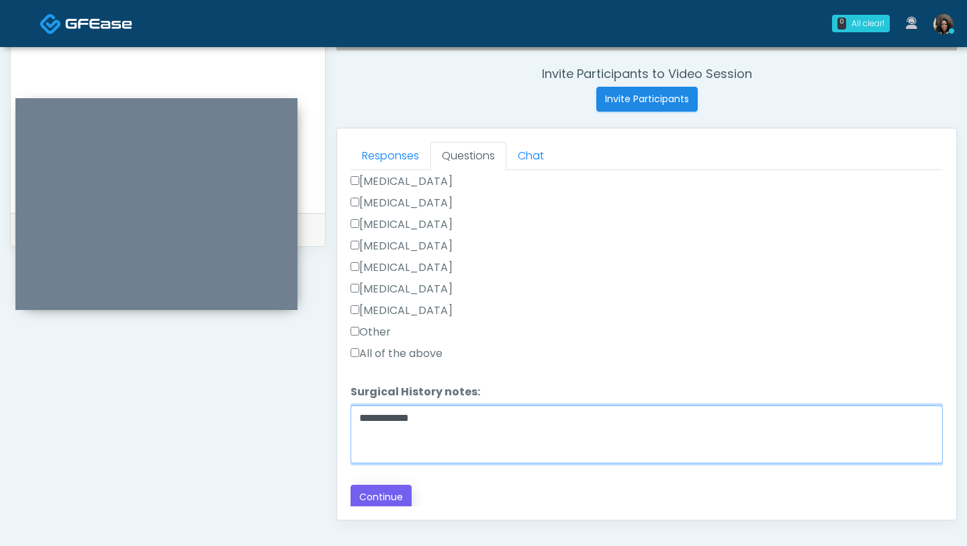
scroll to position [516, 0]
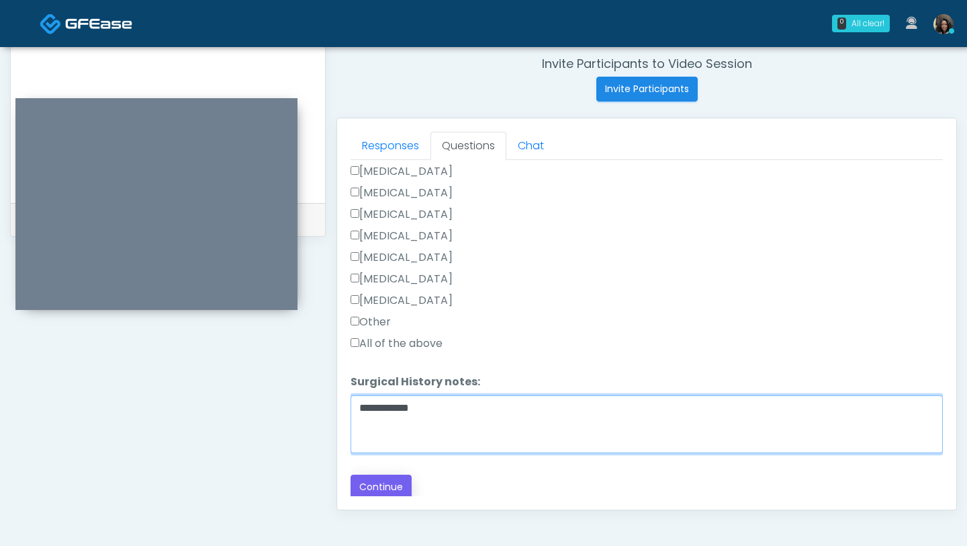
type textarea "**********"
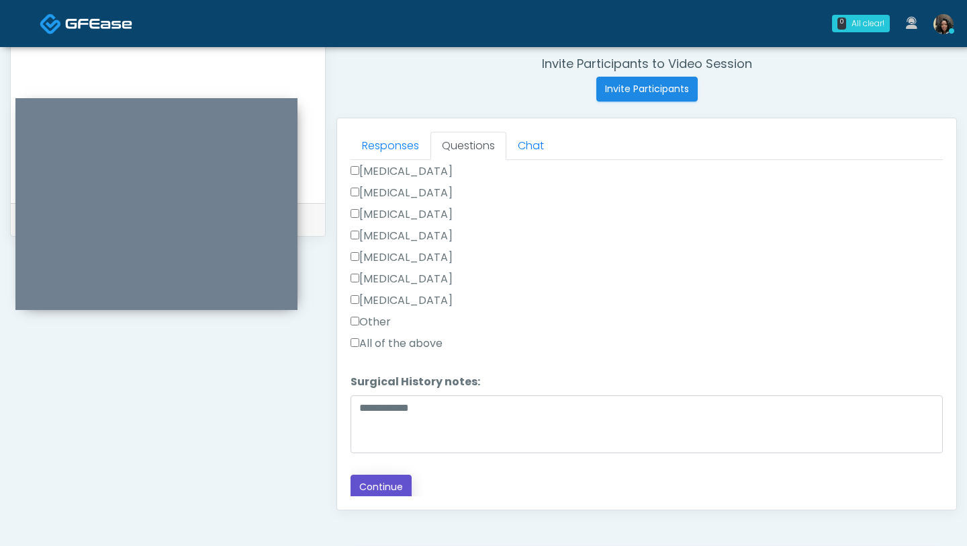
click at [398, 478] on button "Continue" at bounding box center [381, 486] width 61 height 25
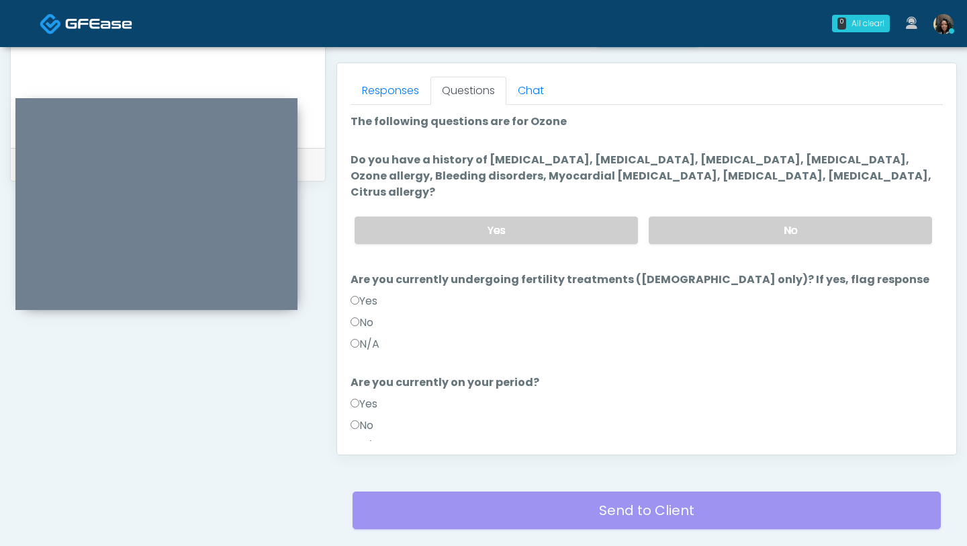
scroll to position [529, 0]
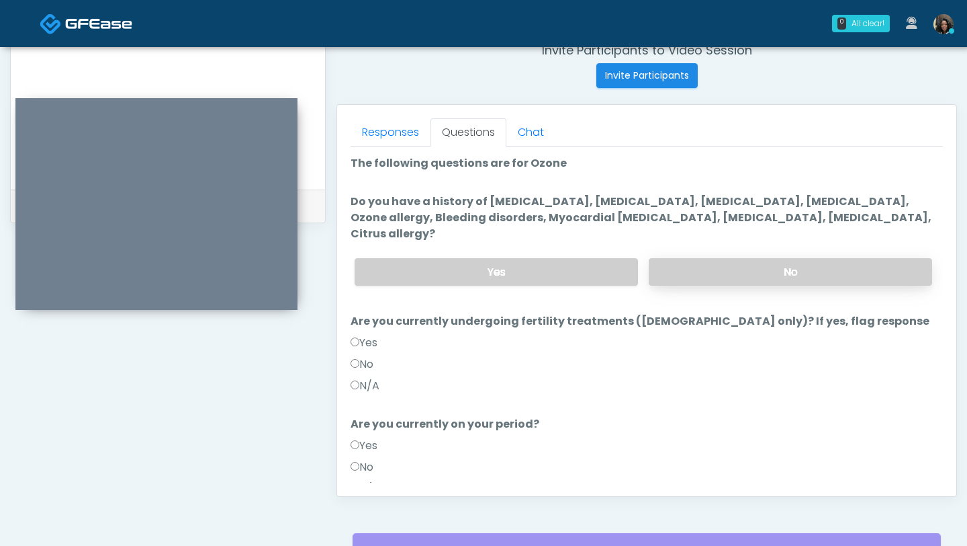
click at [750, 258] on label "No" at bounding box center [791, 272] width 284 height 28
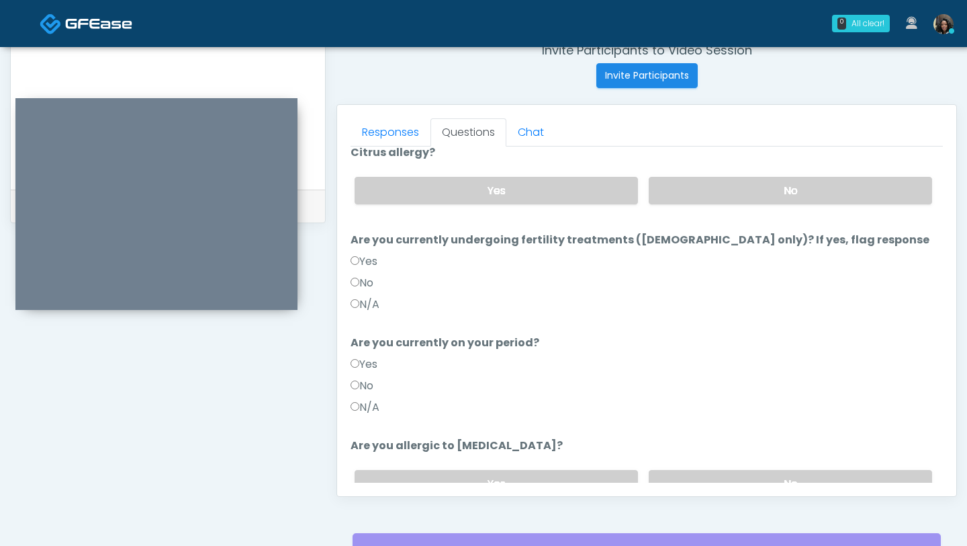
scroll to position [97, 0]
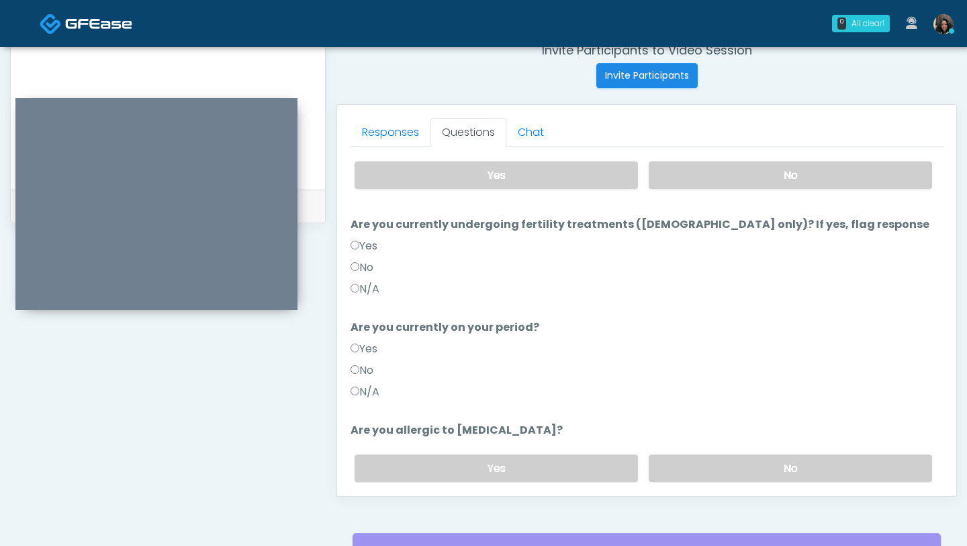
click at [357, 259] on label "No" at bounding box center [362, 267] width 23 height 16
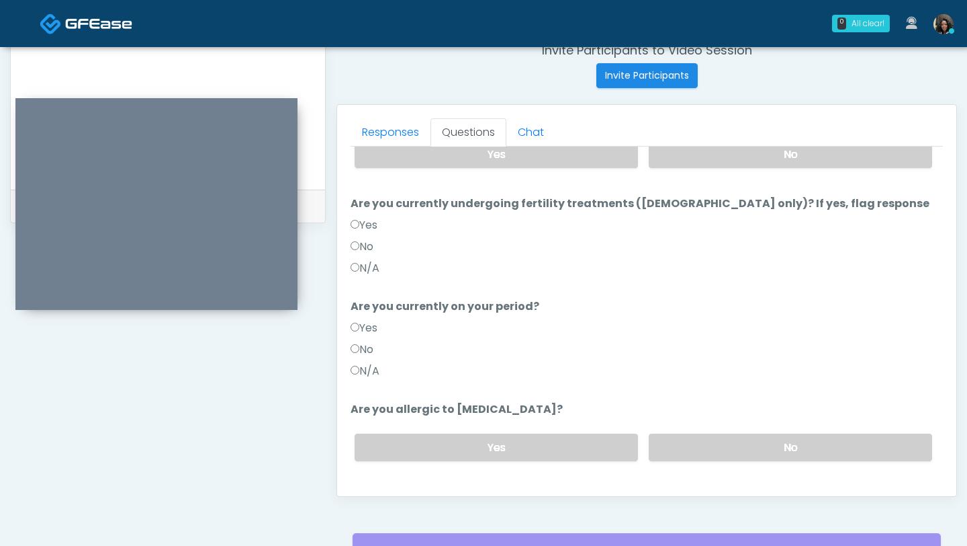
scroll to position [131, 0]
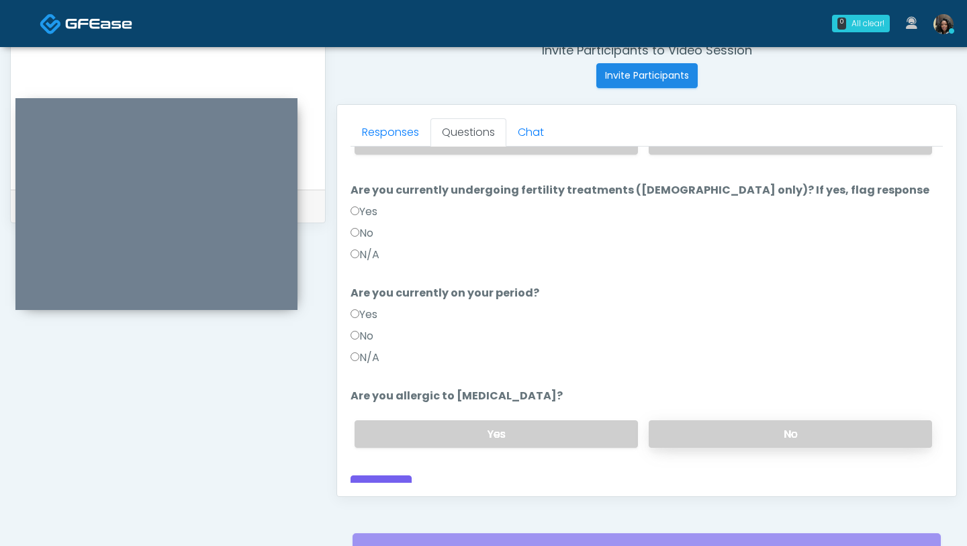
click at [697, 420] on label "No" at bounding box center [791, 434] width 284 height 28
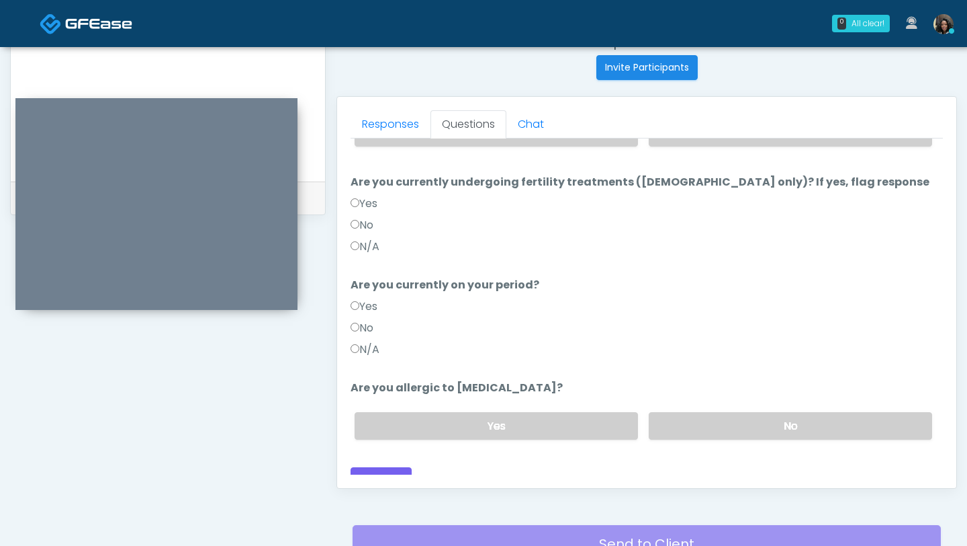
scroll to position [539, 0]
click at [400, 466] on button "Continue" at bounding box center [381, 478] width 61 height 25
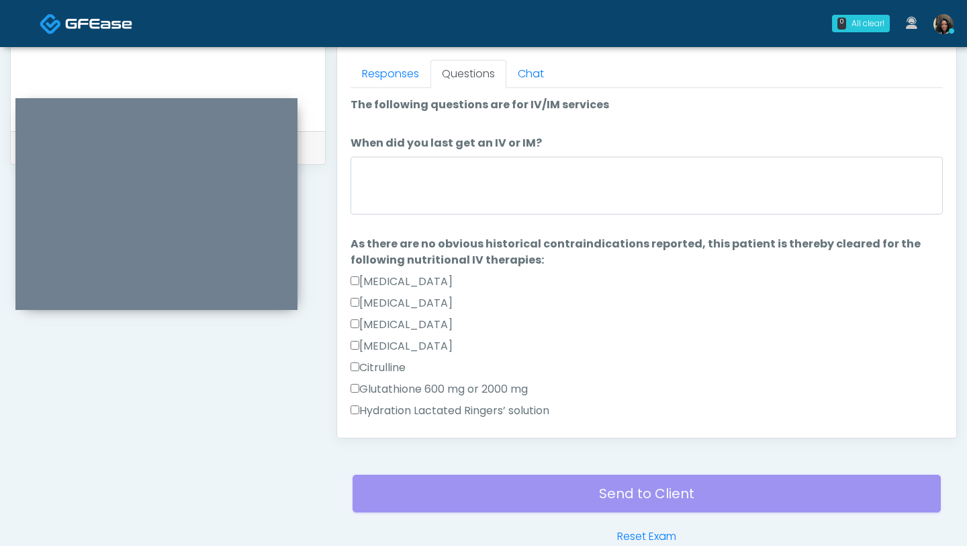
scroll to position [487, 0]
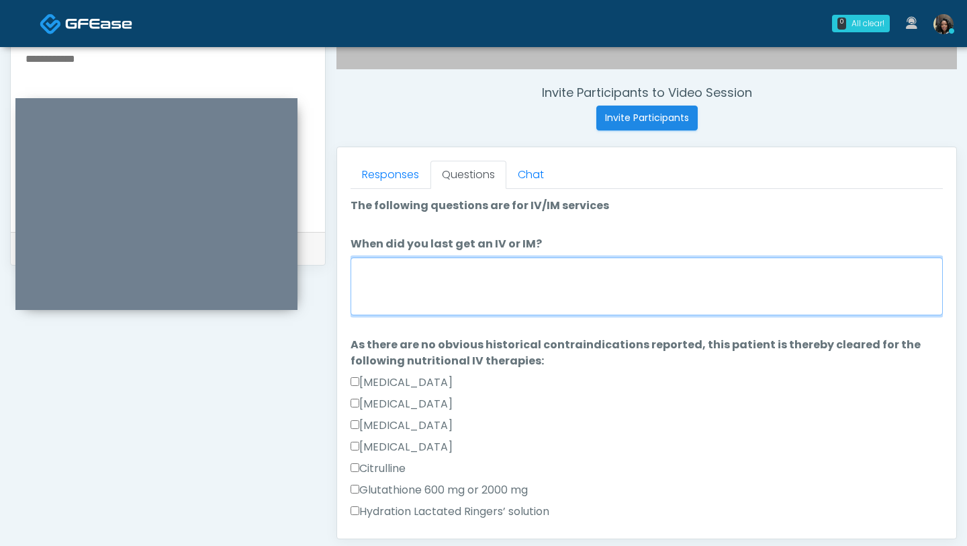
click at [552, 263] on textarea "When did you last get an IV or IM?" at bounding box center [647, 286] width 593 height 58
type textarea "*"
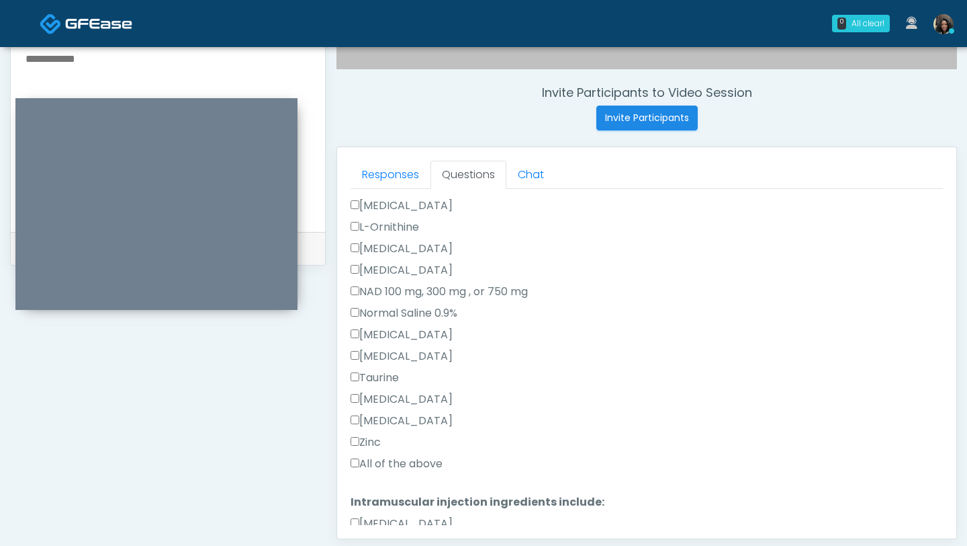
scroll to position [482, 0]
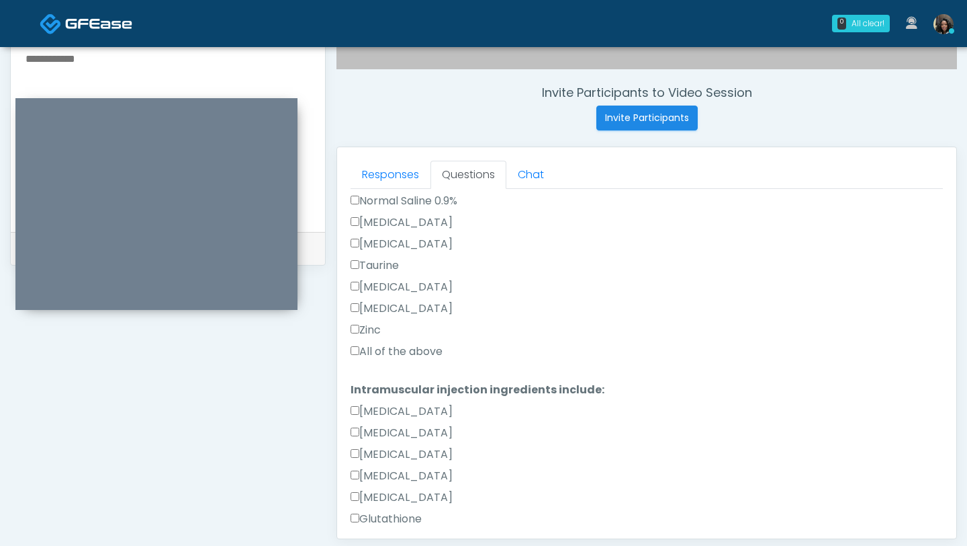
type textarea "**********"
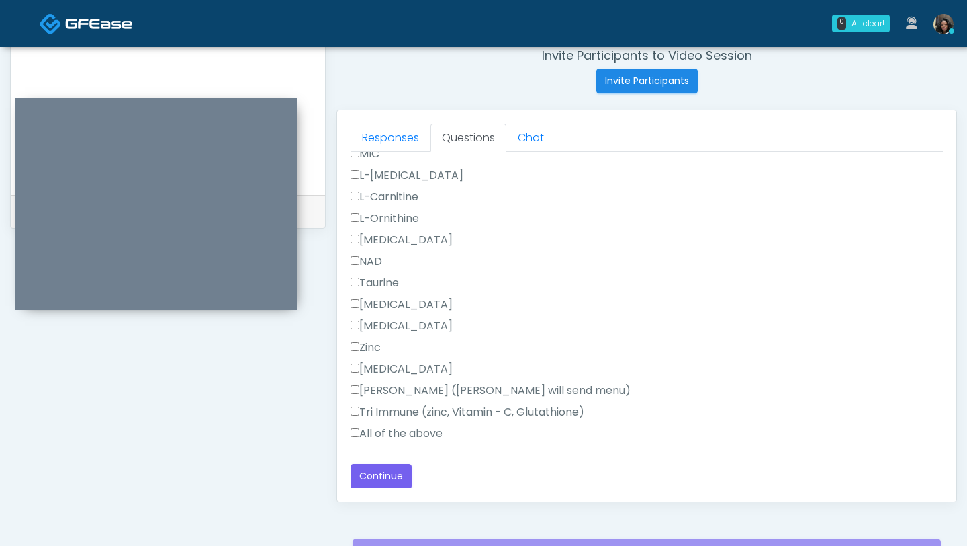
scroll to position [538, 0]
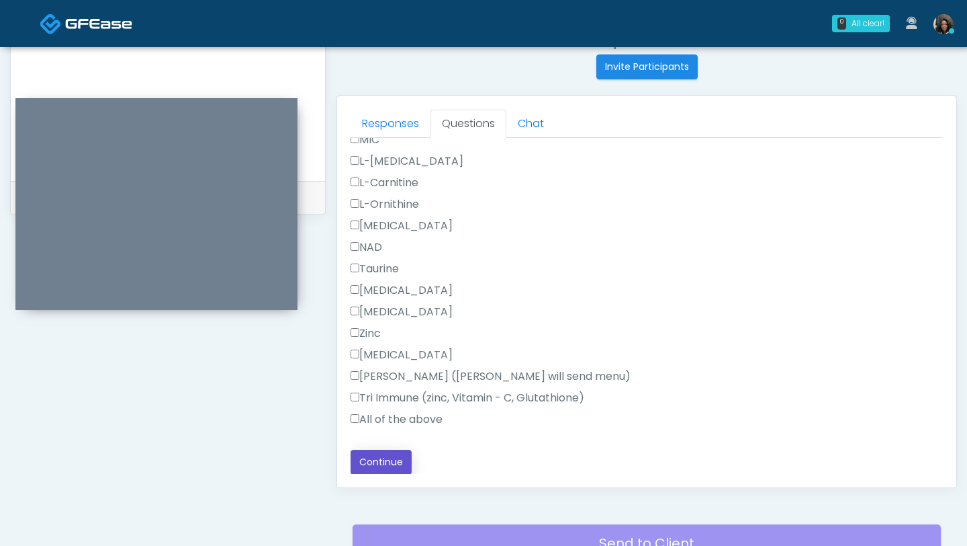
click at [373, 464] on button "Continue" at bounding box center [381, 461] width 61 height 25
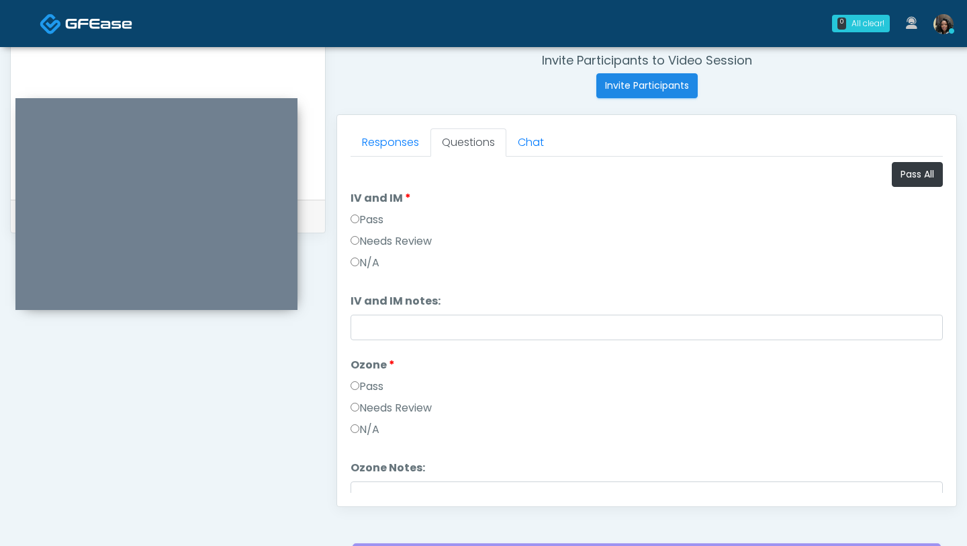
scroll to position [488, 0]
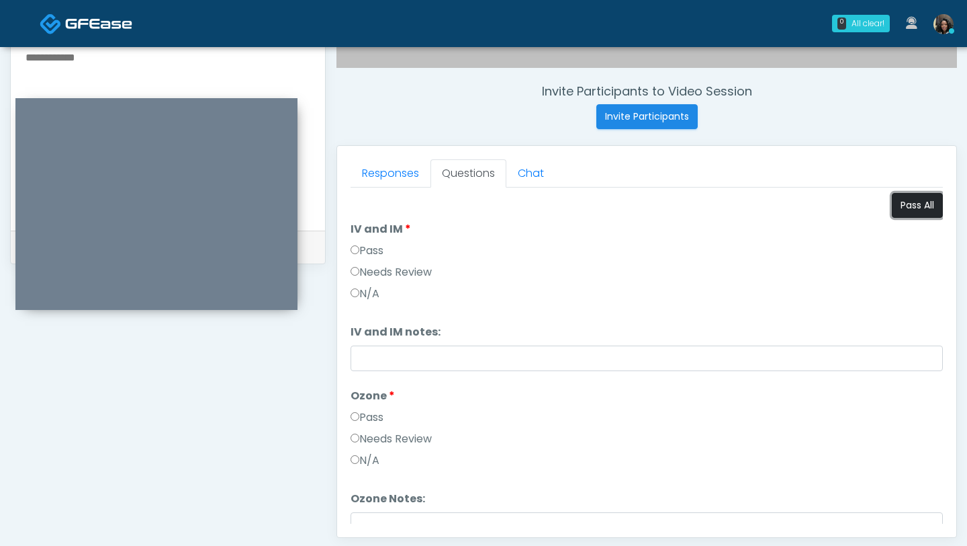
click at [933, 200] on button "Pass All" at bounding box center [917, 205] width 51 height 25
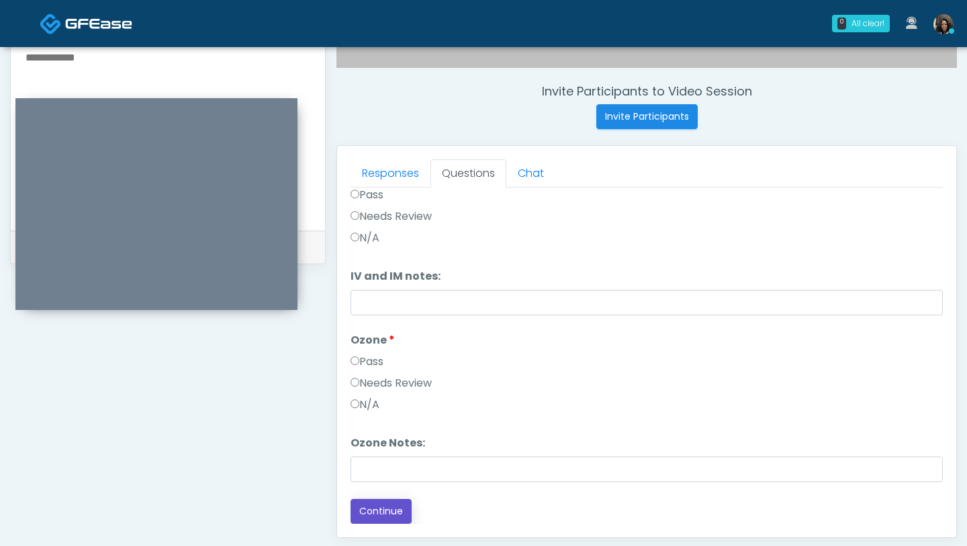
click at [381, 516] on button "Continue" at bounding box center [381, 510] width 61 height 25
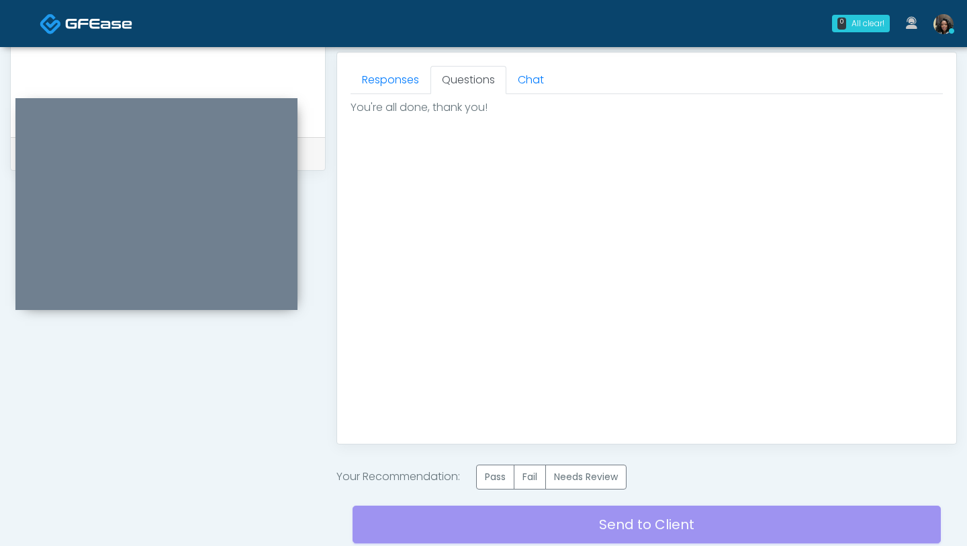
scroll to position [607, 0]
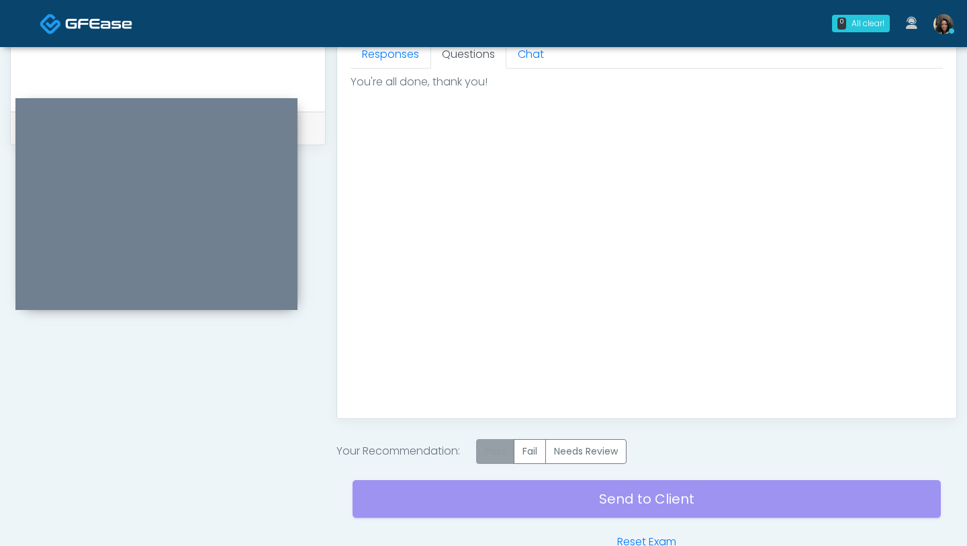
click at [485, 454] on label "Pass" at bounding box center [495, 451] width 38 height 25
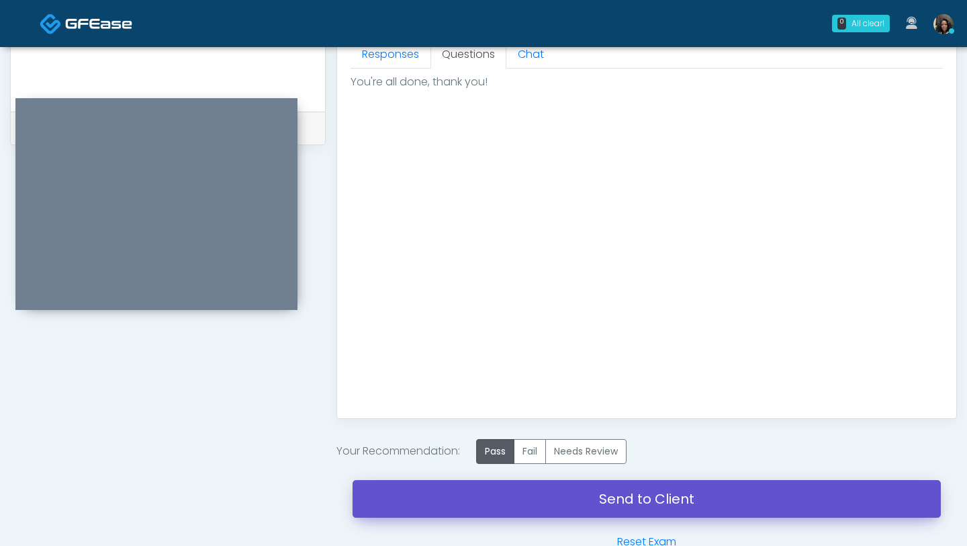
click at [468, 492] on link "Send to Client" at bounding box center [647, 499] width 589 height 38
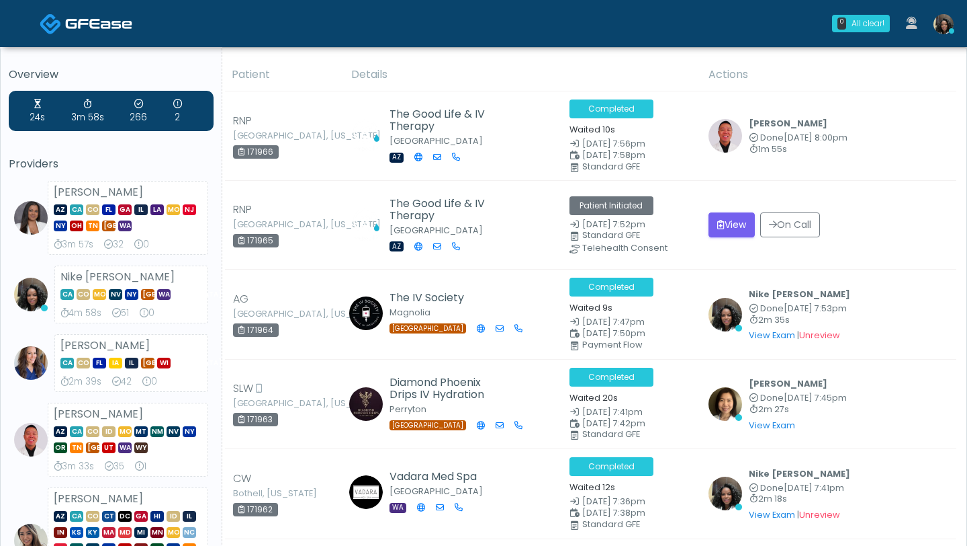
click at [943, 29] on img at bounding box center [944, 24] width 20 height 20
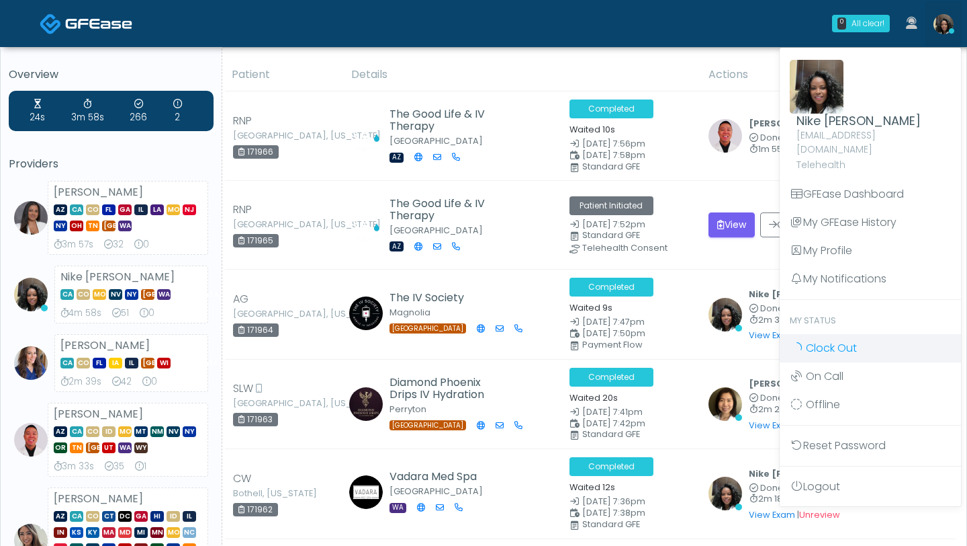
click at [822, 340] on span "Clock Out" at bounding box center [831, 347] width 51 height 15
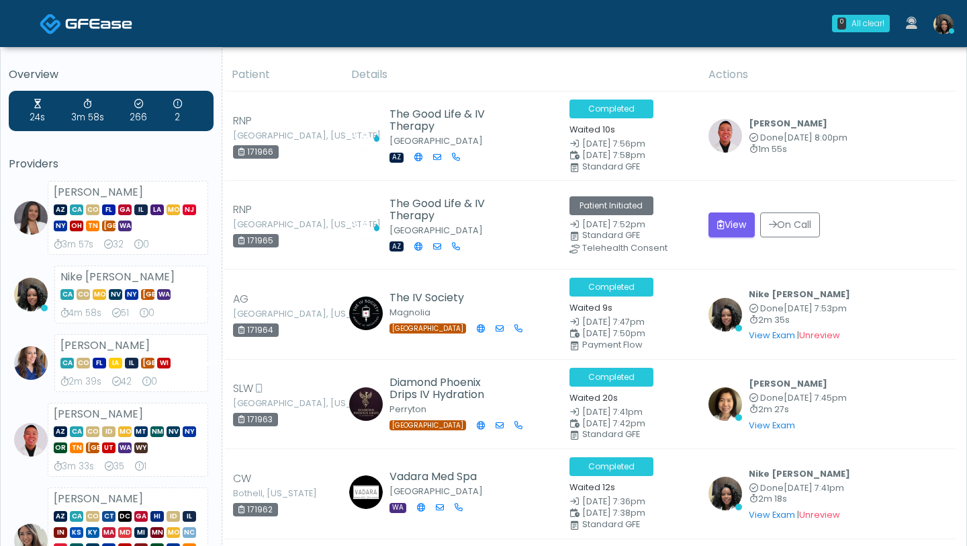
click at [951, 32] on icon at bounding box center [951, 30] width 5 height 5
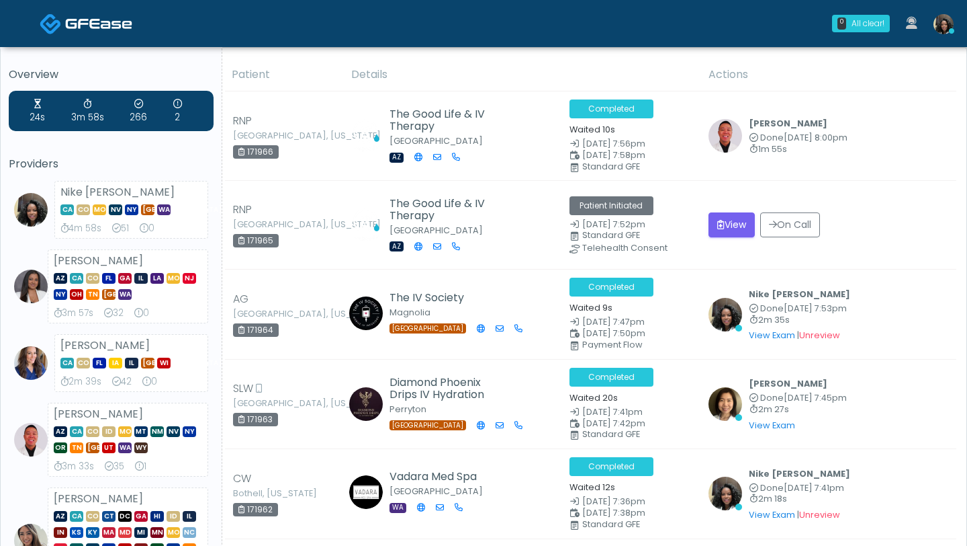
click at [939, 30] on img at bounding box center [944, 24] width 20 height 20
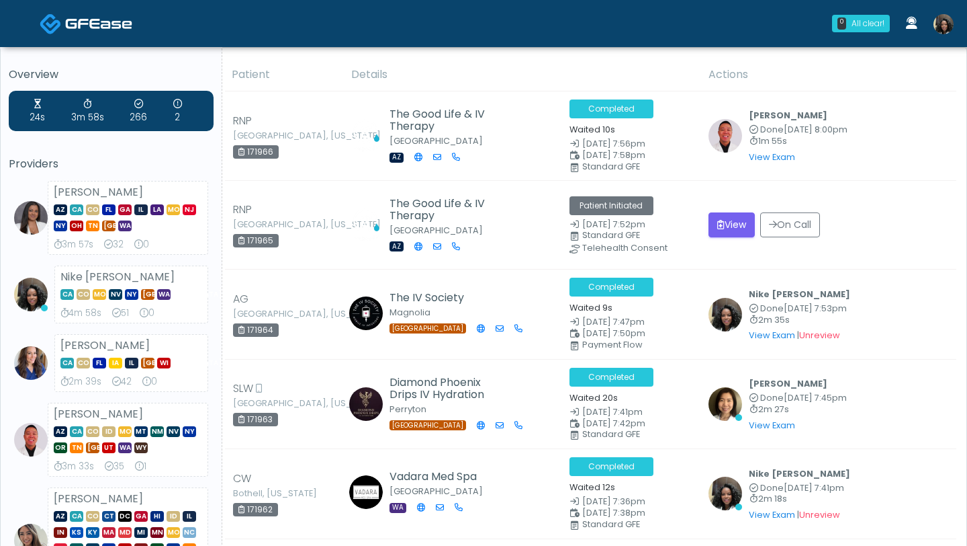
click at [946, 29] on img at bounding box center [944, 24] width 20 height 20
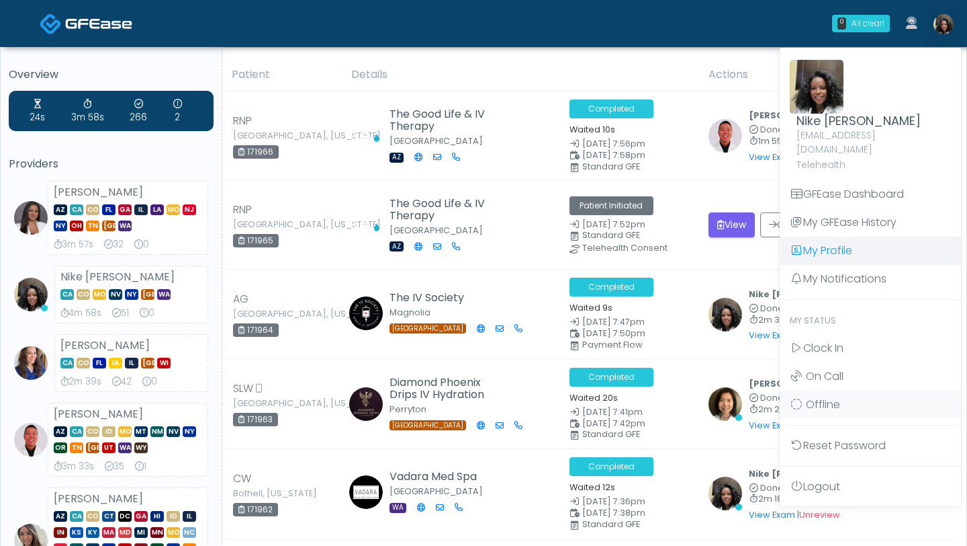
click at [816, 236] on link "My Profile" at bounding box center [870, 250] width 181 height 28
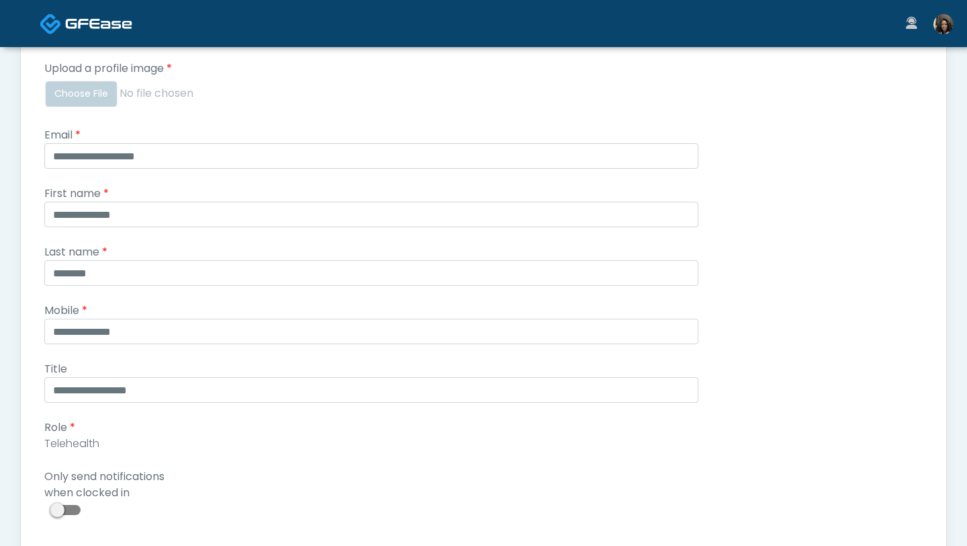
scroll to position [121, 0]
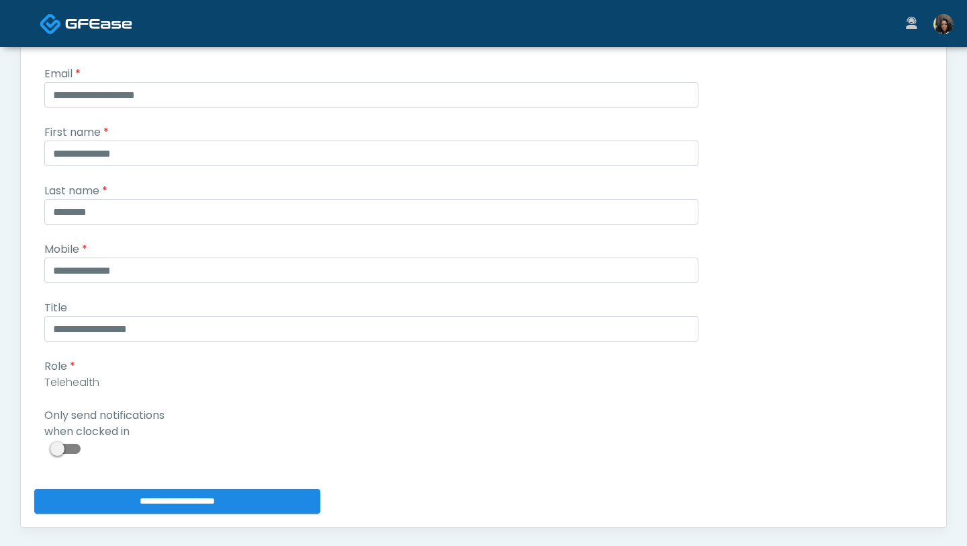
click at [56, 453] on span at bounding box center [67, 448] width 27 height 10
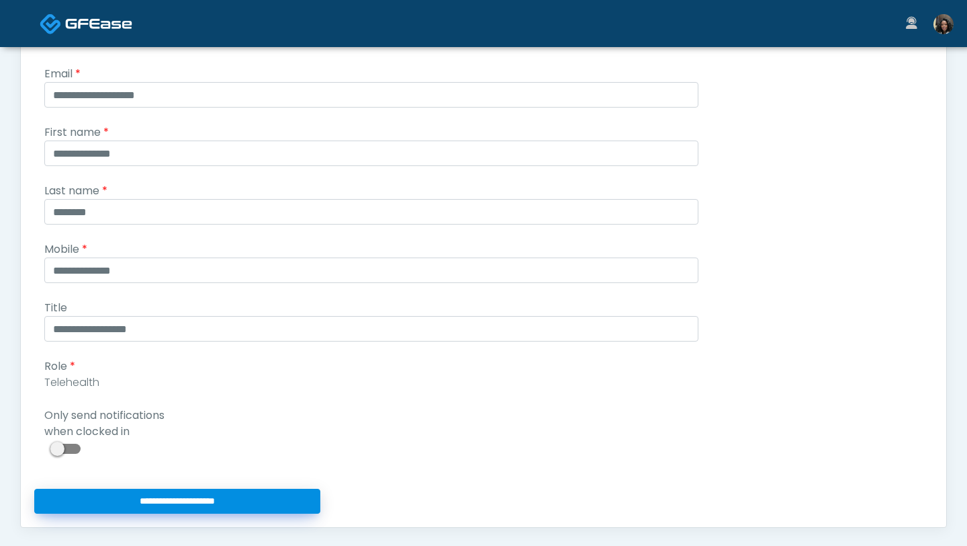
click at [95, 513] on input "**********" at bounding box center [177, 500] width 286 height 25
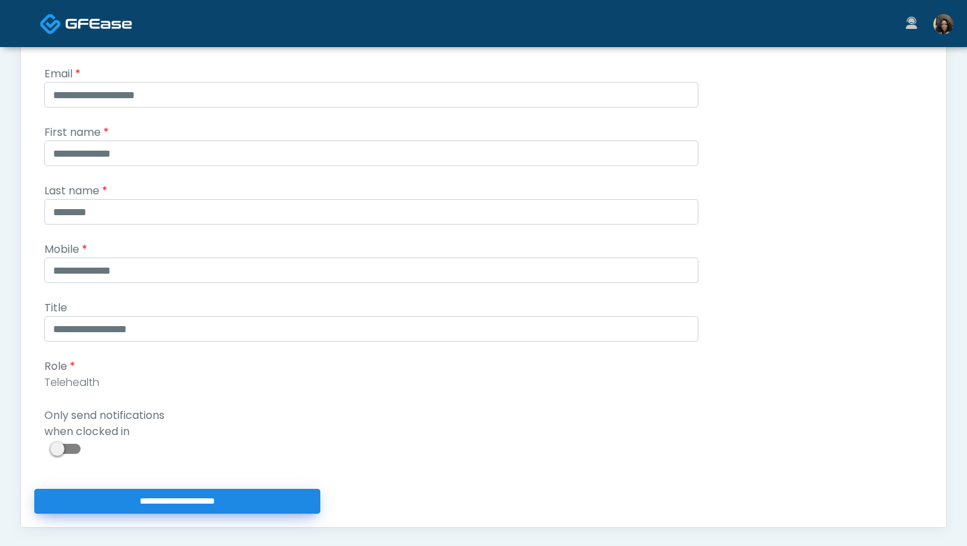
type input "**********"
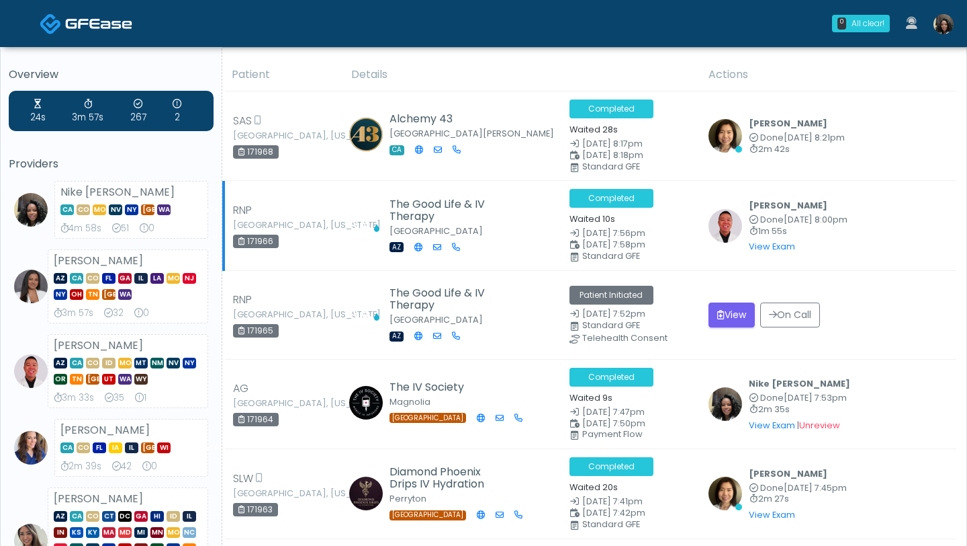
click at [463, 183] on td "The Good Life & IV Therapy Paradise Valley AZ" at bounding box center [452, 225] width 218 height 89
